Goal: Task Accomplishment & Management: Complete application form

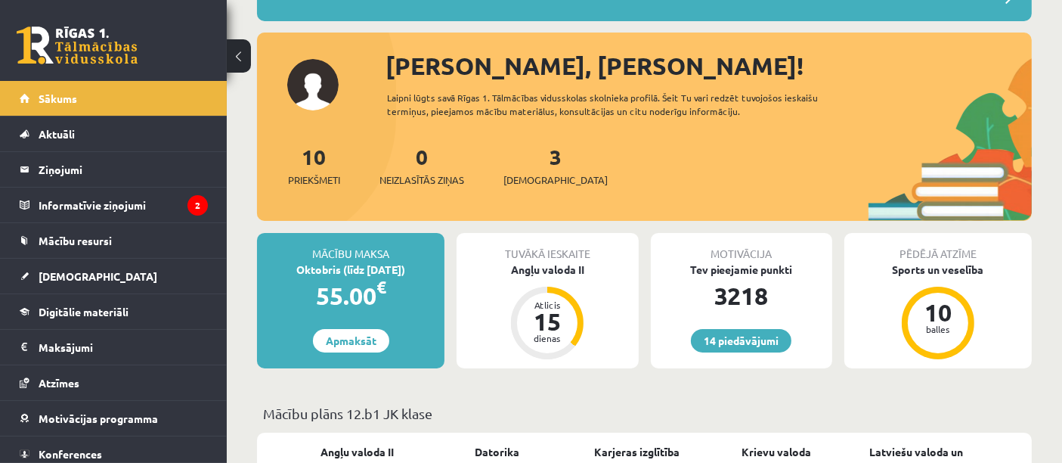
scroll to position [168, 0]
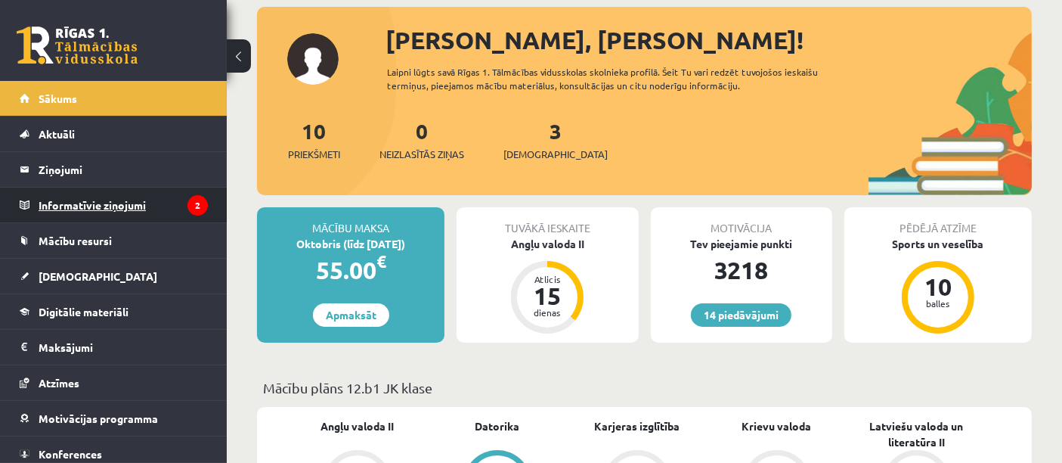
click at [156, 197] on legend "Informatīvie ziņojumi 2" at bounding box center [123, 204] width 169 height 35
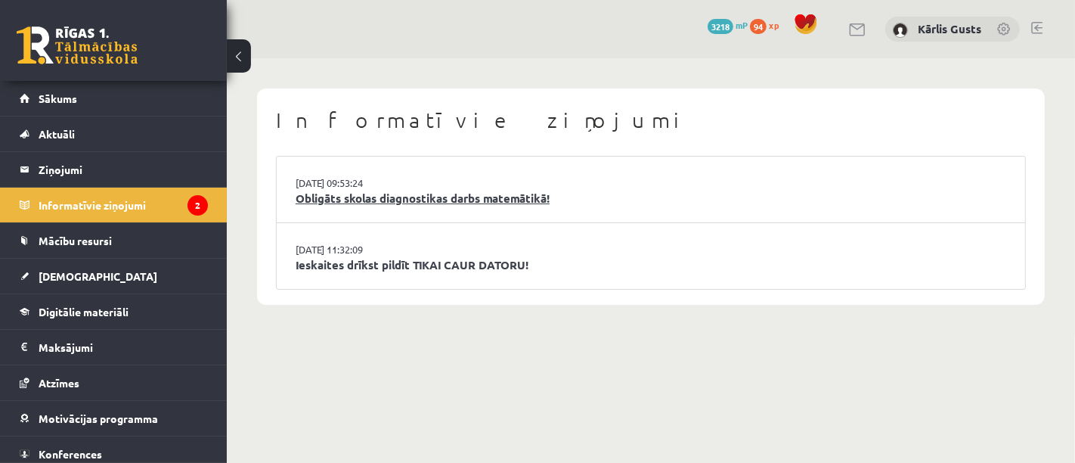
click at [422, 199] on link "Obligāts skolas diagnostikas darbs matemātikā!" at bounding box center [651, 198] width 711 height 17
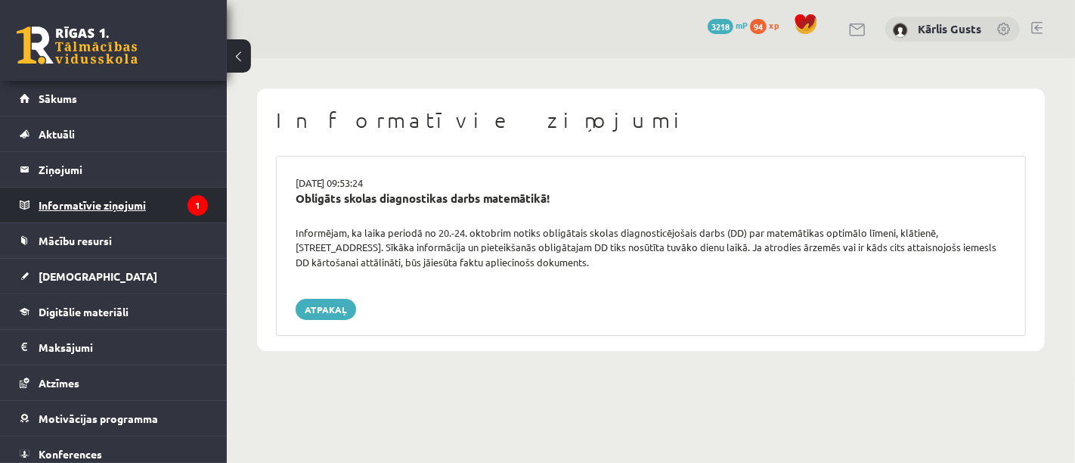
click at [114, 205] on legend "Informatīvie ziņojumi 1" at bounding box center [123, 204] width 169 height 35
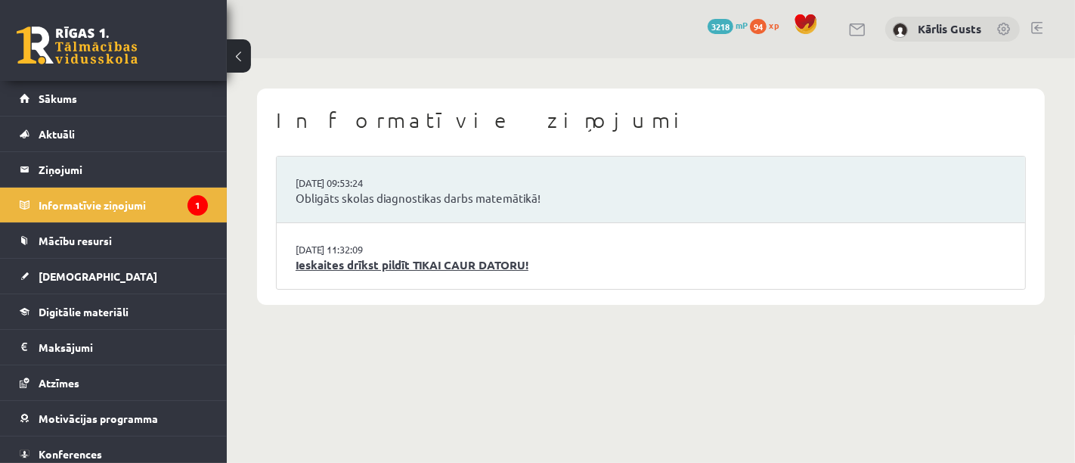
click at [355, 265] on link "Ieskaites drīkst pildīt TIKAI CAUR DATORU!" at bounding box center [651, 264] width 711 height 17
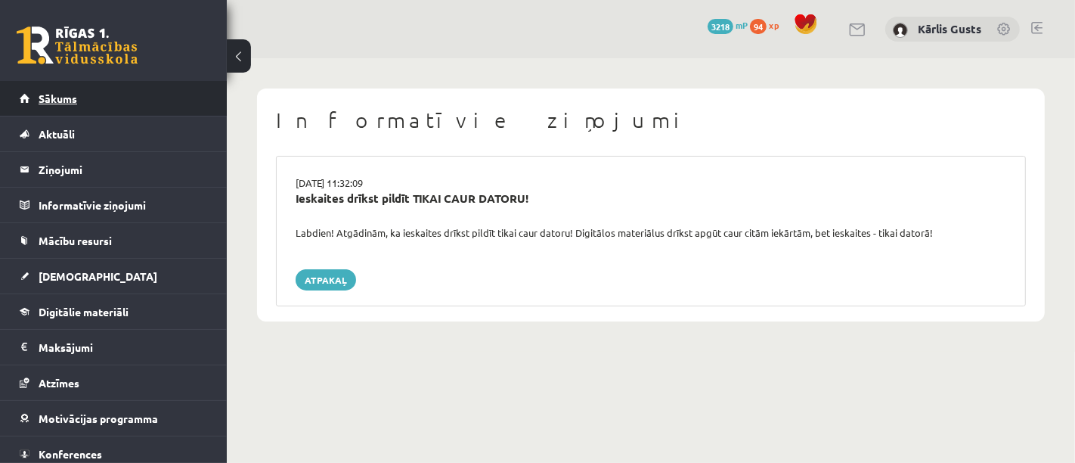
click at [52, 95] on span "Sākums" at bounding box center [58, 98] width 39 height 14
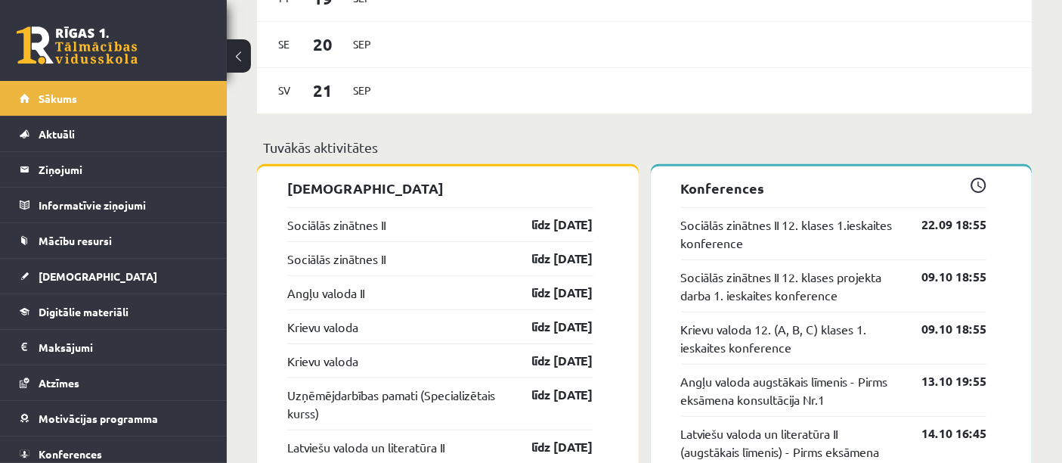
scroll to position [1175, 0]
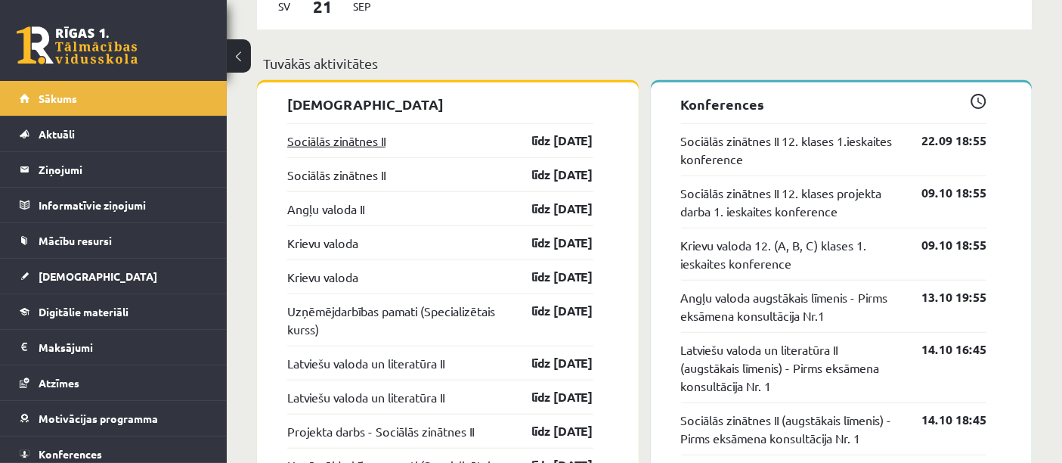
click at [315, 145] on link "Sociālās zinātnes II" at bounding box center [336, 141] width 98 height 18
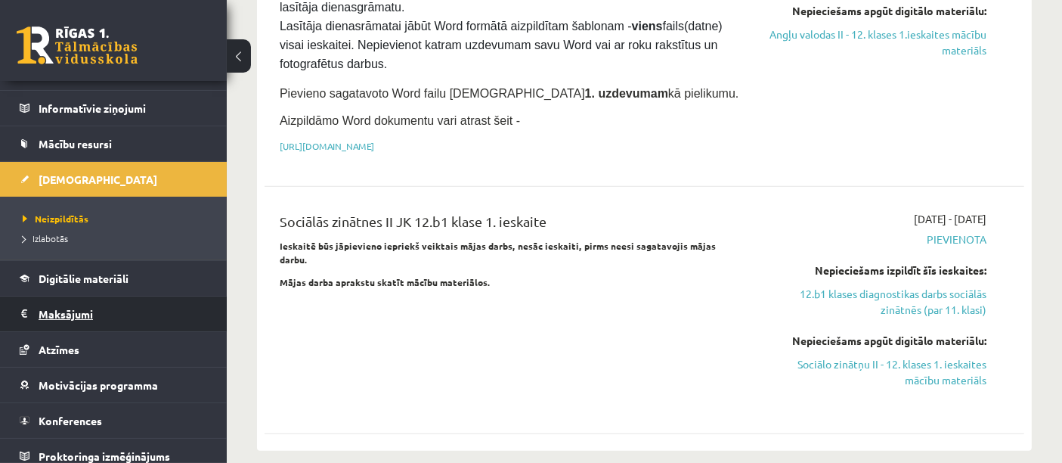
scroll to position [104, 0]
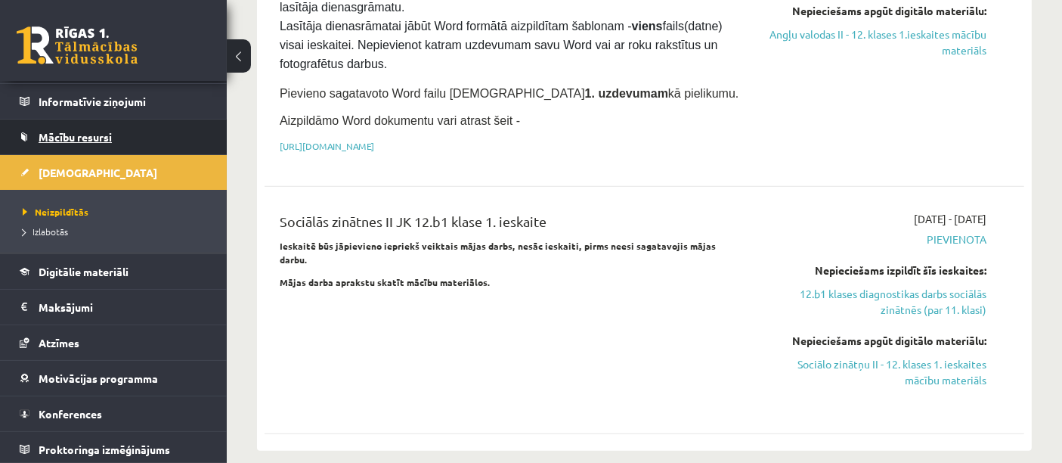
click at [70, 134] on span "Mācību resursi" at bounding box center [75, 137] width 73 height 14
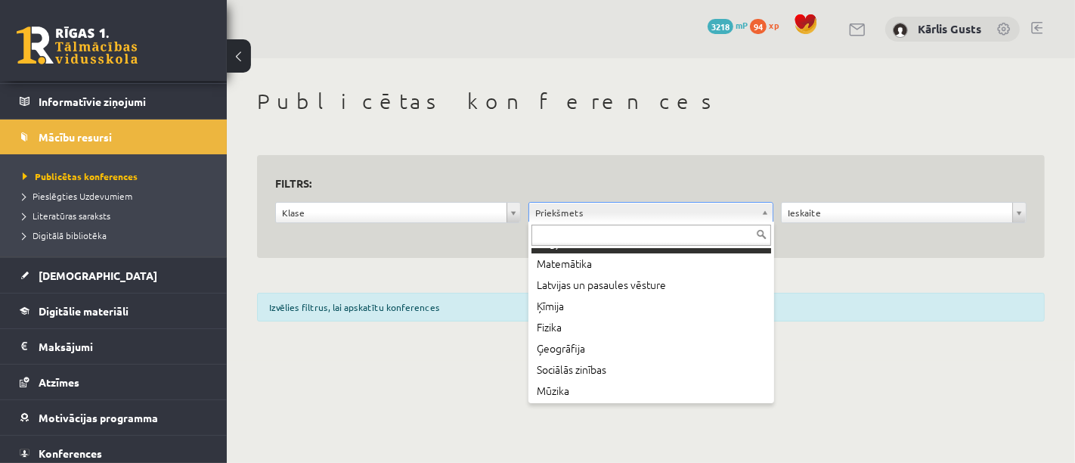
scroll to position [168, 0]
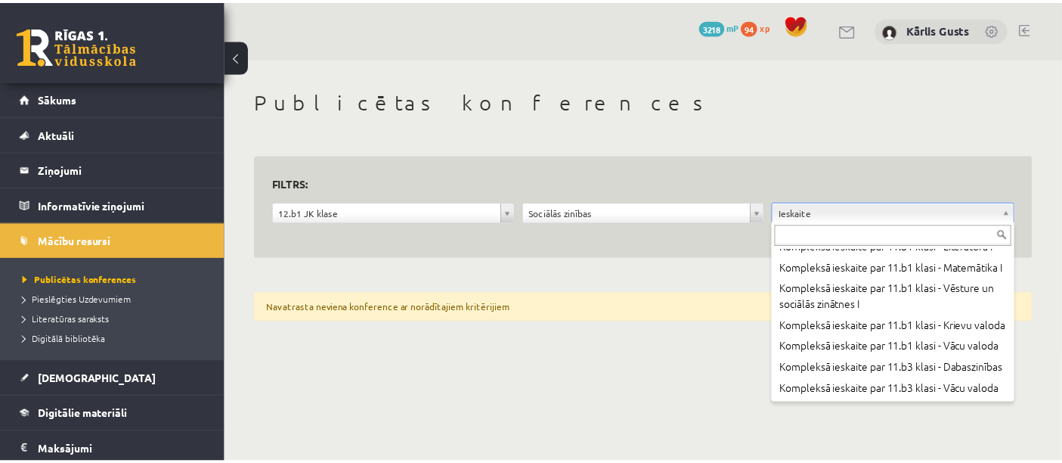
scroll to position [74467, 0]
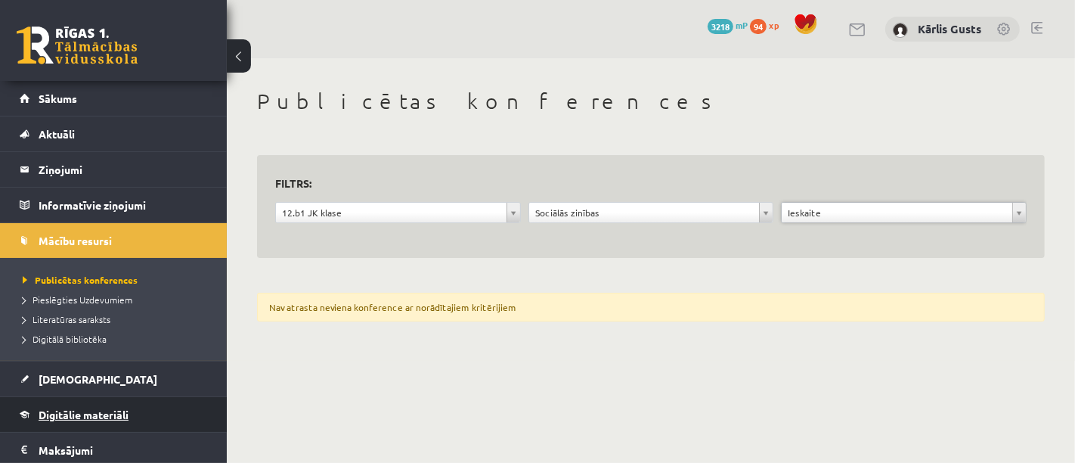
click at [79, 409] on span "Digitālie materiāli" at bounding box center [84, 414] width 90 height 14
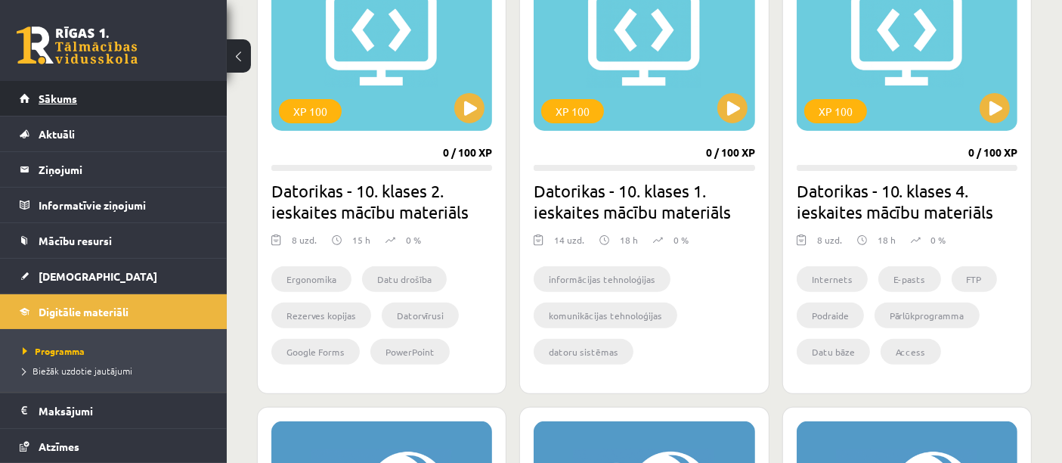
click at [86, 98] on link "Sākums" at bounding box center [114, 98] width 188 height 35
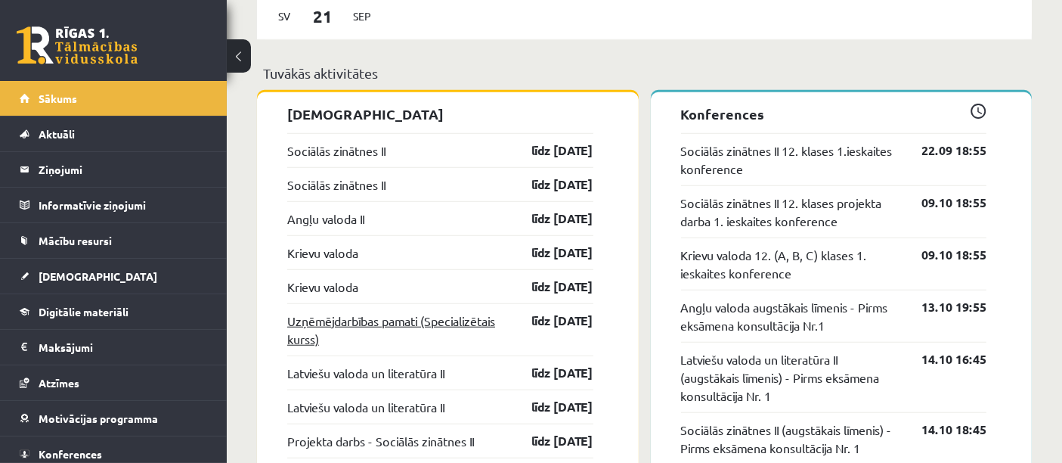
scroll to position [1092, 0]
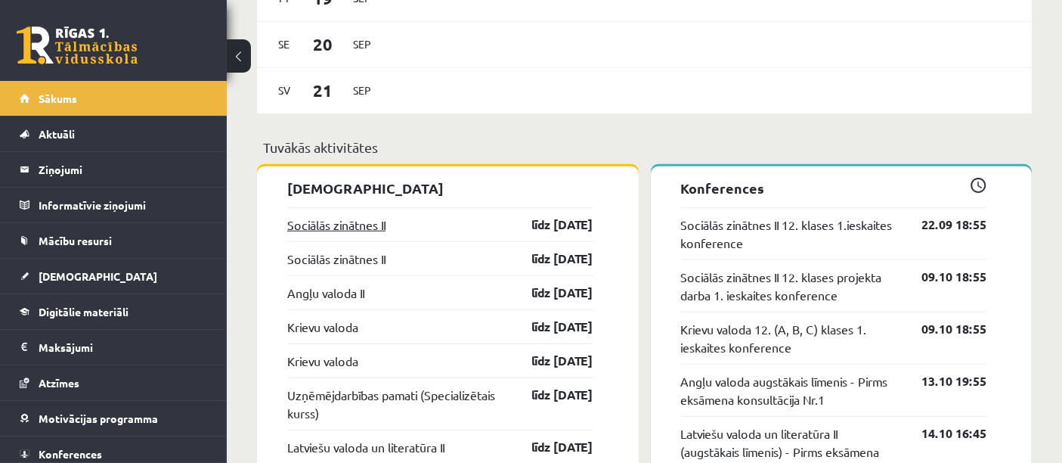
click at [333, 229] on link "Sociālās zinātnes II" at bounding box center [336, 224] width 98 height 18
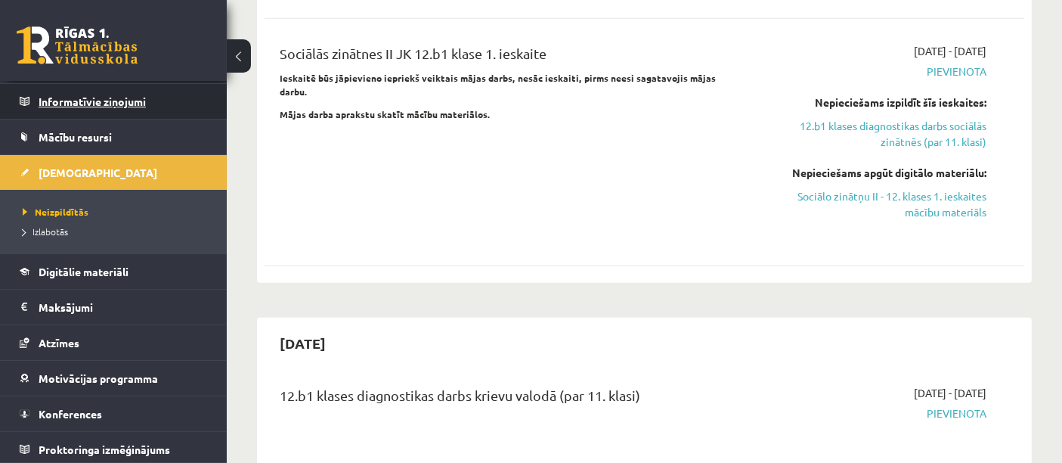
scroll to position [20, 0]
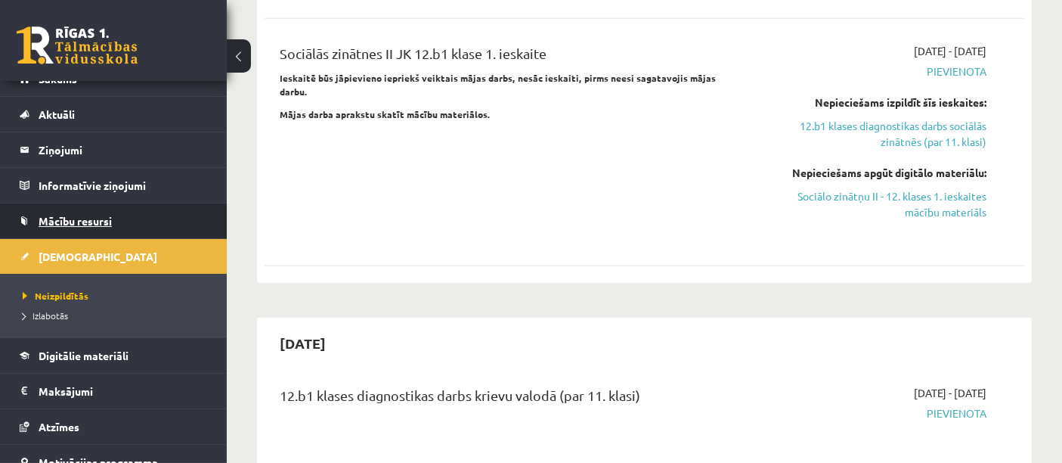
click at [73, 221] on span "Mācību resursi" at bounding box center [75, 221] width 73 height 14
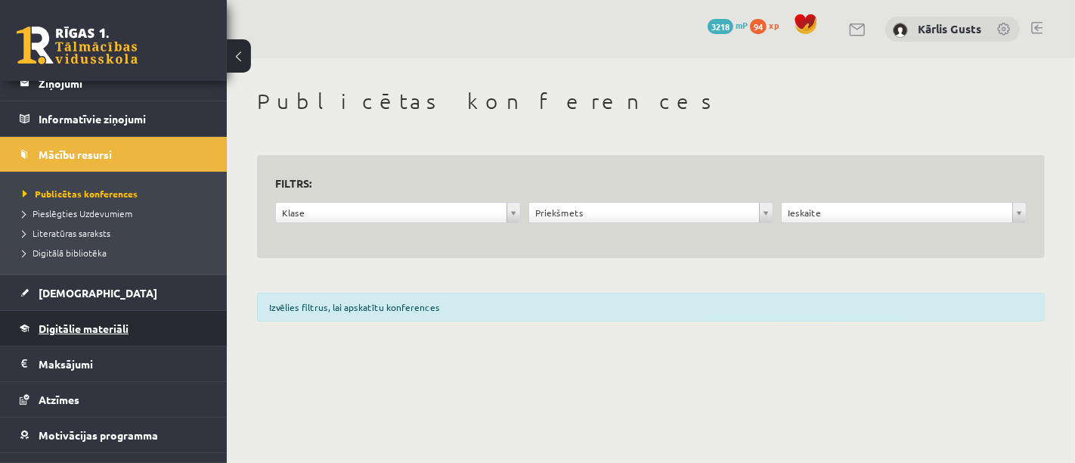
scroll to position [144, 0]
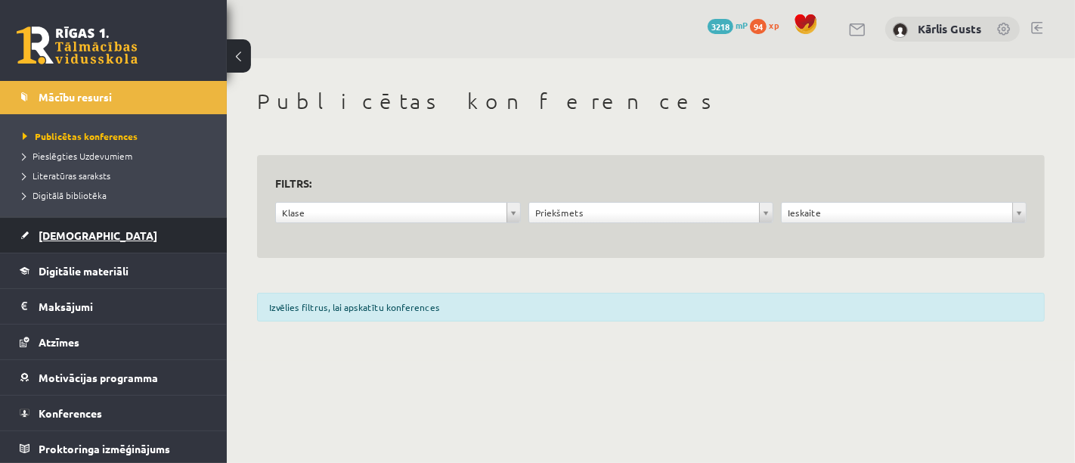
click at [82, 237] on span "[DEMOGRAPHIC_DATA]" at bounding box center [98, 235] width 119 height 14
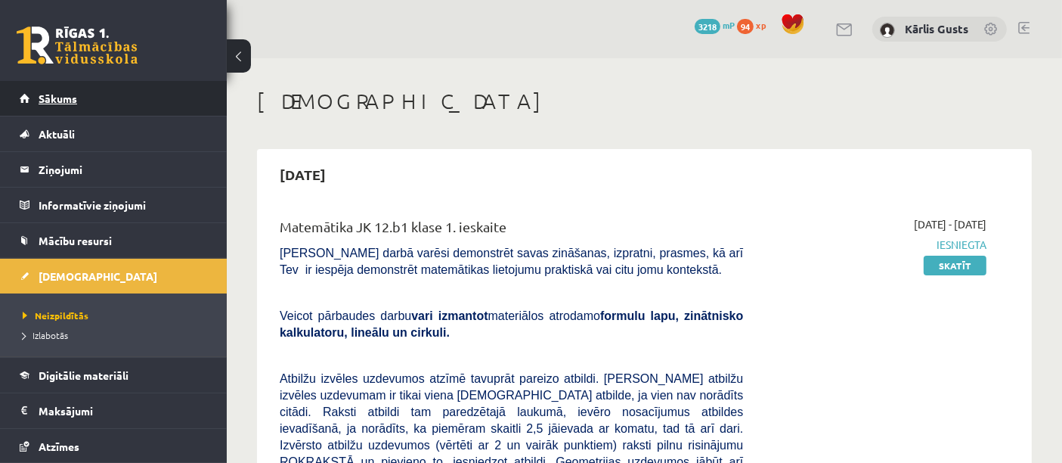
click at [99, 103] on link "Sākums" at bounding box center [114, 98] width 188 height 35
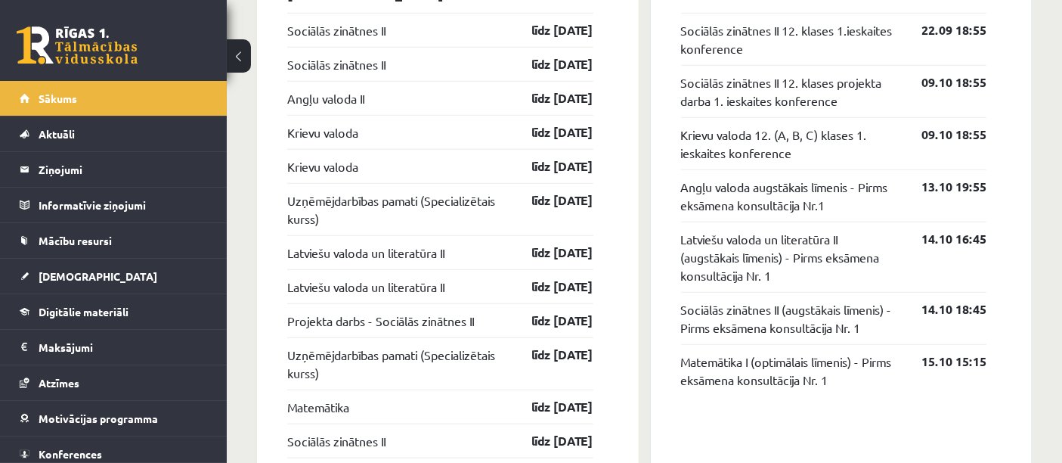
scroll to position [1259, 0]
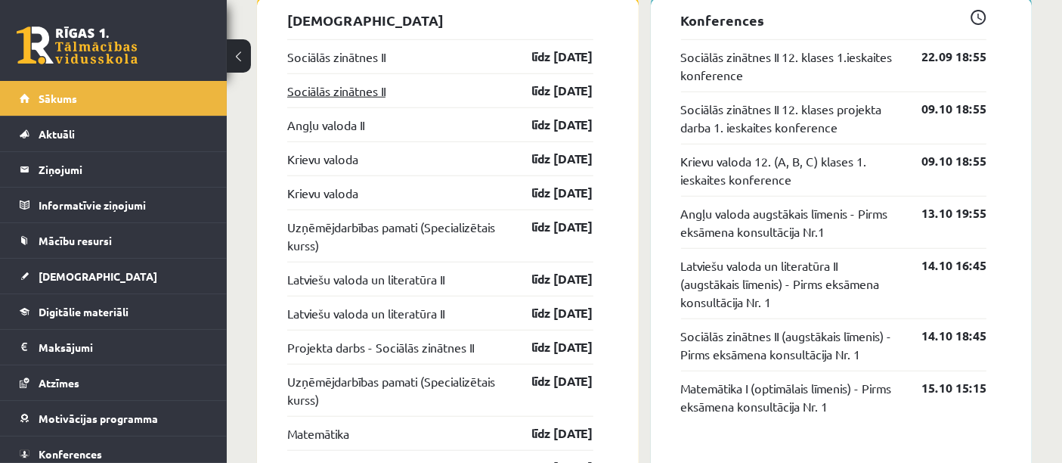
click at [350, 91] on link "Sociālās zinātnes II" at bounding box center [336, 91] width 98 height 18
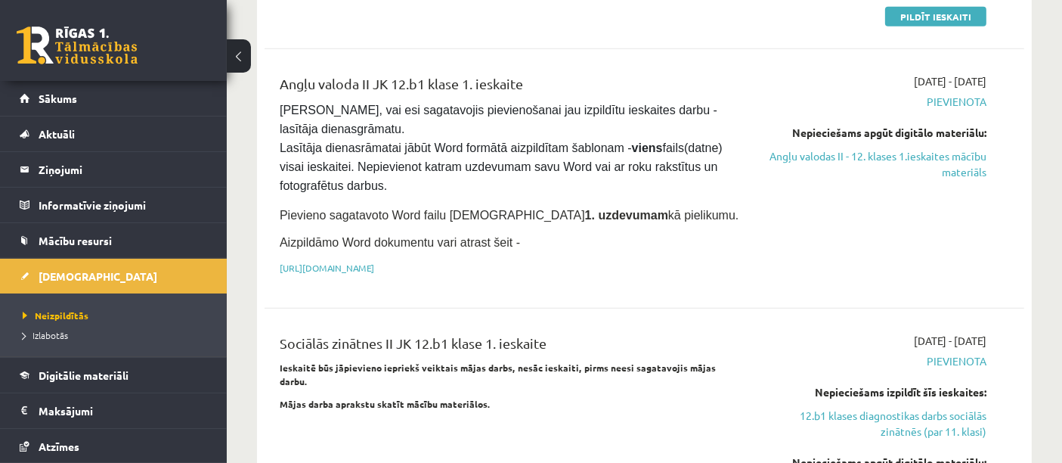
scroll to position [1008, 0]
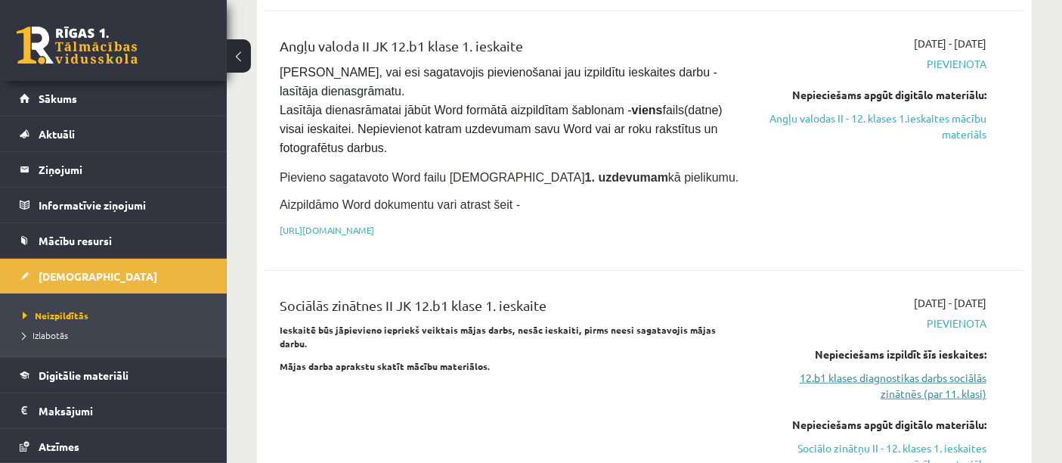
click at [904, 370] on link "12.b1 klases diagnostikas darbs sociālās zinātnēs (par 11. klasi)" at bounding box center [876, 386] width 221 height 32
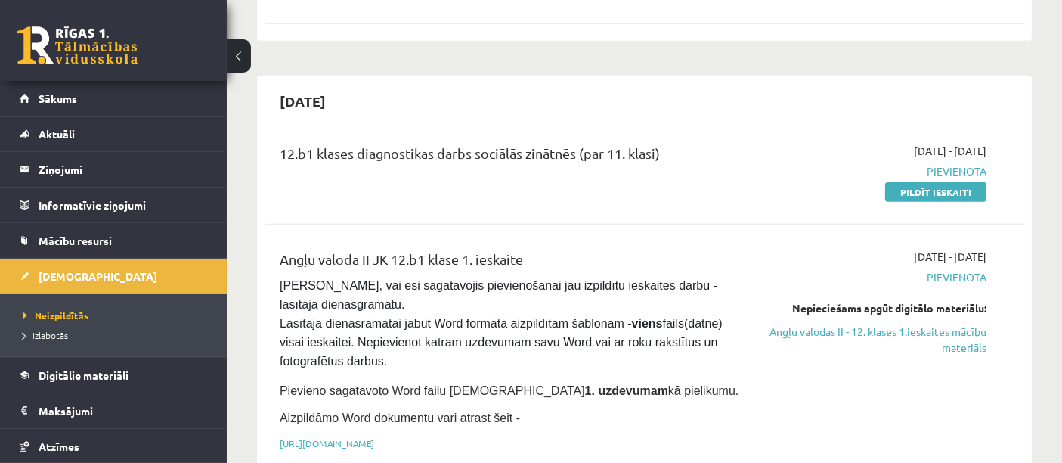
scroll to position [819, 0]
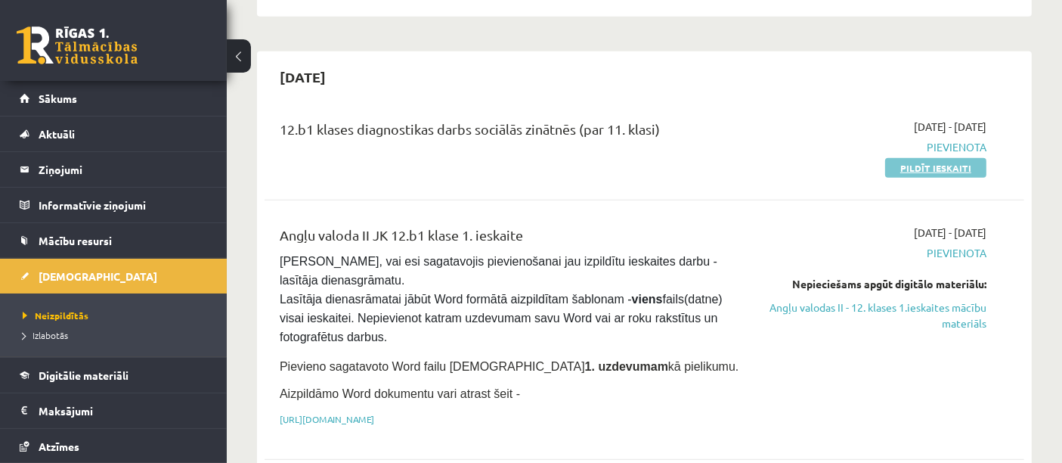
click at [933, 158] on link "Pildīt ieskaiti" at bounding box center [935, 168] width 101 height 20
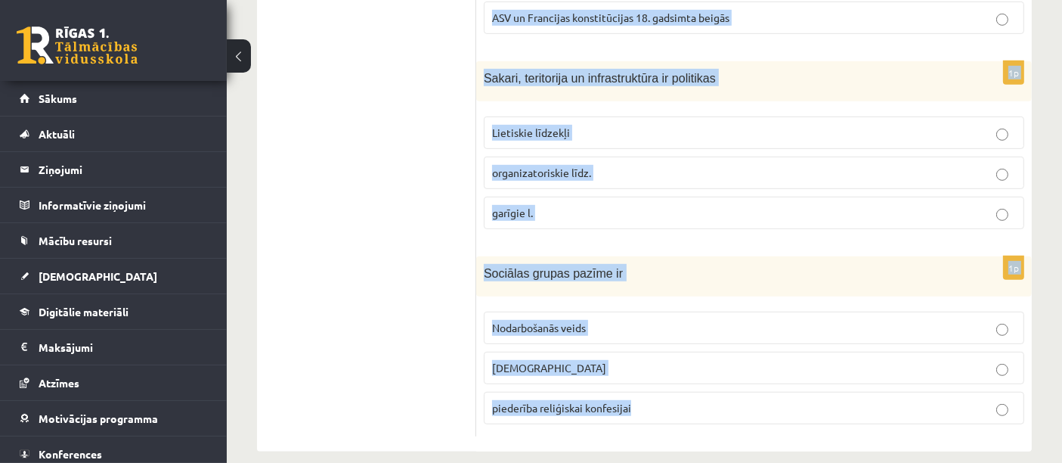
scroll to position [813, 0]
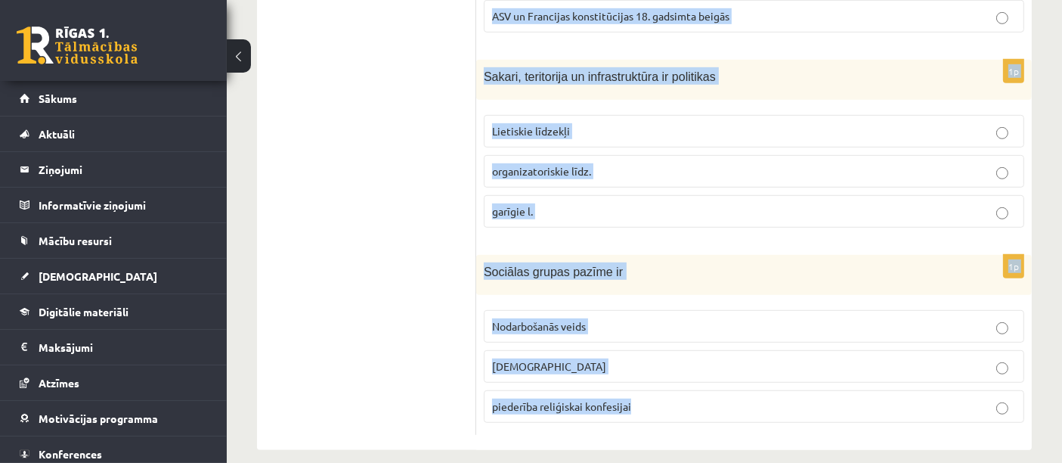
drag, startPoint x: 485, startPoint y: 134, endPoint x: 690, endPoint y: 437, distance: 366.3
copy form "Antīkā darba “Valsts” autors ir Sokrāts [PERSON_NAME] 1p Ideoloģija ir Likumkrā…"
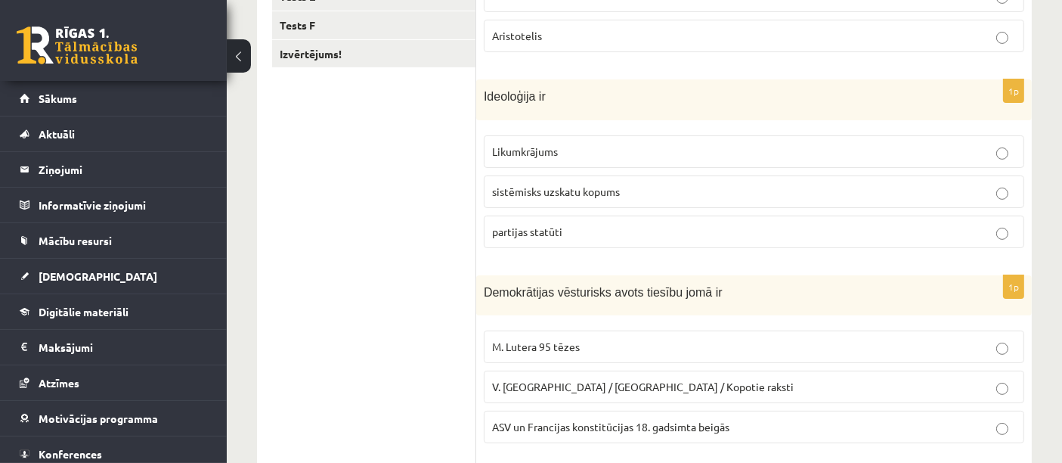
scroll to position [151, 0]
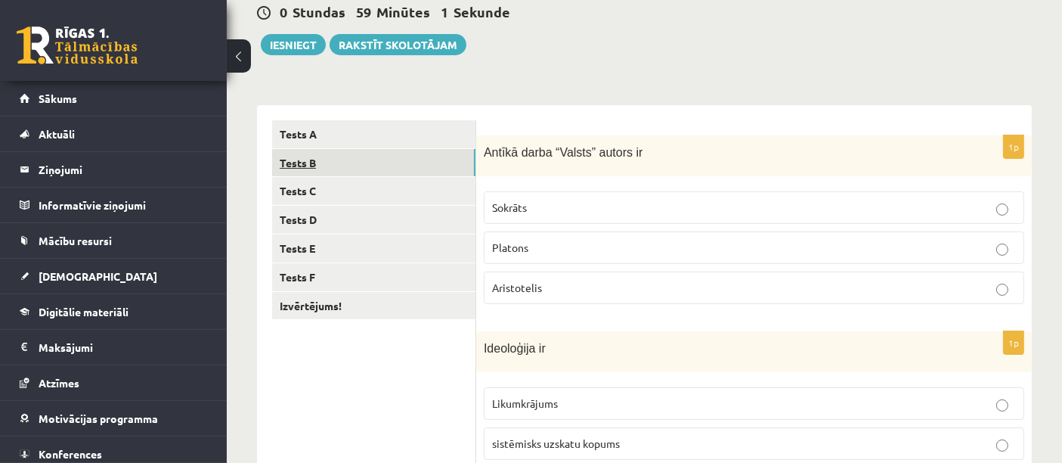
click at [302, 161] on link "Tests B" at bounding box center [373, 163] width 203 height 28
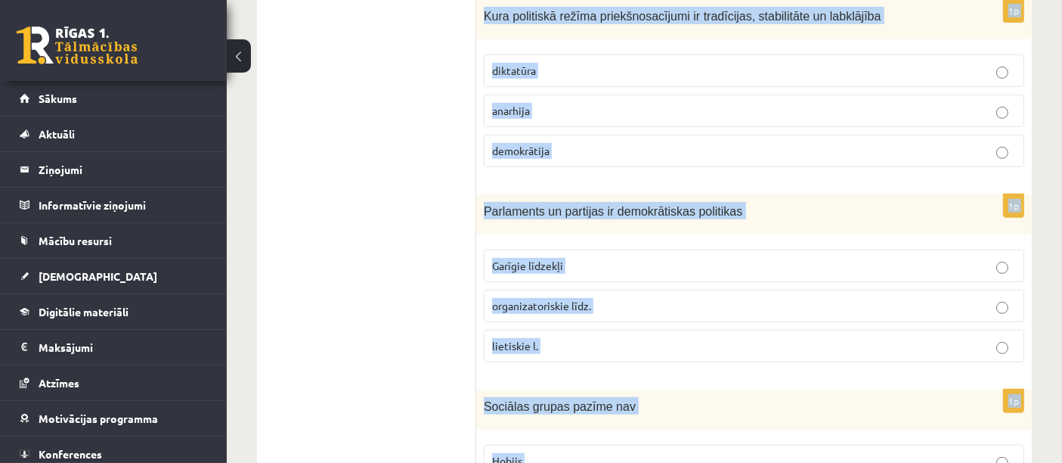
scroll to position [822, 0]
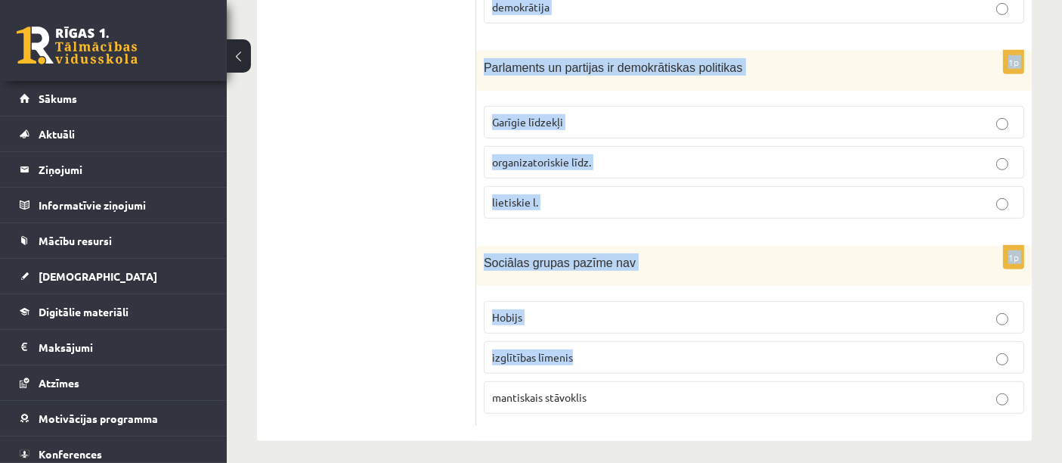
drag, startPoint x: 484, startPoint y: 150, endPoint x: 689, endPoint y: 361, distance: 293.5
click at [689, 361] on label "izglītības līmenis" at bounding box center [754, 357] width 540 height 33
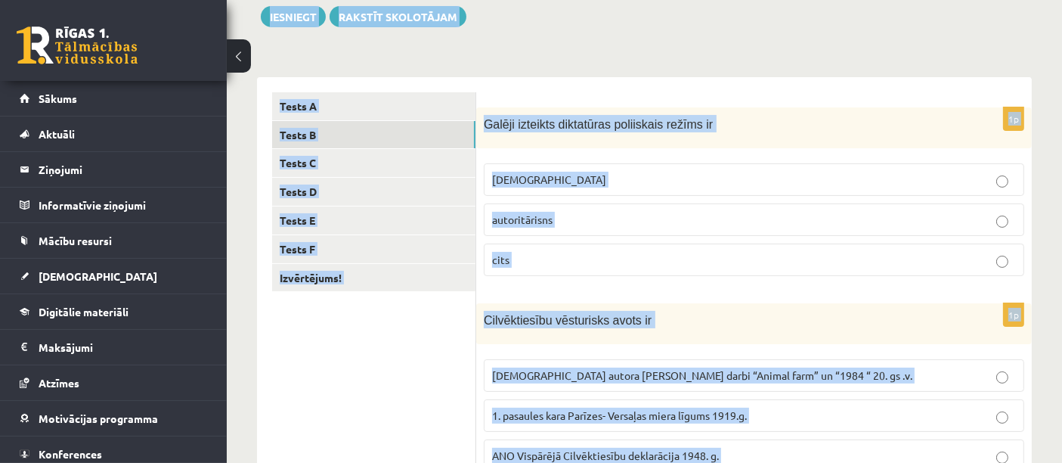
scroll to position [169, 0]
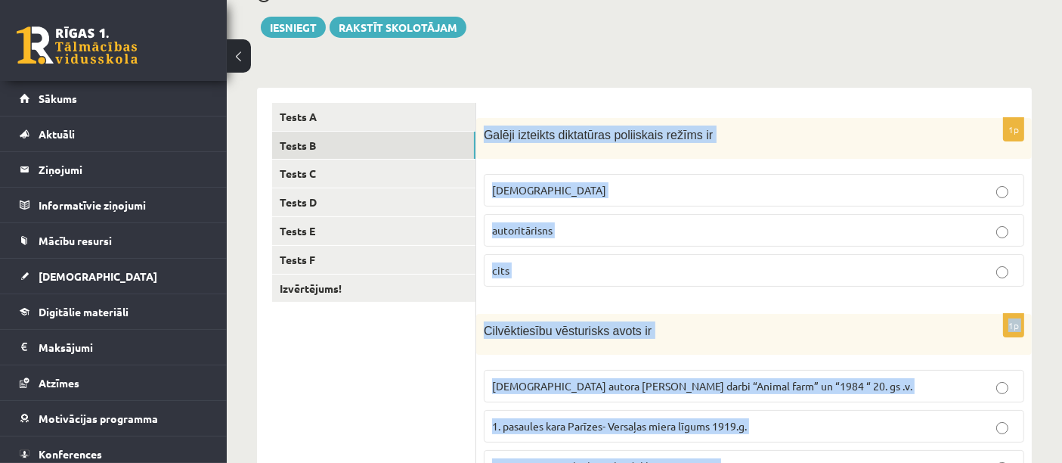
drag, startPoint x: 613, startPoint y: 396, endPoint x: 487, endPoint y: 136, distance: 289.1
copy form "Galēji izteikts diktatūras poliiskais režīms ir totalitārisms autoritārisns cit…"
click at [676, 190] on p "totalitārisms" at bounding box center [754, 190] width 524 height 16
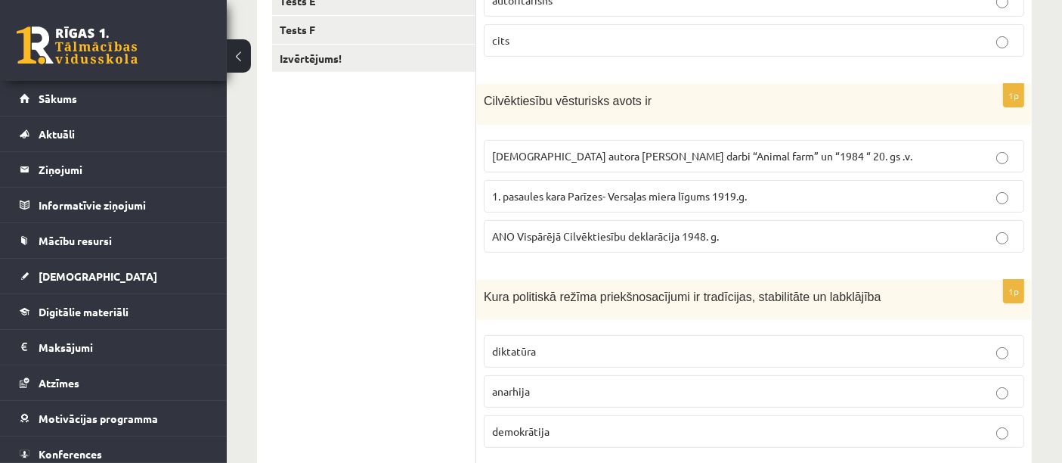
scroll to position [421, 0]
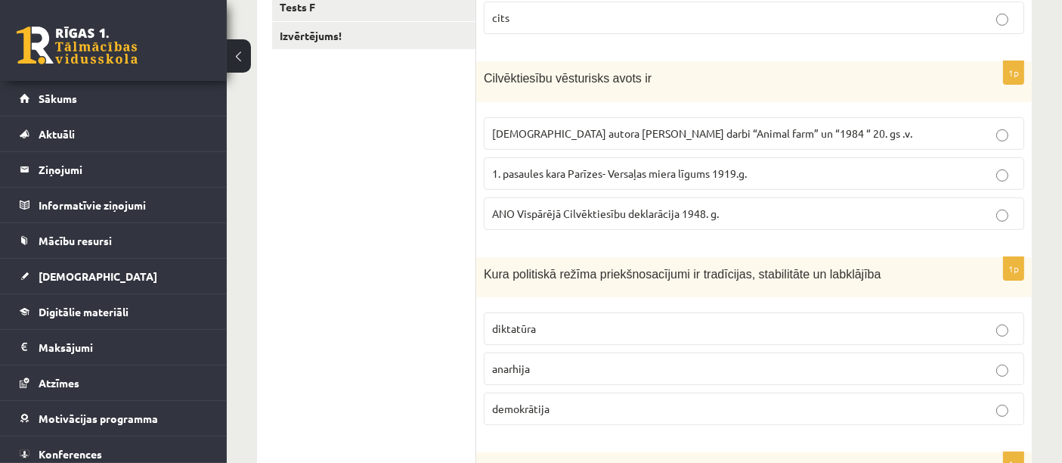
click at [884, 206] on p "ANO Vispārējā Cilvēktiesību deklarācija 1948. g." at bounding box center [754, 214] width 524 height 16
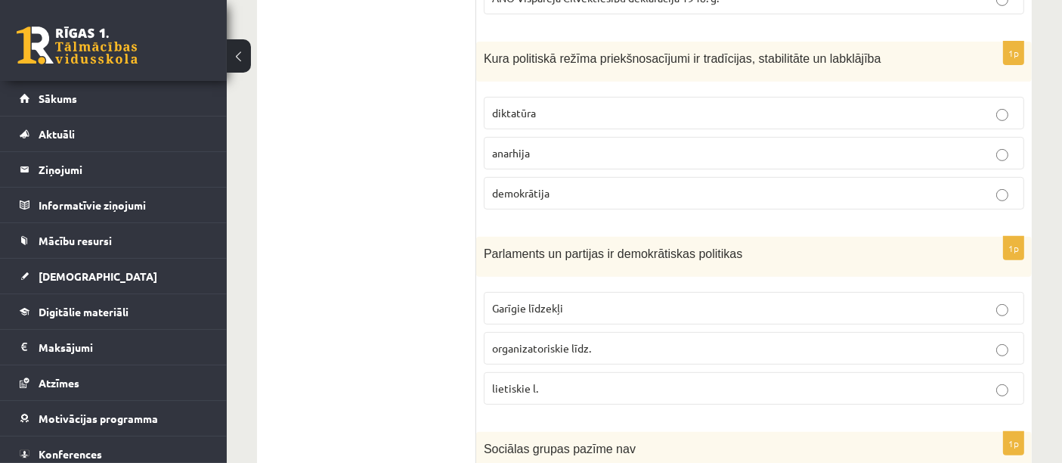
scroll to position [673, 0]
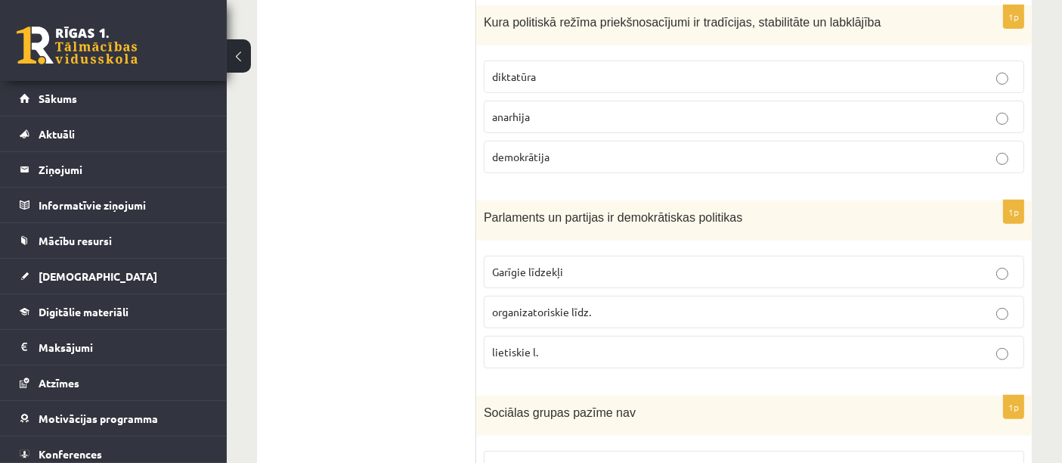
click at [1007, 314] on label "organizatoriskie līdz." at bounding box center [754, 312] width 540 height 33
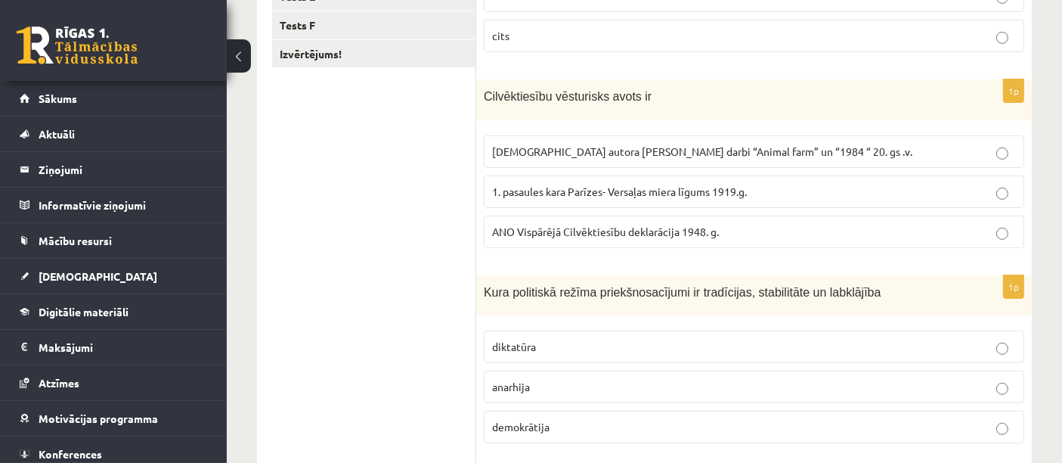
scroll to position [67, 0]
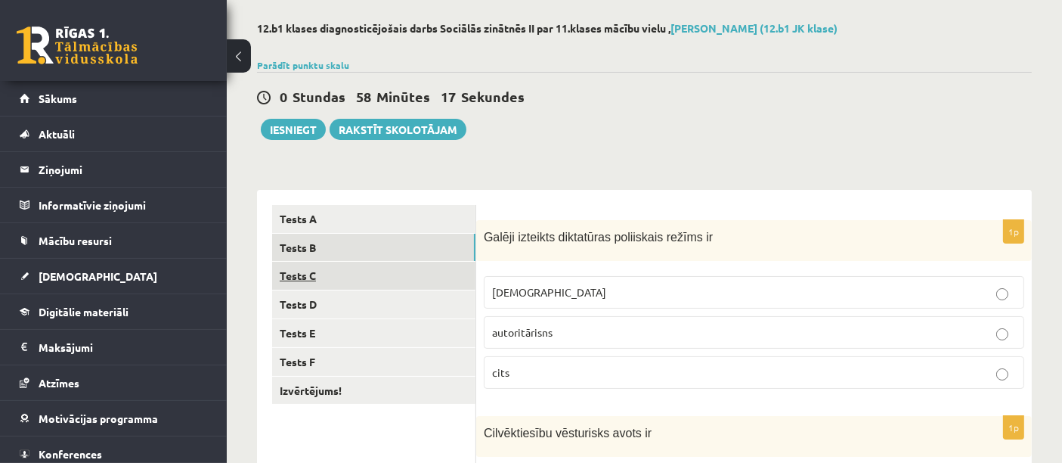
click at [341, 271] on link "Tests C" at bounding box center [373, 276] width 203 height 28
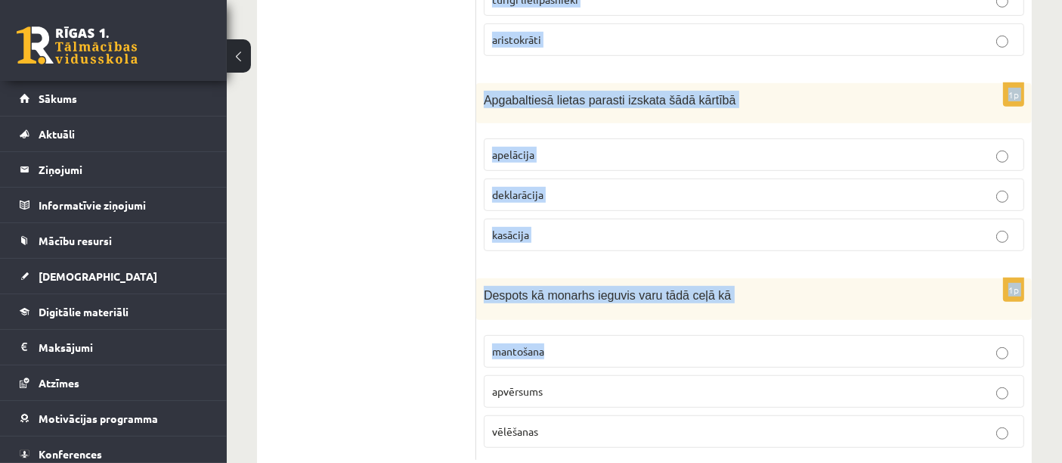
scroll to position [824, 0]
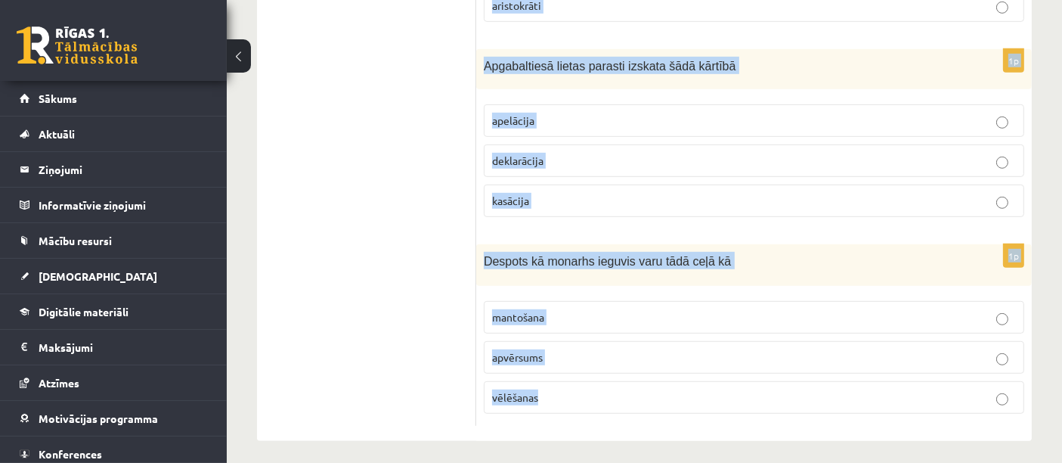
drag, startPoint x: 478, startPoint y: 231, endPoint x: 558, endPoint y: 346, distance: 140.7
copy form "Kura pēc nozīmes kā valsts amatpersona ir Saeimas priekšsēdētājs ? pirmā 3. 2. …"
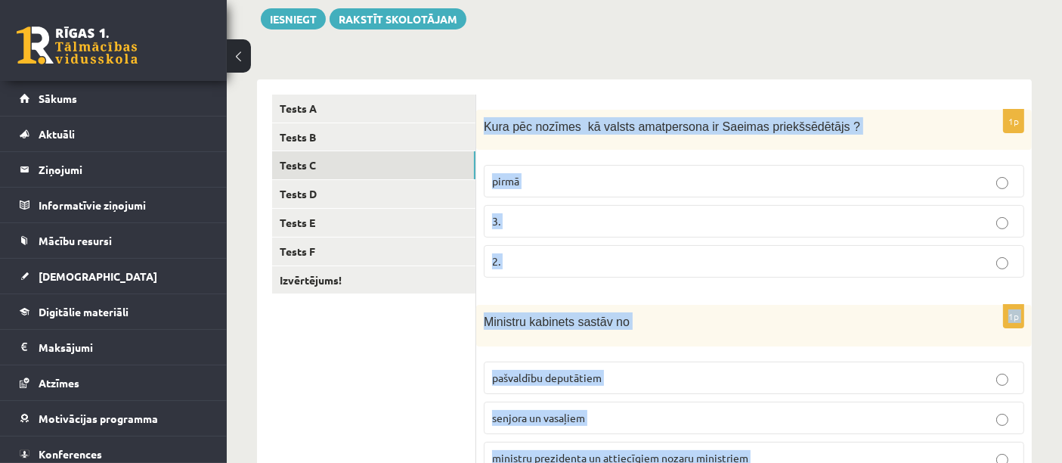
scroll to position [252, 0]
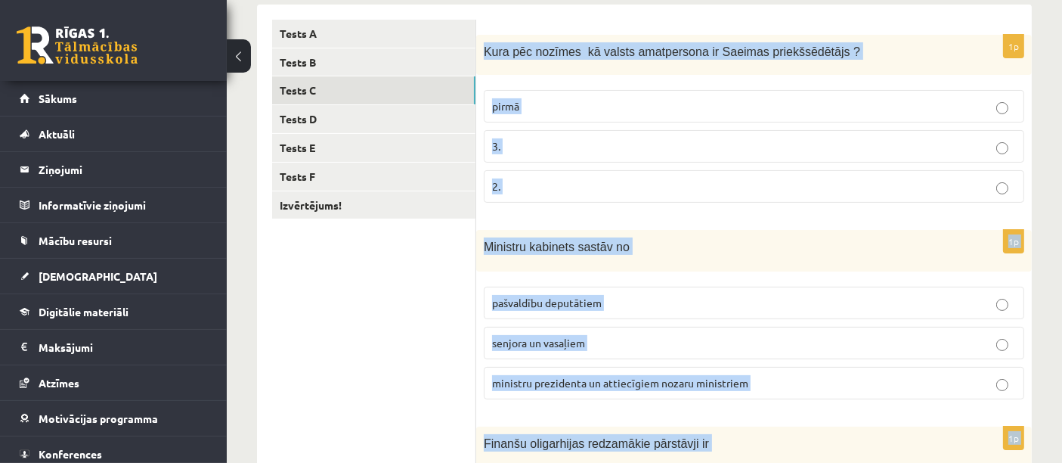
click at [993, 188] on p "2." at bounding box center [754, 186] width 524 height 16
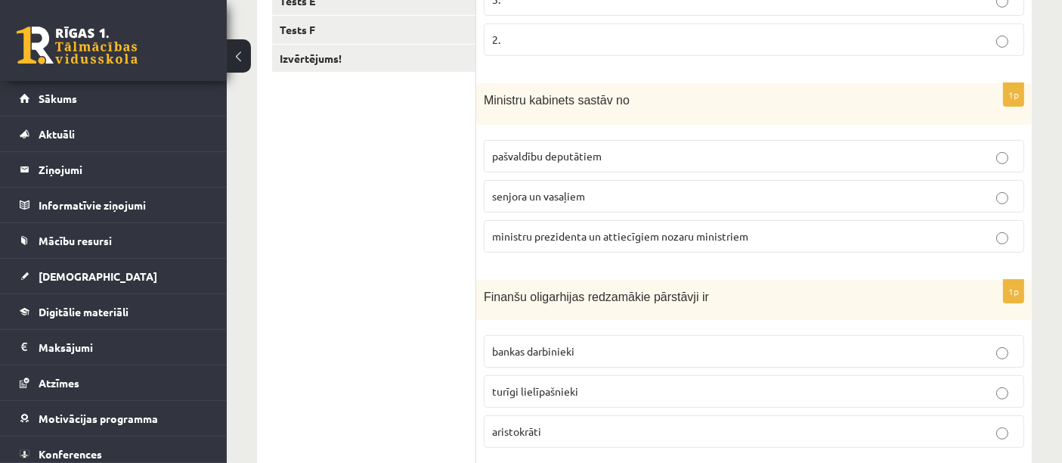
scroll to position [420, 0]
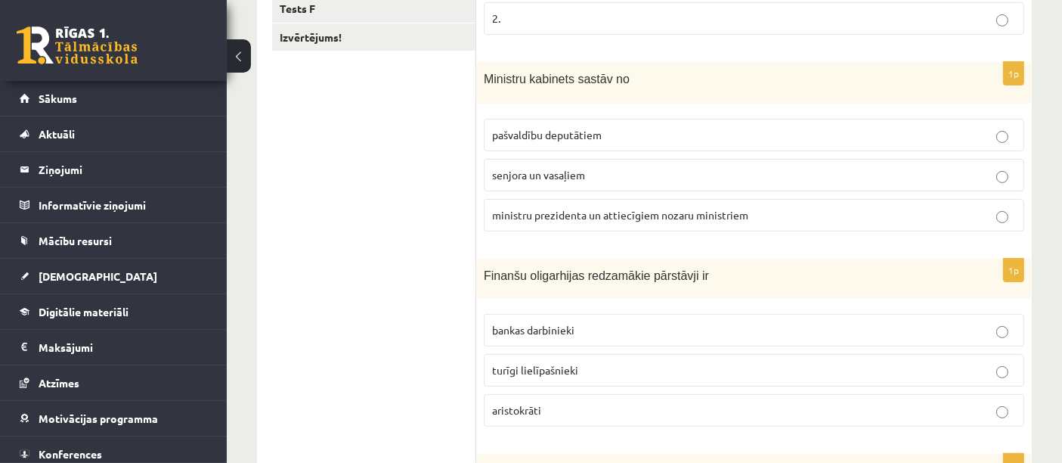
click at [993, 217] on label "ministru prezidenta un attiecīgiem nozaru ministriem" at bounding box center [754, 215] width 540 height 33
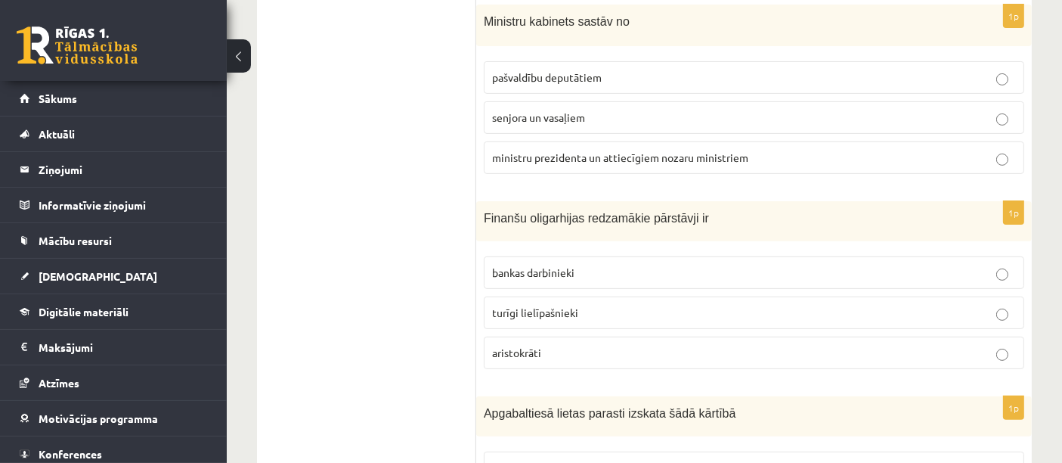
scroll to position [503, 0]
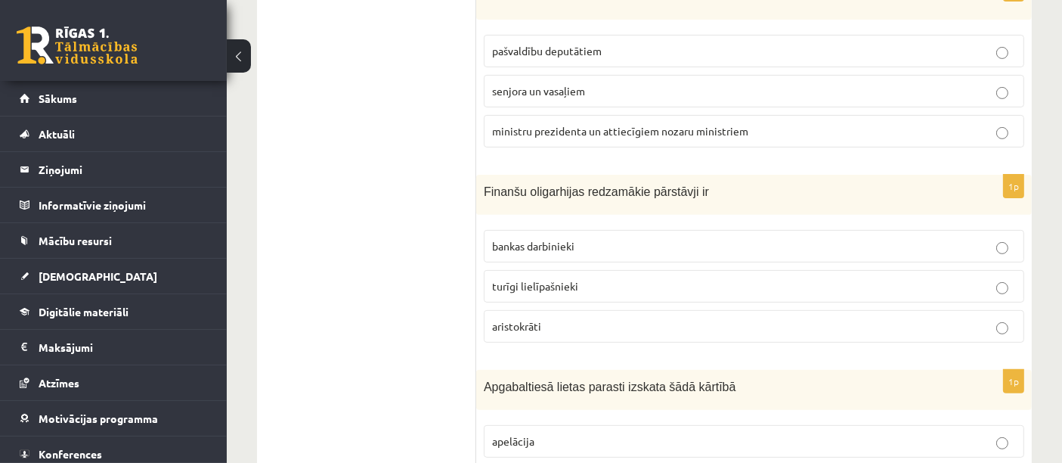
click at [992, 283] on p "turīgi lielīpašnieki" at bounding box center [754, 286] width 524 height 16
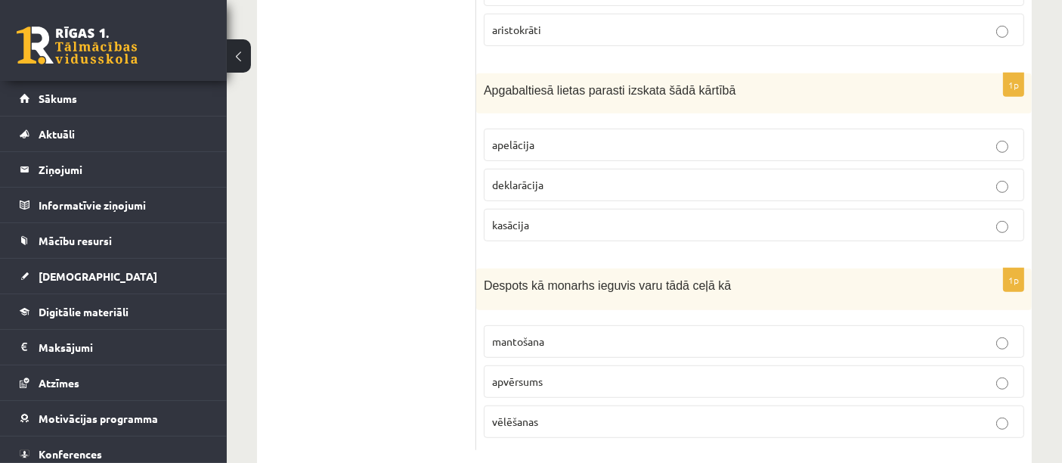
scroll to position [824, 0]
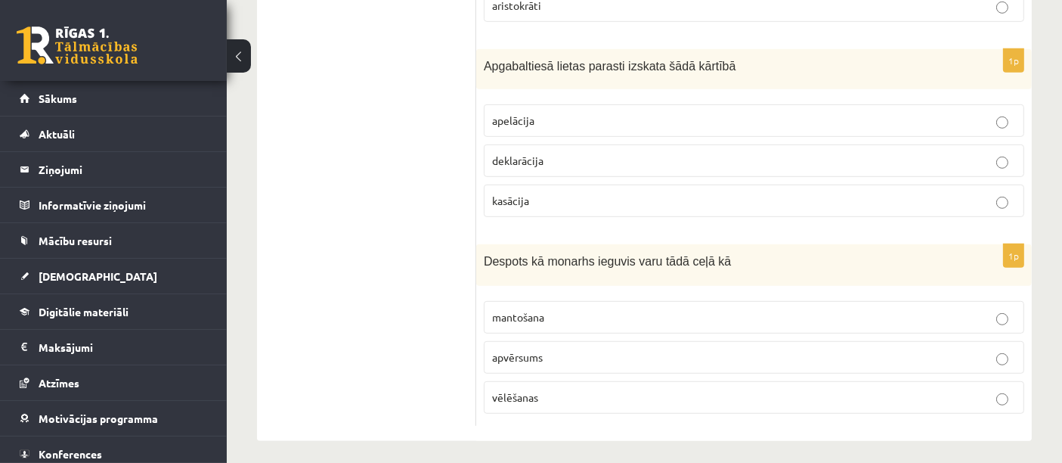
click at [1010, 351] on p "apvērsums" at bounding box center [754, 357] width 524 height 16
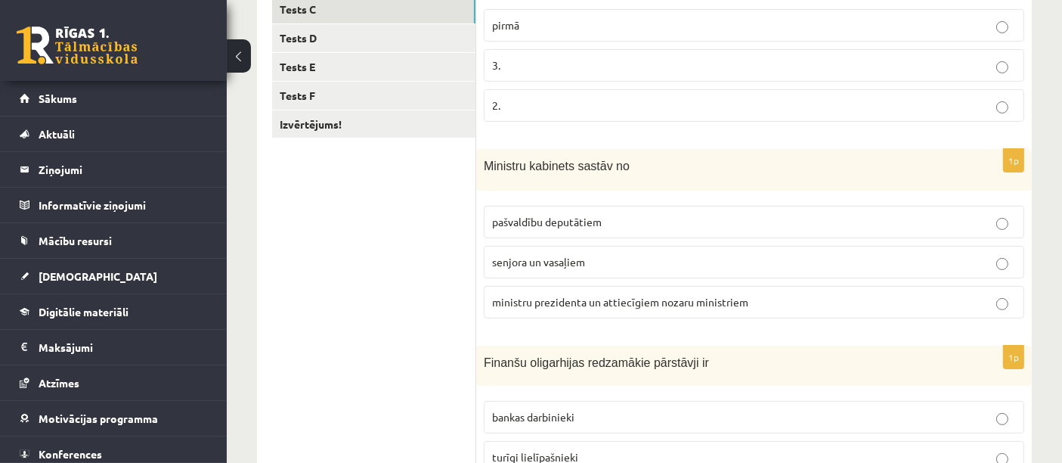
scroll to position [236, 0]
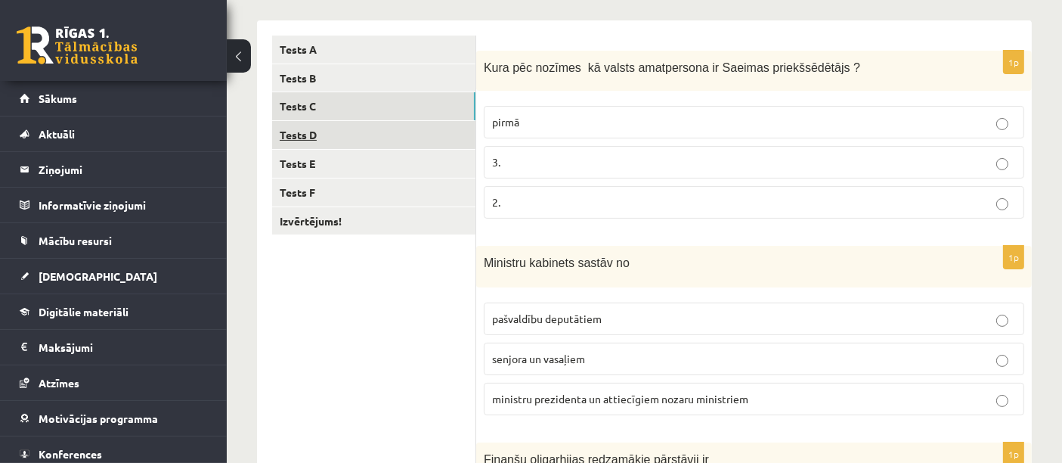
click at [333, 134] on link "Tests D" at bounding box center [373, 135] width 203 height 28
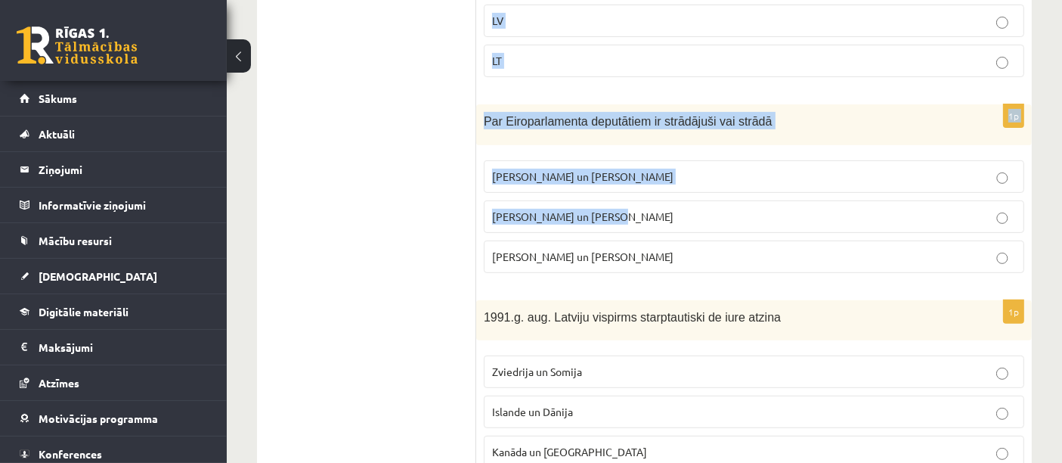
scroll to position [822, 0]
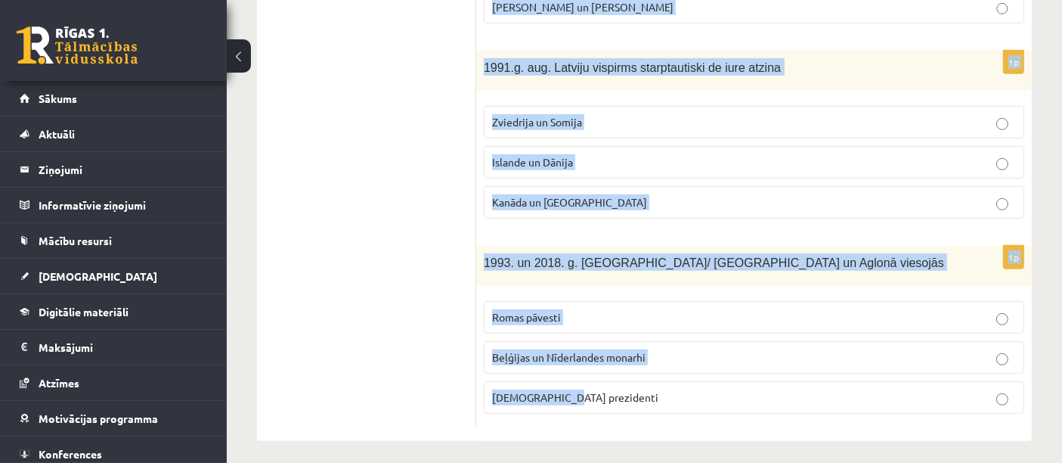
drag, startPoint x: 483, startPoint y: 61, endPoint x: 630, endPoint y: 386, distance: 355.9
copy form "LR 2.brīvvalstī /kopš 1990.g./ āŗlietu ministra amatu ieņēma A. Pinočets un N. …"
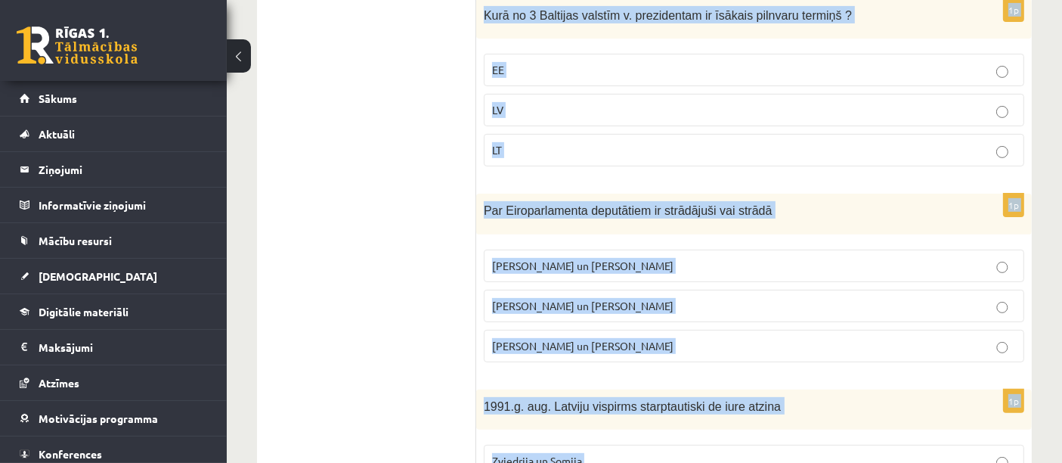
scroll to position [317, 0]
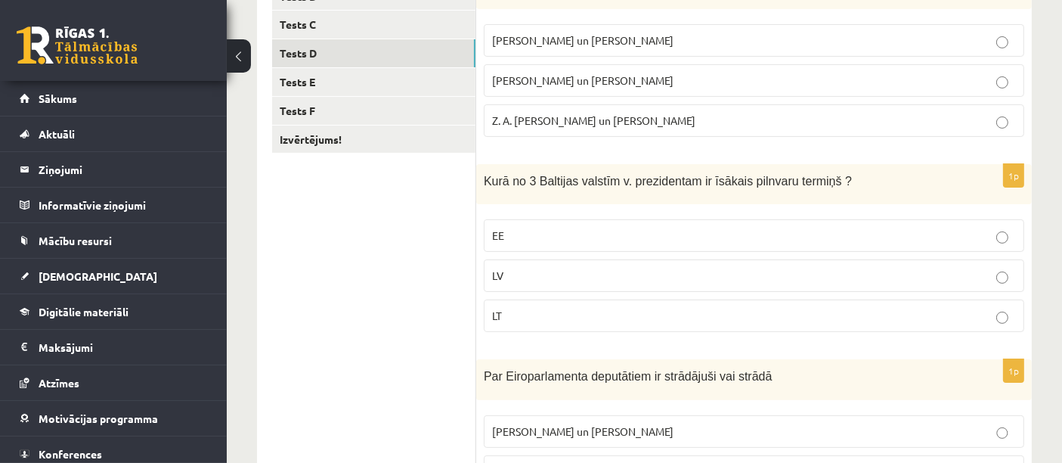
click at [367, 280] on ul "Tests A Tests B Tests C Tests D Tests E Tests F Izvērtējums!" at bounding box center [374, 442] width 204 height 976
click at [318, 76] on link "Tests E" at bounding box center [373, 82] width 203 height 28
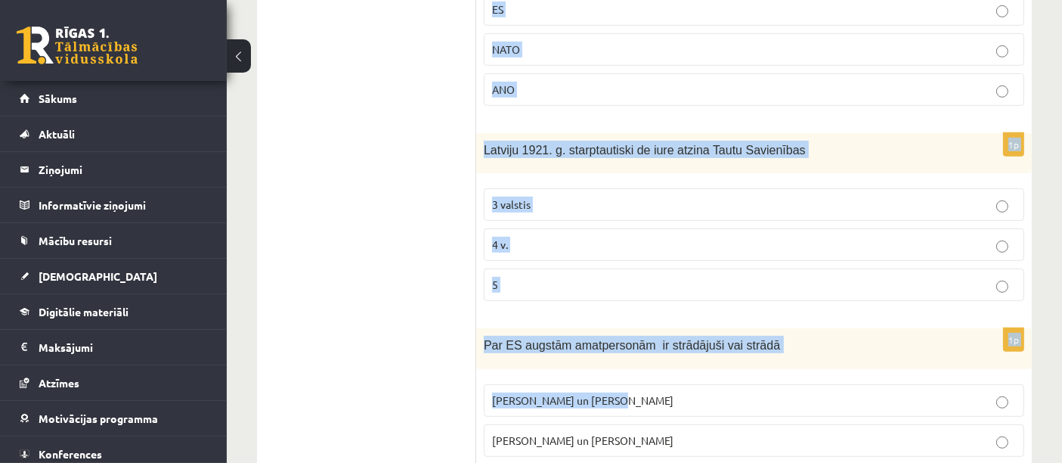
scroll to position [822, 0]
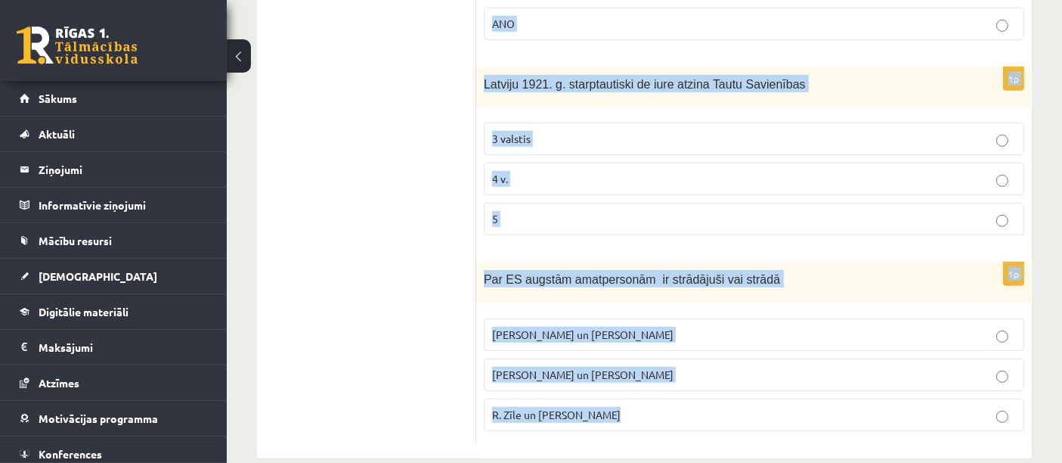
drag, startPoint x: 483, startPoint y: 297, endPoint x: 630, endPoint y: 381, distance: 169.0
copy form "LR 1. brīvvalstī 1918.-40.g. ārlietu ministru amatu ieņēma Z. Meierovics un V. …"
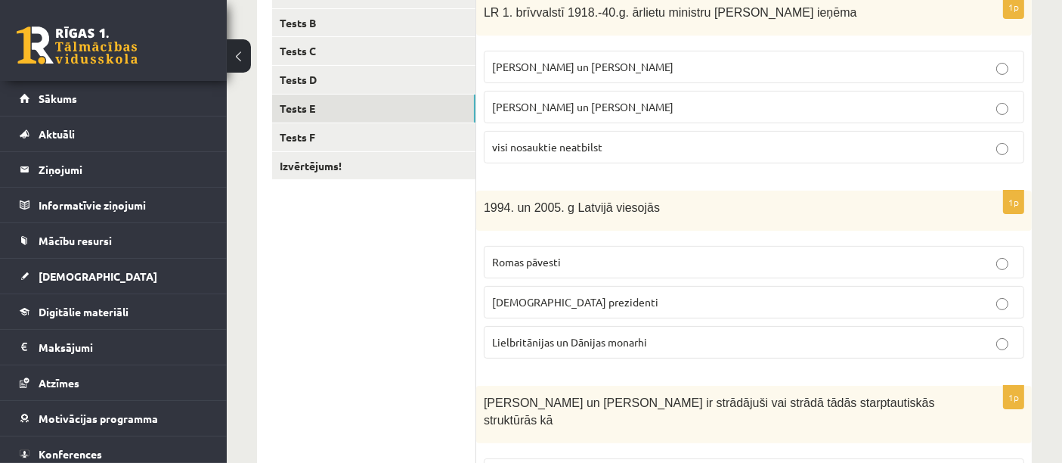
scroll to position [150, 0]
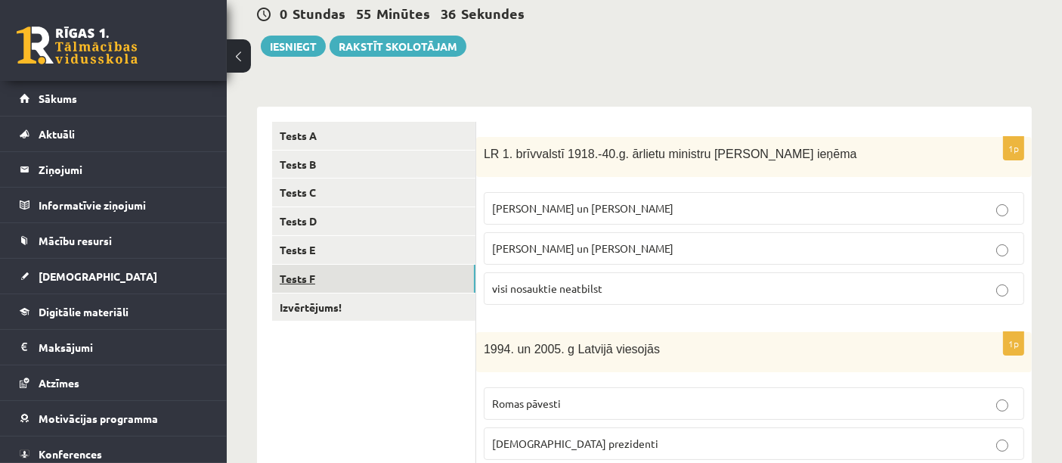
click at [326, 284] on link "Tests F" at bounding box center [373, 279] width 203 height 28
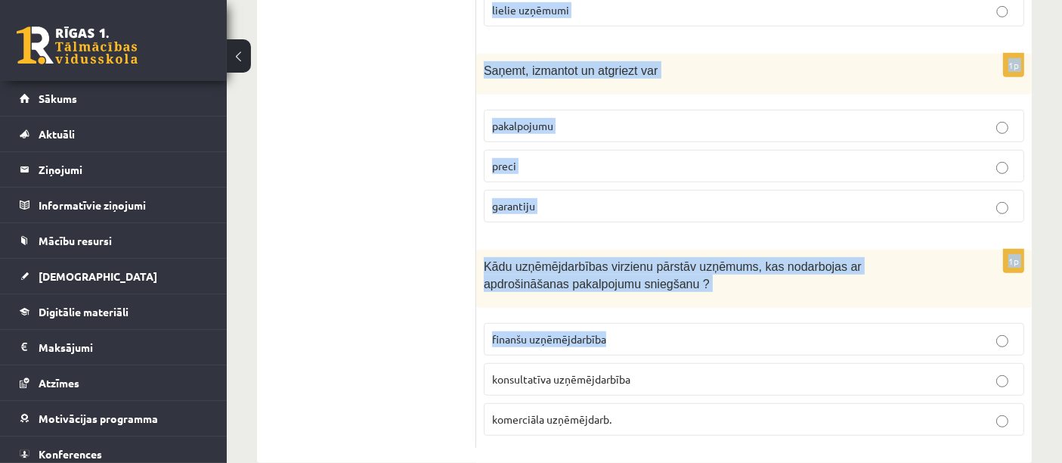
scroll to position [844, 0]
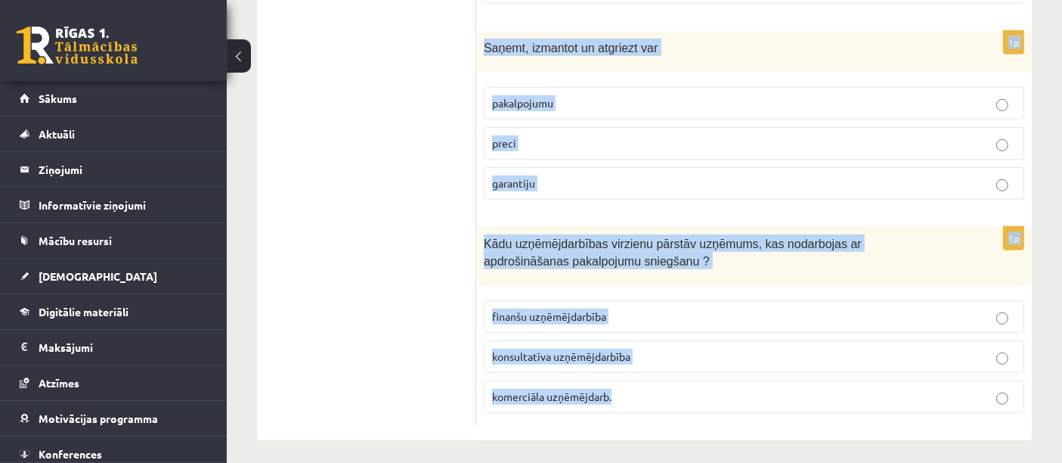
drag, startPoint x: 480, startPoint y: 149, endPoint x: 644, endPoint y: 376, distance: 280.5
copy form "Pie kapitālsabiedrībām pieder ģimenes uzņēmumi un individuālie komersanti A/S u…"
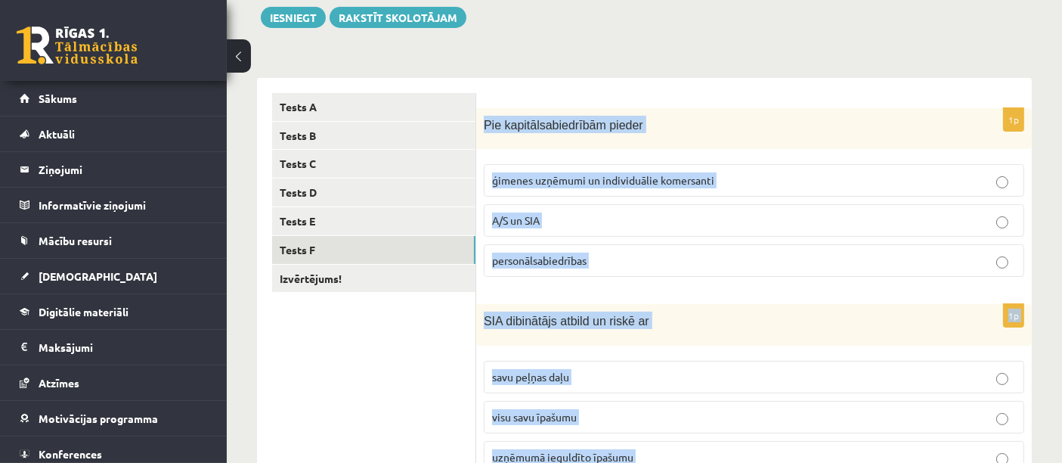
scroll to position [256, 0]
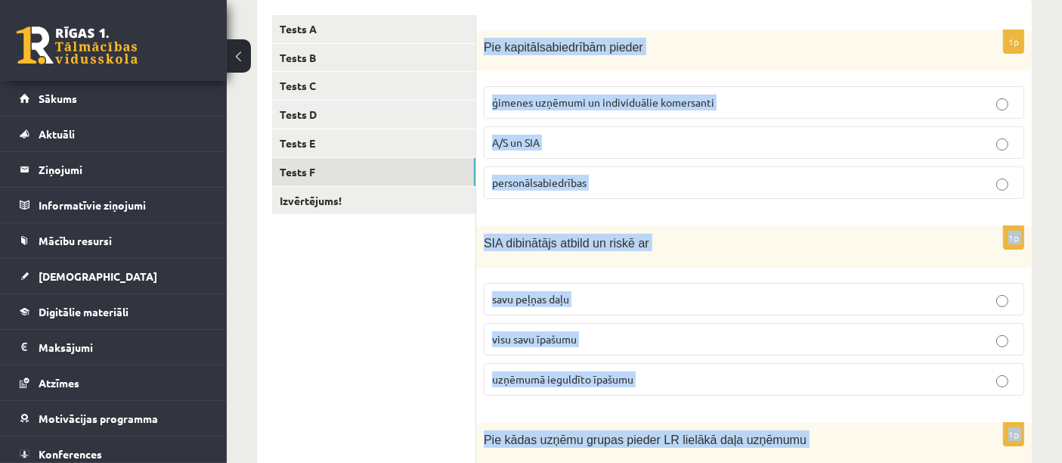
click at [730, 243] on p "SIA dibinātājs atbild un riskē ar" at bounding box center [716, 242] width 465 height 17
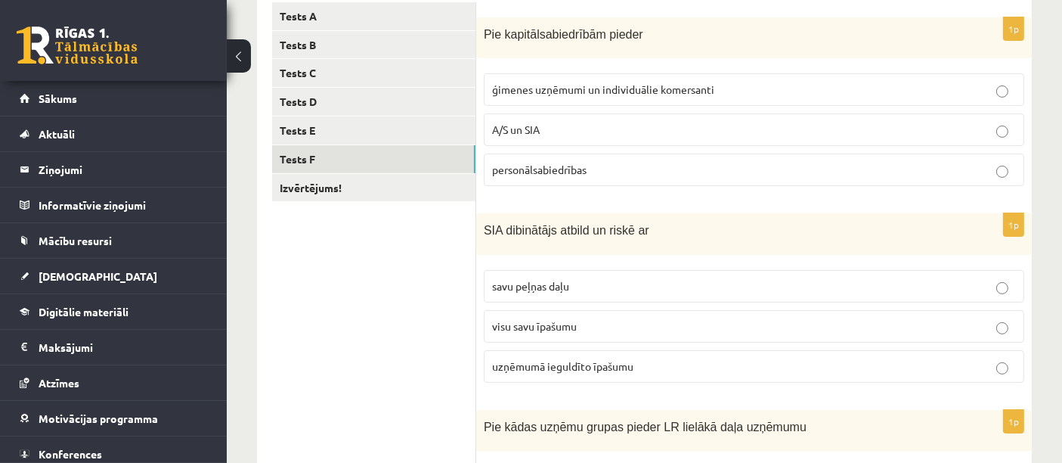
scroll to position [172, 0]
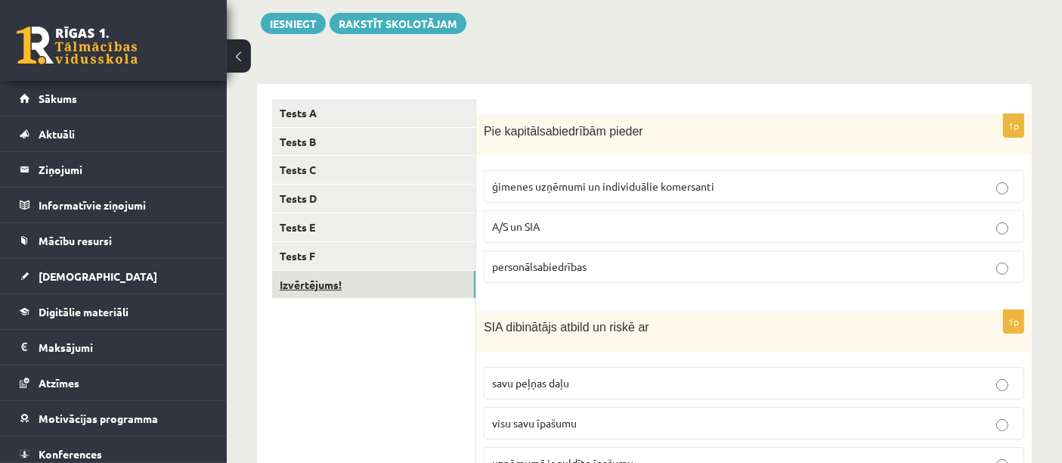
click at [313, 292] on link "Izvērtējums!" at bounding box center [373, 285] width 203 height 28
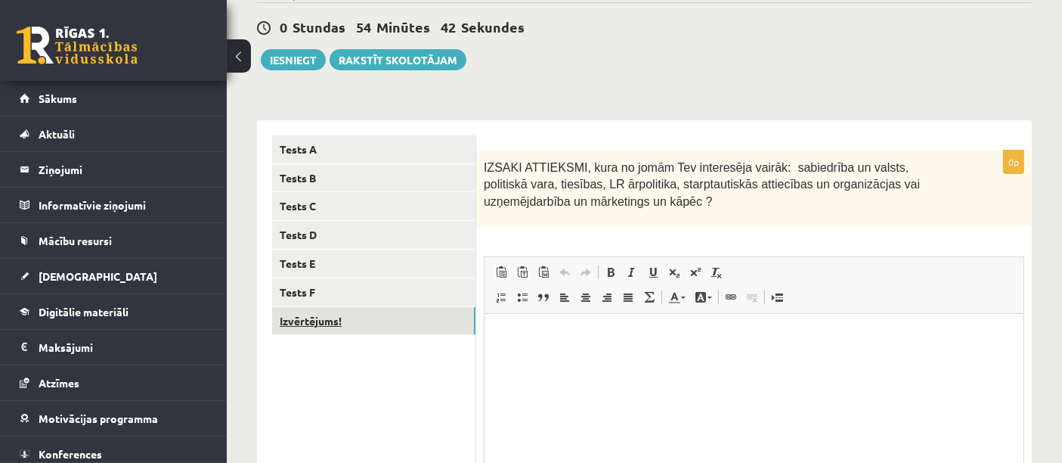
scroll to position [0, 0]
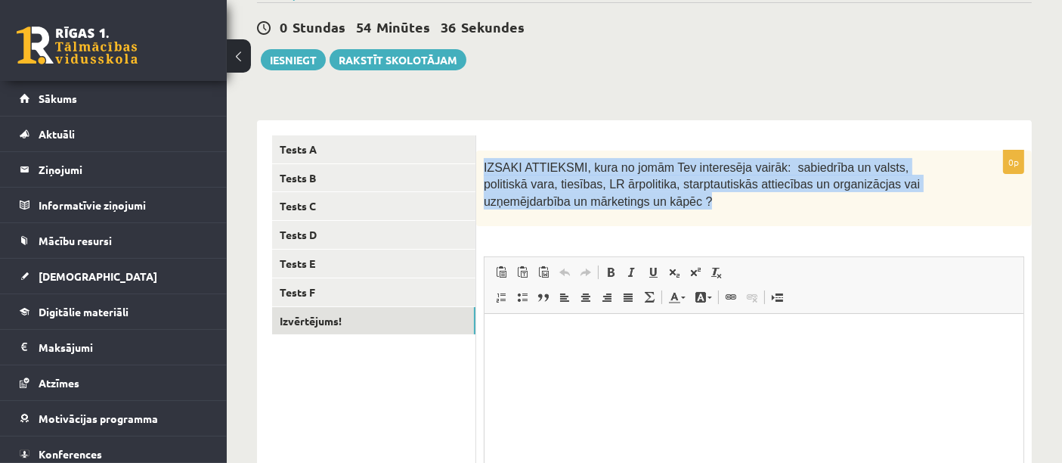
drag, startPoint x: 482, startPoint y: 161, endPoint x: 595, endPoint y: 192, distance: 116.8
click at [611, 200] on div "IZSAKI ATTIEKSMI, kura no jomām Tev interesēja vairāk: sabiedrība un valsts, po…" at bounding box center [754, 188] width 556 height 76
copy span "IZSAKI ATTIEKSMI, kura no jomām Tev interesēja vairāk: sabiedrība un valsts, po…"
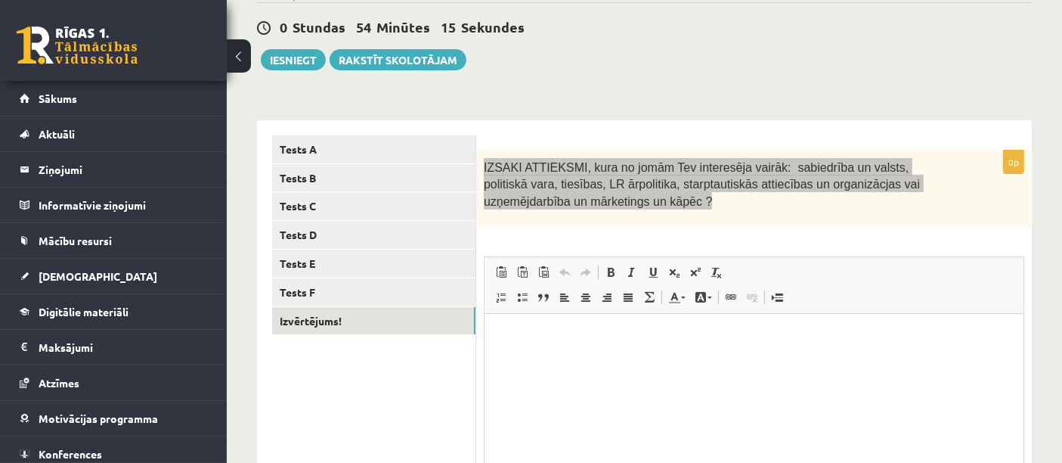
click at [564, 348] on html at bounding box center [753, 336] width 539 height 46
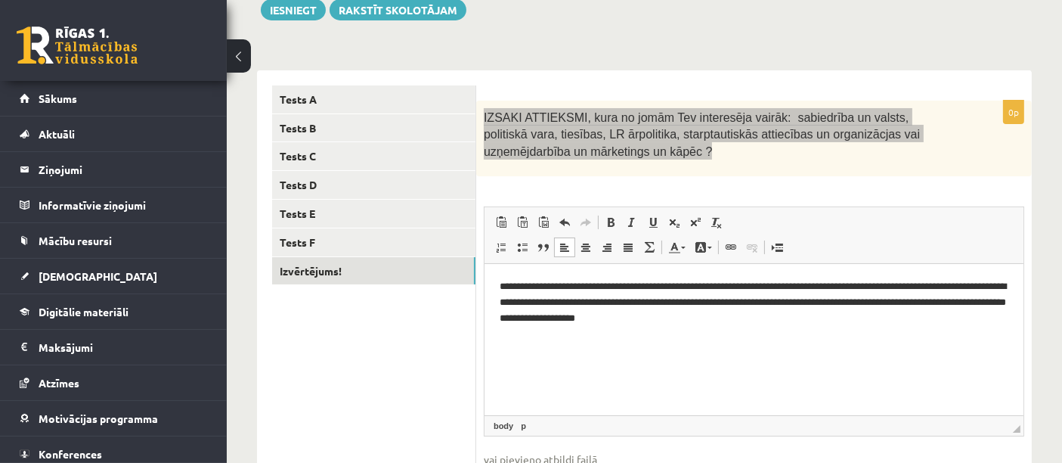
scroll to position [220, 0]
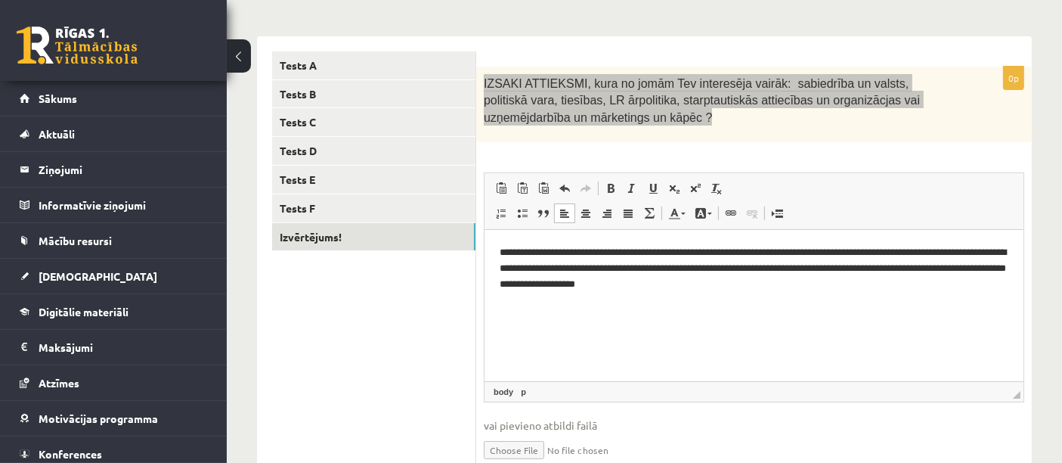
drag, startPoint x: 518, startPoint y: 254, endPoint x: 527, endPoint y: 259, distance: 10.5
click at [519, 255] on p "**********" at bounding box center [753, 267] width 509 height 47
drag, startPoint x: 682, startPoint y: 251, endPoint x: 741, endPoint y: 252, distance: 59.0
click at [742, 254] on p "**********" at bounding box center [753, 267] width 509 height 47
click at [870, 253] on p "**********" at bounding box center [753, 267] width 509 height 47
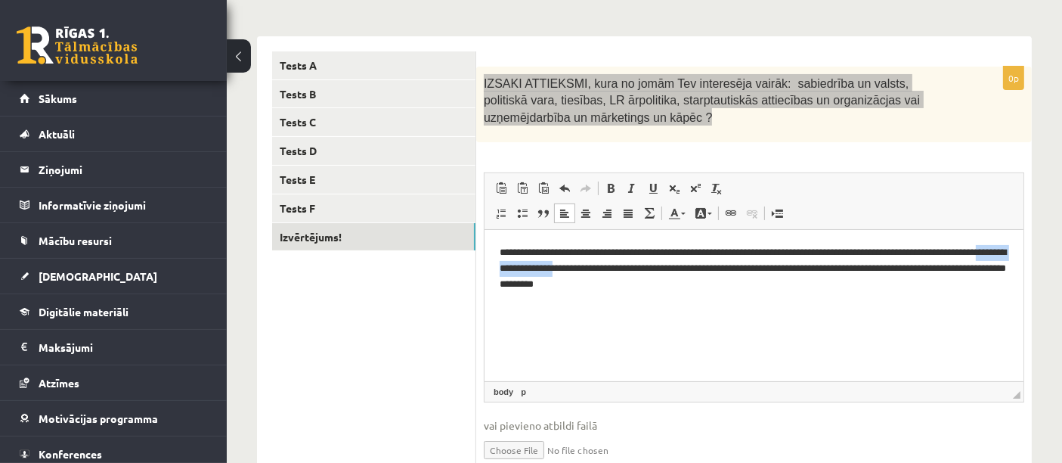
drag, startPoint x: 617, startPoint y: 267, endPoint x: 531, endPoint y: 267, distance: 86.2
click at [531, 267] on p "**********" at bounding box center [753, 267] width 509 height 47
drag, startPoint x: 635, startPoint y: 267, endPoint x: 708, endPoint y: 267, distance: 73.3
click at [708, 267] on p "**********" at bounding box center [753, 267] width 509 height 47
drag, startPoint x: 702, startPoint y: 266, endPoint x: 667, endPoint y: 269, distance: 34.9
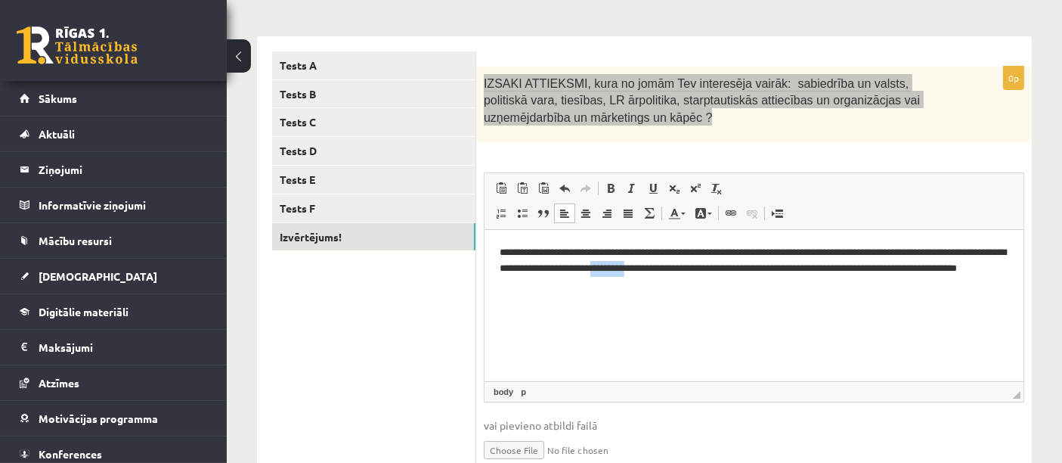
click at [667, 269] on p "**********" at bounding box center [753, 267] width 509 height 47
click at [699, 269] on p "**********" at bounding box center [753, 267] width 509 height 47
drag, startPoint x: 792, startPoint y: 268, endPoint x: 801, endPoint y: 276, distance: 12.3
click at [797, 271] on p "**********" at bounding box center [753, 267] width 509 height 47
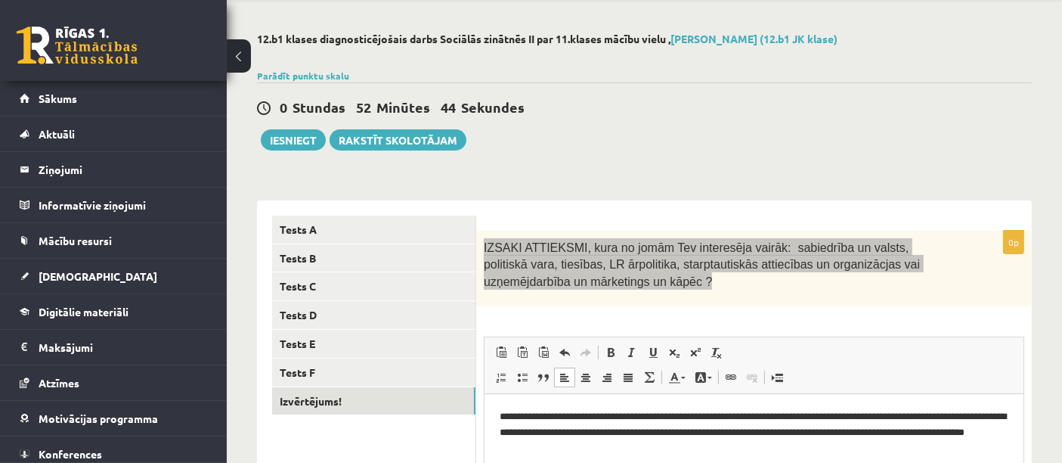
scroll to position [0, 0]
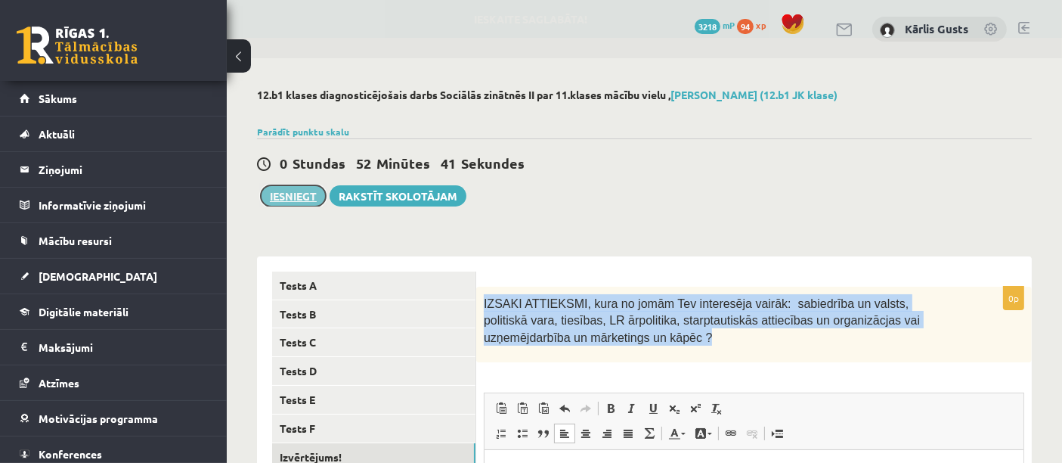
click at [280, 187] on button "Iesniegt" at bounding box center [293, 195] width 65 height 21
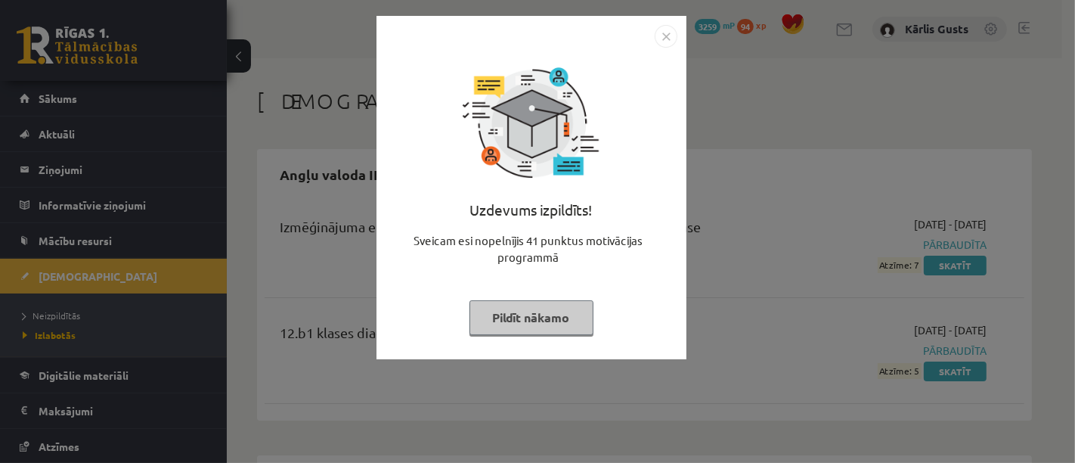
click at [546, 314] on button "Pildīt nākamo" at bounding box center [531, 317] width 124 height 35
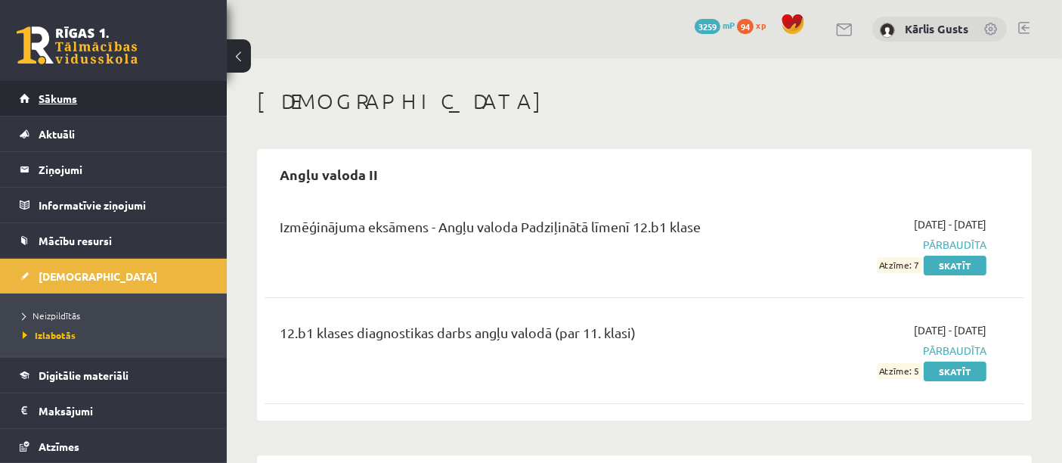
click at [79, 98] on link "Sākums" at bounding box center [114, 98] width 188 height 35
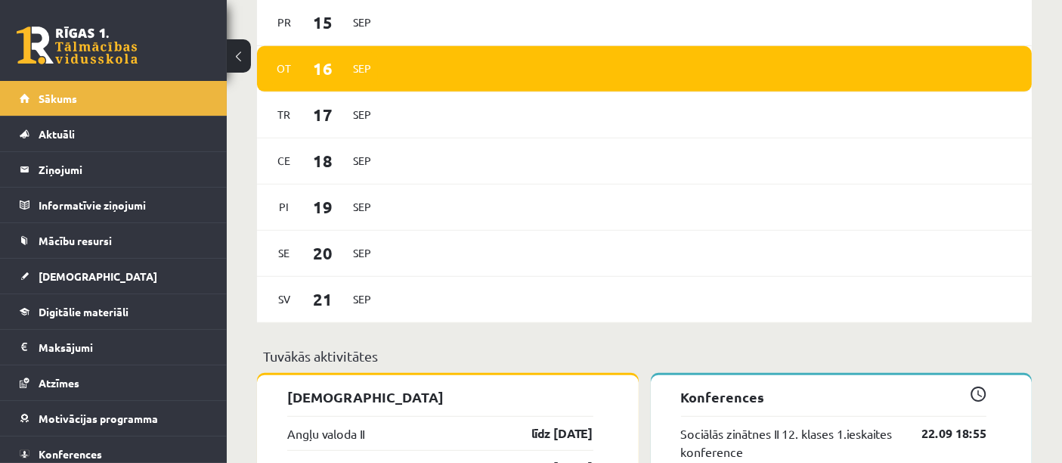
scroll to position [1092, 0]
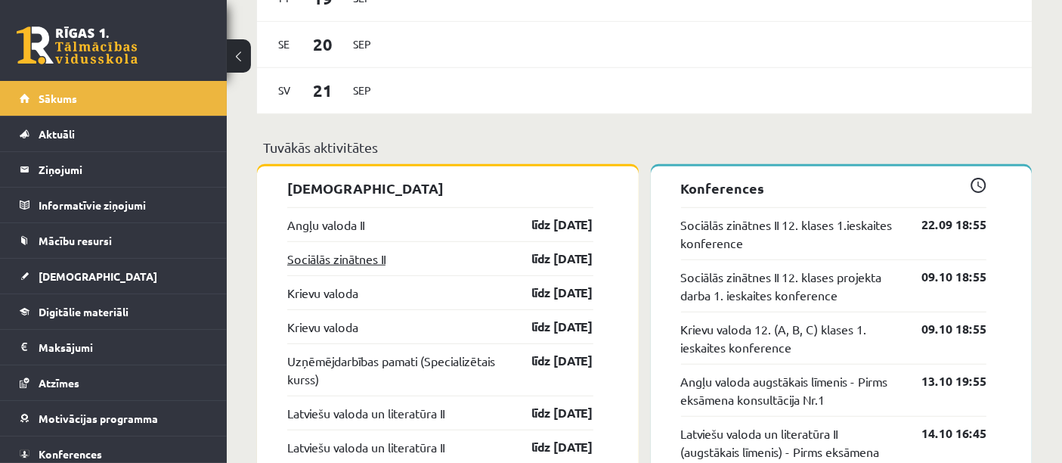
click at [337, 257] on link "Sociālās zinātnes II" at bounding box center [336, 258] width 98 height 18
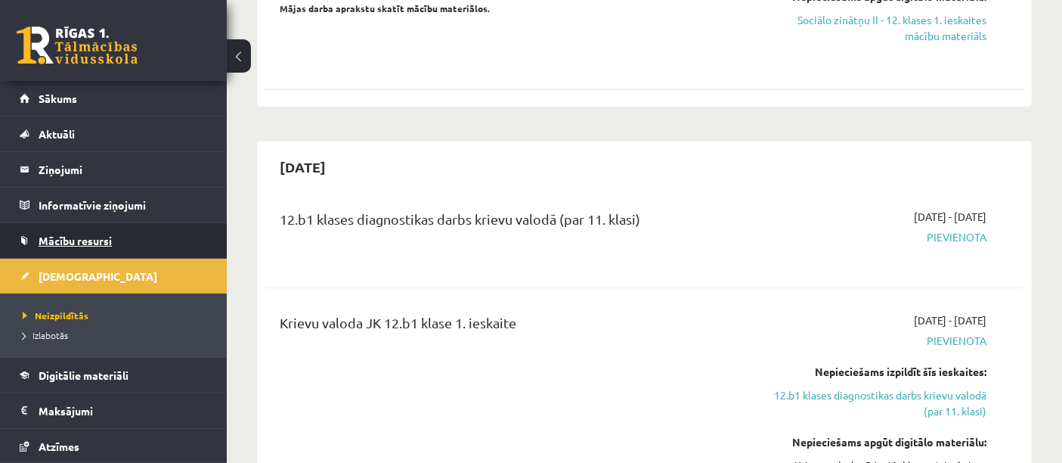
click at [79, 243] on span "Mācību resursi" at bounding box center [75, 241] width 73 height 14
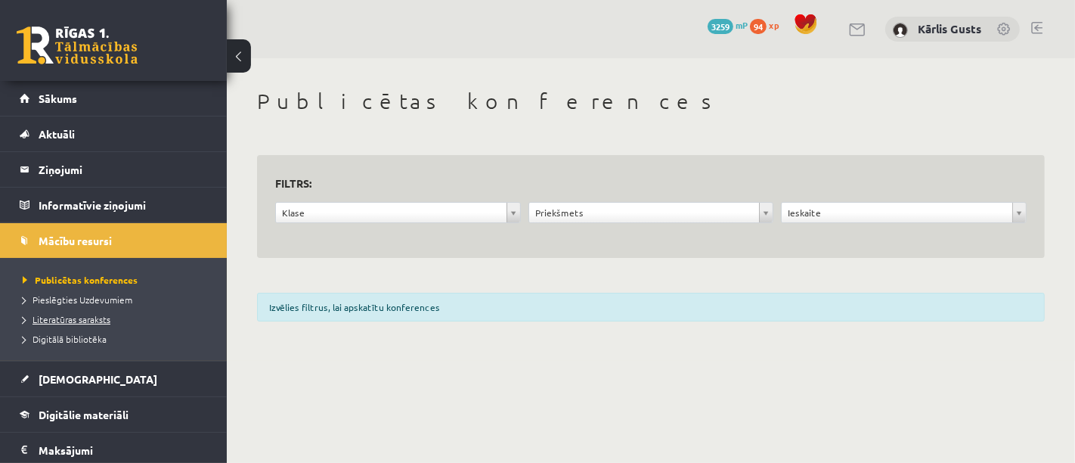
click at [84, 316] on span "Literatūras saraksts" at bounding box center [67, 319] width 88 height 12
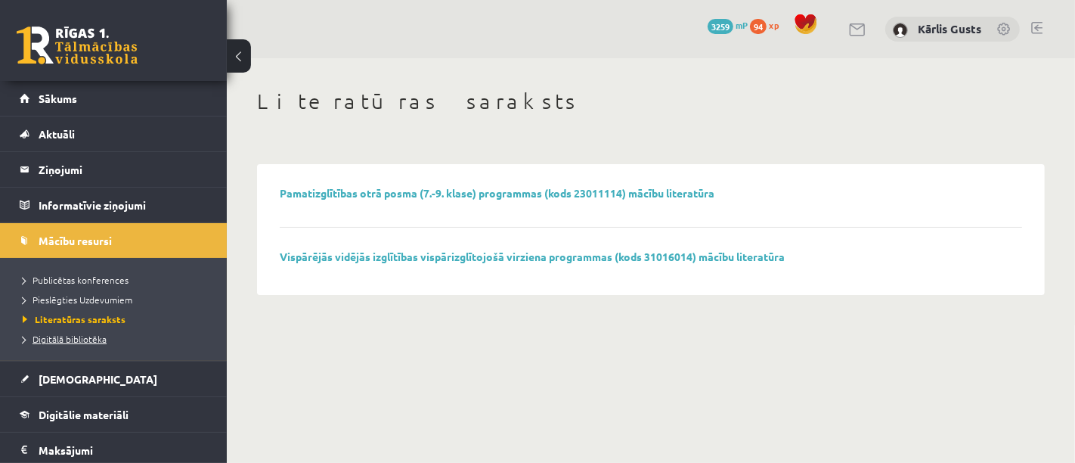
click at [88, 338] on span "Digitālā bibliotēka" at bounding box center [65, 339] width 84 height 12
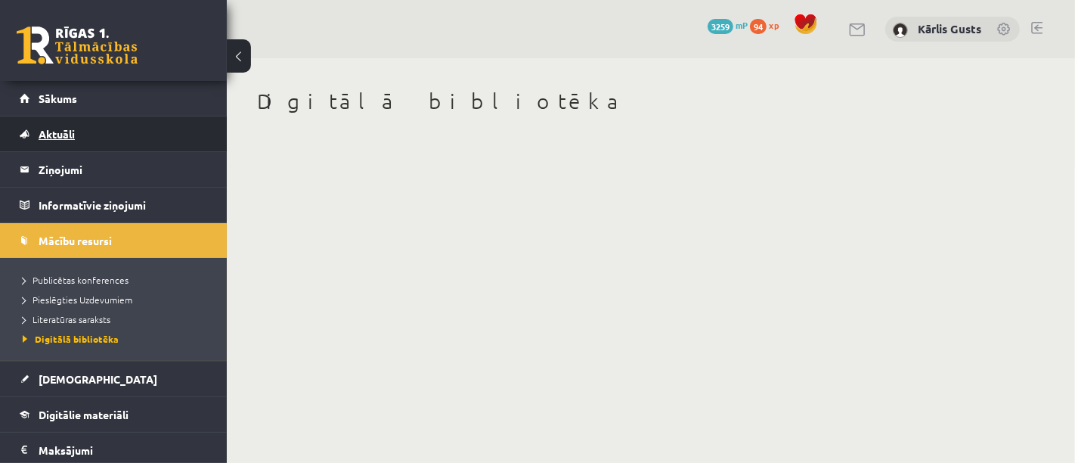
click at [76, 139] on link "Aktuāli" at bounding box center [114, 133] width 188 height 35
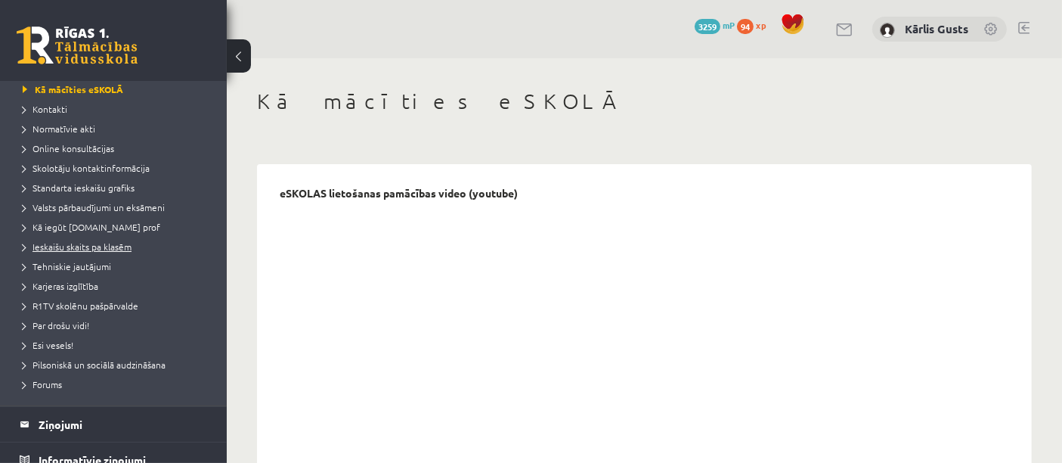
scroll to position [168, 0]
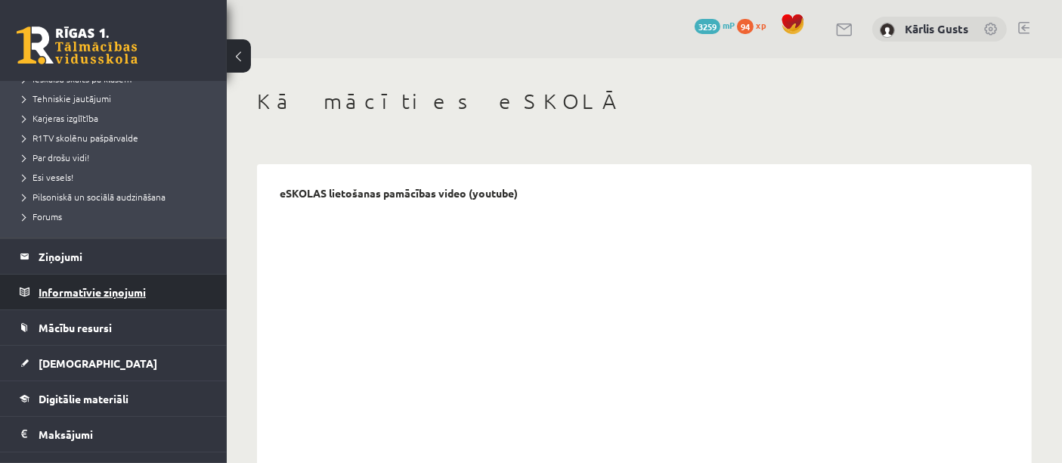
click at [132, 288] on legend "Informatīvie ziņojumi 0" at bounding box center [123, 291] width 169 height 35
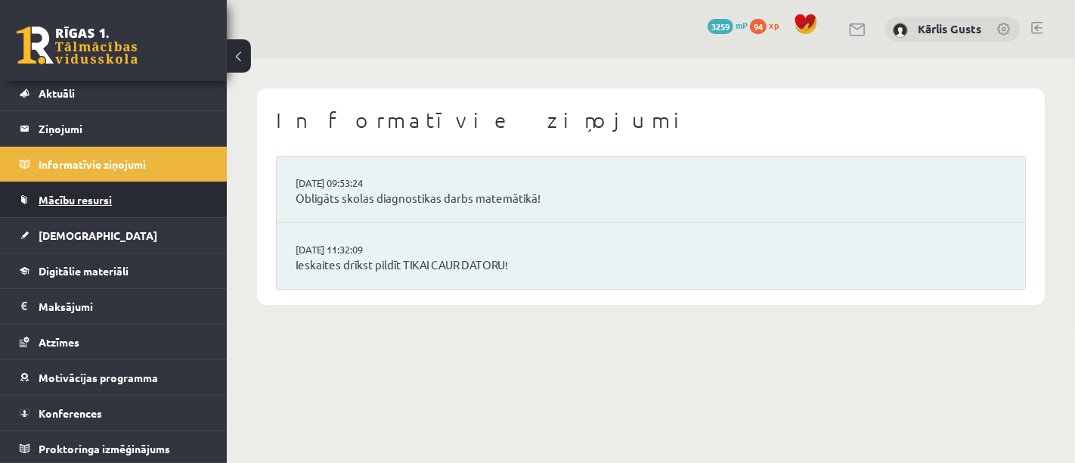
click at [129, 200] on link "Mācību resursi" at bounding box center [114, 199] width 188 height 35
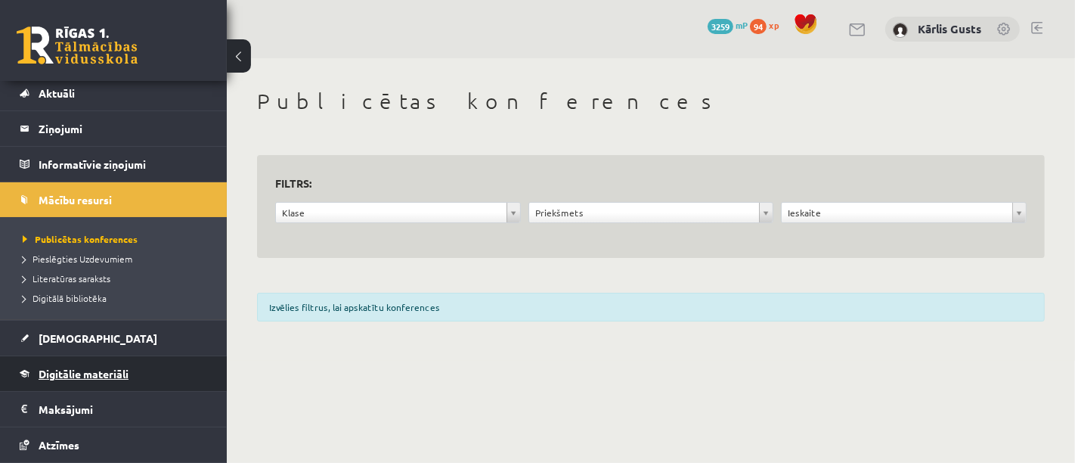
click at [73, 364] on link "Digitālie materiāli" at bounding box center [114, 373] width 188 height 35
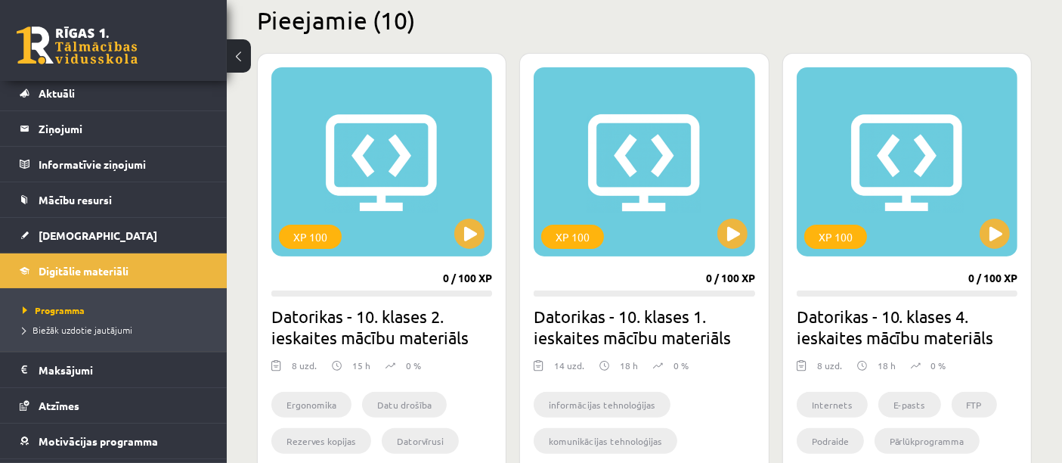
scroll to position [420, 0]
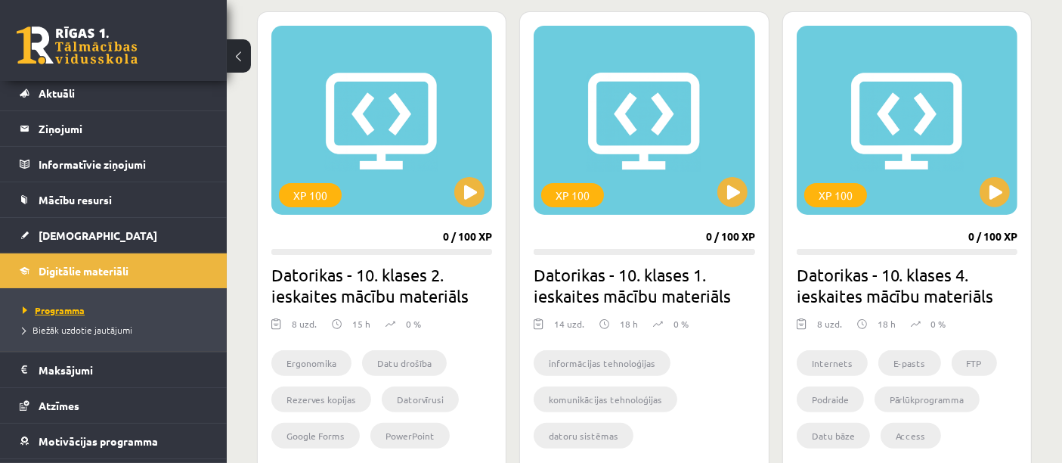
click at [70, 307] on span "Programma" at bounding box center [54, 310] width 62 height 12
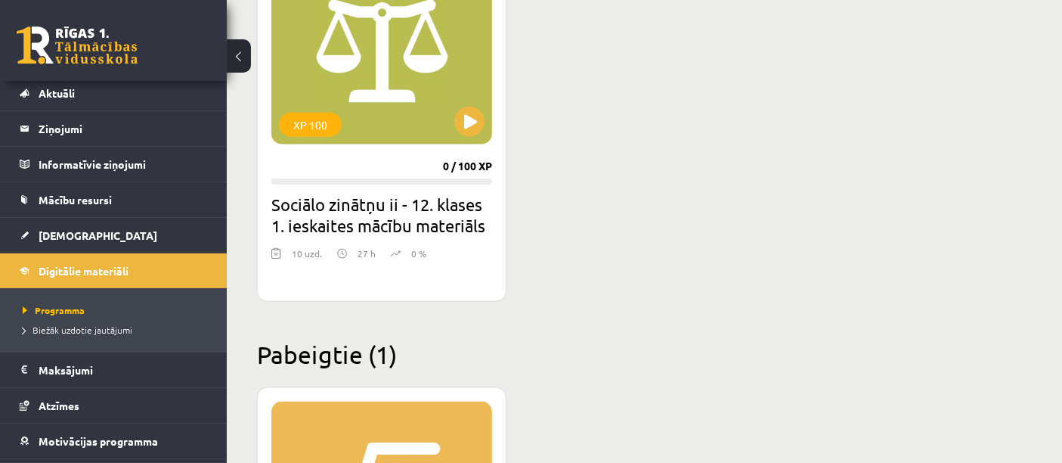
scroll to position [1847, 0]
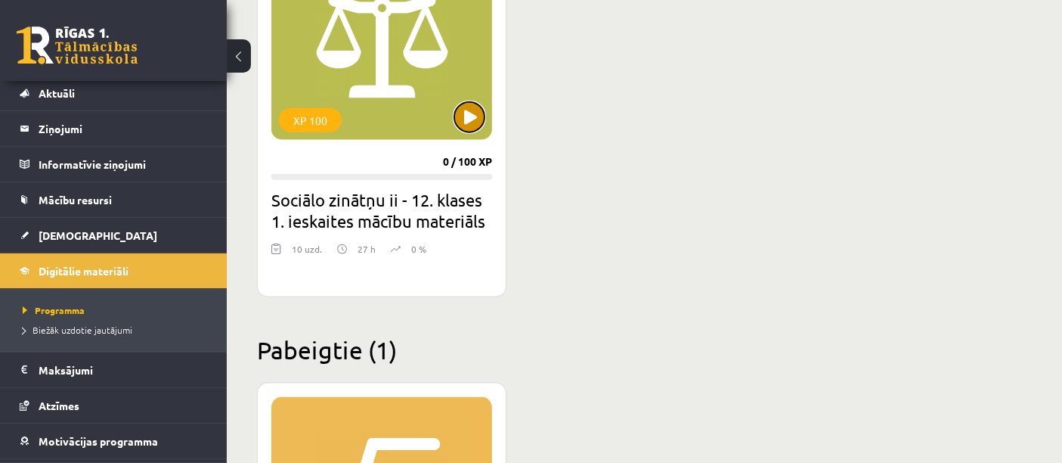
click at [479, 119] on button at bounding box center [469, 117] width 30 height 30
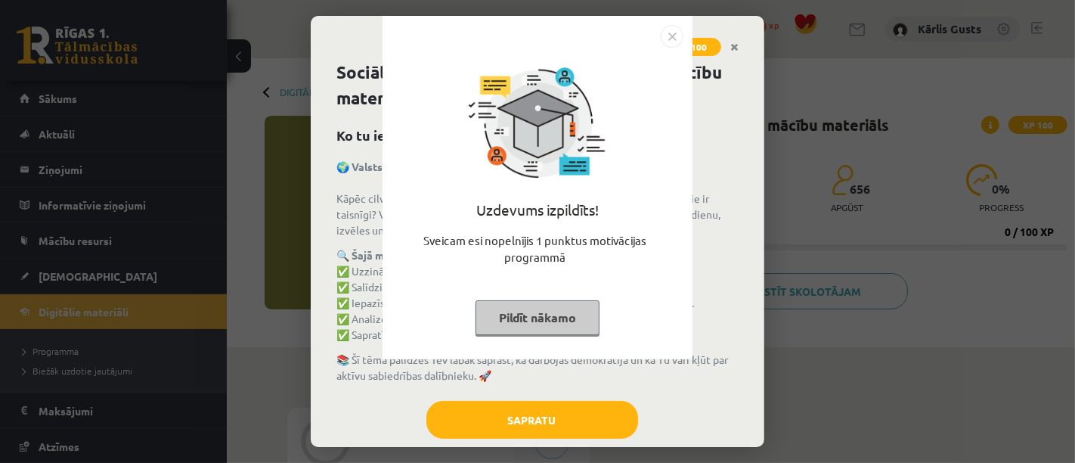
click at [554, 315] on button "Pildīt nākamo" at bounding box center [537, 317] width 124 height 35
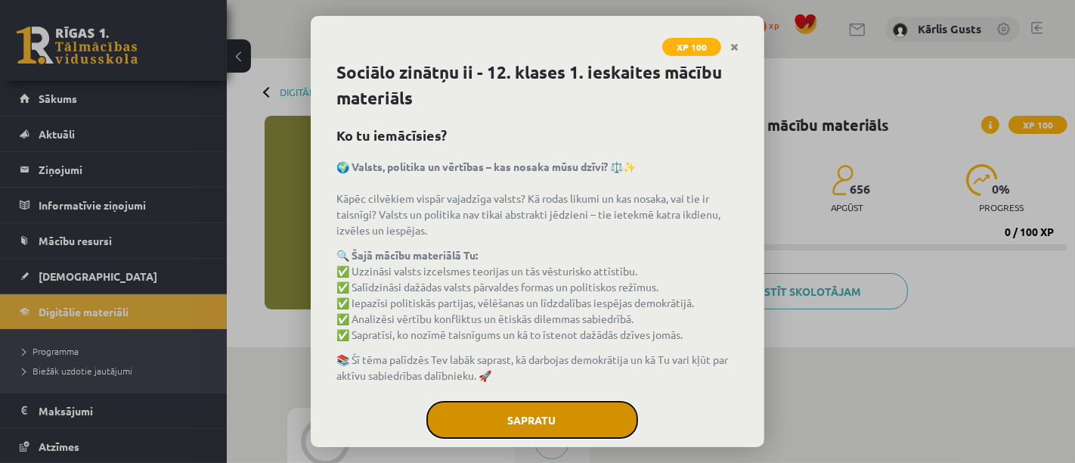
click at [538, 405] on button "Sapratu" at bounding box center [532, 420] width 212 height 38
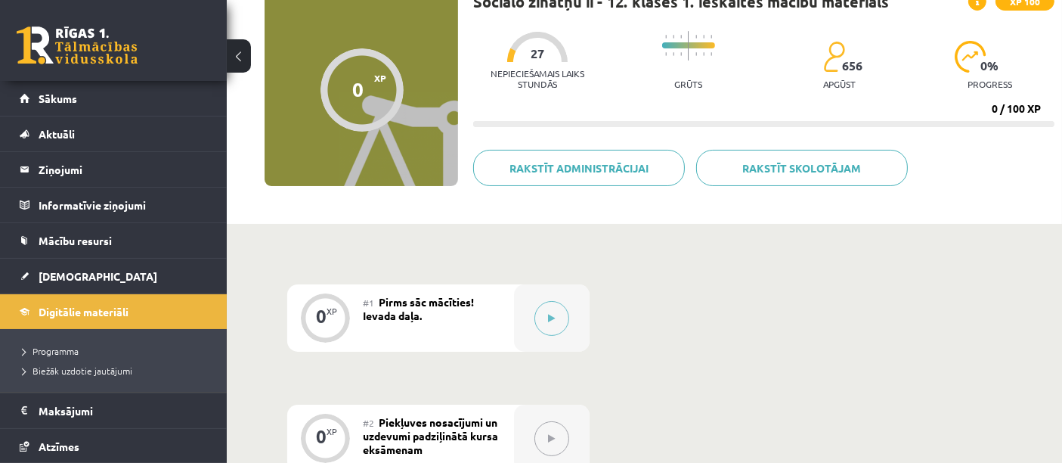
scroll to position [97, 0]
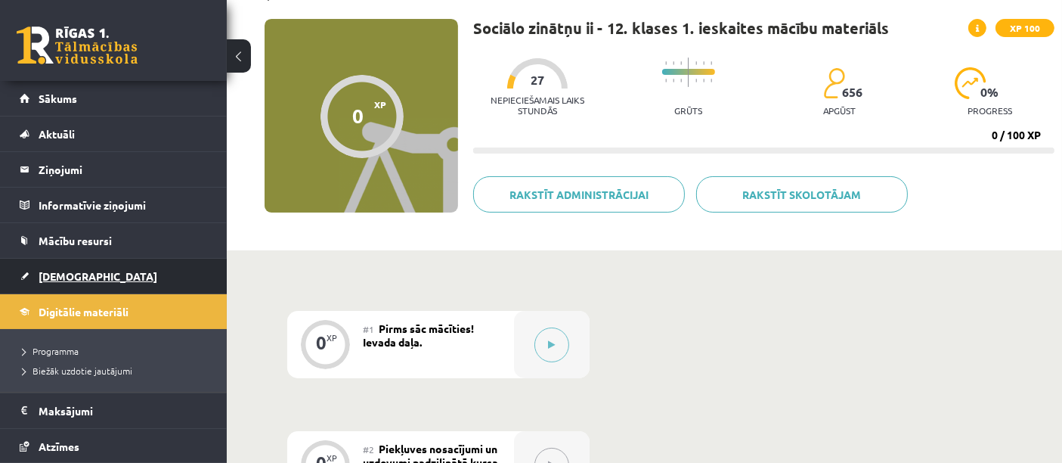
click at [75, 275] on span "[DEMOGRAPHIC_DATA]" at bounding box center [98, 276] width 119 height 14
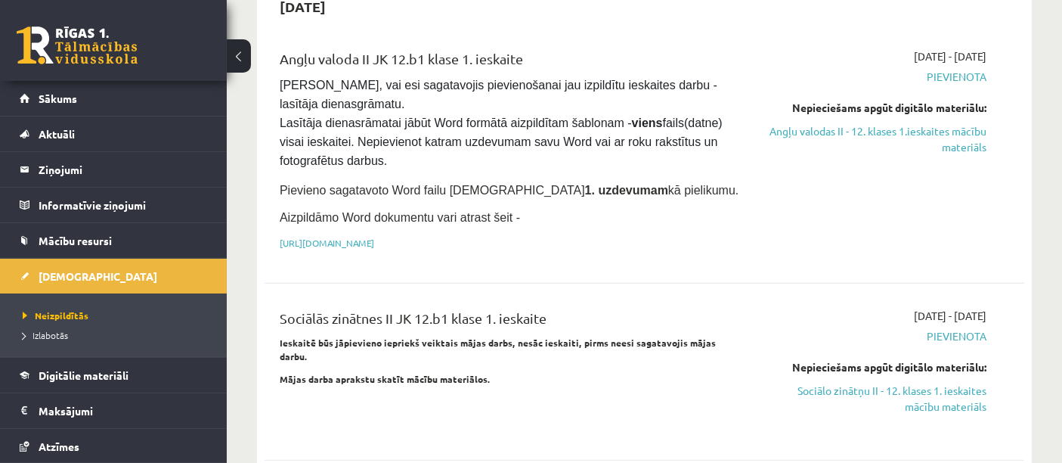
scroll to position [924, 0]
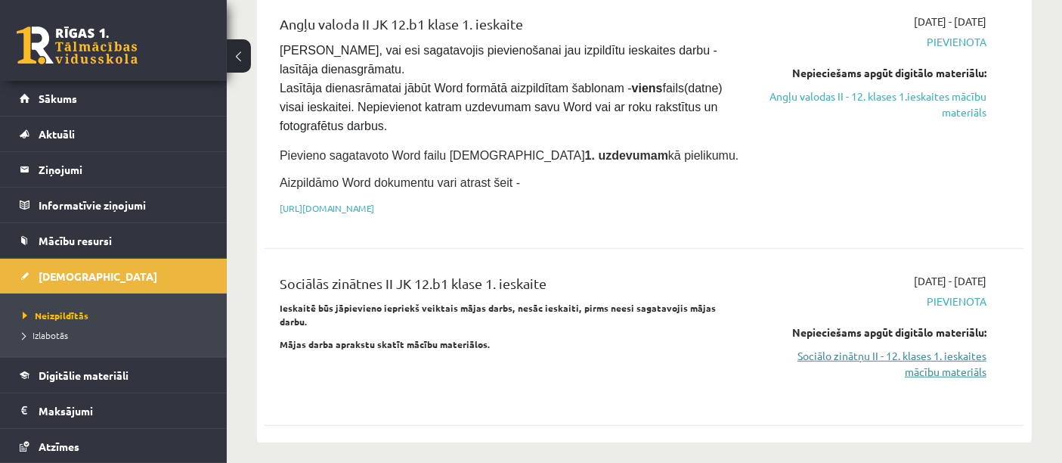
click at [866, 348] on link "Sociālo zinātņu II - 12. klases 1. ieskaites mācību materiāls" at bounding box center [876, 364] width 221 height 32
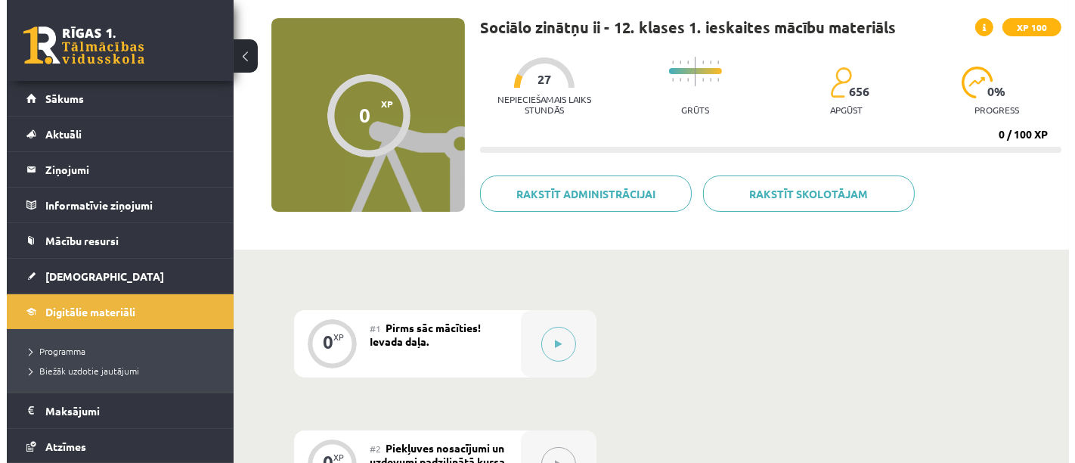
scroll to position [168, 0]
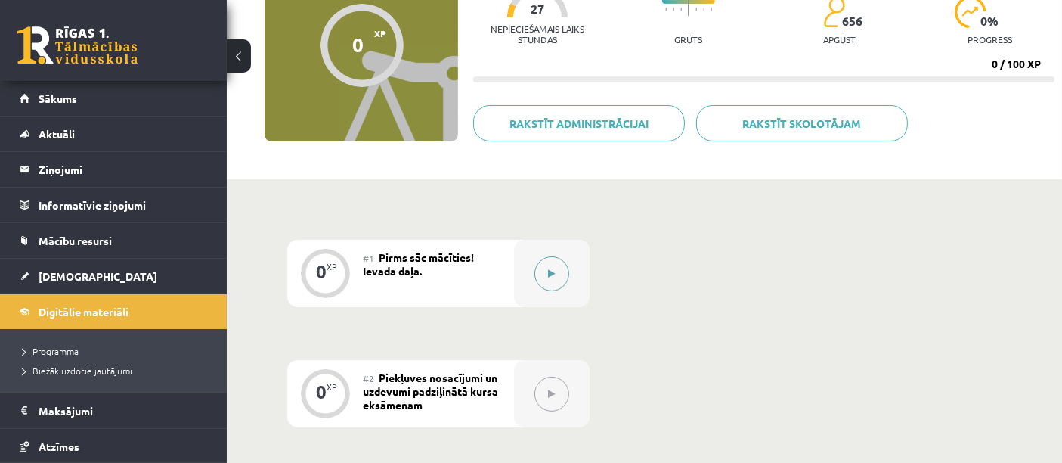
click at [549, 275] on icon at bounding box center [552, 273] width 7 height 9
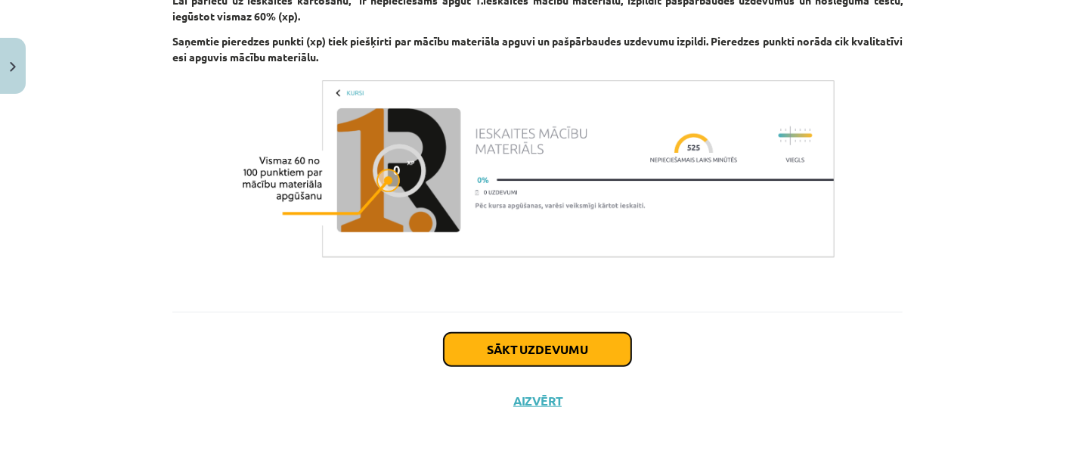
click at [505, 357] on button "Sākt uzdevumu" at bounding box center [537, 349] width 187 height 33
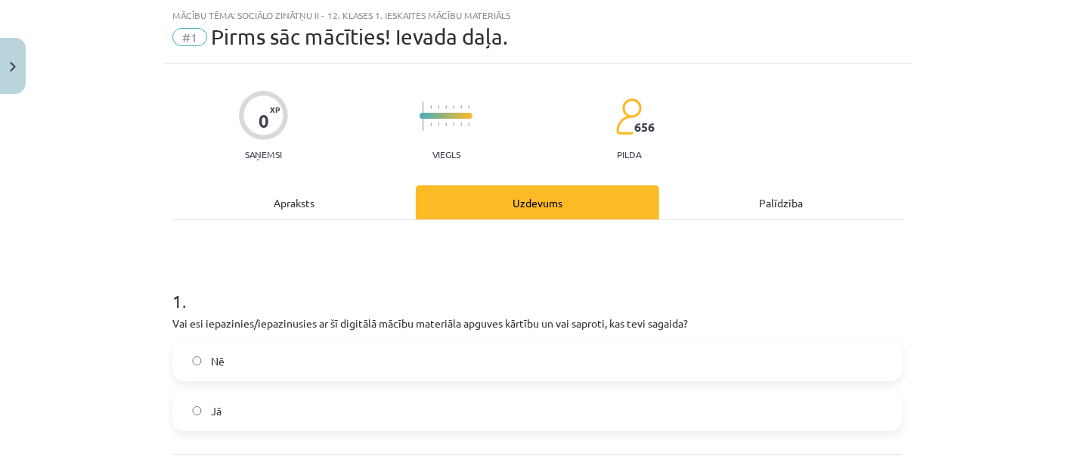
scroll to position [179, 0]
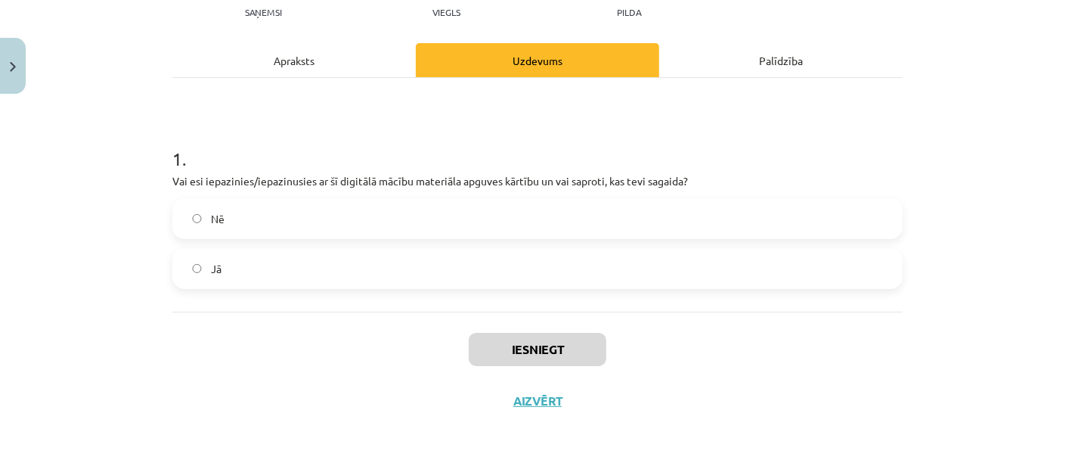
click at [215, 270] on label "Jā" at bounding box center [537, 268] width 727 height 38
click at [567, 346] on button "Iesniegt" at bounding box center [538, 349] width 138 height 33
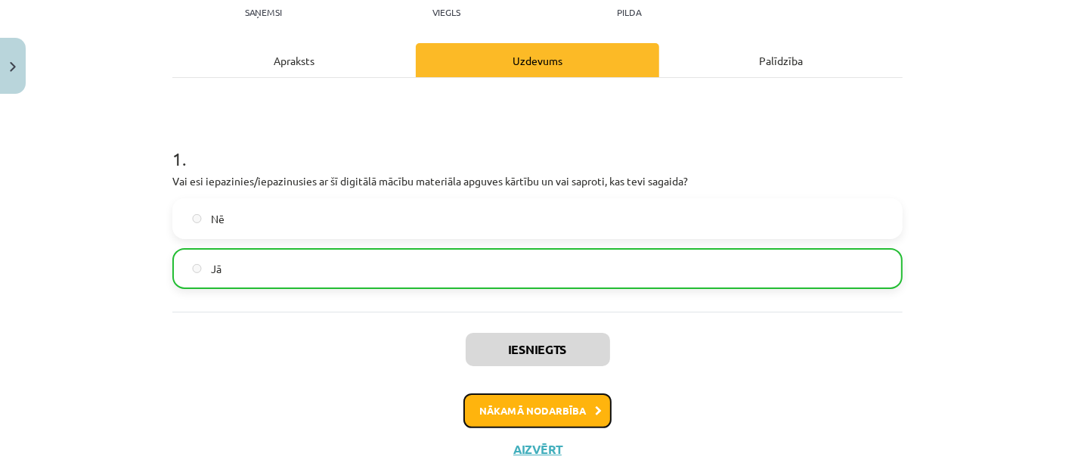
click at [556, 398] on button "Nākamā nodarbība" at bounding box center [537, 410] width 148 height 35
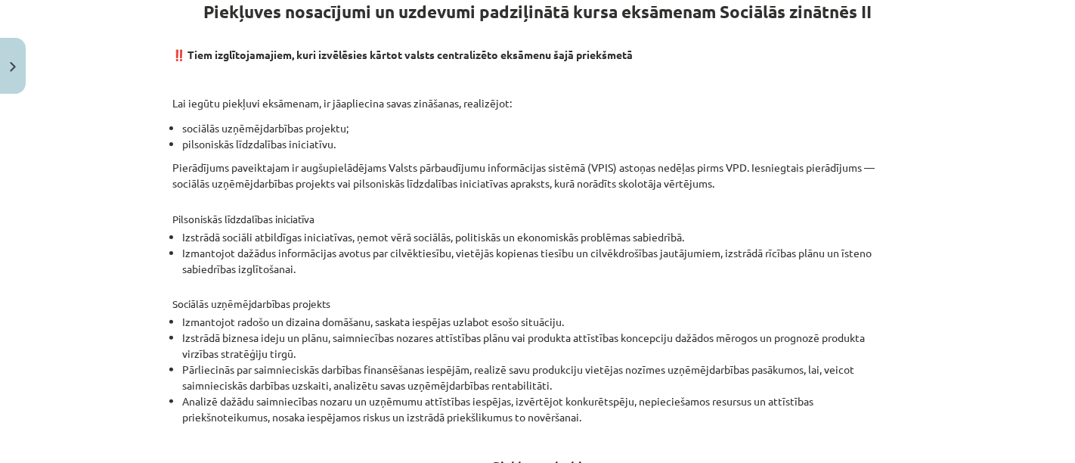
scroll to position [541, 0]
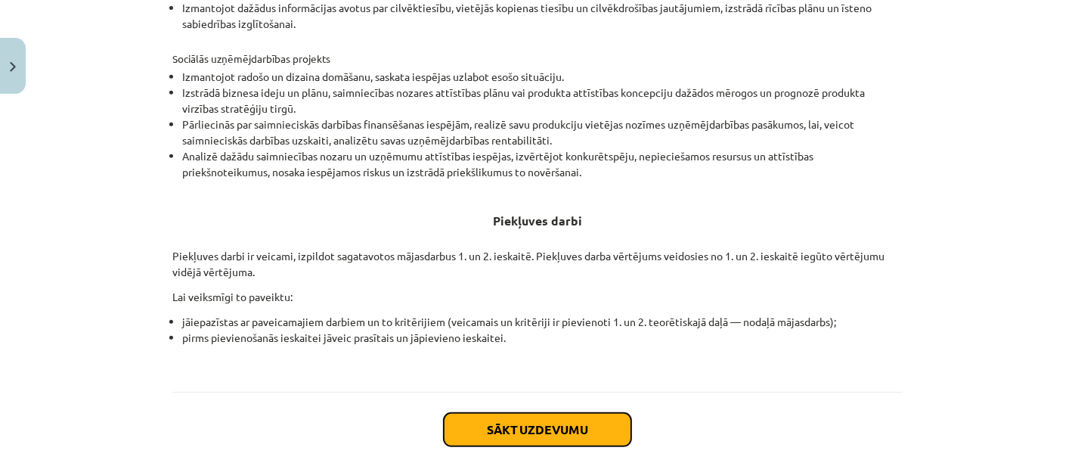
click at [533, 431] on button "Sākt uzdevumu" at bounding box center [537, 429] width 187 height 33
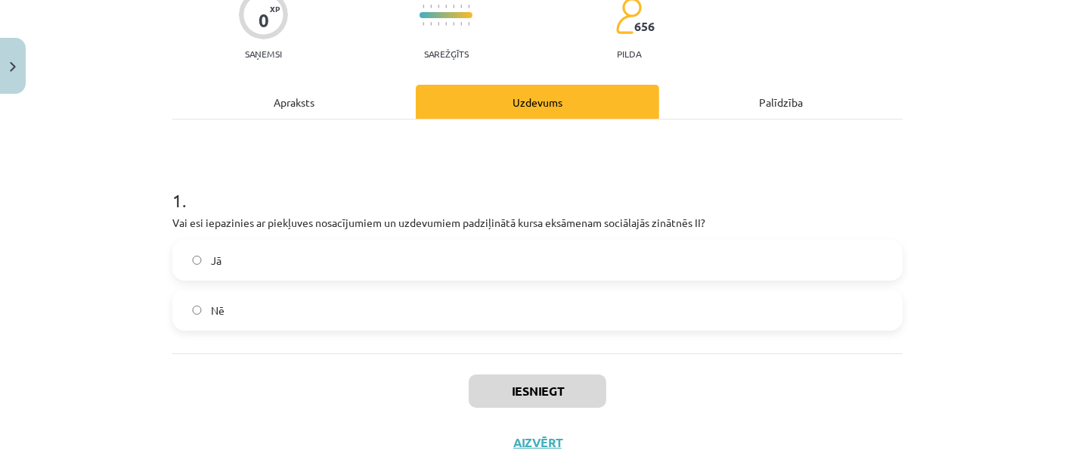
scroll to position [179, 0]
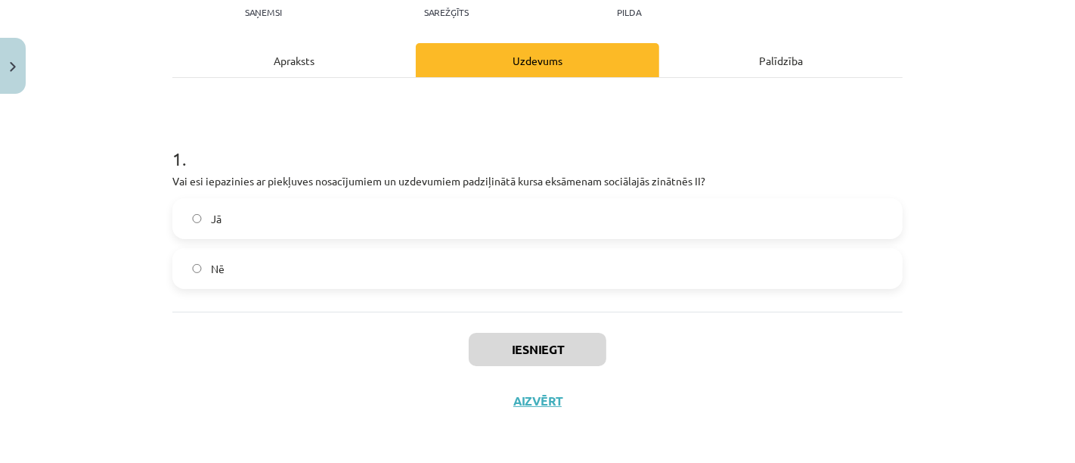
click at [300, 216] on label "Jā" at bounding box center [537, 219] width 727 height 38
click at [544, 340] on button "Iesniegt" at bounding box center [538, 349] width 138 height 33
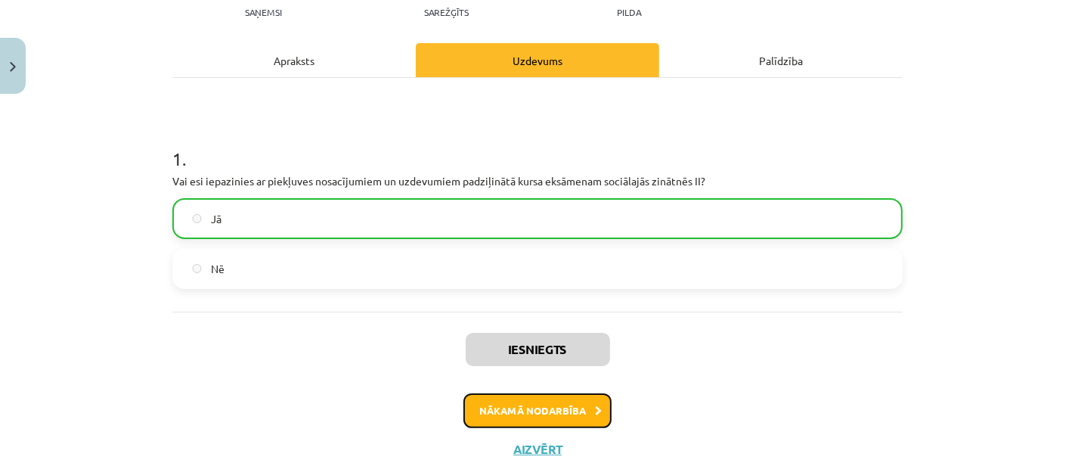
click at [571, 404] on button "Nākamā nodarbība" at bounding box center [537, 410] width 148 height 35
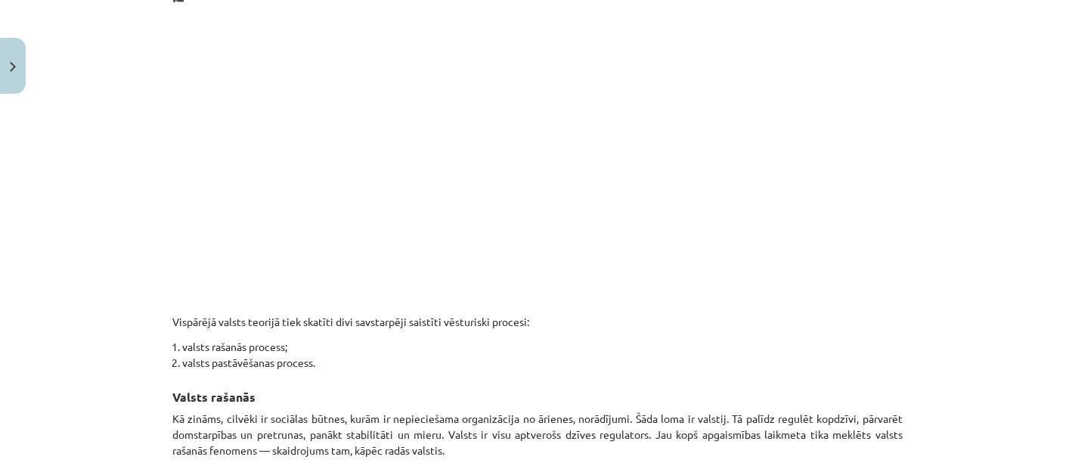
scroll to position [937, 0]
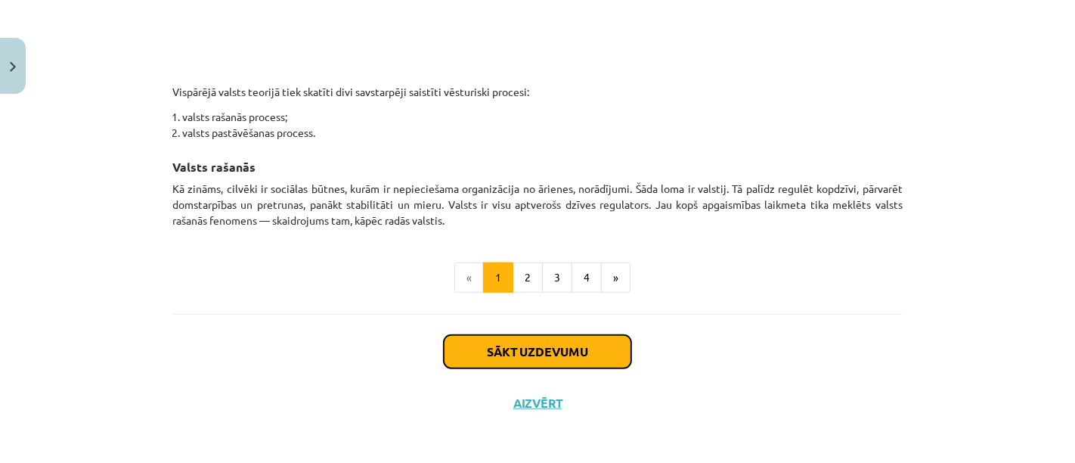
click at [542, 344] on button "Sākt uzdevumu" at bounding box center [537, 351] width 187 height 33
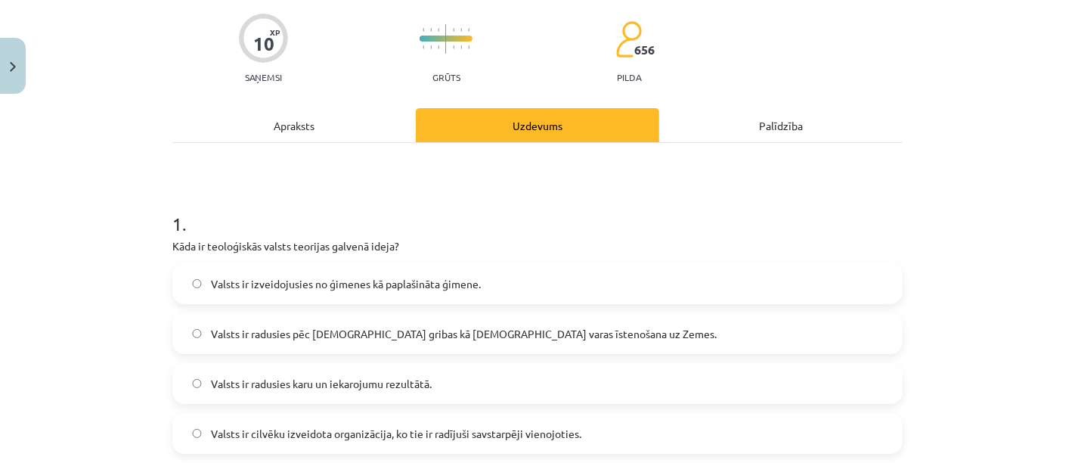
scroll to position [205, 0]
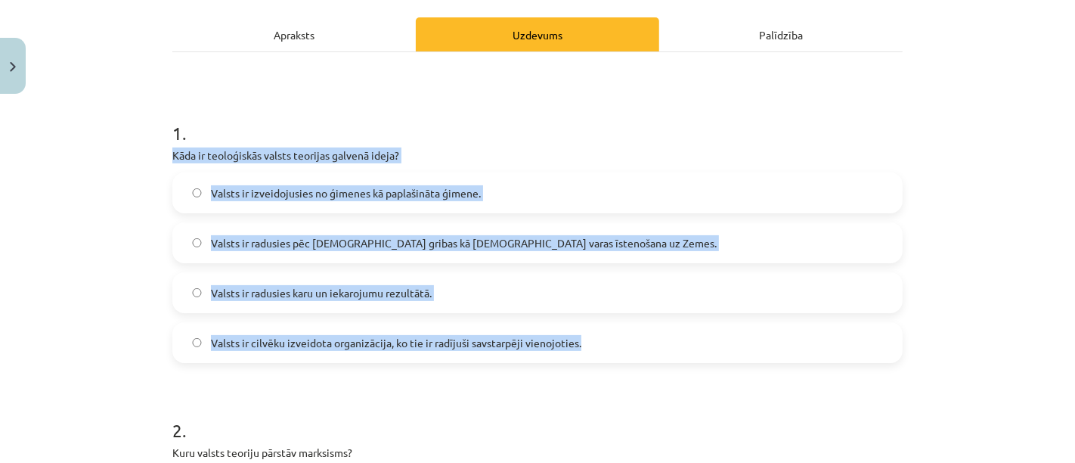
drag, startPoint x: 156, startPoint y: 152, endPoint x: 598, endPoint y: 352, distance: 485.5
click at [598, 352] on div "Mācību tēma: Sociālo zinātņu ii - 12. klases 1. ieskaites mācību materiāls #3 1…" at bounding box center [537, 231] width 1075 height 463
copy div "Kāda ir teoloģiskās valsts teorijas galvenā ideja? Valsts ir izveidojusies no ģ…"
click at [636, 244] on label "Valsts ir radusies pēc Dieva gribas kā dievišķās varas īstenošana uz Zemes." at bounding box center [537, 243] width 727 height 38
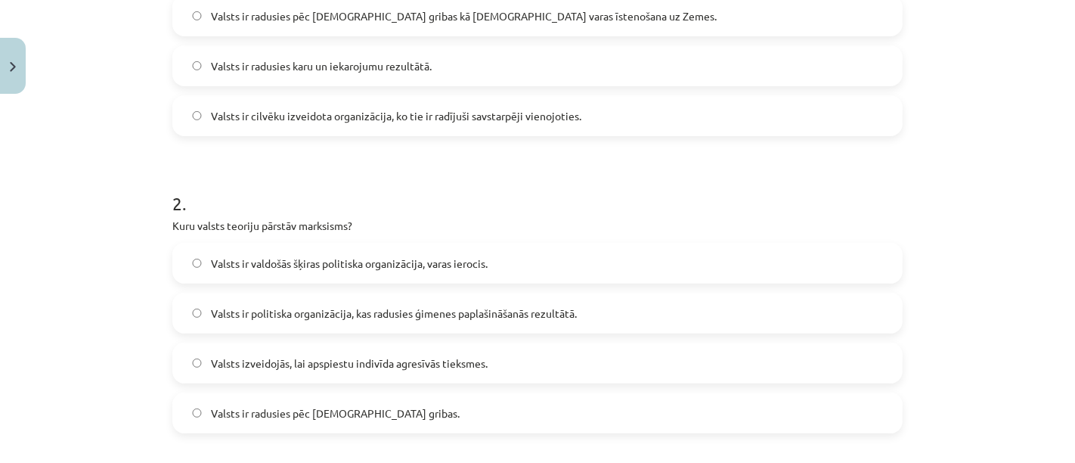
scroll to position [457, 0]
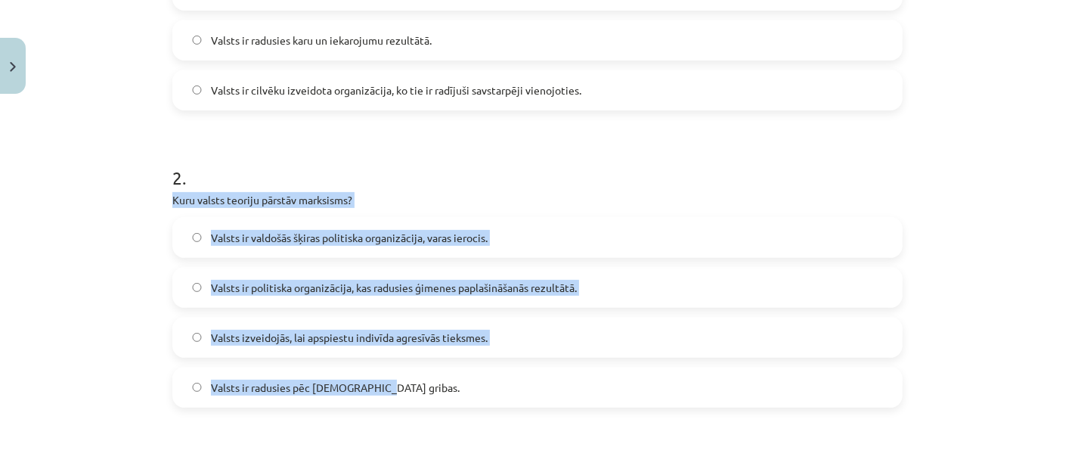
drag, startPoint x: 157, startPoint y: 194, endPoint x: 391, endPoint y: 377, distance: 297.1
copy div "Kuru valsts teoriju pārstāv marksisms? Valsts ir valdošās šķiras politiska orga…"
click at [534, 225] on label "Valsts ir valdošās šķiras politiska organizācija, varas ierocis." at bounding box center [537, 237] width 727 height 38
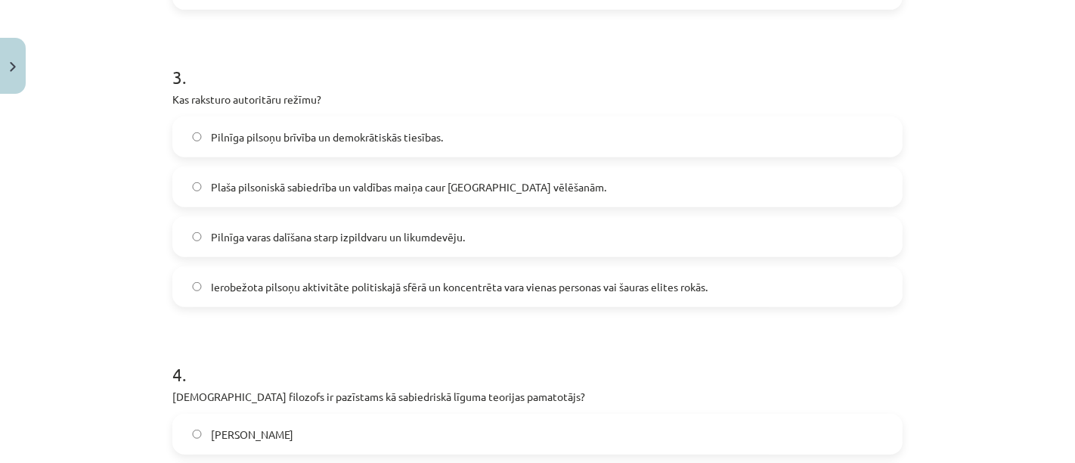
scroll to position [877, 0]
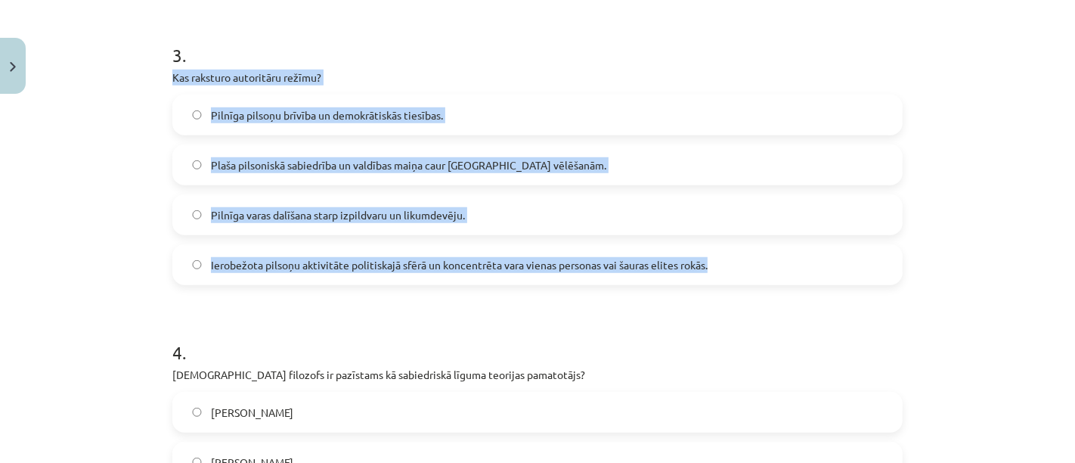
drag, startPoint x: 160, startPoint y: 72, endPoint x: 608, endPoint y: 189, distance: 462.6
click at [763, 262] on div "10 XP Saņemsi Grūts 656 pilda Apraksts Uzdevums Palīdzība 1 . Kāda ir teoloģisk…" at bounding box center [537, 120] width 748 height 1793
copy div "Kas raksturo autoritāru režīmu? Pilnīga pilsoņu brīvība un demokrātiskās tiesīb…"
click at [512, 273] on label "Ierobežota pilsoņu aktivitāte politiskajā sfērā un koncentrēta vara vienas pers…" at bounding box center [537, 265] width 727 height 38
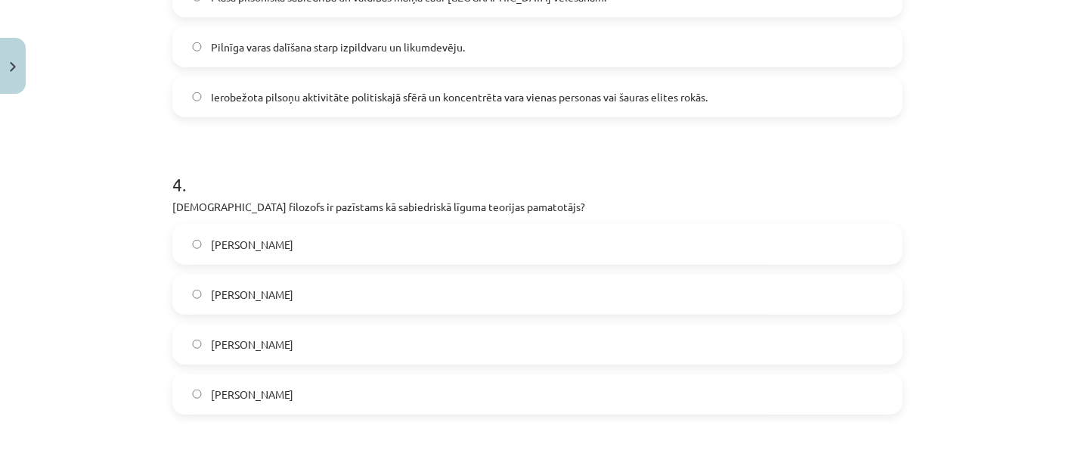
scroll to position [1129, 0]
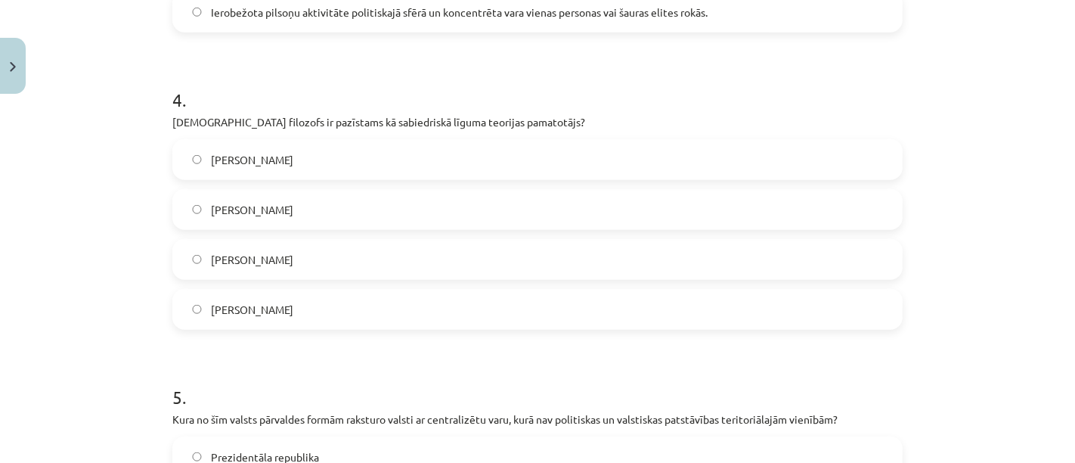
drag, startPoint x: 147, startPoint y: 117, endPoint x: 373, endPoint y: 308, distance: 295.6
click at [373, 308] on div "Mācību tēma: Sociālo zinātņu ii - 12. klases 1. ieskaites mācību materiāls #3 1…" at bounding box center [537, 231] width 1075 height 463
copy div "Kurš filozofs ir pazīstams kā sabiedriskā līguma teorijas pamatotājs? Tomass Ho…"
click at [317, 160] on label "Tomass Hobss" at bounding box center [537, 160] width 727 height 38
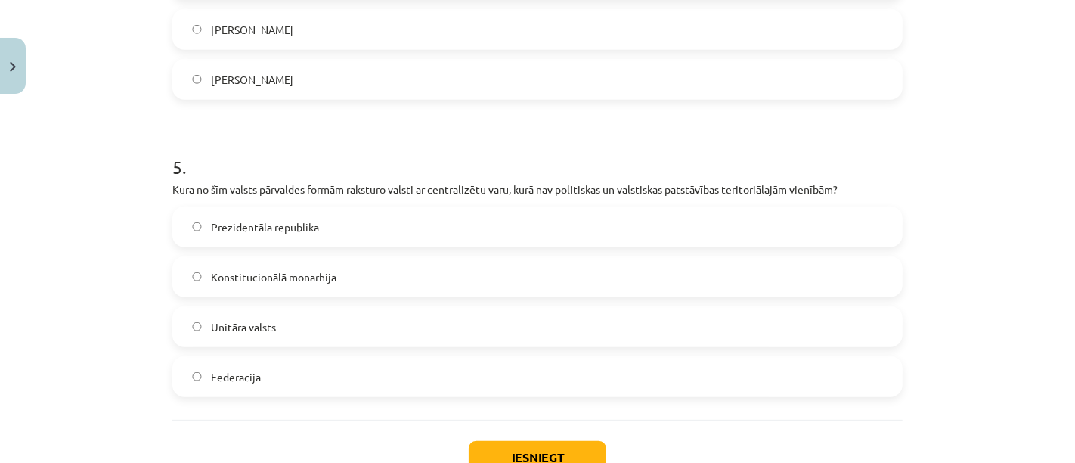
scroll to position [1381, 0]
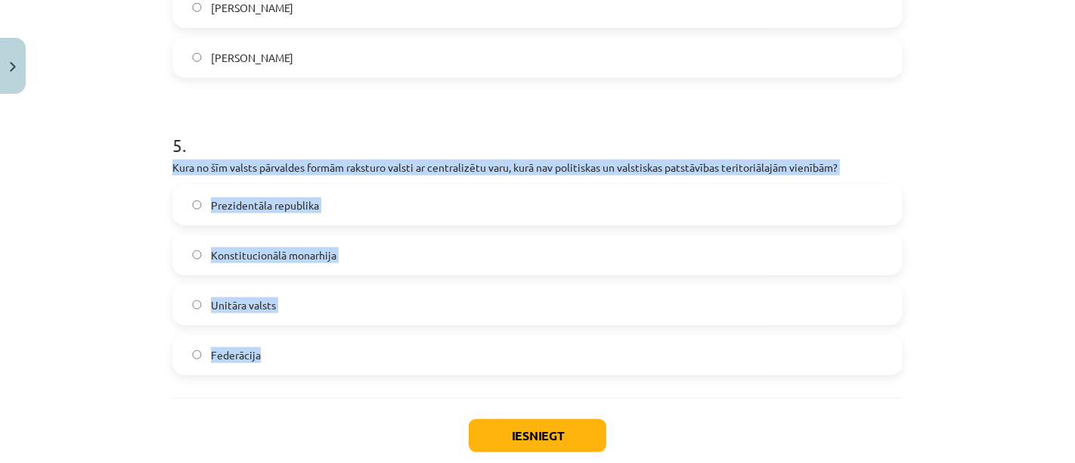
drag, startPoint x: 153, startPoint y: 163, endPoint x: 328, endPoint y: 351, distance: 257.3
click at [331, 353] on div "Mācību tēma: Sociālo zinātņu ii - 12. klases 1. ieskaites mācību materiāls #3 1…" at bounding box center [537, 231] width 1075 height 463
copy div "Kura no šīm valsts pārvaldes formām raksturo valsti ar centralizētu varu, kurā …"
click at [211, 302] on span "Unitāra valsts" at bounding box center [243, 305] width 65 height 16
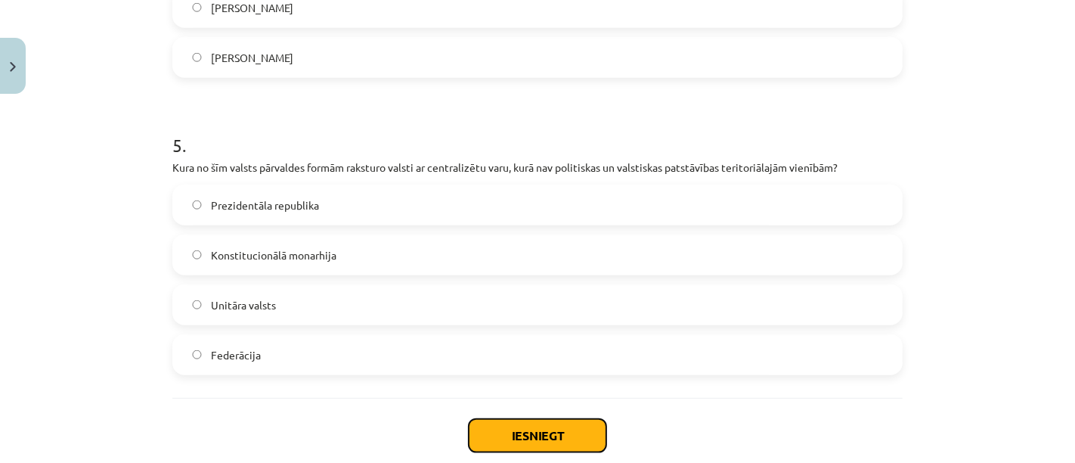
click at [543, 435] on button "Iesniegt" at bounding box center [538, 435] width 138 height 33
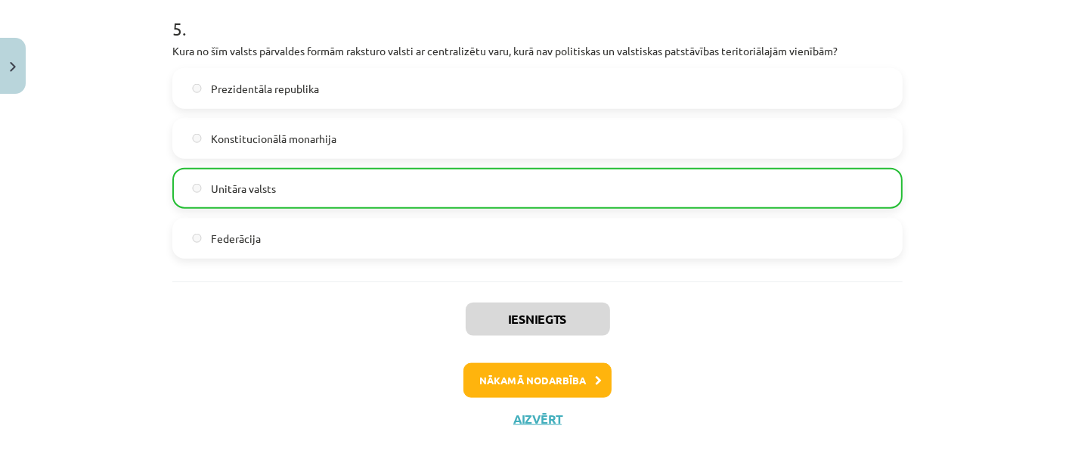
scroll to position [1514, 0]
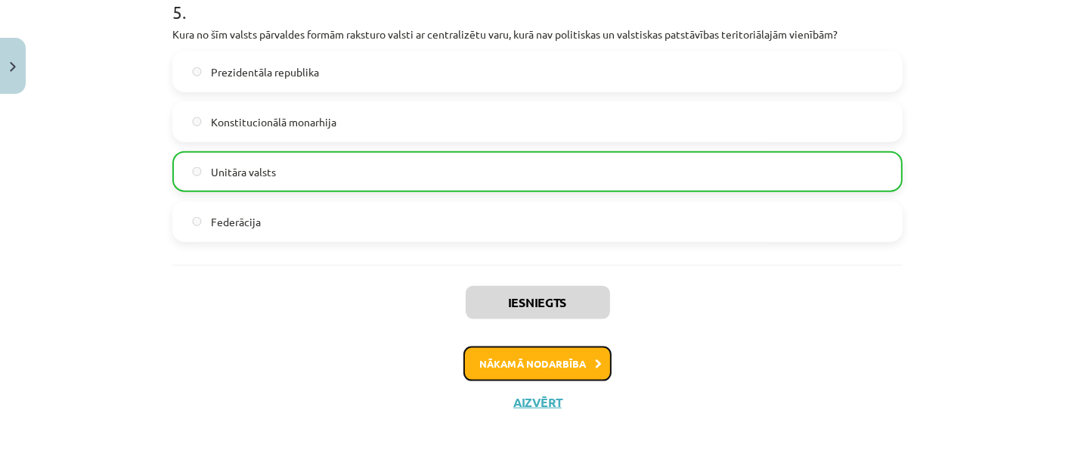
click at [541, 355] on button "Nākamā nodarbība" at bounding box center [537, 363] width 148 height 35
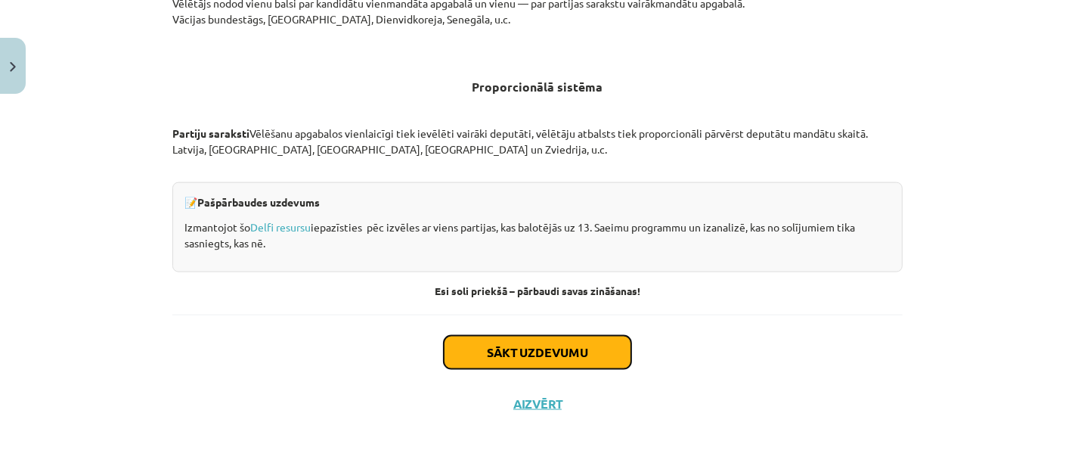
click at [528, 348] on button "Sākt uzdevumu" at bounding box center [537, 352] width 187 height 33
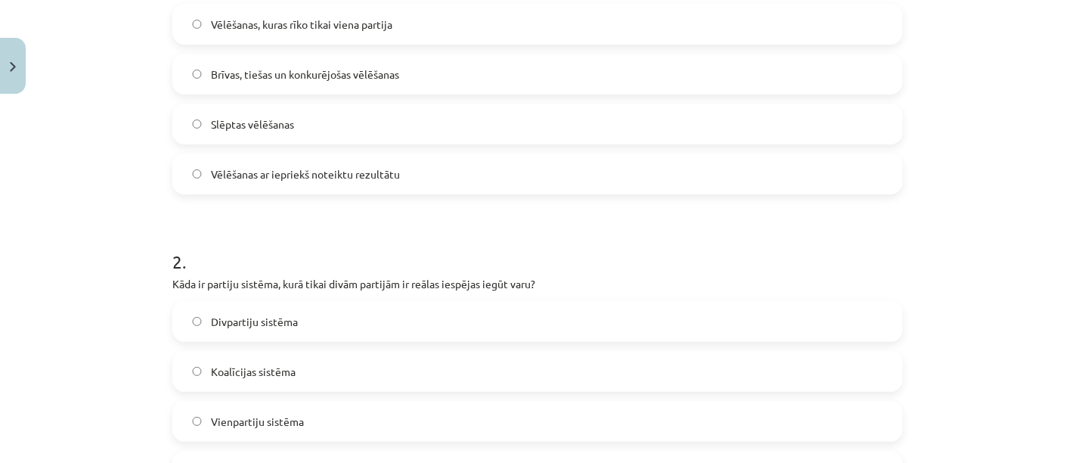
scroll to position [457, 0]
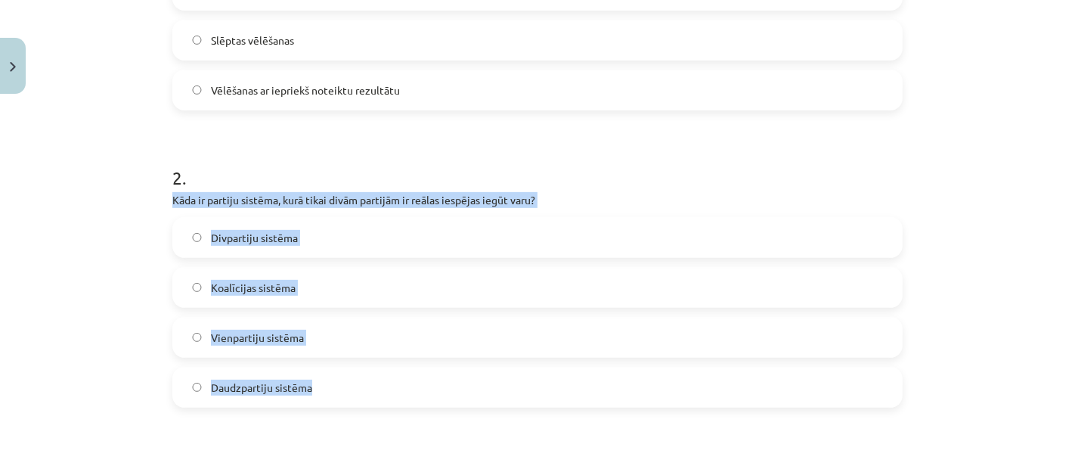
drag, startPoint x: 157, startPoint y: 197, endPoint x: 374, endPoint y: 381, distance: 284.7
copy div "Kāda ir partiju sistēma, kurā tikai divām partijām ir reālas iespējas iegūt var…"
click at [327, 240] on label "Divpartiju sistēma" at bounding box center [537, 237] width 727 height 38
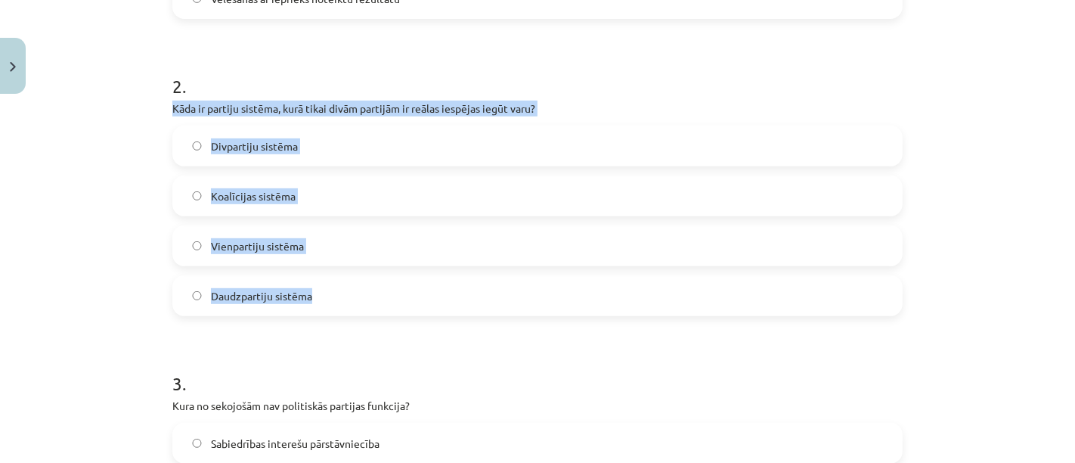
scroll to position [625, 0]
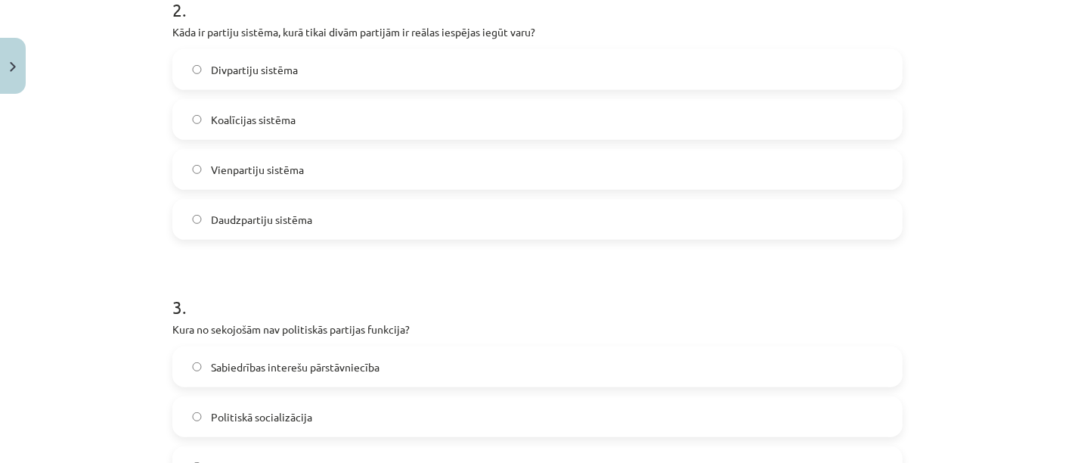
click at [65, 255] on div "Mācību tēma: Sociālo zinātņu ii - 12. klases 1. ieskaites mācību materiāls #4 2…" at bounding box center [537, 231] width 1075 height 463
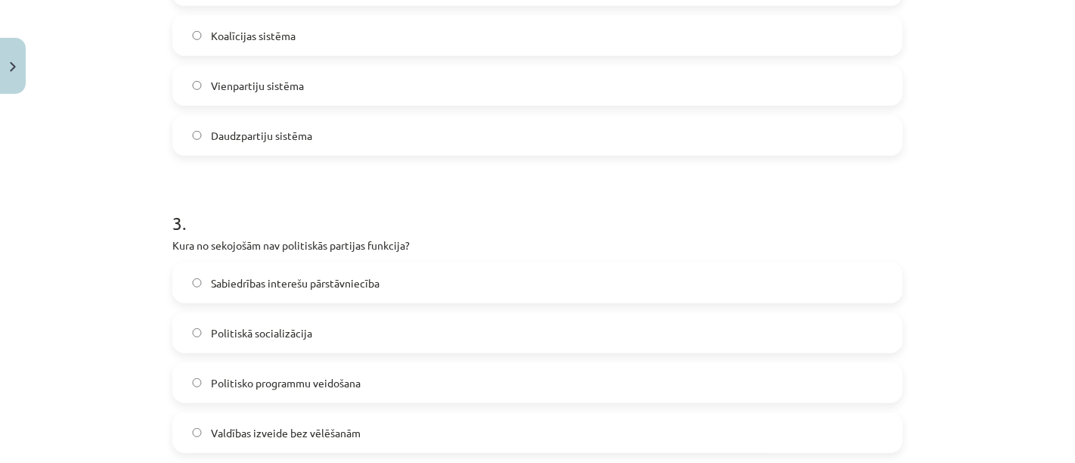
scroll to position [793, 0]
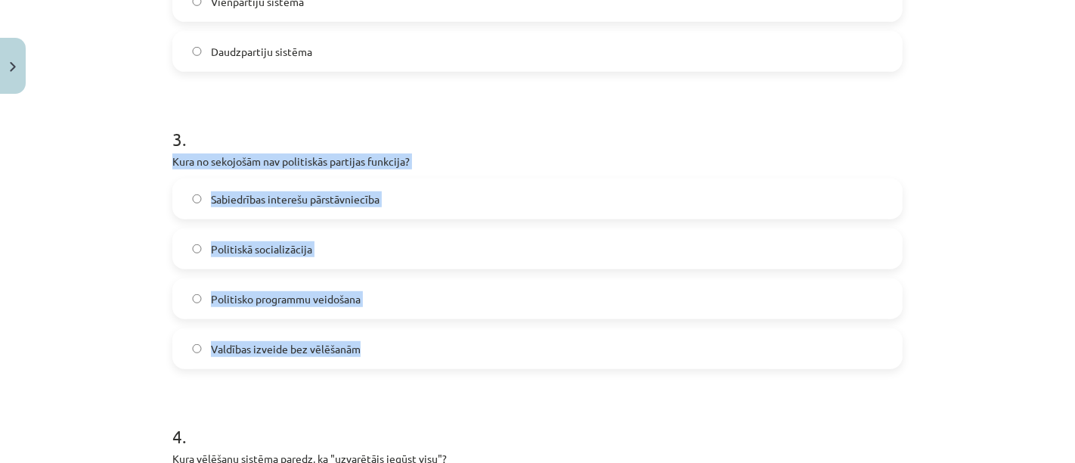
drag, startPoint x: 156, startPoint y: 153, endPoint x: 392, endPoint y: 343, distance: 302.6
click at [392, 343] on div "10 XP Saņemsi Viegls 656 pilda Apraksts Uzdevums Palīdzība 1 . Kura no sekojoša…" at bounding box center [537, 204] width 748 height 1793
copy div "Kura no sekojošām nav politiskās partijas funkcija? Sabiedrības interešu pārstā…"
click at [467, 336] on label "Valdības izveide bez vēlēšanām" at bounding box center [537, 349] width 727 height 38
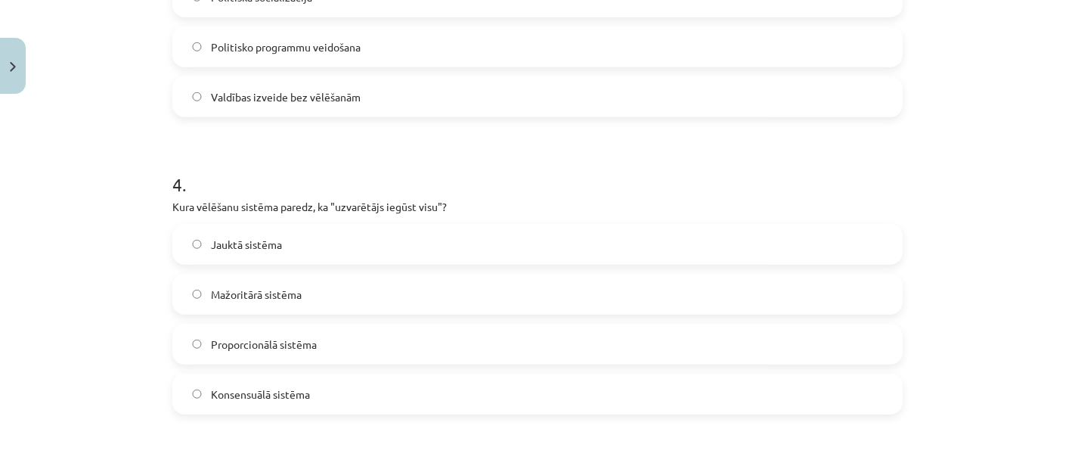
scroll to position [1129, 0]
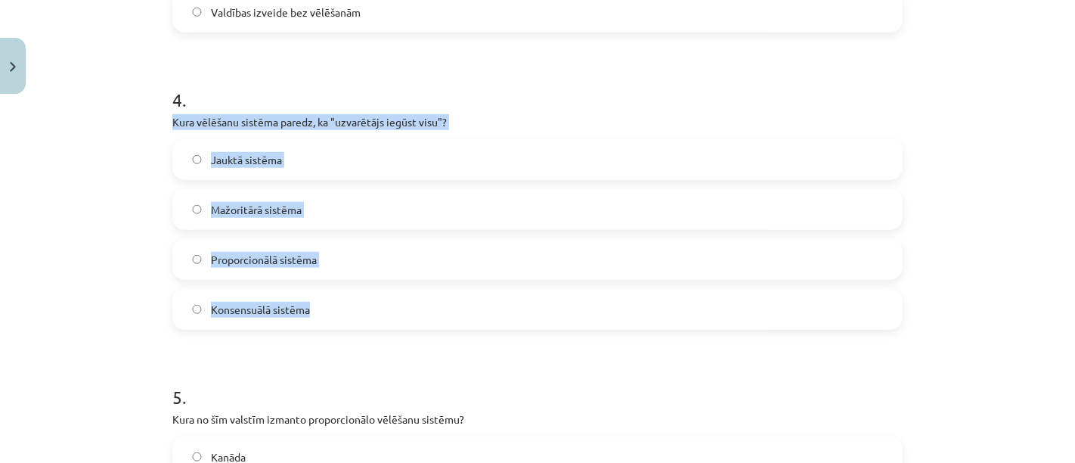
drag, startPoint x: 144, startPoint y: 120, endPoint x: 330, endPoint y: 322, distance: 274.4
click at [331, 322] on div "Mācību tēma: Sociālo zinātņu ii - 12. klases 1. ieskaites mācību materiāls #4 2…" at bounding box center [537, 231] width 1075 height 463
copy div "Kura vēlēšanu sistēma paredz, ka "uzvarētājs iegūst visu"? Jauktā sistēma Mažor…"
click at [336, 215] on label "Mažoritārā sistēma" at bounding box center [537, 209] width 727 height 38
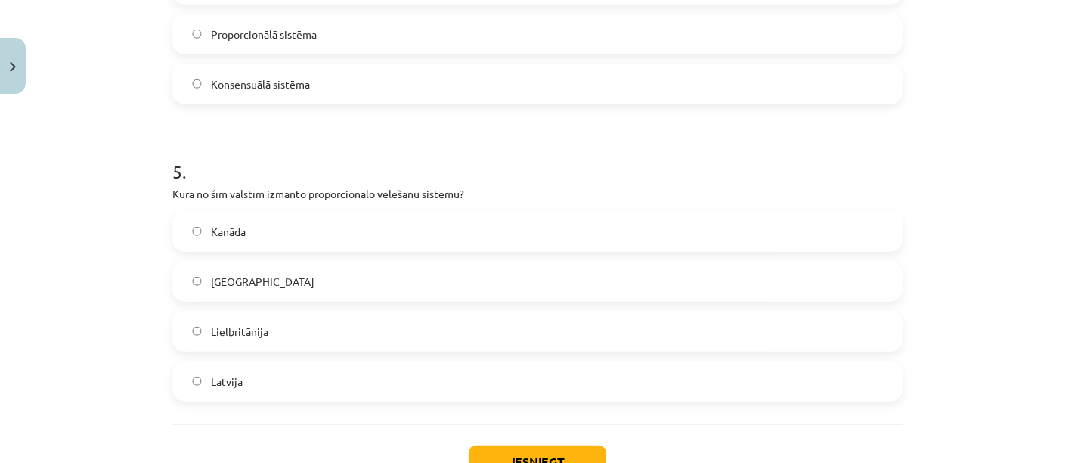
scroll to position [1381, 0]
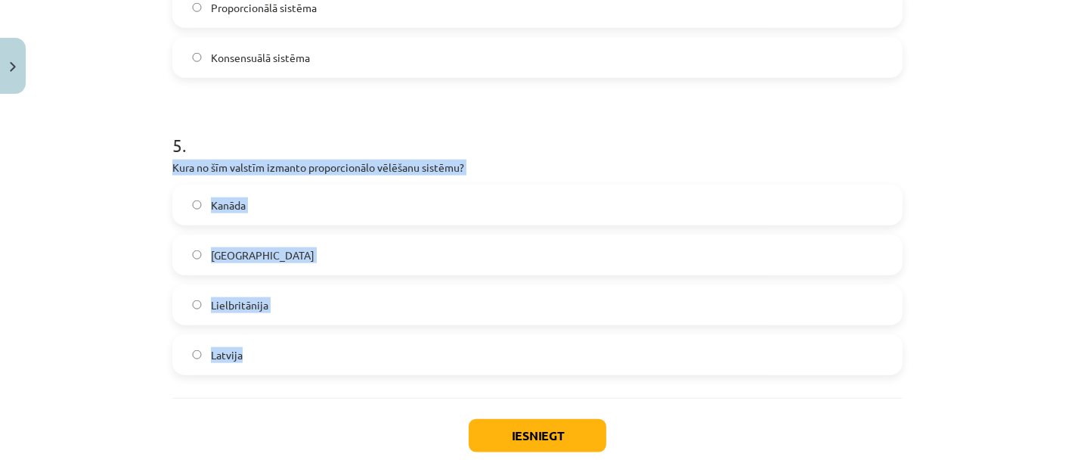
drag, startPoint x: 135, startPoint y: 163, endPoint x: 254, endPoint y: 295, distance: 178.2
click at [267, 367] on div "Mācību tēma: Sociālo zinātņu ii - 12. klases 1. ieskaites mācību materiāls #4 2…" at bounding box center [537, 231] width 1075 height 463
copy div "Kura no šīm valstīm izmanto proporcionālo vēlēšanu sistēmu? Kanāda ASV Lielbrit…"
click at [299, 355] on label "Latvija" at bounding box center [537, 355] width 727 height 38
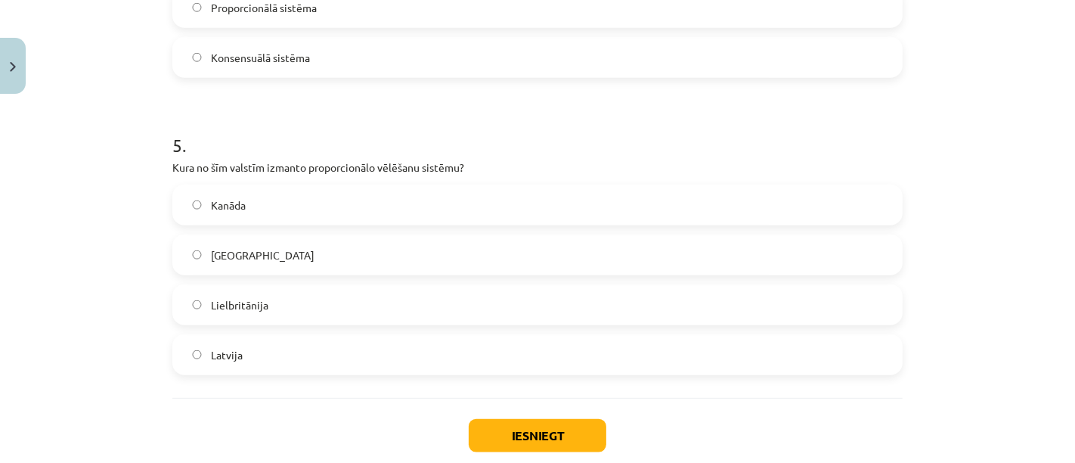
click at [333, 427] on div "Iesniegt Aizvērt" at bounding box center [537, 451] width 730 height 106
click at [537, 445] on button "Iesniegt" at bounding box center [538, 435] width 138 height 33
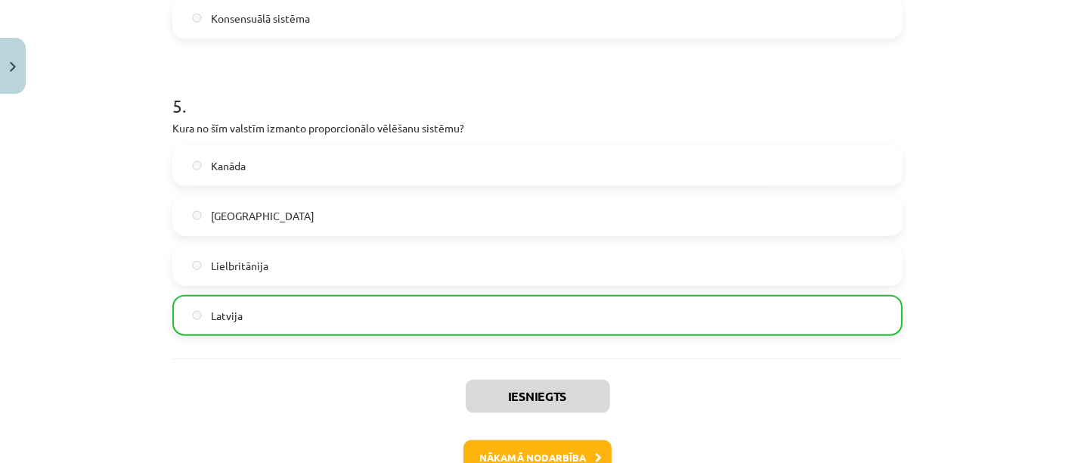
scroll to position [1514, 0]
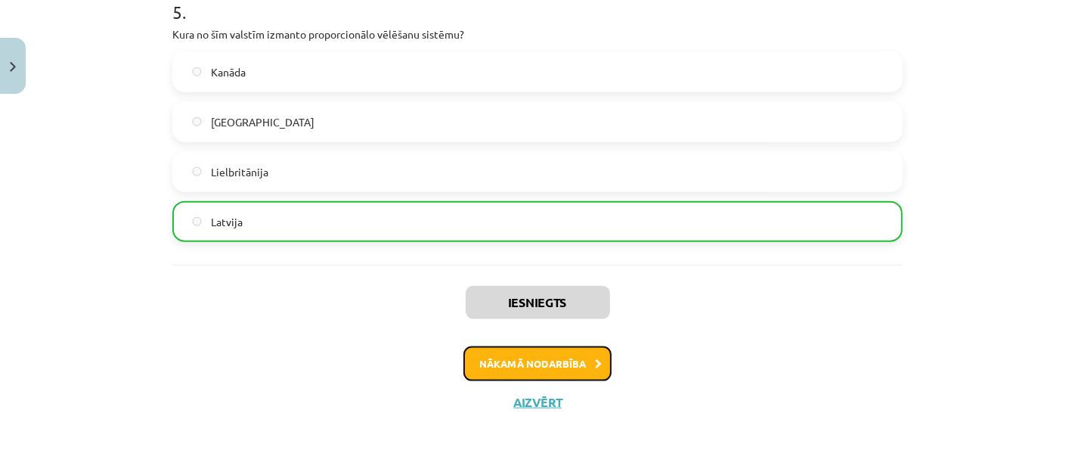
click at [573, 353] on button "Nākamā nodarbība" at bounding box center [537, 363] width 148 height 35
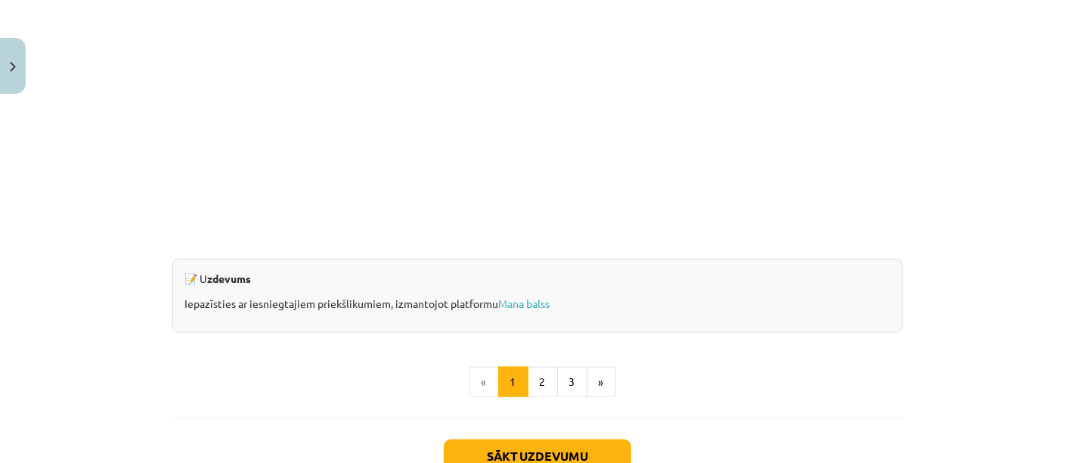
scroll to position [1539, 0]
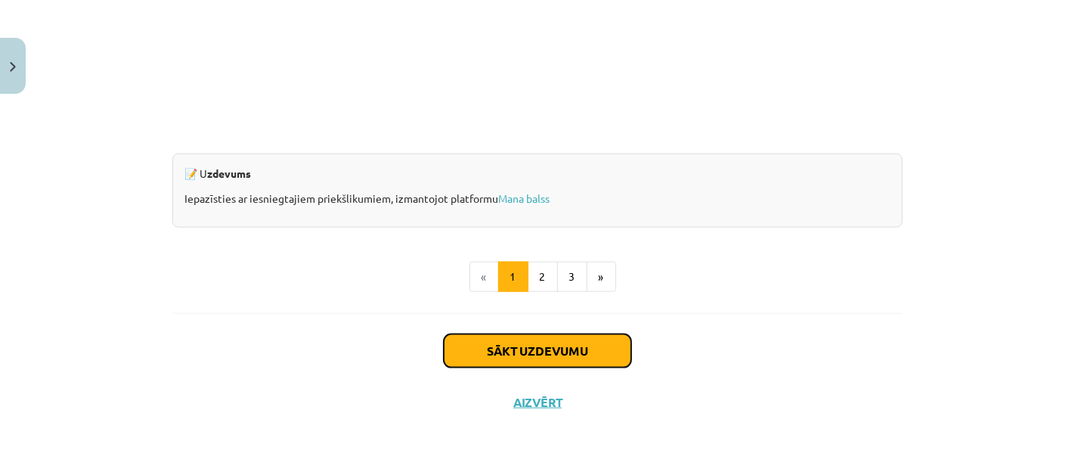
click at [558, 351] on button "Sākt uzdevumu" at bounding box center [537, 350] width 187 height 33
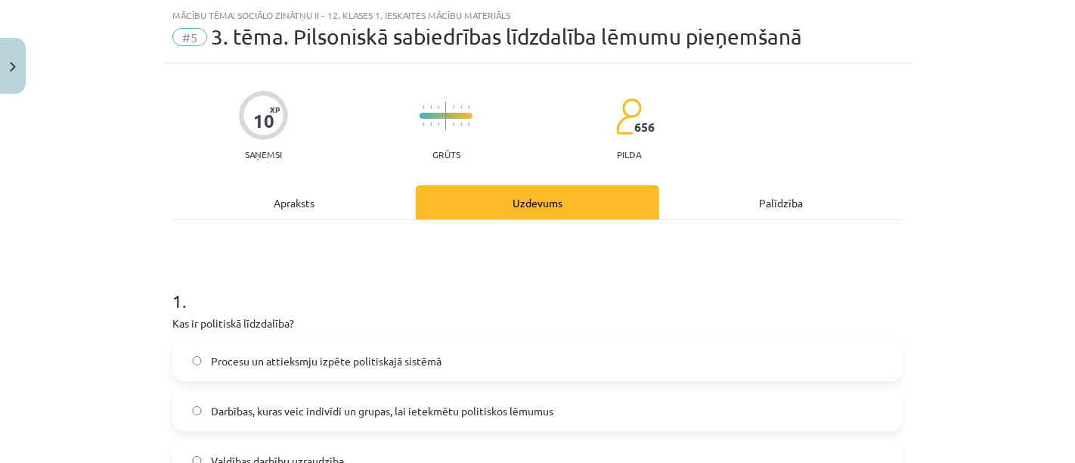
scroll to position [205, 0]
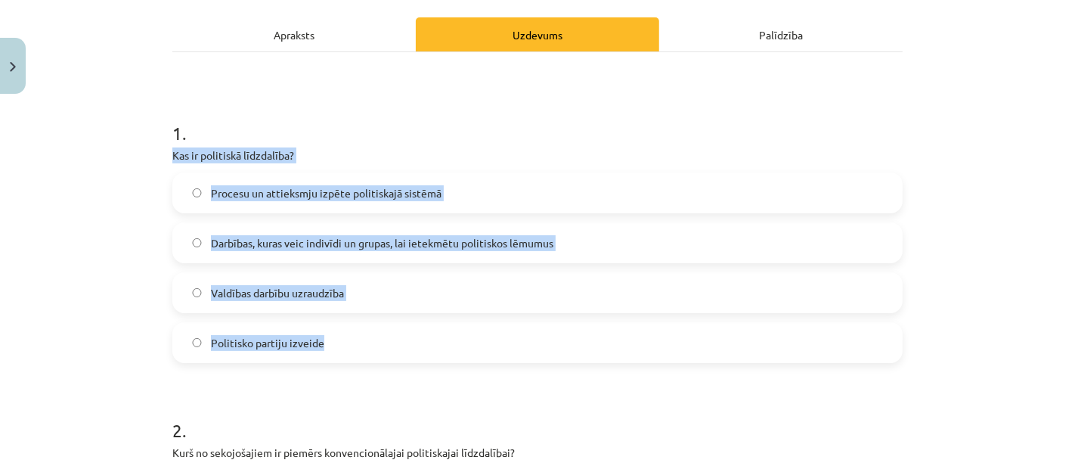
drag, startPoint x: 140, startPoint y: 149, endPoint x: 365, endPoint y: 339, distance: 295.0
click at [365, 339] on div "Mācību tēma: Sociālo zinātņu ii - 12. klases 1. ieskaites mācību materiāls #5 3…" at bounding box center [537, 231] width 1075 height 463
copy div "Kas ir politiskā līdzdalība? Procesu un attieksmju izpēte politiskajā sistēmā D…"
click at [106, 246] on div "Mācību tēma: Sociālo zinātņu ii - 12. klases 1. ieskaites mācību materiāls #5 3…" at bounding box center [537, 231] width 1075 height 463
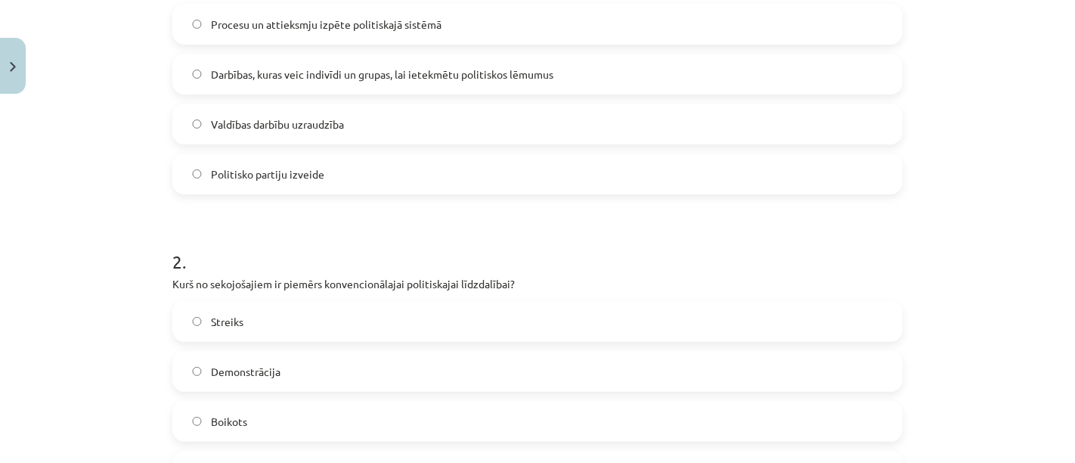
scroll to position [457, 0]
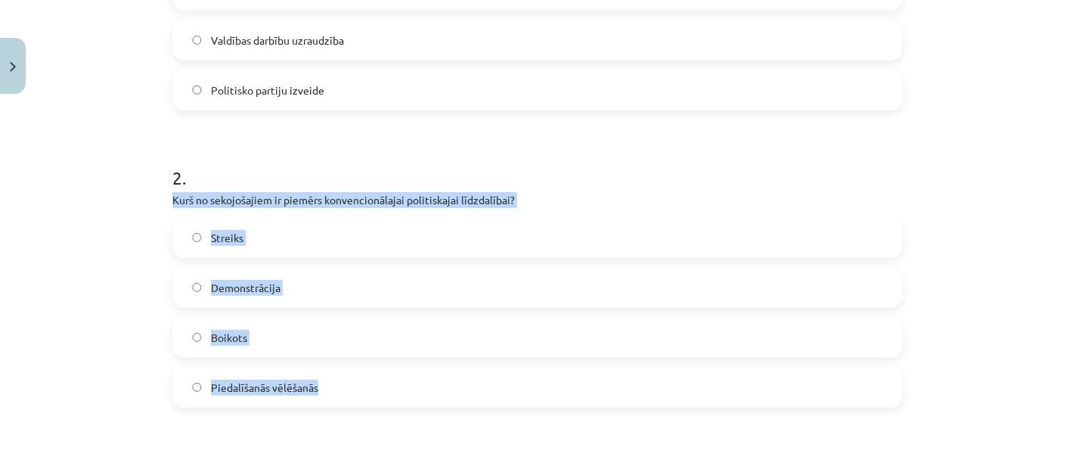
drag, startPoint x: 157, startPoint y: 194, endPoint x: 363, endPoint y: 395, distance: 287.6
click at [339, 377] on label "Piedalīšanās vēlēšanās" at bounding box center [537, 387] width 727 height 38
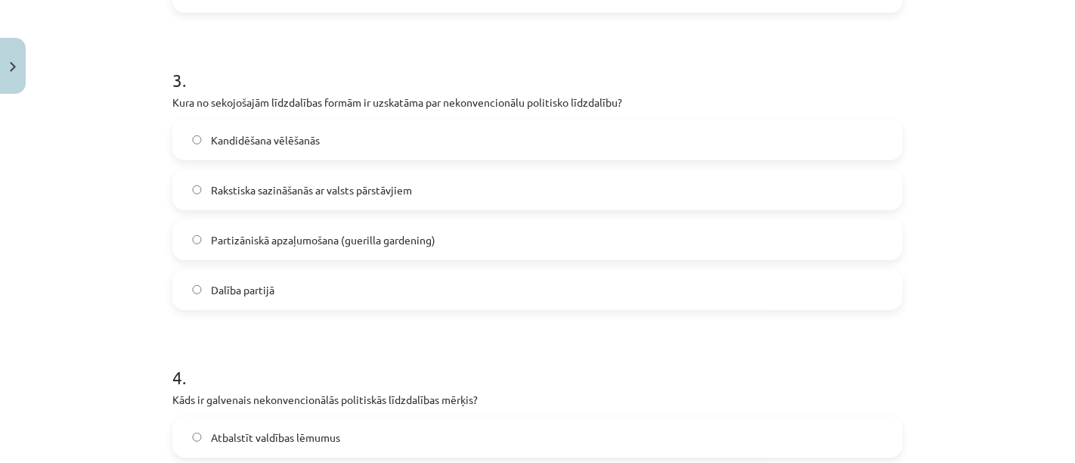
scroll to position [877, 0]
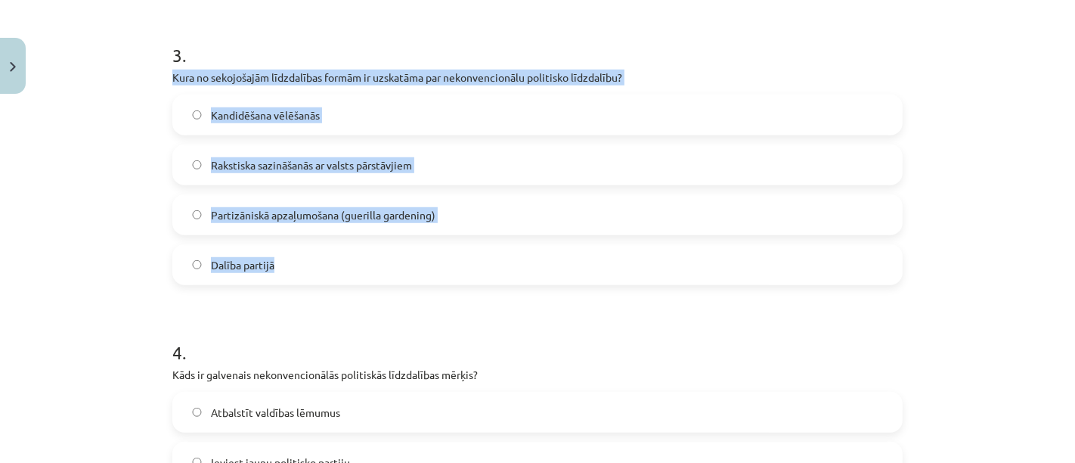
drag, startPoint x: 148, startPoint y: 68, endPoint x: 454, endPoint y: 255, distance: 357.9
click at [455, 255] on div "Mācību tēma: Sociālo zinātņu ii - 12. klases 1. ieskaites mācību materiāls #5 3…" at bounding box center [537, 231] width 1075 height 463
click at [112, 231] on div "Mācību tēma: Sociālo zinātņu ii - 12. klases 1. ieskaites mācību materiāls #5 3…" at bounding box center [537, 231] width 1075 height 463
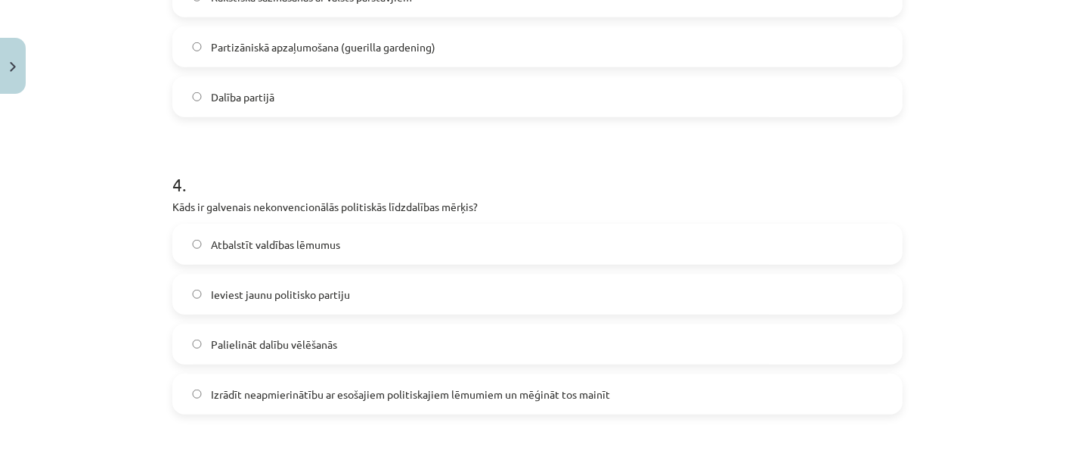
scroll to position [1129, 0]
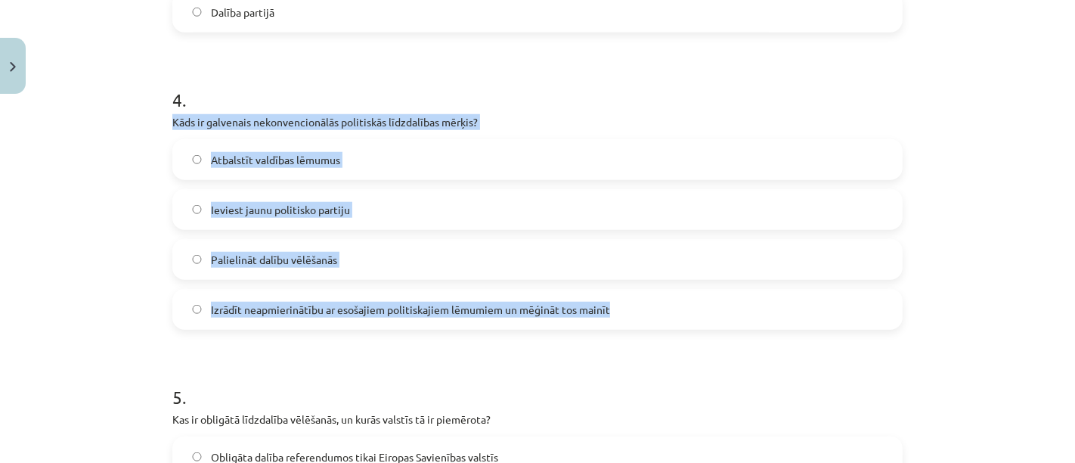
drag, startPoint x: 144, startPoint y: 123, endPoint x: 518, endPoint y: 249, distance: 394.9
click at [624, 302] on div "Mācību tēma: Sociālo zinātņu ii - 12. klases 1. ieskaites mācību materiāls #5 3…" at bounding box center [537, 231] width 1075 height 463
click at [237, 317] on label "Izrādīt neapmierinātību ar esošajiem politiskajiem lēmumiem un mēģināt tos main…" at bounding box center [537, 309] width 727 height 38
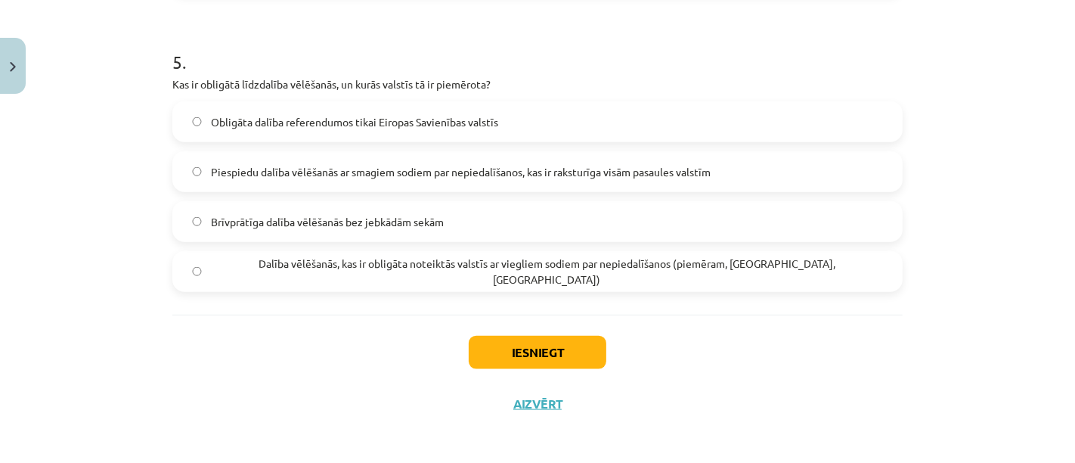
scroll to position [1465, 0]
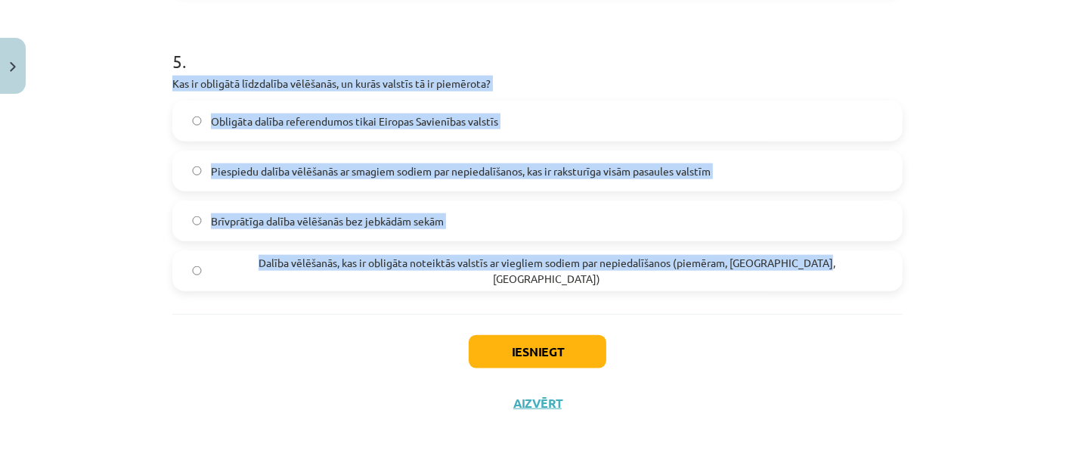
drag, startPoint x: 148, startPoint y: 85, endPoint x: 796, endPoint y: 275, distance: 675.2
click at [796, 275] on div "Mācību tēma: Sociālo zinātņu ii - 12. klases 1. ieskaites mācību materiāls #5 3…" at bounding box center [537, 231] width 1075 height 463
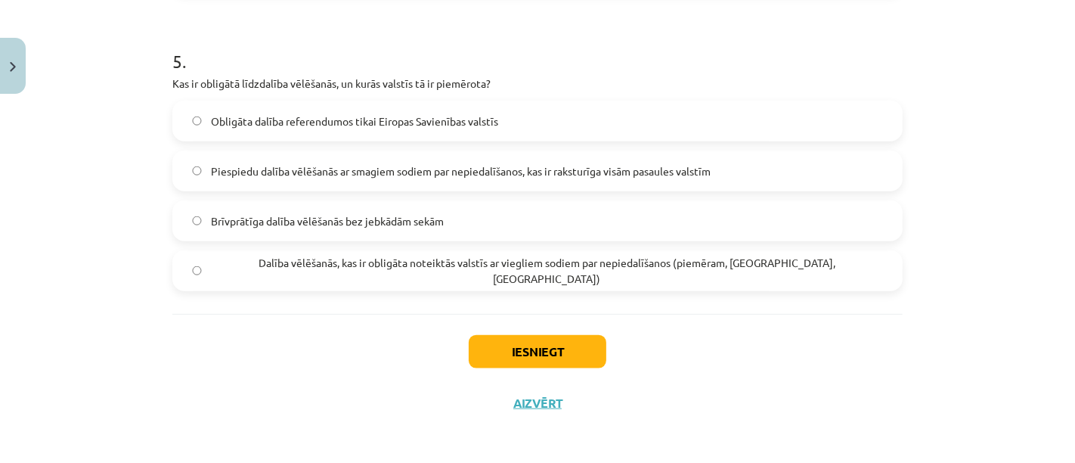
click at [265, 402] on div "Iesniegt Aizvērt" at bounding box center [537, 367] width 730 height 106
click at [494, 340] on button "Iesniegt" at bounding box center [538, 351] width 138 height 33
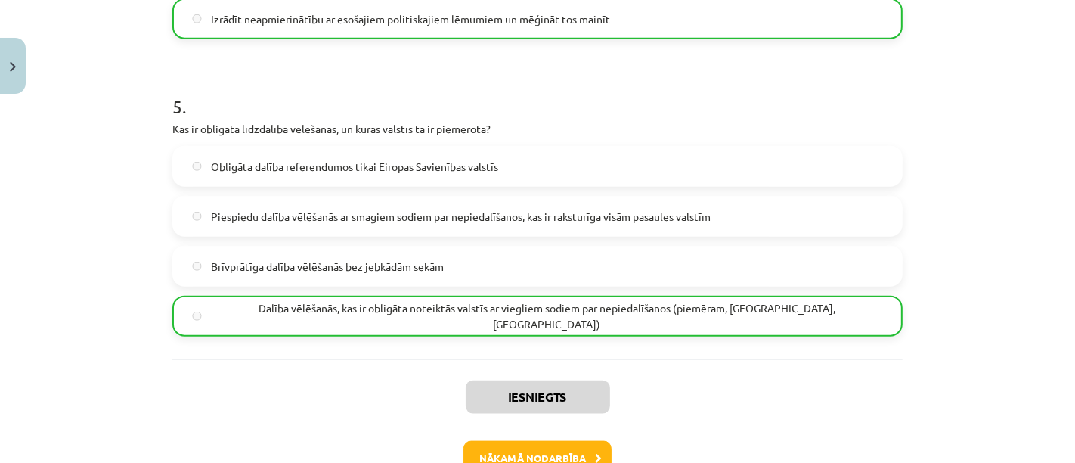
scroll to position [1514, 0]
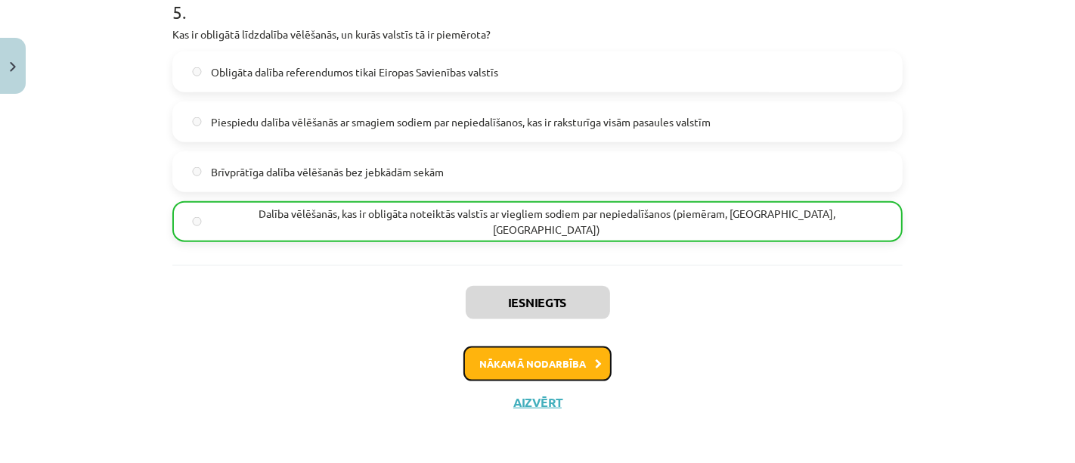
click at [544, 358] on button "Nākamā nodarbība" at bounding box center [537, 363] width 148 height 35
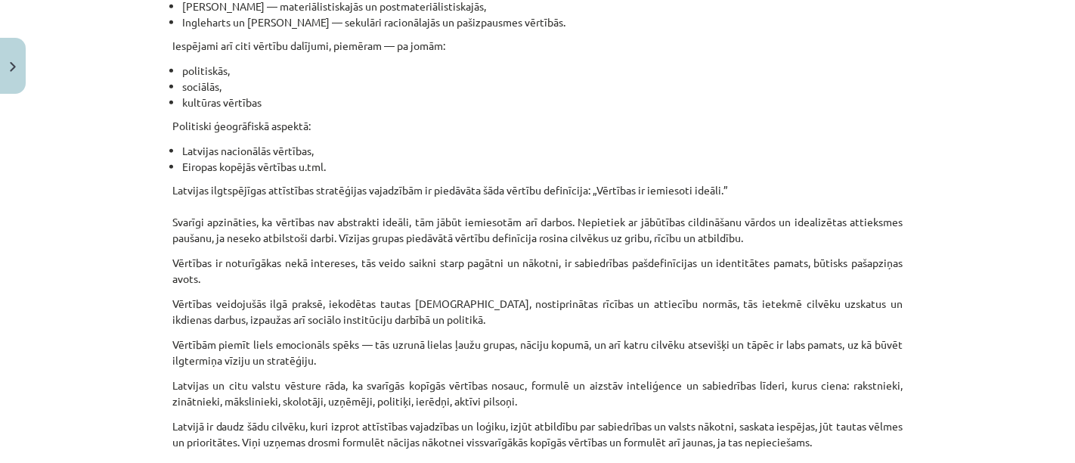
scroll to position [1016, 0]
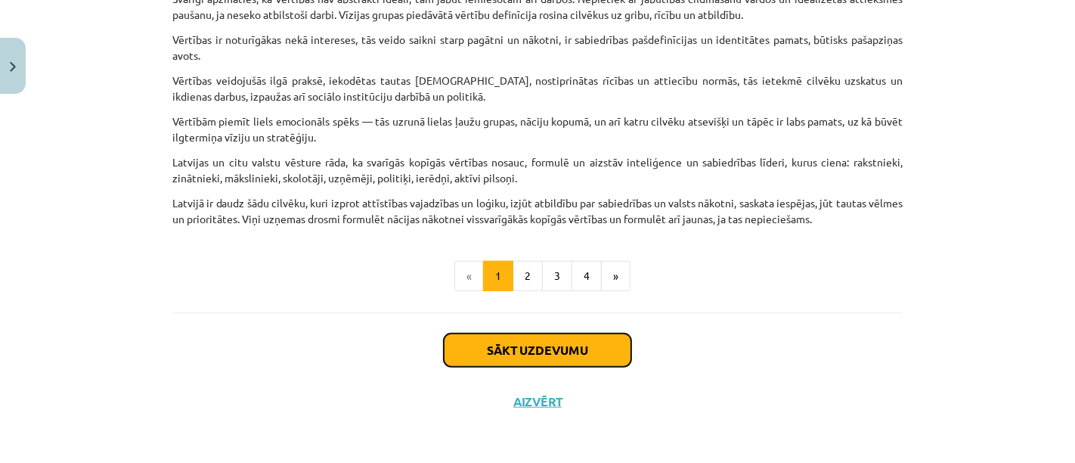
click at [485, 353] on button "Sākt uzdevumu" at bounding box center [537, 349] width 187 height 33
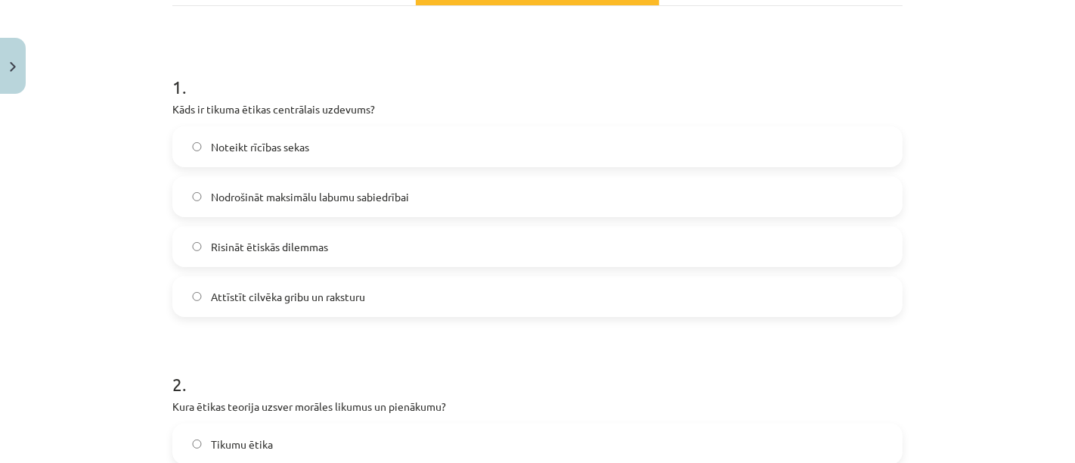
scroll to position [289, 0]
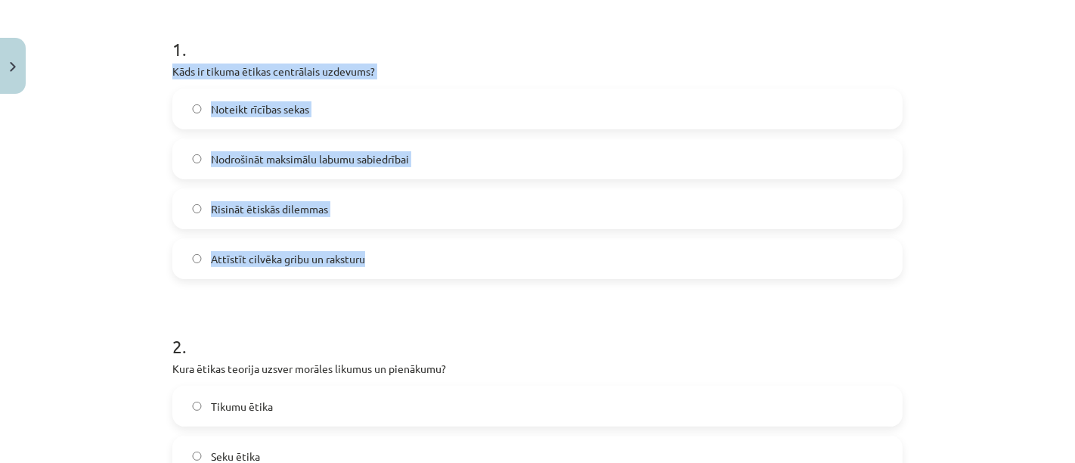
drag, startPoint x: 156, startPoint y: 64, endPoint x: 378, endPoint y: 263, distance: 297.6
click at [402, 258] on label "Attīstīt cilvēka gribu un raksturu" at bounding box center [537, 259] width 727 height 38
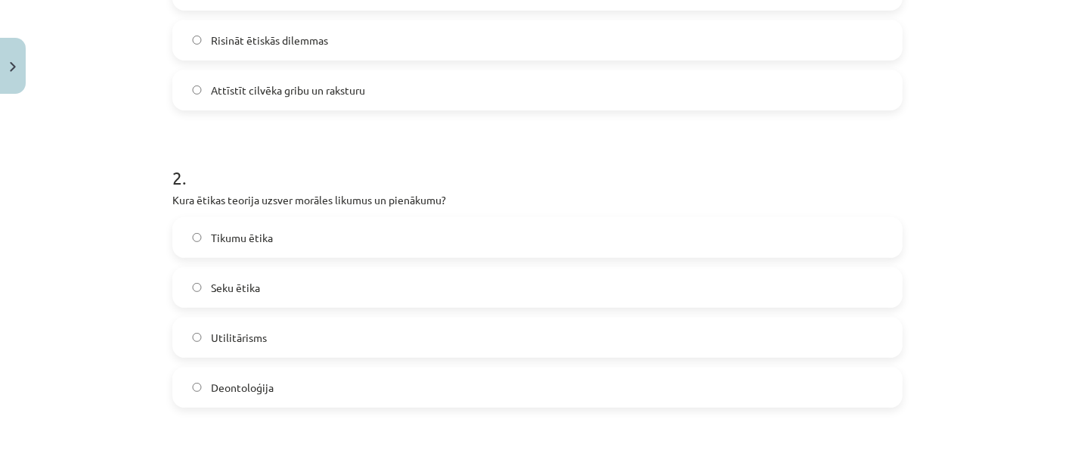
scroll to position [541, 0]
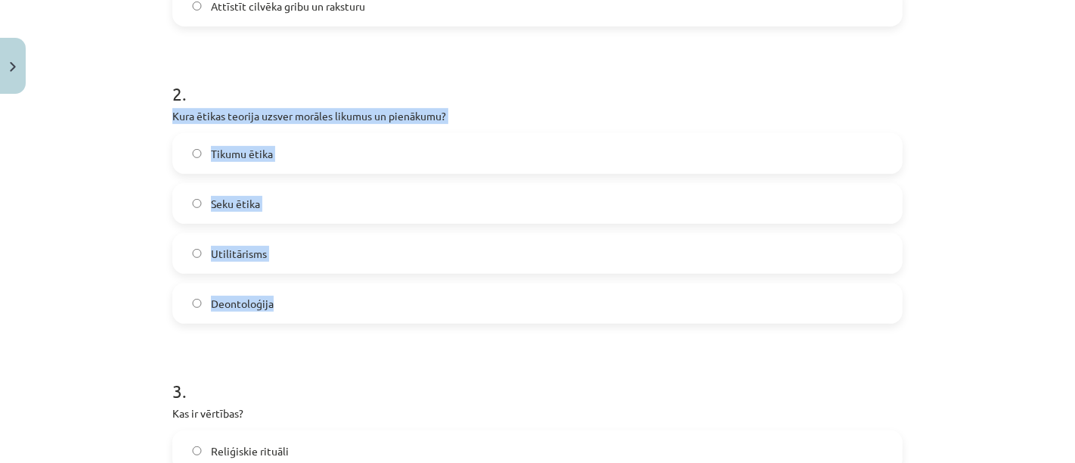
drag, startPoint x: 147, startPoint y: 115, endPoint x: 308, endPoint y: 296, distance: 242.6
click at [308, 296] on div "Mācību tēma: Sociālo zinātņu ii - 12. klases 1. ieskaites mācību materiāls #6 4…" at bounding box center [537, 231] width 1075 height 463
click at [308, 302] on label "Deontoloģija" at bounding box center [537, 303] width 727 height 38
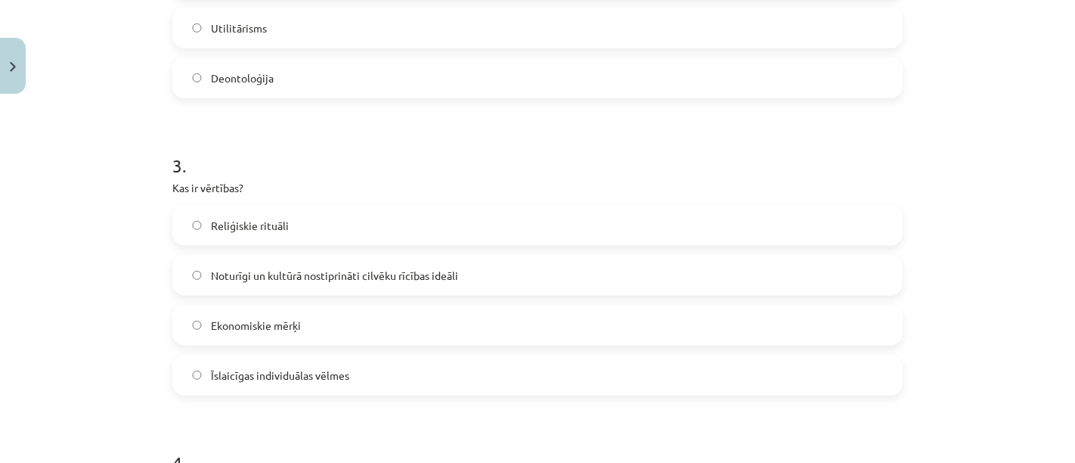
scroll to position [793, 0]
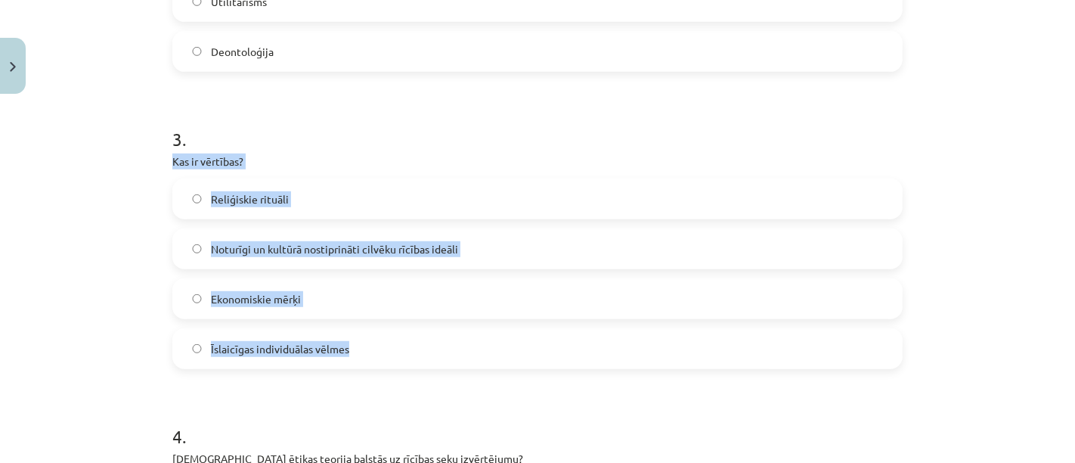
drag, startPoint x: 149, startPoint y: 156, endPoint x: 361, endPoint y: 302, distance: 257.1
click at [400, 344] on div "Mācību tēma: Sociālo zinātņu ii - 12. klases 1. ieskaites mācību materiāls #6 4…" at bounding box center [537, 231] width 1075 height 463
click at [286, 244] on span "Noturīgi un kultūrā nostiprināti cilvēku rīcības ideāli" at bounding box center [334, 249] width 247 height 16
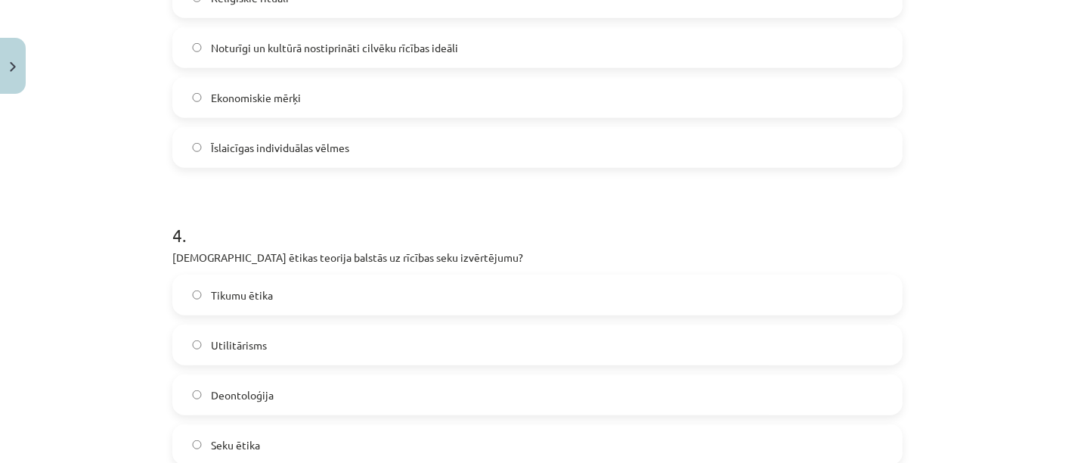
scroll to position [1045, 0]
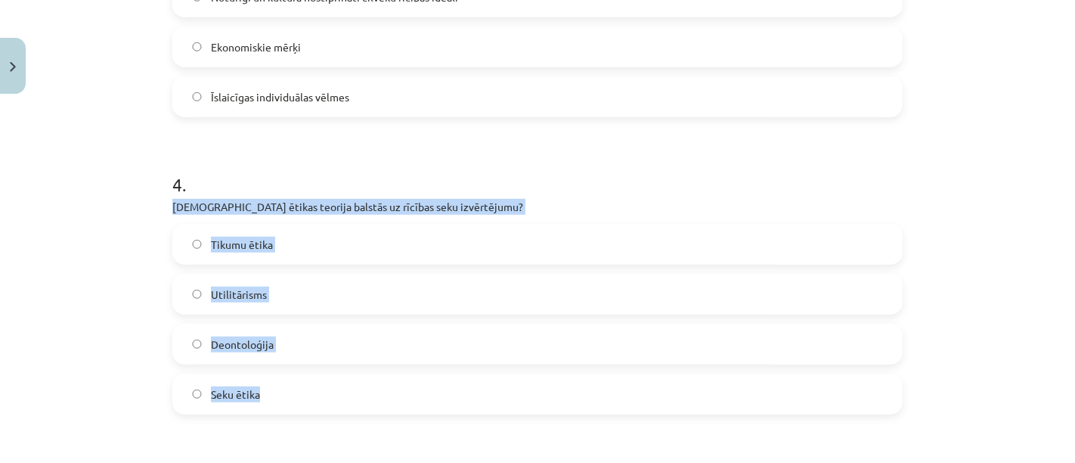
drag, startPoint x: 135, startPoint y: 200, endPoint x: 313, endPoint y: 377, distance: 250.7
click at [324, 398] on div "Mācību tēma: Sociālo zinātņu ii - 12. klases 1. ieskaites mācību materiāls #6 4…" at bounding box center [537, 231] width 1075 height 463
click at [327, 390] on label "Seku ētika" at bounding box center [537, 394] width 727 height 38
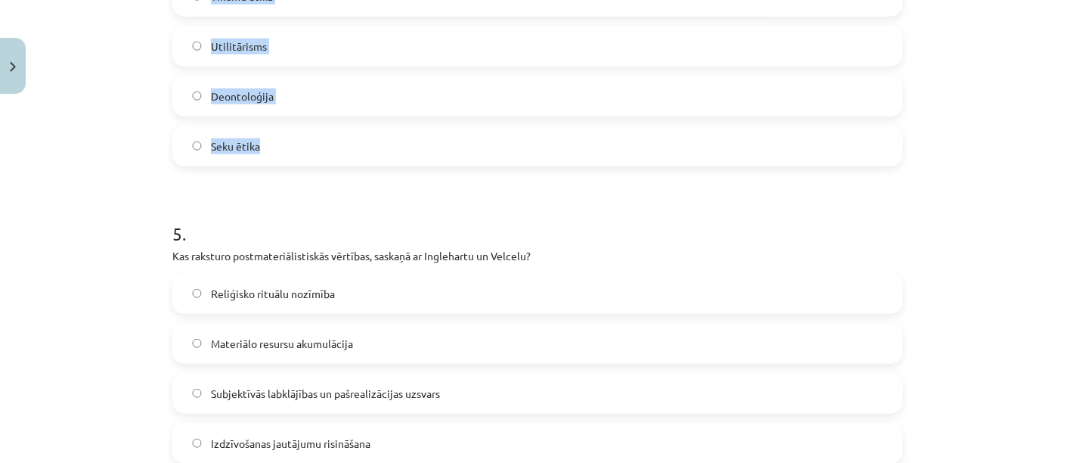
scroll to position [1381, 0]
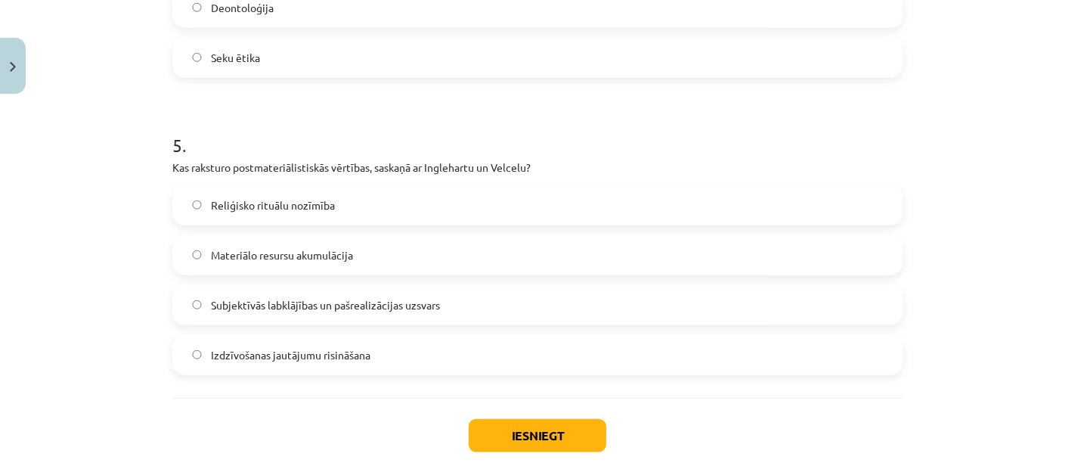
click at [132, 159] on div "Mācību tēma: Sociālo zinātņu ii - 12. klases 1. ieskaites mācību materiāls #6 4…" at bounding box center [537, 231] width 1075 height 463
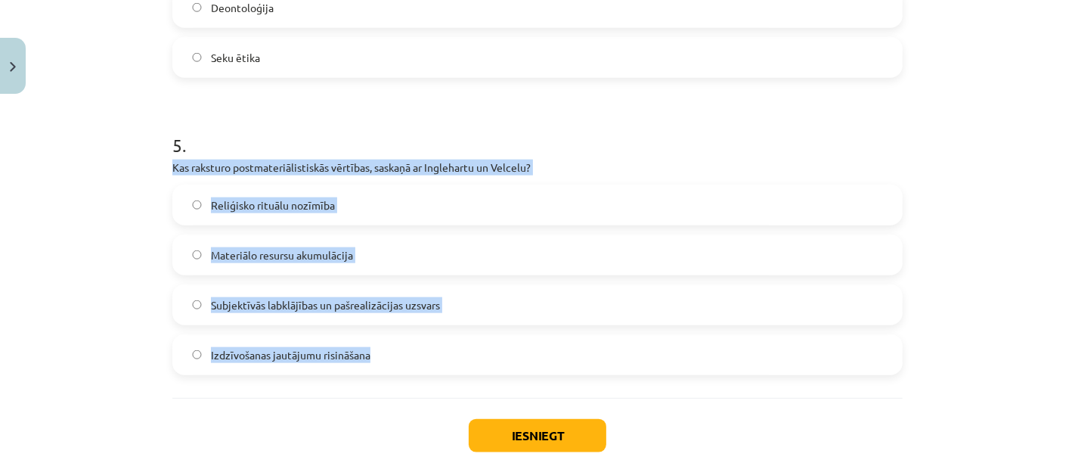
drag, startPoint x: 151, startPoint y: 163, endPoint x: 380, endPoint y: 339, distance: 288.9
click at [424, 357] on div "Mācību tēma: Sociālo zinātņu ii - 12. klases 1. ieskaites mācību materiāls #6 4…" at bounding box center [537, 231] width 1075 height 463
click at [95, 342] on div "Mācību tēma: Sociālo zinātņu ii - 12. klases 1. ieskaites mācību materiāls #6 4…" at bounding box center [537, 231] width 1075 height 463
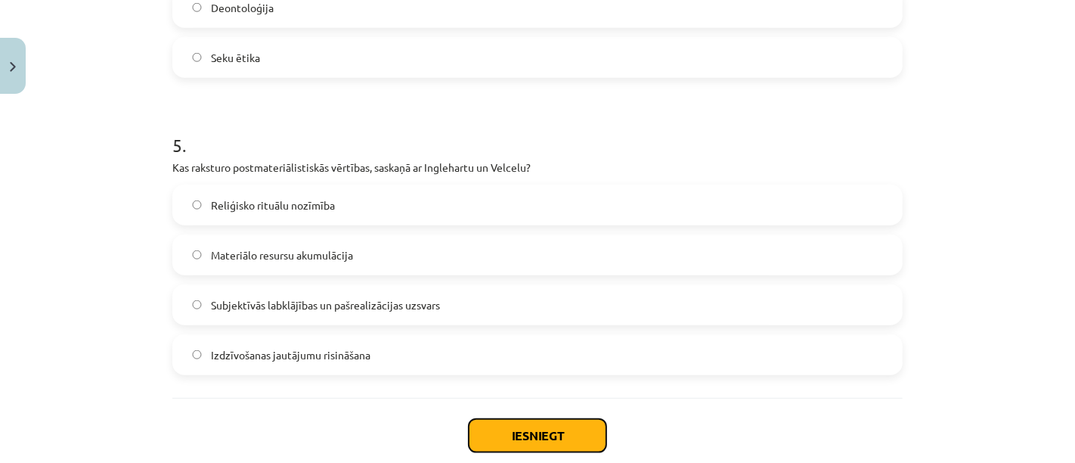
click at [524, 433] on button "Iesniegt" at bounding box center [538, 435] width 138 height 33
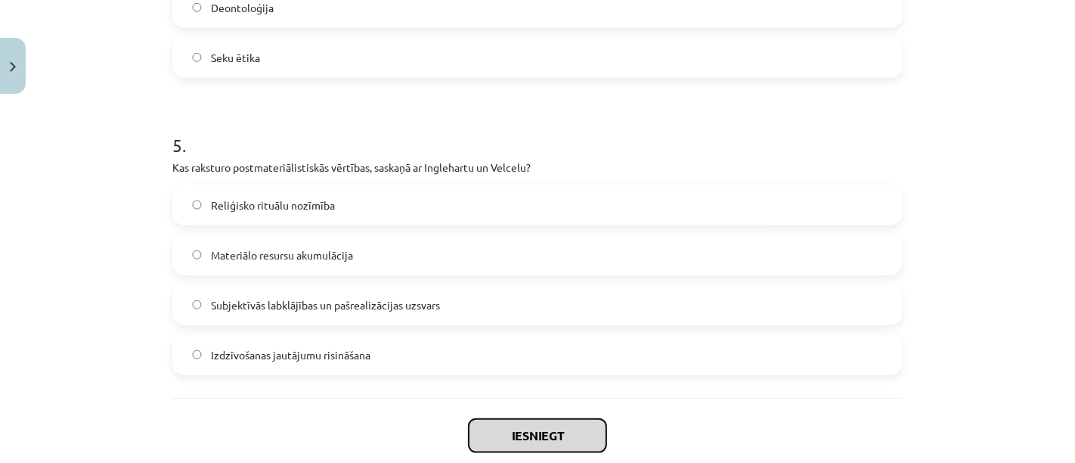
scroll to position [1466, 0]
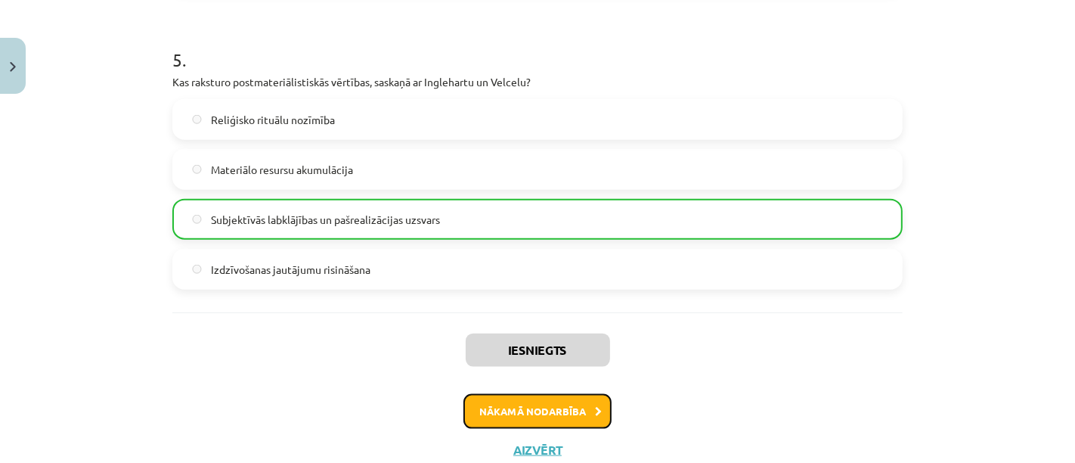
click at [555, 413] on button "Nākamā nodarbība" at bounding box center [537, 411] width 148 height 35
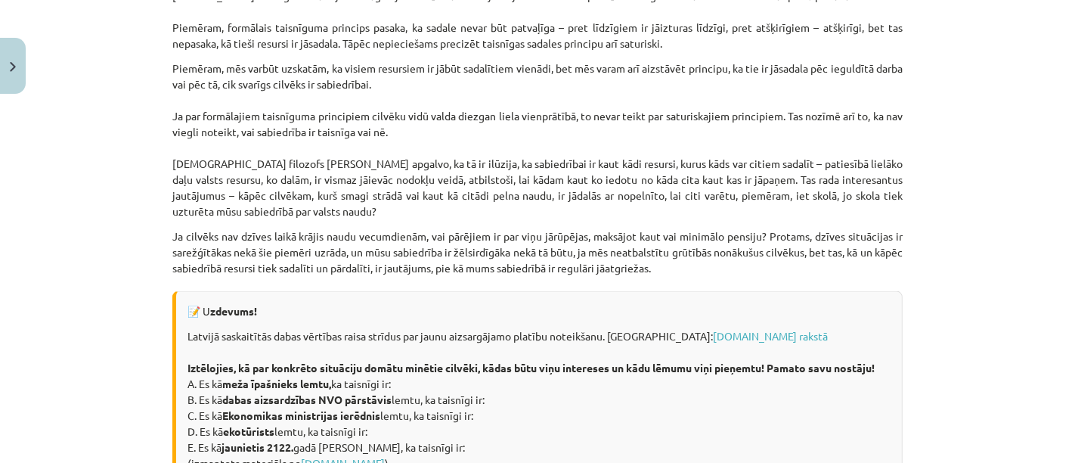
scroll to position [2172, 0]
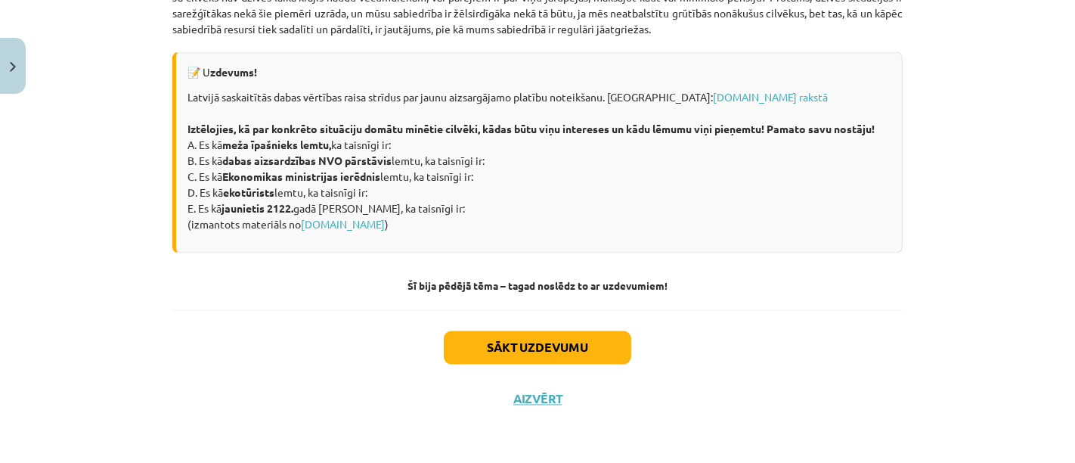
drag, startPoint x: 182, startPoint y: 125, endPoint x: 401, endPoint y: 132, distance: 218.6
click at [415, 150] on p "Latvijā saskaitītās dabas vērtības raisa strīdus par jaunu aizsargājamo platību…" at bounding box center [538, 160] width 703 height 143
click at [396, 109] on p "Latvijā saskaitītās dabas vērtības raisa strīdus par jaunu aizsargājamo platību…" at bounding box center [538, 160] width 703 height 143
drag, startPoint x: 180, startPoint y: 93, endPoint x: 421, endPoint y: 147, distance: 247.2
click at [421, 147] on p "Latvijā saskaitītās dabas vērtības raisa strīdus par jaunu aizsargājamo platību…" at bounding box center [538, 160] width 703 height 143
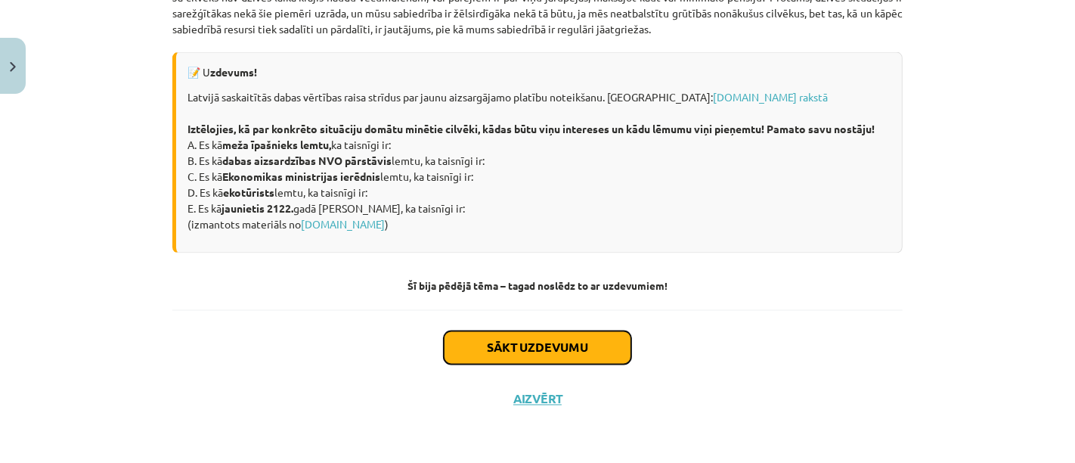
click at [523, 341] on button "Sākt uzdevumu" at bounding box center [537, 347] width 187 height 33
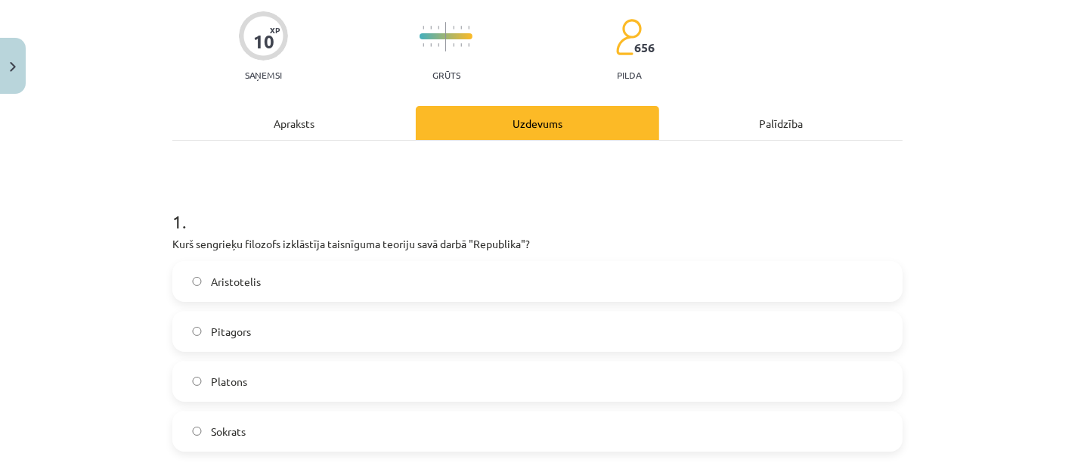
scroll to position [289, 0]
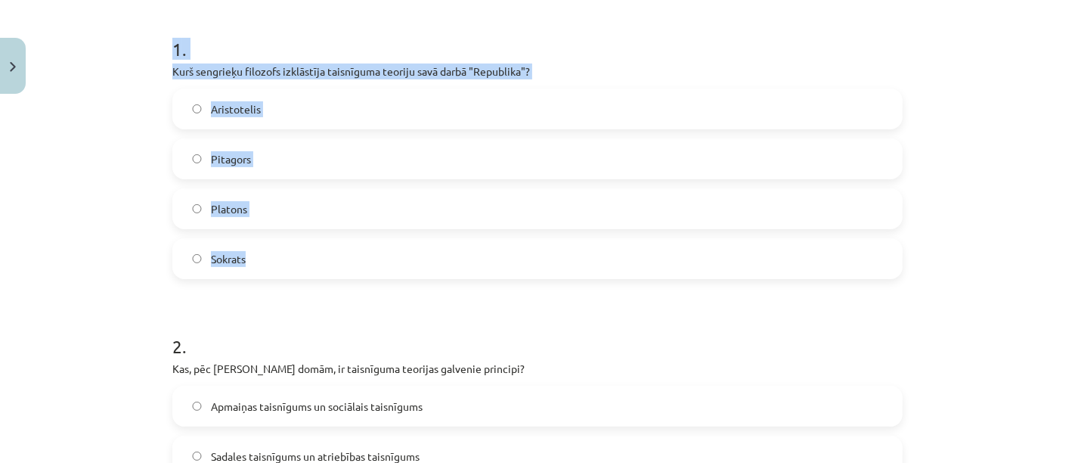
drag, startPoint x: 140, startPoint y: 51, endPoint x: 302, endPoint y: 258, distance: 262.7
click at [302, 258] on div "Mācību tēma: Sociālo zinātņu ii - 12. klases 1. ieskaites mācību materiāls #7 5…" at bounding box center [537, 231] width 1075 height 463
click at [283, 213] on label "Platons" at bounding box center [537, 209] width 727 height 38
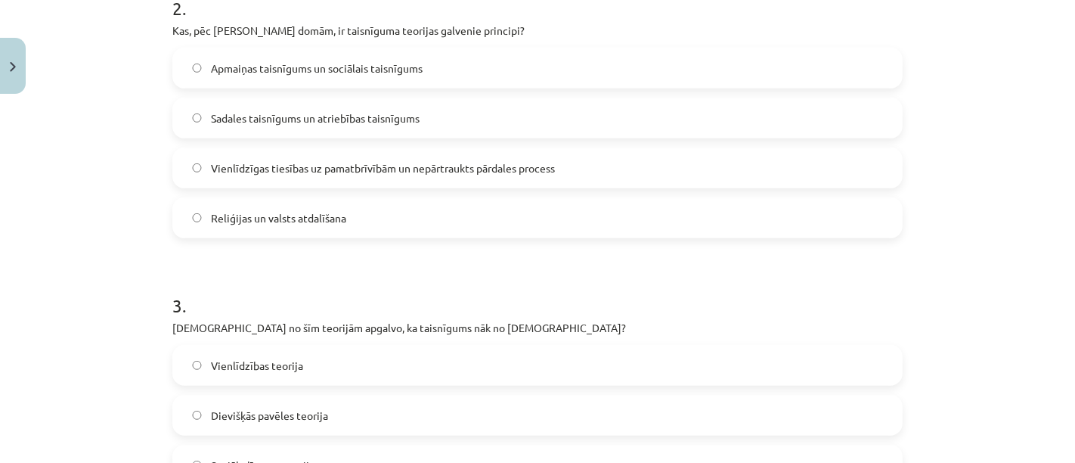
scroll to position [541, 0]
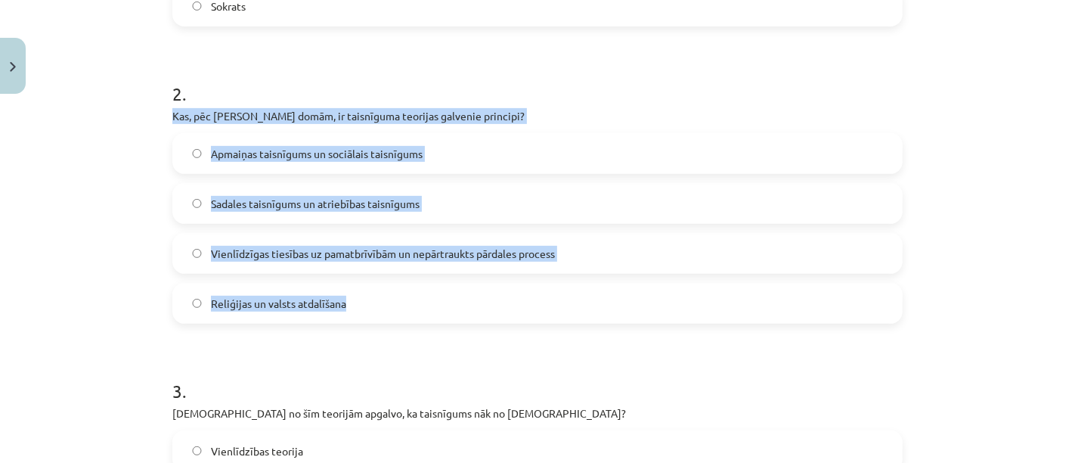
drag, startPoint x: 149, startPoint y: 105, endPoint x: 382, endPoint y: 299, distance: 302.7
click at [382, 299] on div "Mācību tēma: Sociālo zinātņu ii - 12. klases 1. ieskaites mācību materiāls #7 5…" at bounding box center [537, 231] width 1075 height 463
click at [347, 258] on span "Vienlīdzīgas tiesības uz pamatbrīvībām un nepārtraukts pārdales process" at bounding box center [383, 254] width 344 height 16
click at [104, 276] on div "Mācību tēma: Sociālo zinātņu ii - 12. klases 1. ieskaites mācību materiāls #7 5…" at bounding box center [537, 231] width 1075 height 463
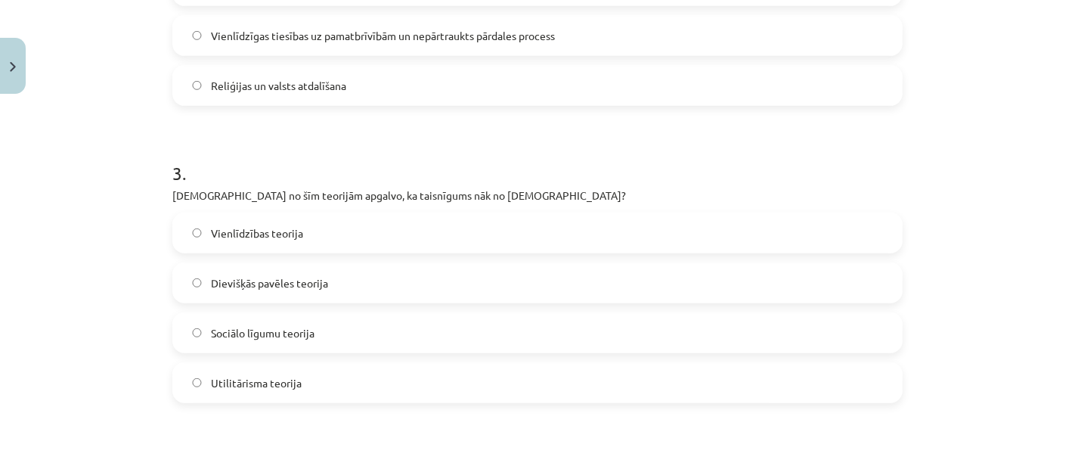
scroll to position [793, 0]
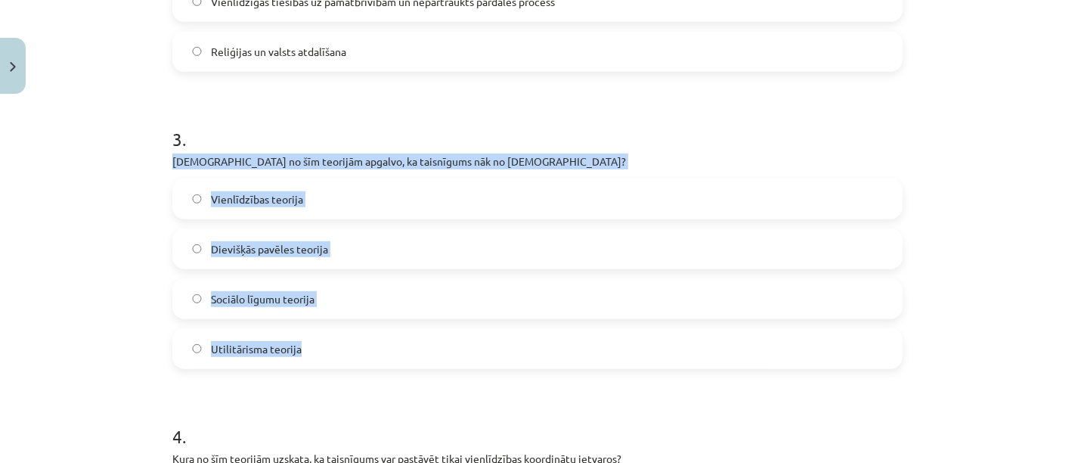
drag, startPoint x: 156, startPoint y: 154, endPoint x: 335, endPoint y: 243, distance: 199.8
click at [344, 347] on div "Mācību tēma: Sociālo zinātņu ii - 12. klases 1. ieskaites mācību materiāls #7 5…" at bounding box center [537, 231] width 1075 height 463
drag, startPoint x: 375, startPoint y: 143, endPoint x: 321, endPoint y: 356, distance: 220.0
click at [321, 356] on div "Mācību tēma: Sociālo zinātņu ii - 12. klases 1. ieskaites mācību materiāls #7 5…" at bounding box center [537, 231] width 1075 height 463
click at [317, 249] on span "Dievišķās pavēles teorija" at bounding box center [269, 249] width 117 height 16
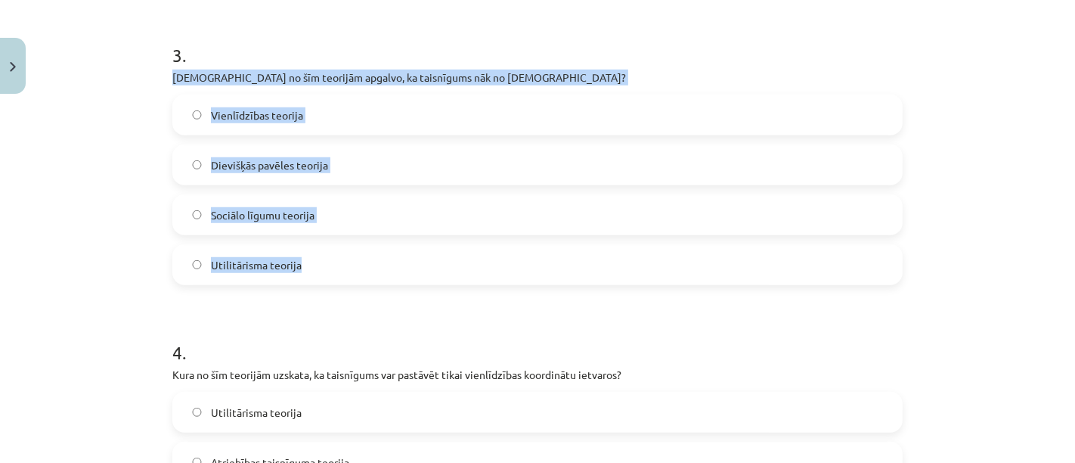
click at [91, 254] on div "Mācību tēma: Sociālo zinātņu ii - 12. klases 1. ieskaites mācību materiāls #7 5…" at bounding box center [537, 231] width 1075 height 463
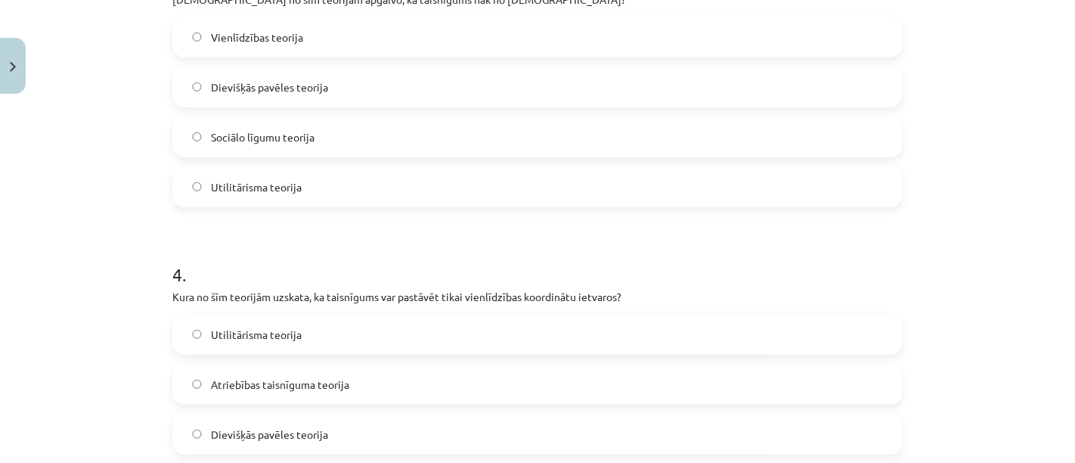
scroll to position [1045, 0]
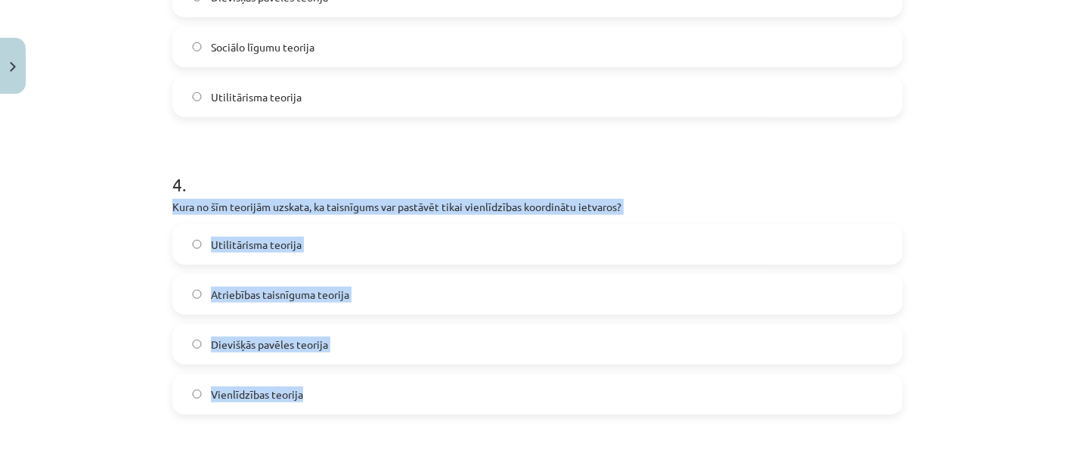
drag, startPoint x: 144, startPoint y: 202, endPoint x: 324, endPoint y: 380, distance: 253.4
click at [337, 381] on div "Mācību tēma: Sociālo zinātņu ii - 12. klases 1. ieskaites mācību materiāls #7 5…" at bounding box center [537, 231] width 1075 height 463
click at [311, 396] on label "Vienlīdzības teorija" at bounding box center [537, 394] width 727 height 38
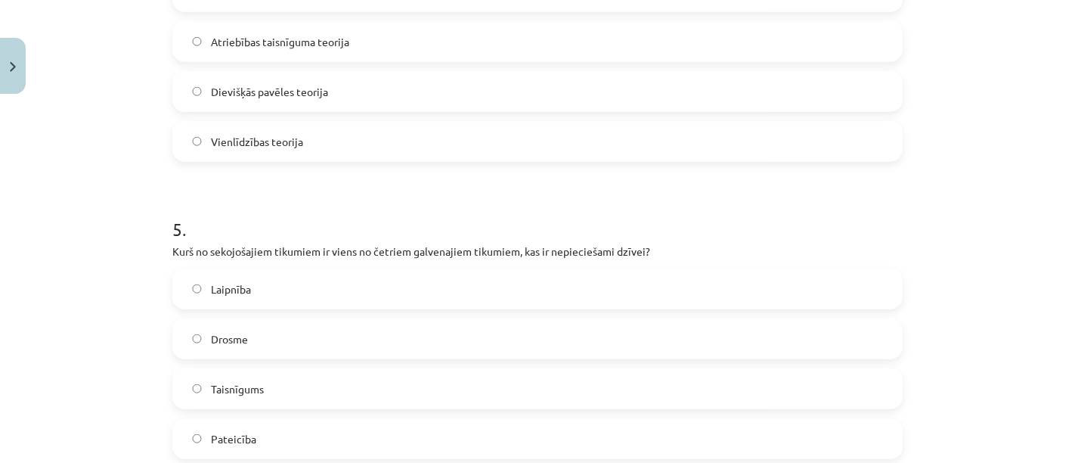
scroll to position [1381, 0]
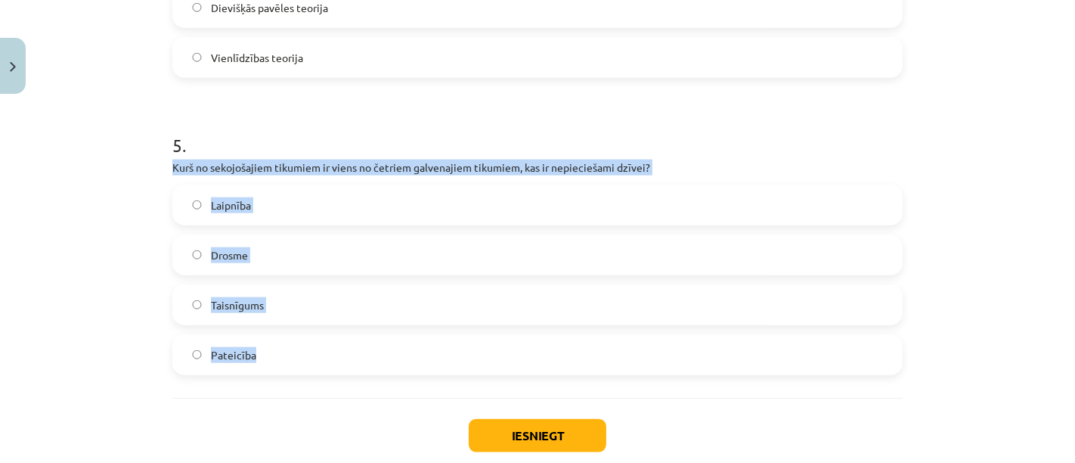
drag, startPoint x: 151, startPoint y: 159, endPoint x: 328, endPoint y: 348, distance: 258.8
click at [328, 348] on div "Mācību tēma: Sociālo zinātņu ii - 12. klases 1. ieskaites mācību materiāls #7 5…" at bounding box center [537, 231] width 1075 height 463
click at [0, 212] on div "Mācību tēma: Sociālo zinātņu ii - 12. klases 1. ieskaites mācību materiāls #7 5…" at bounding box center [537, 231] width 1075 height 463
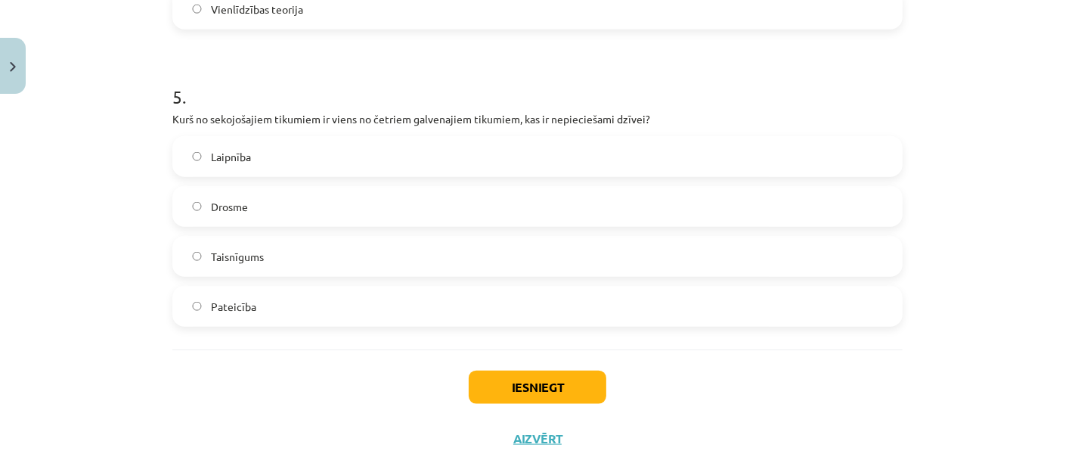
scroll to position [1466, 0]
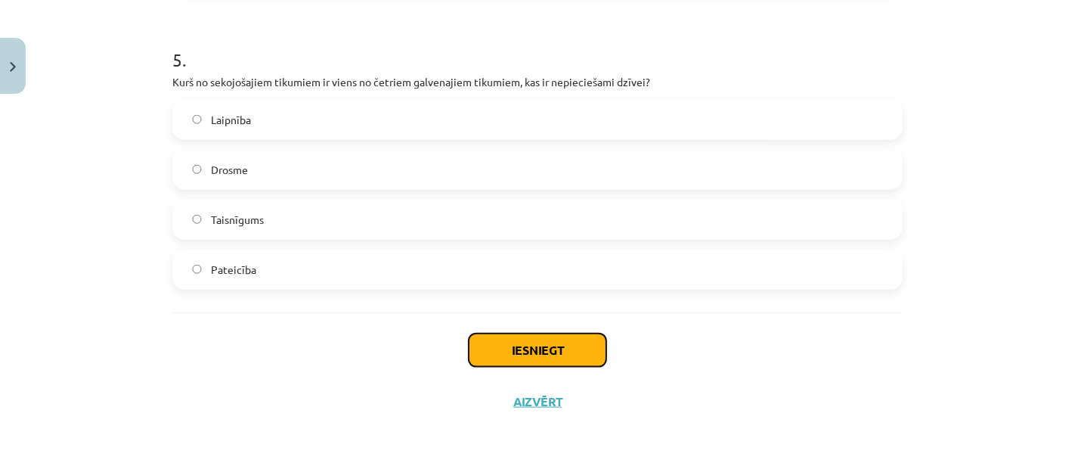
click at [515, 342] on button "Iesniegt" at bounding box center [538, 349] width 138 height 33
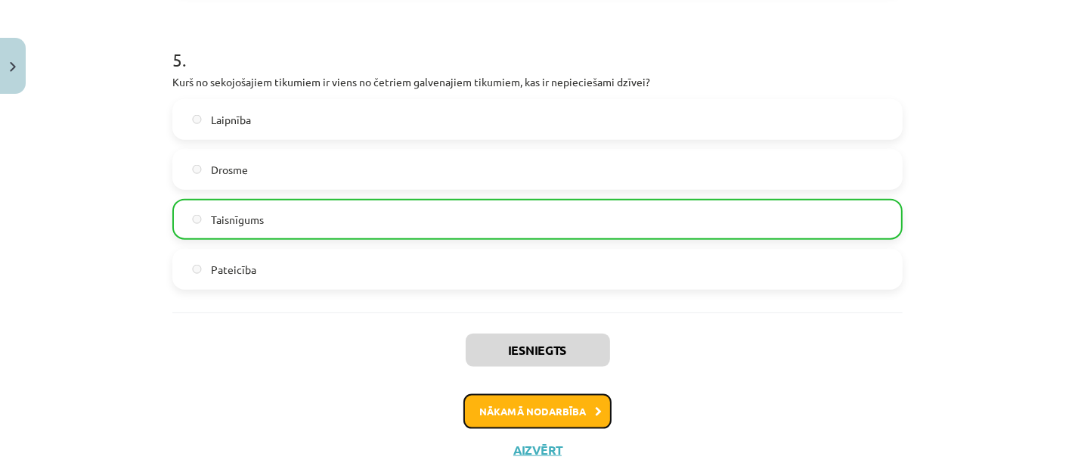
click at [568, 408] on button "Nākamā nodarbība" at bounding box center [537, 411] width 148 height 35
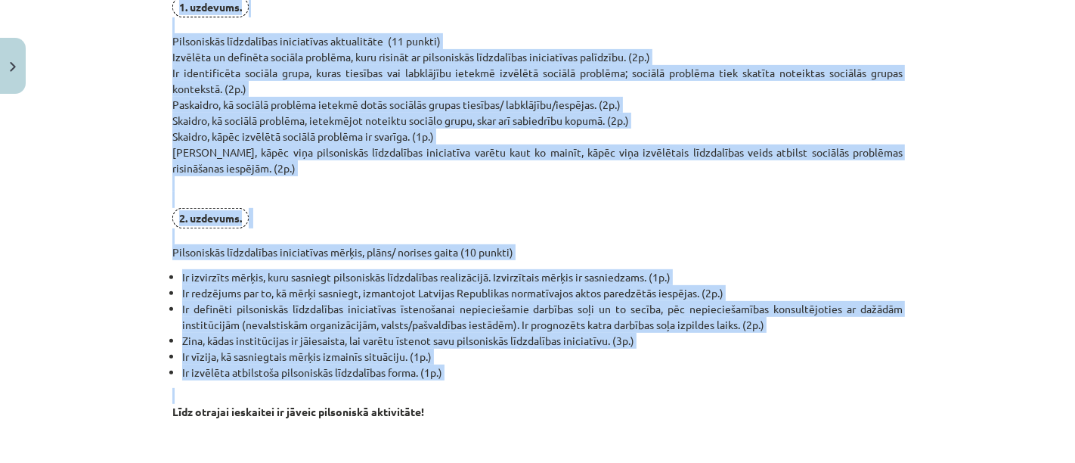
scroll to position [546, 0]
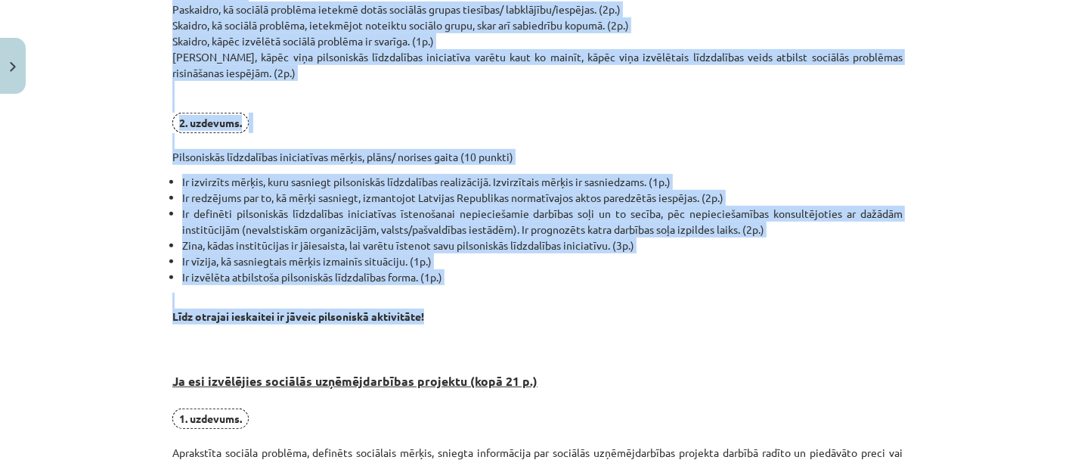
drag, startPoint x: 156, startPoint y: 35, endPoint x: 482, endPoint y: 321, distance: 432.8
click at [482, 321] on div "0 XP Saņemsi Sarežģīts 656 pilda Apraksts Uzdevums Palīdzība Pirmais obligātais…" at bounding box center [537, 328] width 748 height 1547
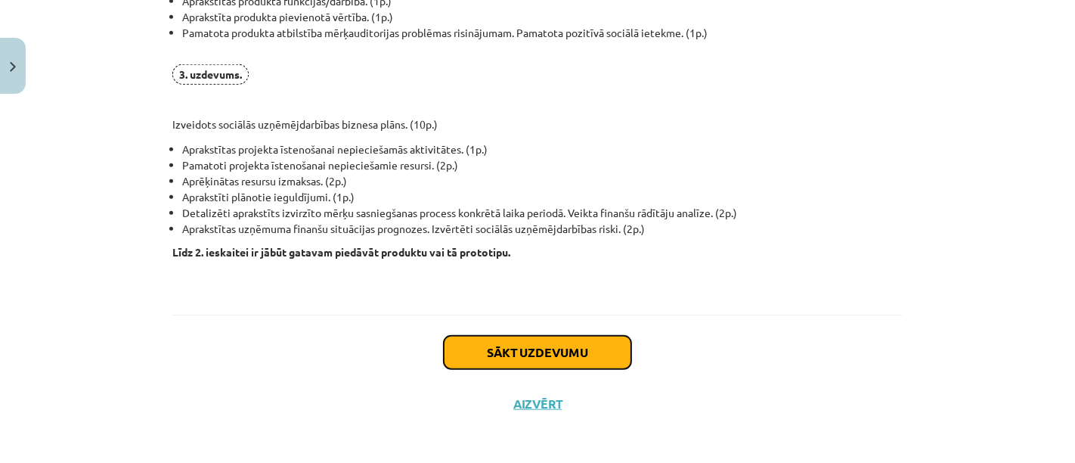
click at [571, 353] on button "Sākt uzdevumu" at bounding box center [537, 352] width 187 height 33
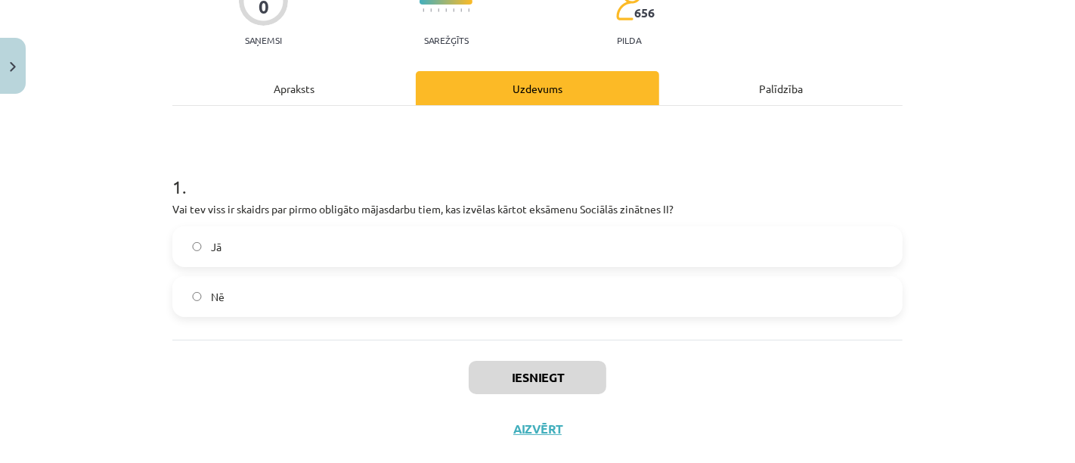
scroll to position [179, 0]
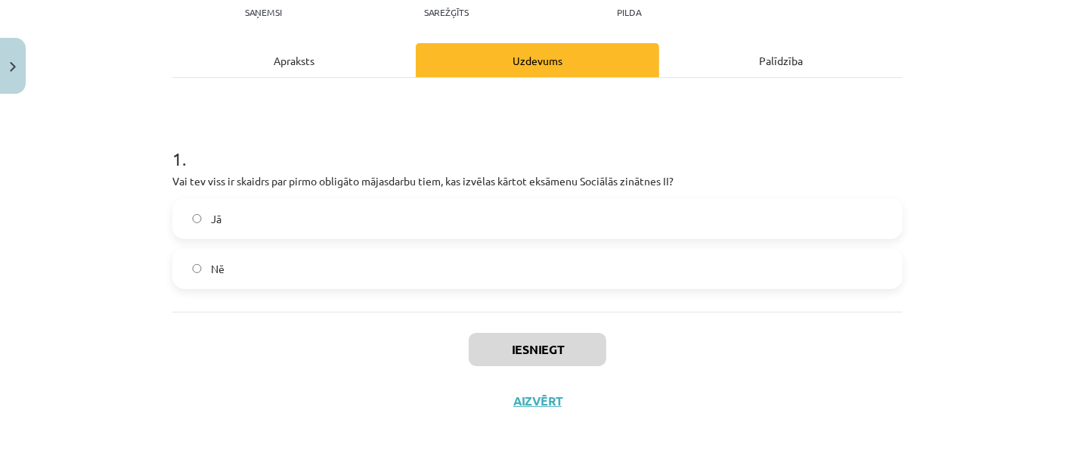
click at [368, 223] on label "Jā" at bounding box center [537, 219] width 727 height 38
drag, startPoint x: 552, startPoint y: 345, endPoint x: 561, endPoint y: 345, distance: 9.1
click at [552, 344] on button "Iesniegt" at bounding box center [538, 349] width 138 height 33
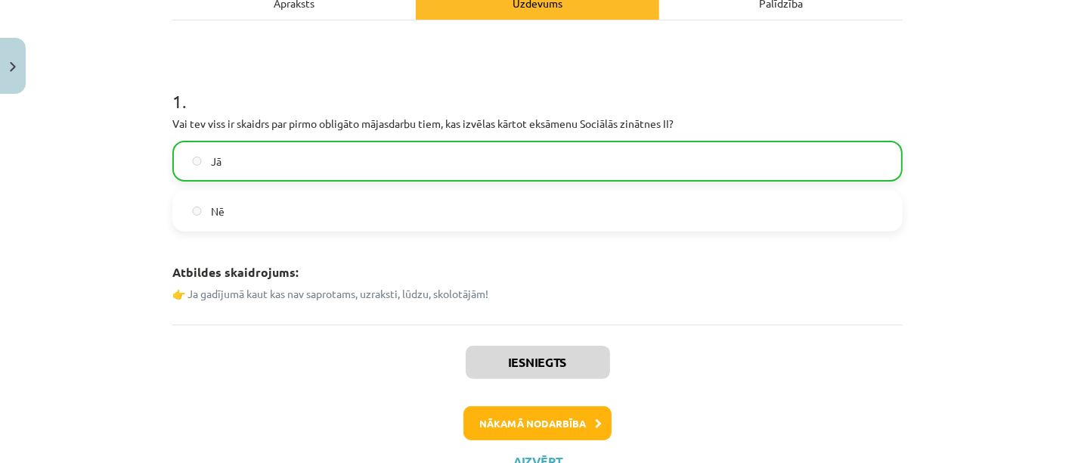
scroll to position [263, 0]
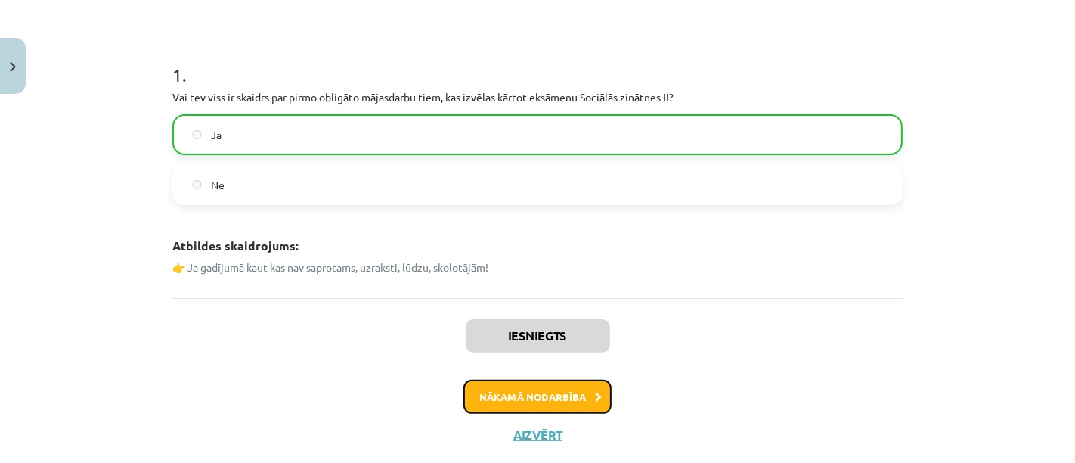
click at [546, 385] on button "Nākamā nodarbība" at bounding box center [537, 396] width 148 height 35
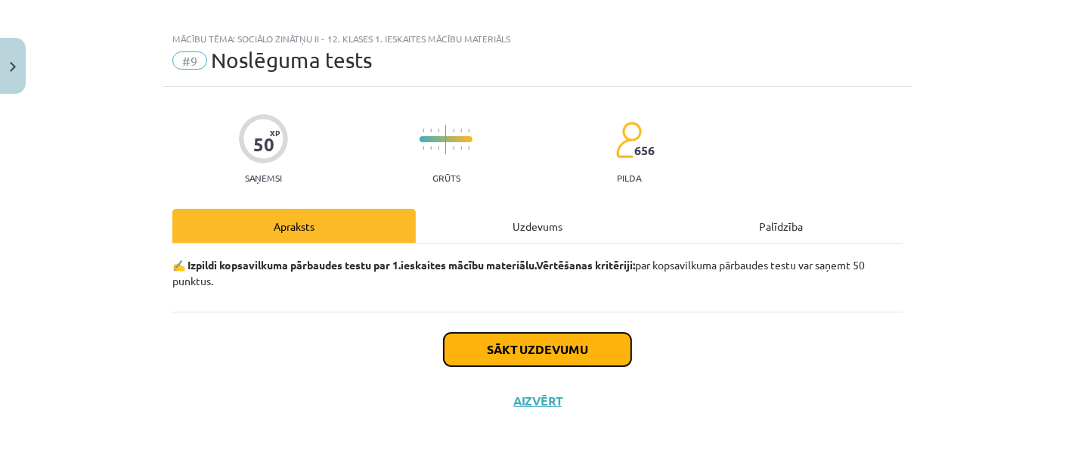
click at [538, 344] on button "Sākt uzdevumu" at bounding box center [537, 349] width 187 height 33
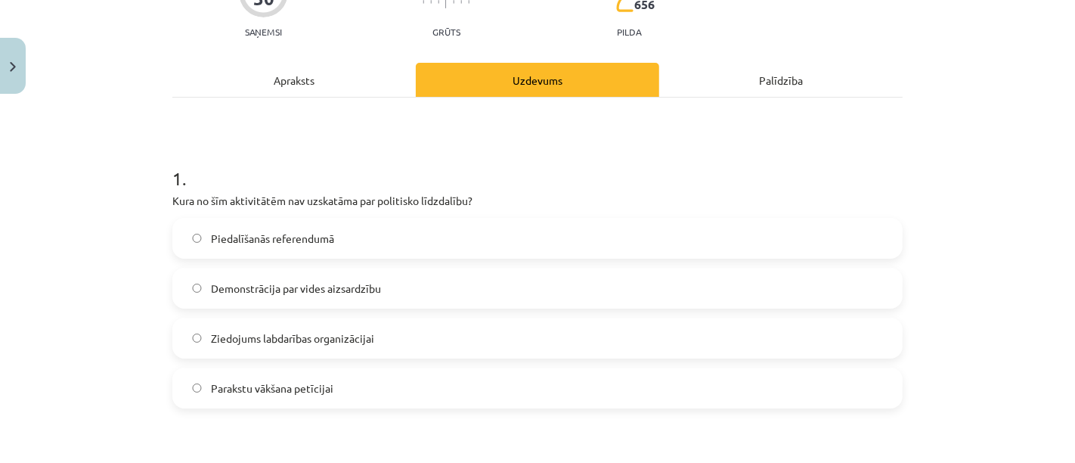
scroll to position [181, 0]
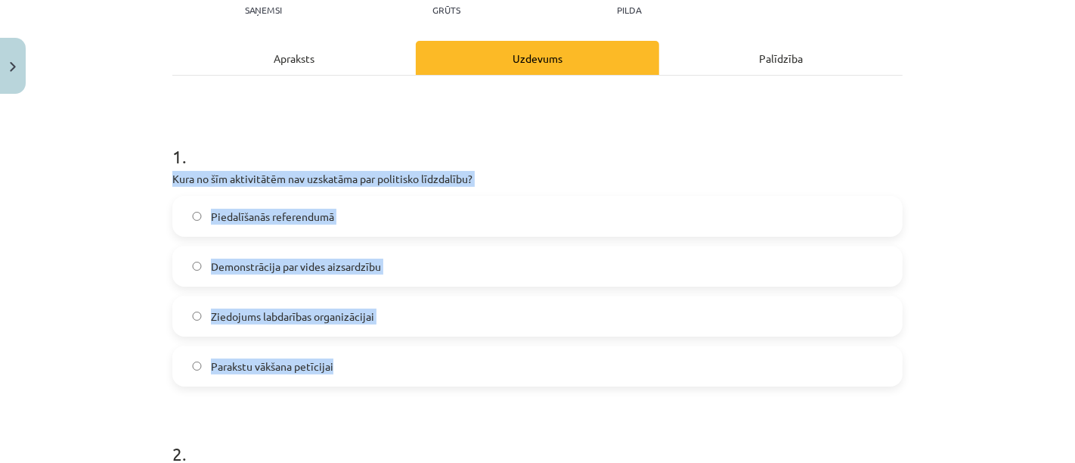
drag, startPoint x: 132, startPoint y: 172, endPoint x: 369, endPoint y: 357, distance: 300.5
click at [369, 357] on div "Mācību tēma: Sociālo zinātņu ii - 12. klases 1. ieskaites mācību materiāls #9 N…" at bounding box center [537, 231] width 1075 height 463
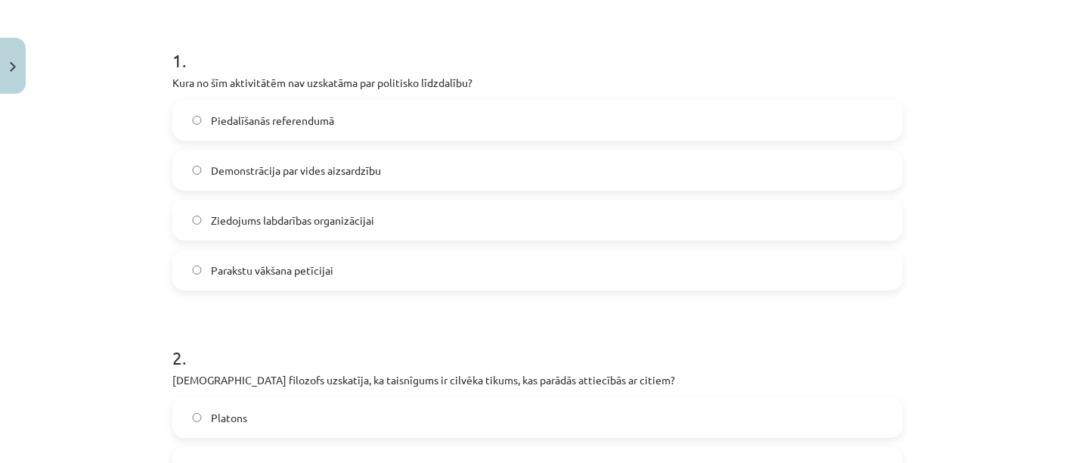
scroll to position [349, 0]
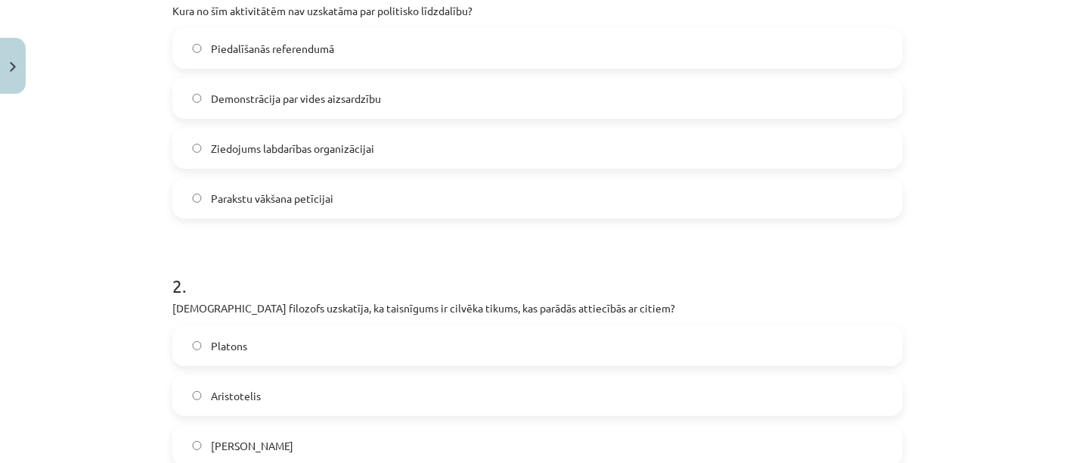
click at [219, 133] on label "Ziedojums labdarības organizācijai" at bounding box center [537, 148] width 727 height 38
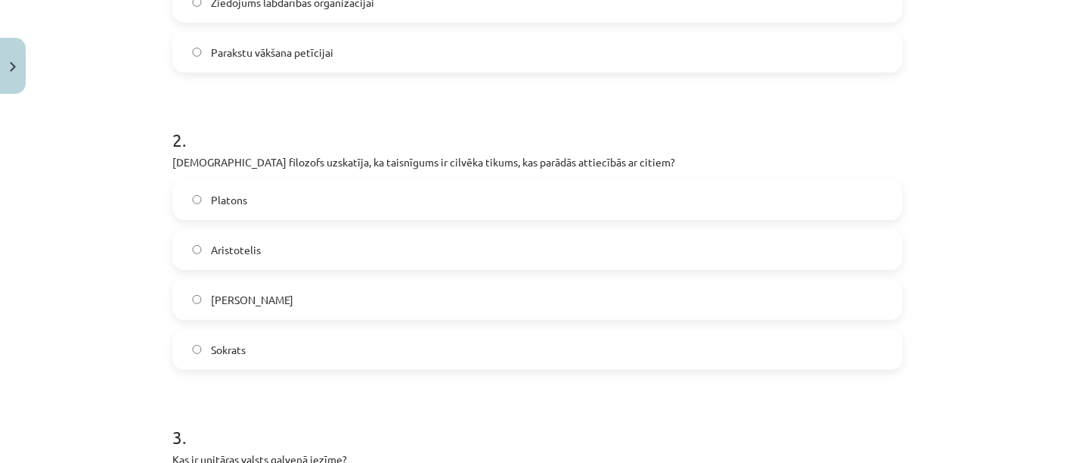
scroll to position [518, 0]
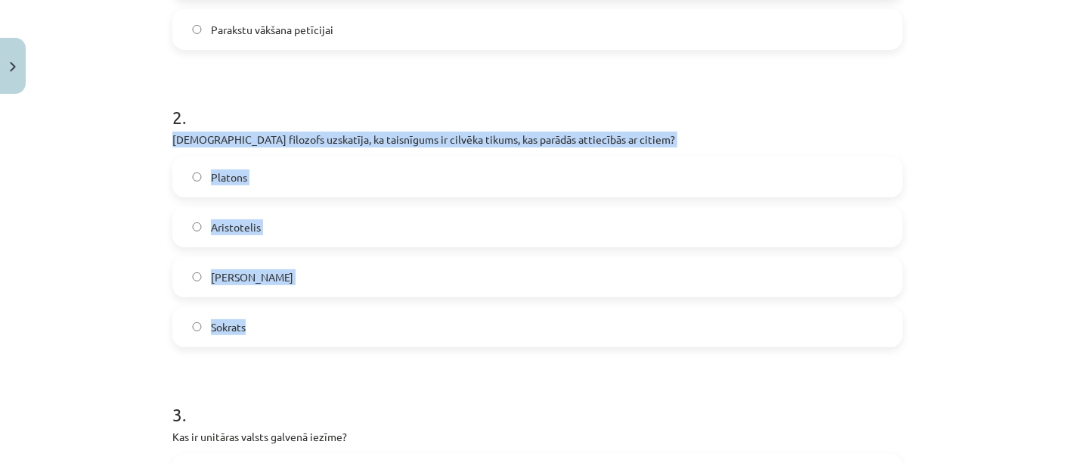
drag, startPoint x: 143, startPoint y: 135, endPoint x: 300, endPoint y: 326, distance: 247.6
click at [300, 326] on div "Mācību tēma: Sociālo zinātņu ii - 12. klases 1. ieskaites mācību materiāls #9 N…" at bounding box center [537, 231] width 1075 height 463
drag, startPoint x: 298, startPoint y: 219, endPoint x: 181, endPoint y: 266, distance: 125.5
click at [297, 221] on label "Aristotelis" at bounding box center [537, 227] width 727 height 38
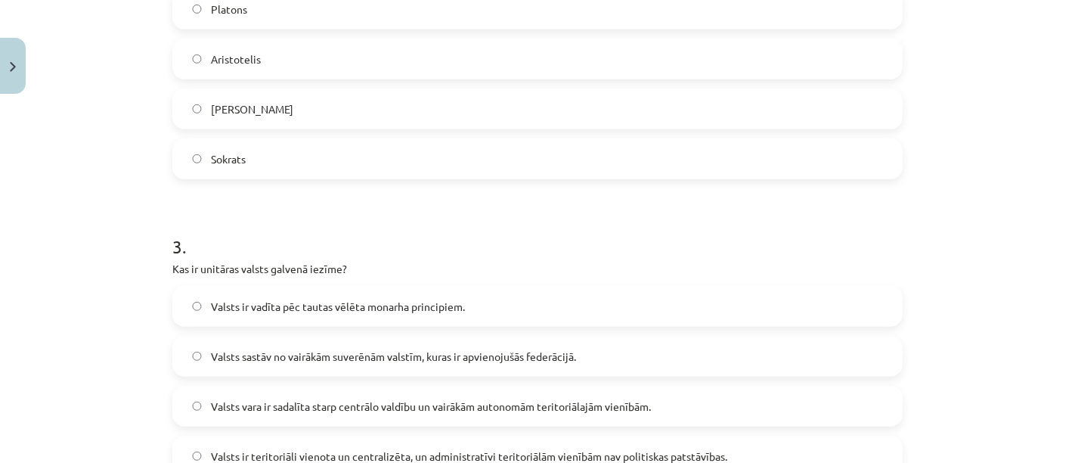
click at [92, 262] on div "Mācību tēma: Sociālo zinātņu ii - 12. klases 1. ieskaites mācību materiāls #9 N…" at bounding box center [537, 231] width 1075 height 463
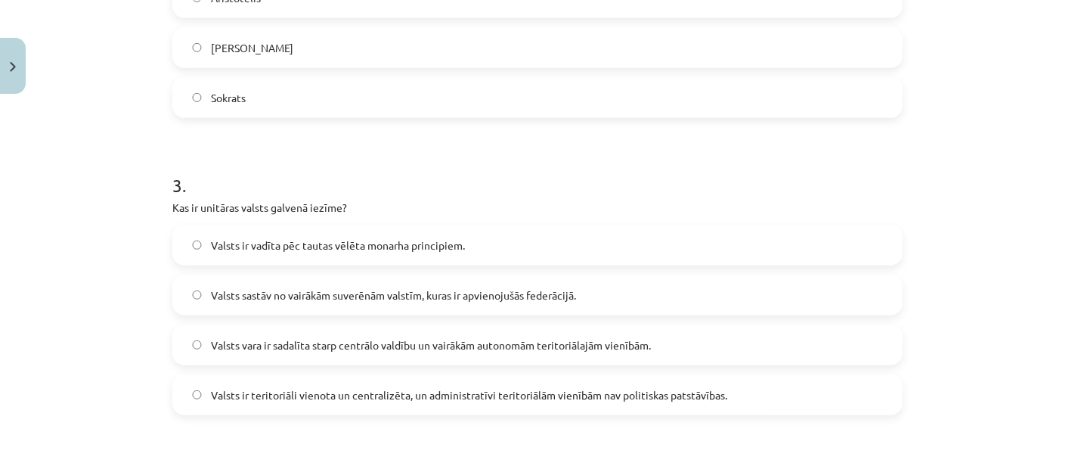
scroll to position [770, 0]
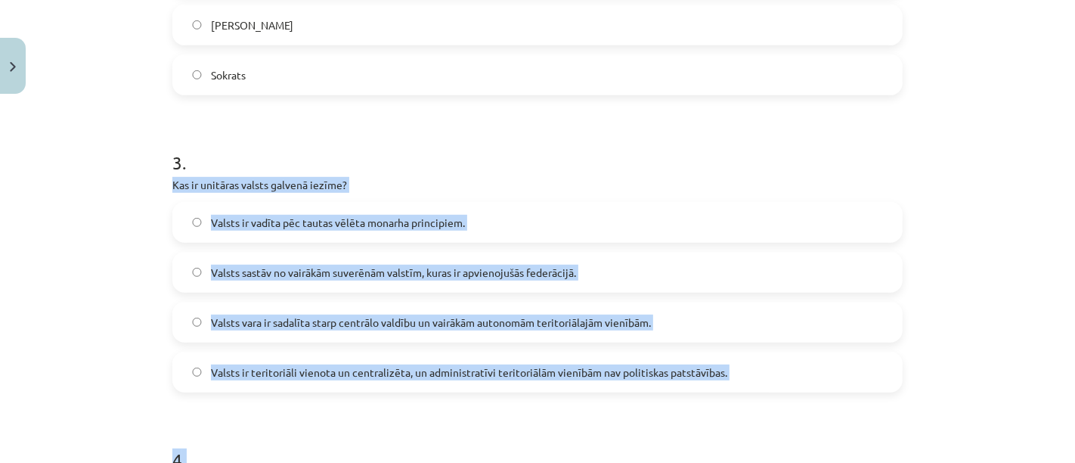
drag, startPoint x: 153, startPoint y: 181, endPoint x: 695, endPoint y: 376, distance: 576.3
click at [747, 399] on div "Mācību tēma: Sociālo zinātņu ii - 12. klases 1. ieskaites mācību materiāls #9 N…" at bounding box center [537, 231] width 1075 height 463
click at [73, 280] on div "Mācību tēma: Sociālo zinātņu ii - 12. klases 1. ieskaites mācību materiāls #9 N…" at bounding box center [537, 231] width 1075 height 463
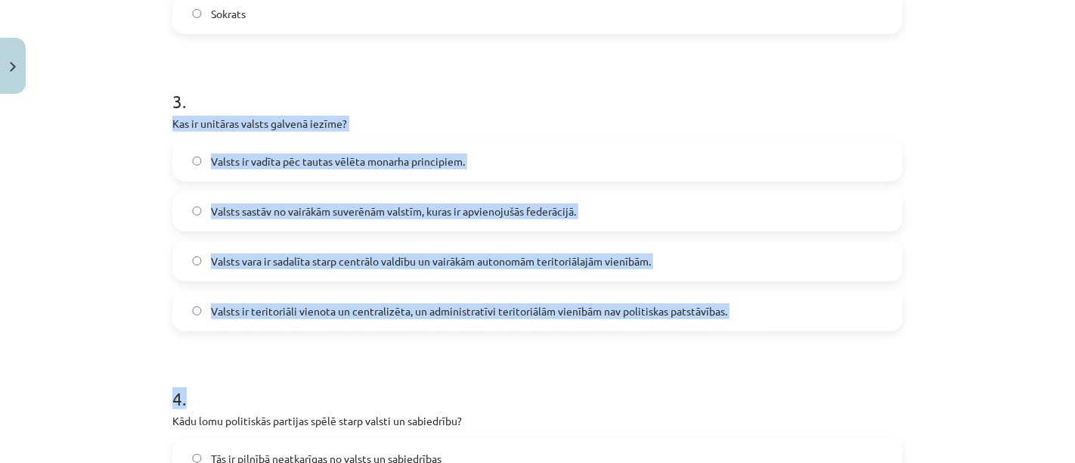
scroll to position [937, 0]
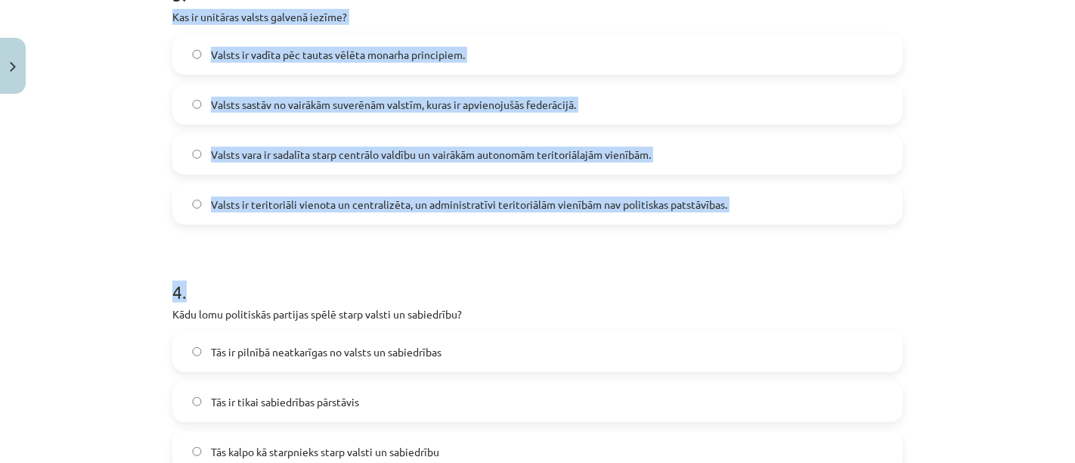
click at [203, 209] on label "Valsts ir teritoriāli vienota un centralizēta, un administratīvi teritoriālām v…" at bounding box center [537, 204] width 727 height 38
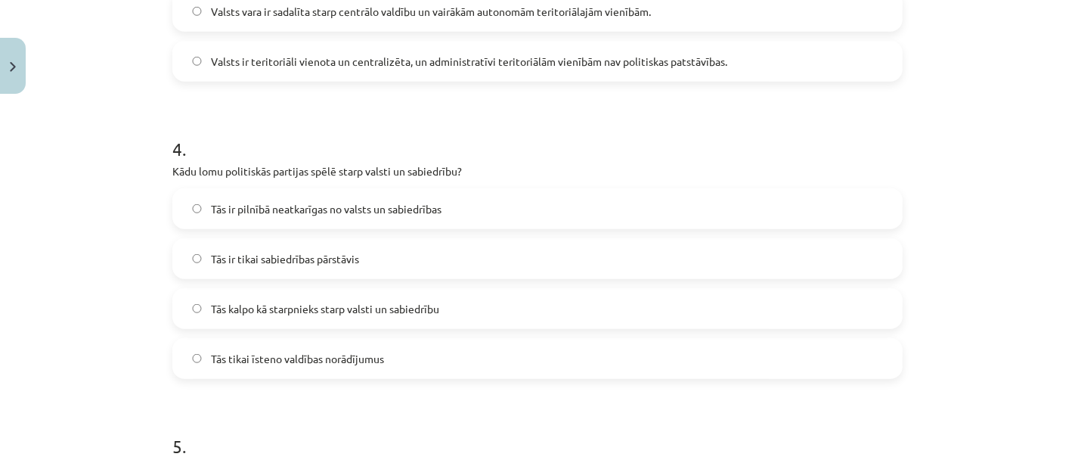
scroll to position [1105, 0]
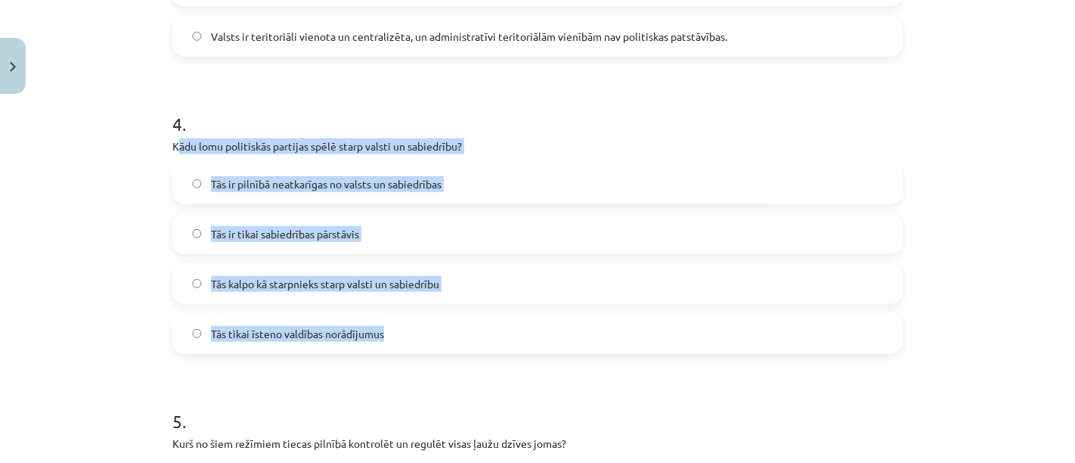
drag, startPoint x: 169, startPoint y: 145, endPoint x: 419, endPoint y: 344, distance: 319.0
click at [420, 343] on div "4 . Kādu lomu politiskās partijas spēlē starp valsti un sabiedrību? Tās ir piln…" at bounding box center [537, 220] width 730 height 267
click at [132, 156] on div "Mācību tēma: Sociālo zinātņu ii - 12. klases 1. ieskaites mācību materiāls #9 N…" at bounding box center [537, 231] width 1075 height 463
drag, startPoint x: 154, startPoint y: 142, endPoint x: 425, endPoint y: 351, distance: 341.7
click at [425, 351] on div "Mācību tēma: Sociālo zinātņu ii - 12. klases 1. ieskaites mācību materiāls #9 N…" at bounding box center [537, 231] width 1075 height 463
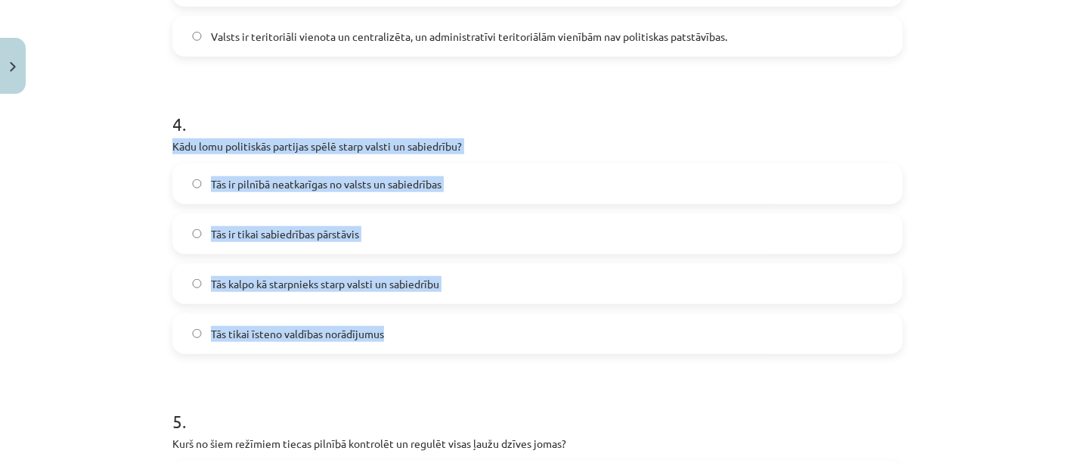
click at [179, 280] on label "Tās kalpo kā starpnieks starp valsti un sabiedrību" at bounding box center [537, 284] width 727 height 38
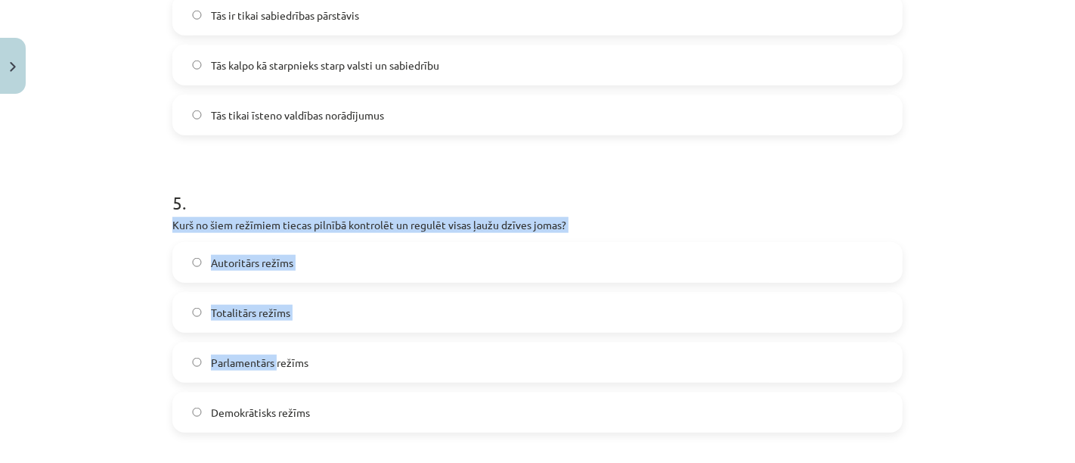
scroll to position [1358, 0]
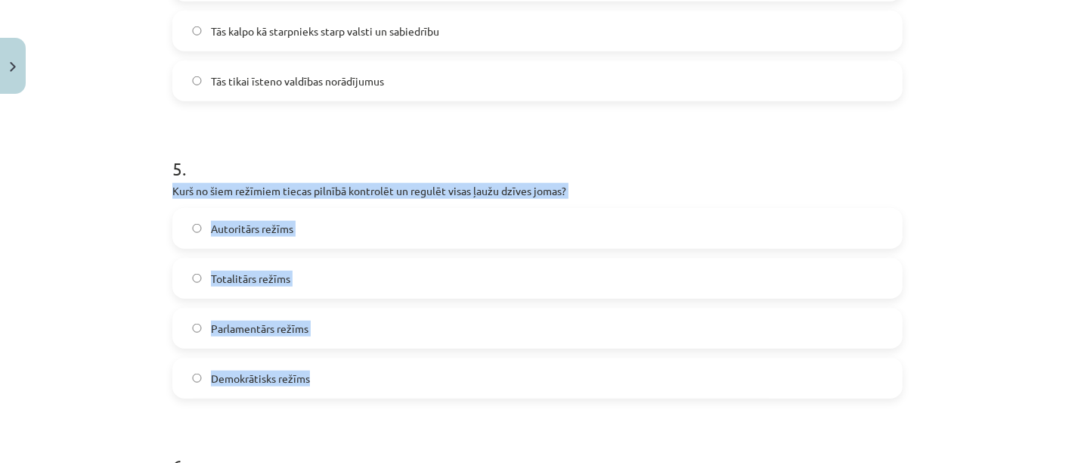
drag, startPoint x: 159, startPoint y: 275, endPoint x: 321, endPoint y: 374, distance: 189.7
click at [321, 374] on div "50 XP Saņemsi Grūts 656 pilda Apraksts Uzdevums Palīdzība 1 . Kura no šīm aktiv…" at bounding box center [537, 382] width 748 height 3278
click at [179, 280] on label "Totalitārs režīms" at bounding box center [537, 278] width 727 height 38
click at [121, 299] on div "Mācību tēma: Sociālo zinātņu ii - 12. klases 1. ieskaites mācību materiāls #9 N…" at bounding box center [537, 231] width 1075 height 463
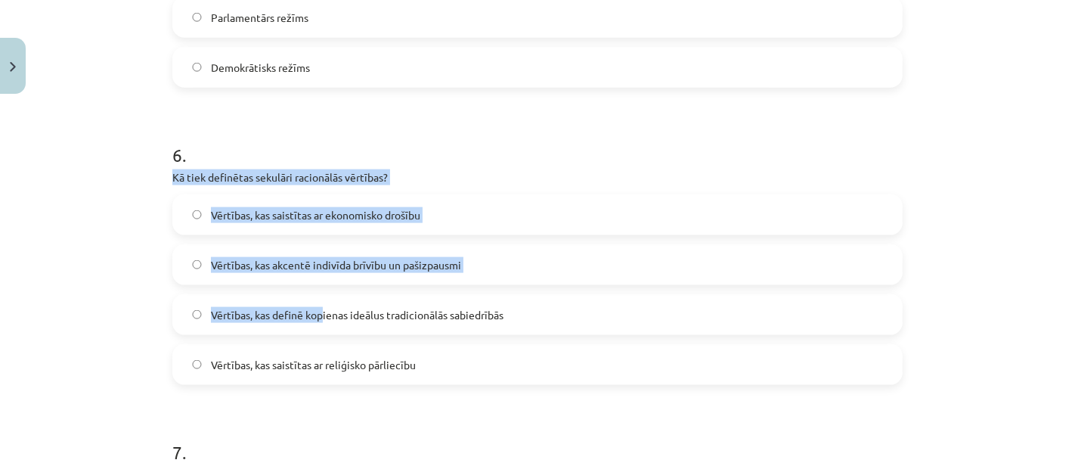
scroll to position [1693, 0]
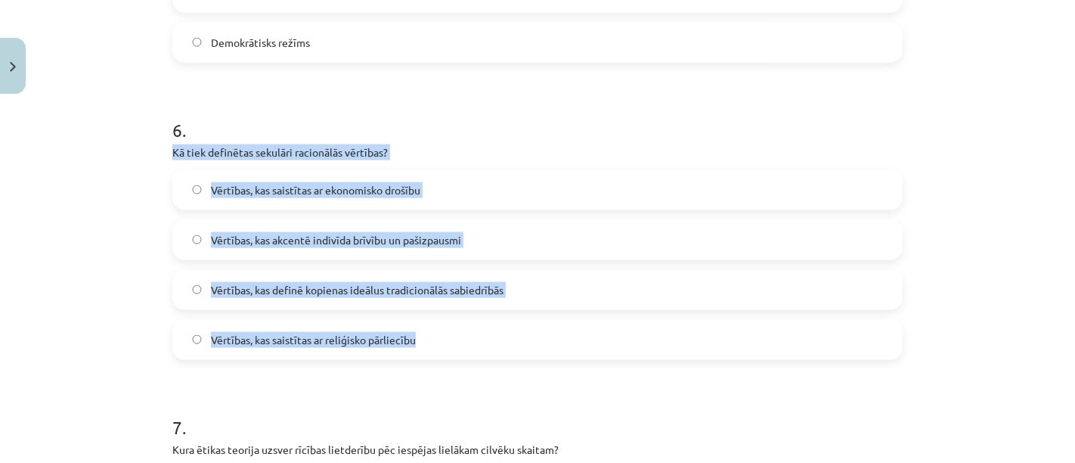
drag, startPoint x: 143, startPoint y: 237, endPoint x: 470, endPoint y: 346, distance: 345.2
click at [472, 347] on div "Mācību tēma: Sociālo zinātņu ii - 12. klases 1. ieskaites mācību materiāls #9 N…" at bounding box center [537, 231] width 1075 height 463
click at [136, 286] on div "Mācību tēma: Sociālo zinātņu ii - 12. klases 1. ieskaites mācību materiāls #9 N…" at bounding box center [537, 231] width 1075 height 463
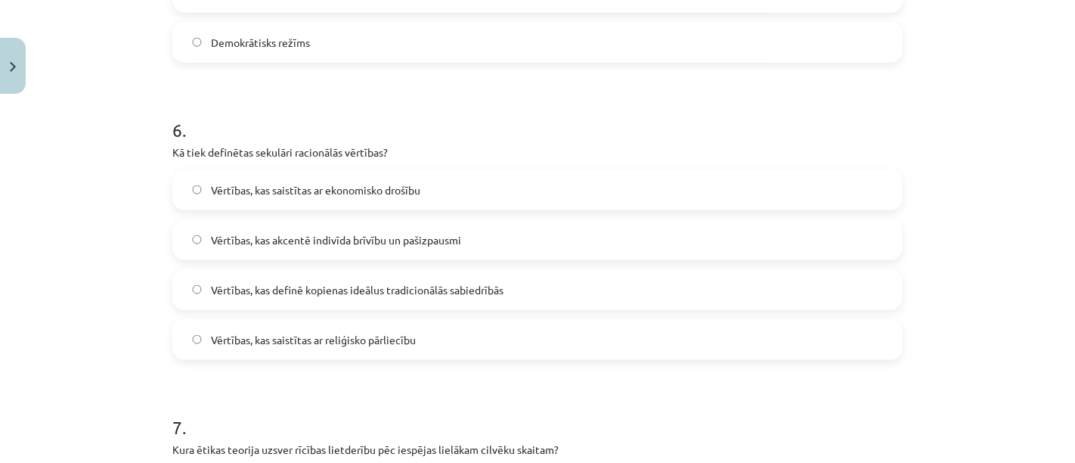
click at [196, 241] on label "Vērtības, kas akcentē indivīda brīvību un pašizpausmi" at bounding box center [537, 240] width 727 height 38
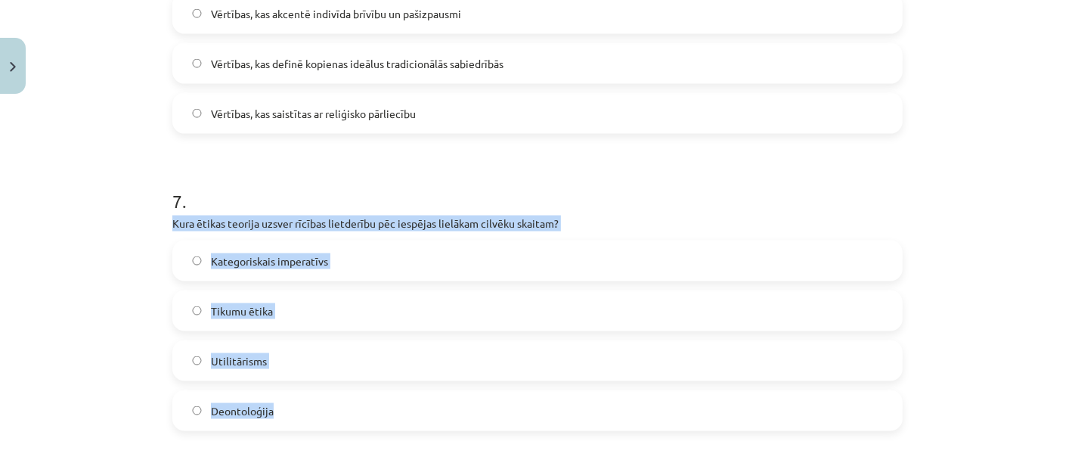
scroll to position [1946, 0]
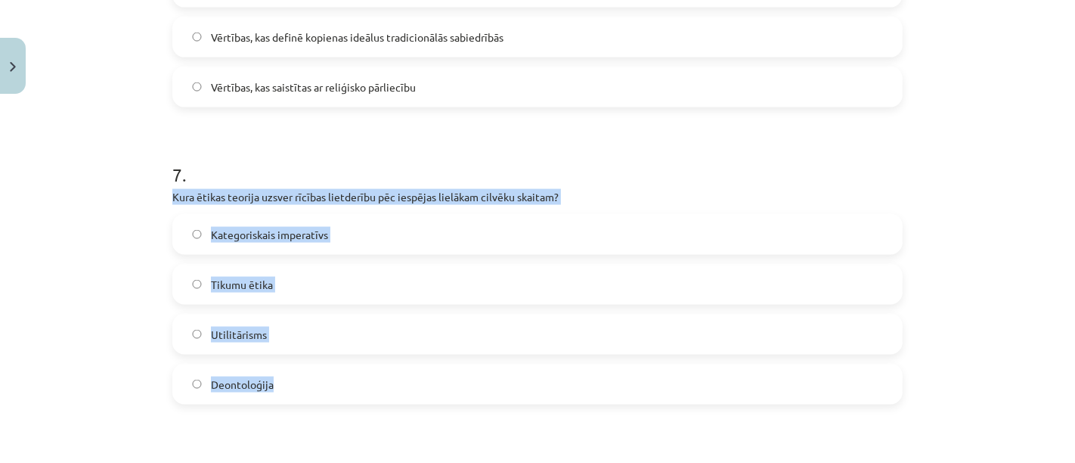
drag, startPoint x: 153, startPoint y: 280, endPoint x: 299, endPoint y: 398, distance: 188.1
click at [310, 399] on div "Mācību tēma: Sociālo zinātņu ii - 12. klases 1. ieskaites mācību materiāls #9 N…" at bounding box center [537, 231] width 1075 height 463
click at [235, 353] on div "Utilitārisms" at bounding box center [537, 334] width 730 height 41
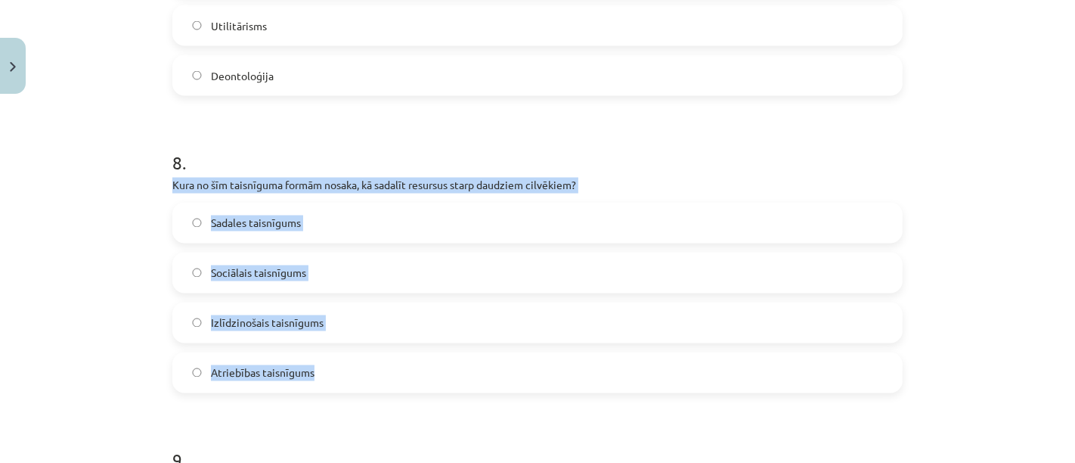
scroll to position [2281, 0]
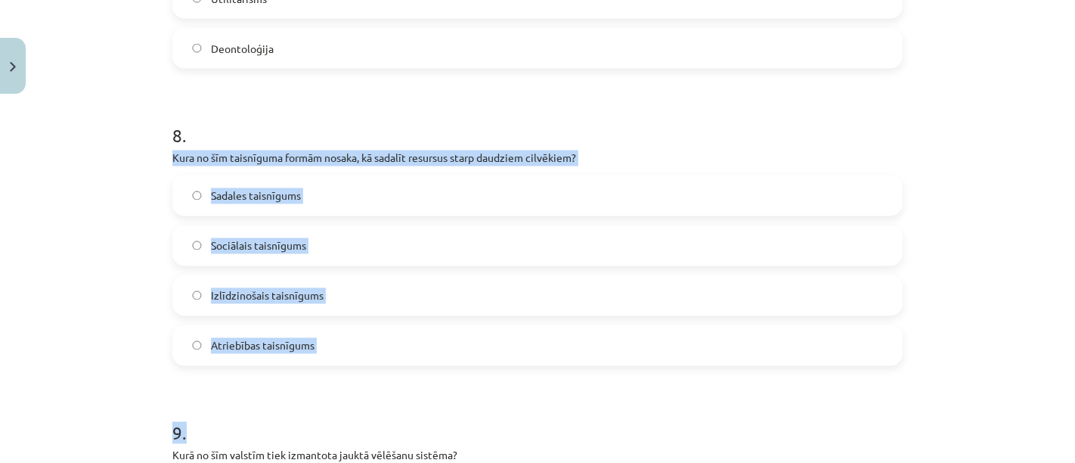
drag, startPoint x: 174, startPoint y: 240, endPoint x: 341, endPoint y: 372, distance: 212.6
click at [341, 372] on div "Mācību tēma: Sociālo zinātņu ii - 12. klases 1. ieskaites mācību materiāls #9 N…" at bounding box center [537, 231] width 1075 height 463
drag, startPoint x: 324, startPoint y: 340, endPoint x: 132, endPoint y: 145, distance: 273.7
click at [132, 145] on div "Mācību tēma: Sociālo zinātņu ii - 12. klases 1. ieskaites mācību materiāls #9 N…" at bounding box center [537, 231] width 1075 height 463
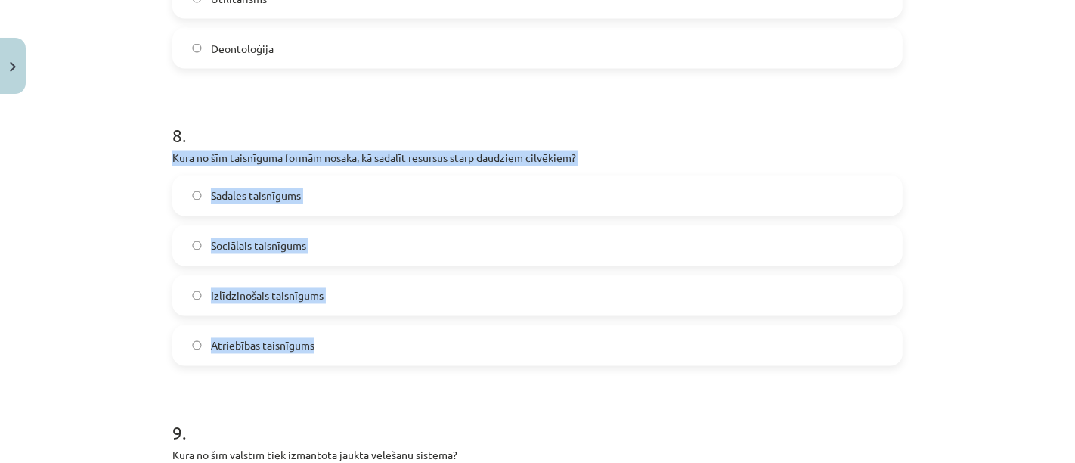
click at [211, 192] on span "Sadales taisnīgums" at bounding box center [256, 196] width 90 height 16
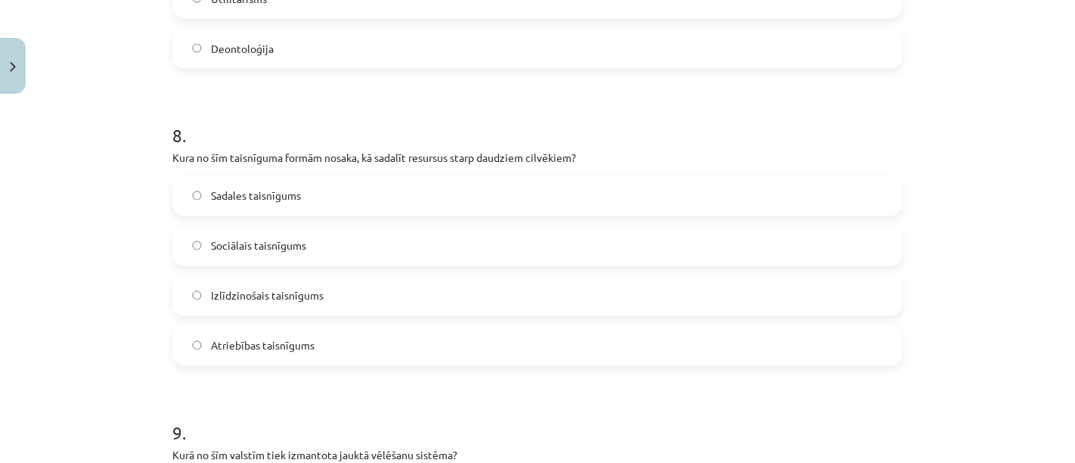
click at [118, 228] on div "Mācību tēma: Sociālo zinātņu ii - 12. klases 1. ieskaites mācību materiāls #9 N…" at bounding box center [537, 231] width 1075 height 463
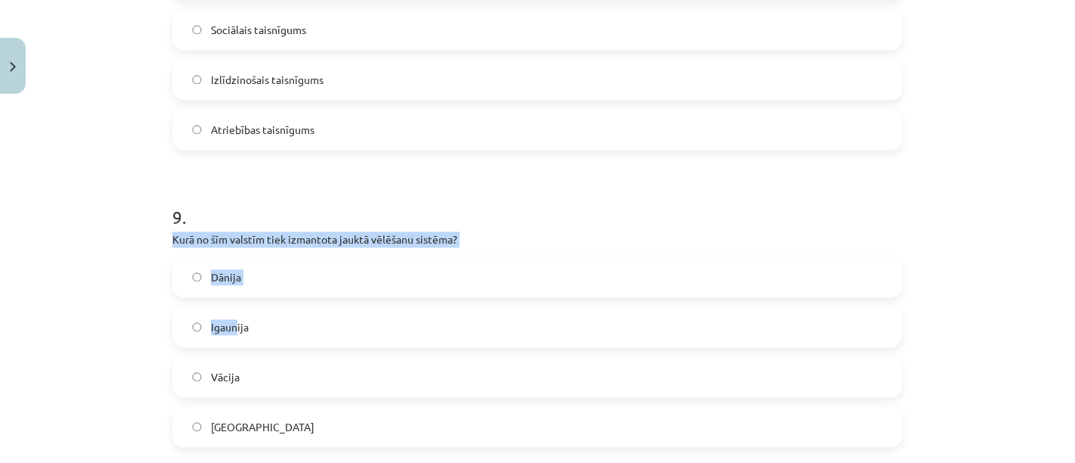
scroll to position [2533, 0]
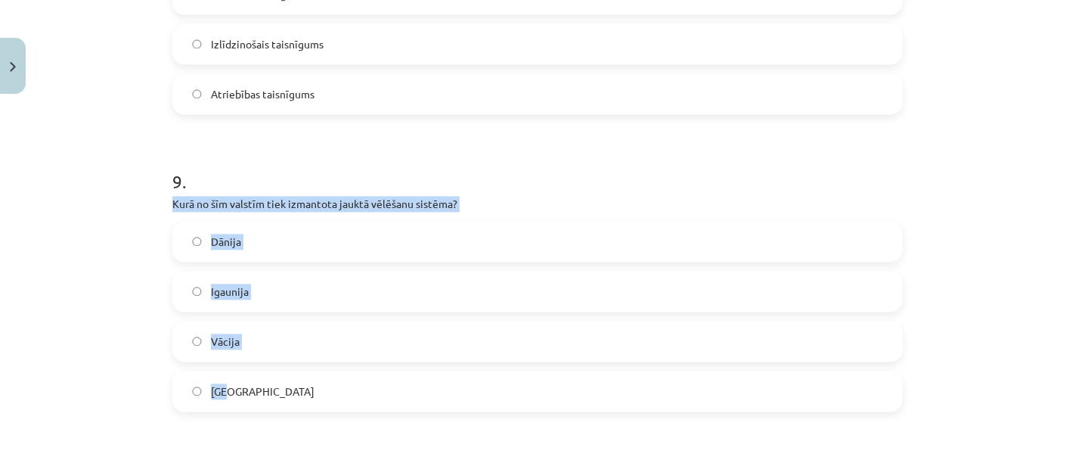
drag, startPoint x: 129, startPoint y: 278, endPoint x: 276, endPoint y: 394, distance: 186.8
click at [276, 393] on div "Mācību tēma: Sociālo zinātņu ii - 12. klases 1. ieskaites mācību materiāls #9 N…" at bounding box center [537, 231] width 1075 height 463
click at [333, 327] on label "Vācija" at bounding box center [537, 341] width 727 height 38
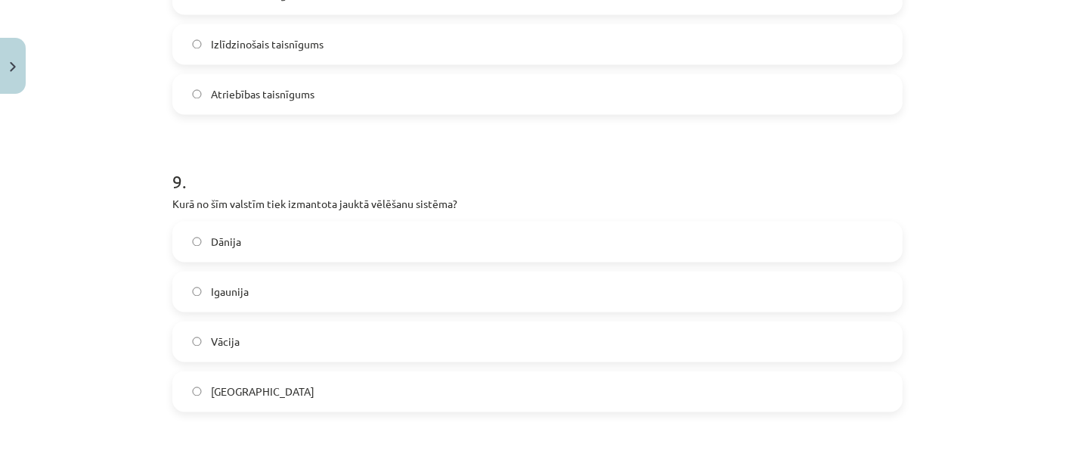
click at [125, 341] on div "Mācību tēma: Sociālo zinātņu ii - 12. klases 1. ieskaites mācību materiāls #9 N…" at bounding box center [537, 231] width 1075 height 463
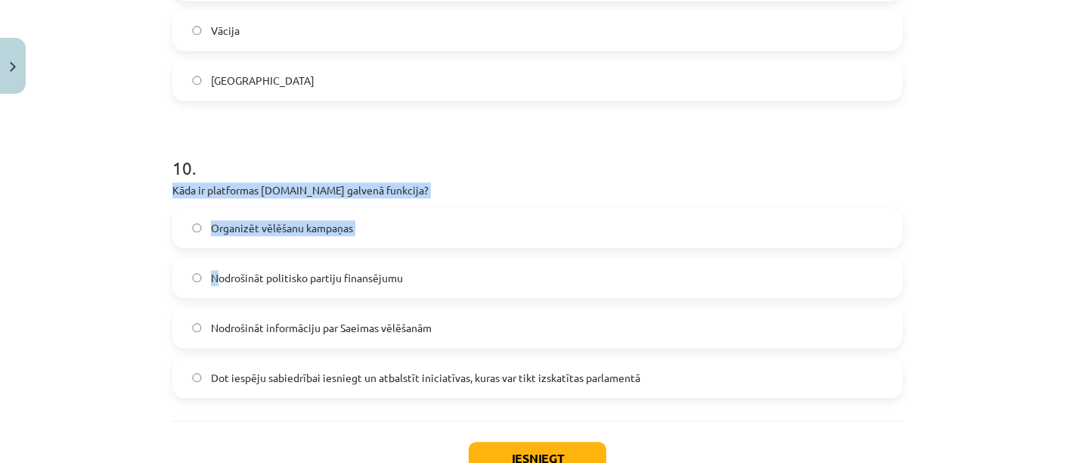
scroll to position [2869, 0]
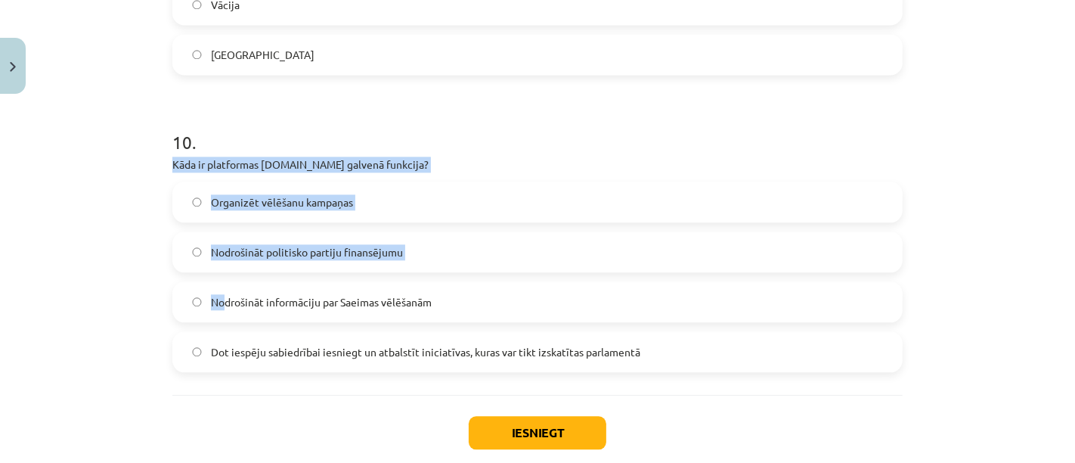
drag, startPoint x: 139, startPoint y: 235, endPoint x: 217, endPoint y: 275, distance: 87.6
click at [217, 275] on div "Mācību tēma: Sociālo zinātņu ii - 12. klases 1. ieskaites mācību materiāls #9 N…" at bounding box center [537, 231] width 1075 height 463
click at [72, 290] on div "Mācību tēma: Sociālo zinātņu ii - 12. klases 1. ieskaites mācību materiāls #9 N…" at bounding box center [537, 231] width 1075 height 463
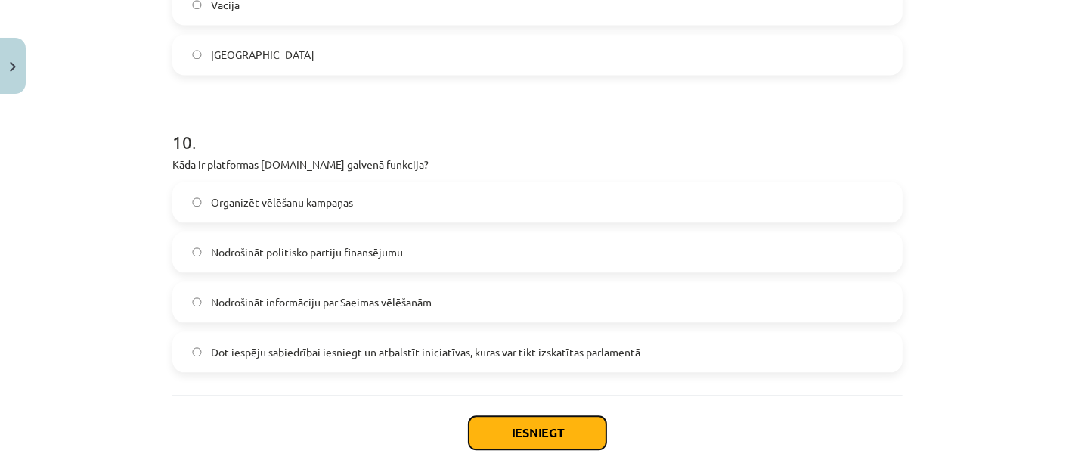
click at [585, 431] on button "Iesniegt" at bounding box center [538, 432] width 138 height 33
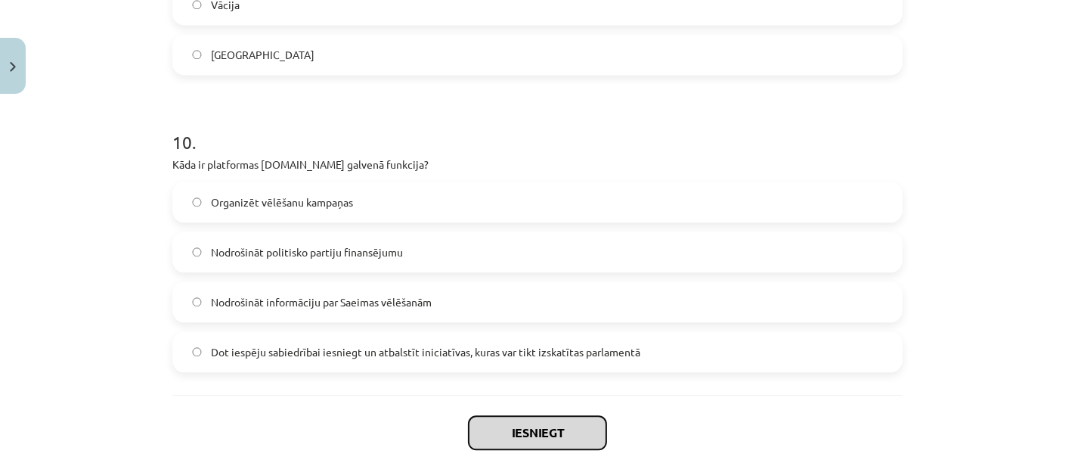
scroll to position [2952, 0]
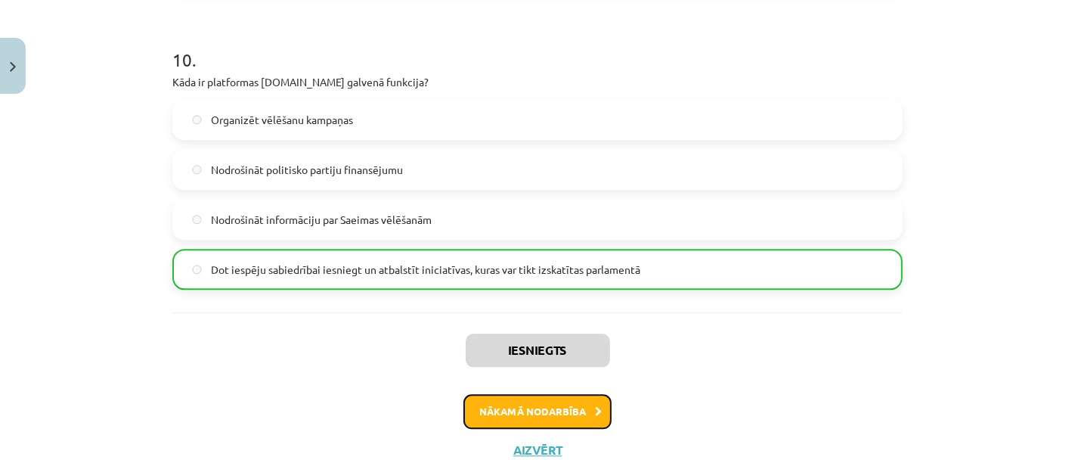
click at [550, 402] on button "Nākamā nodarbība" at bounding box center [537, 411] width 148 height 35
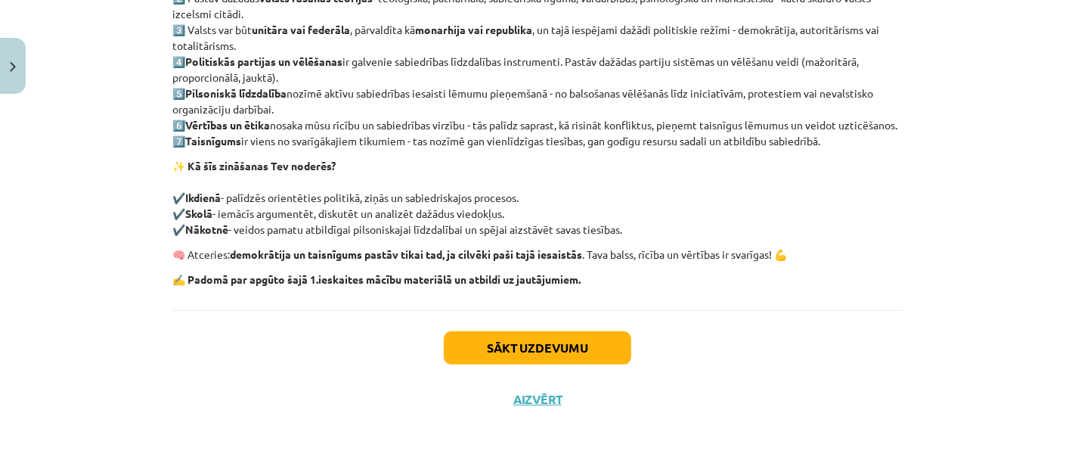
scroll to position [373, 0]
click at [536, 364] on button "Sākt uzdevumu" at bounding box center [537, 347] width 187 height 33
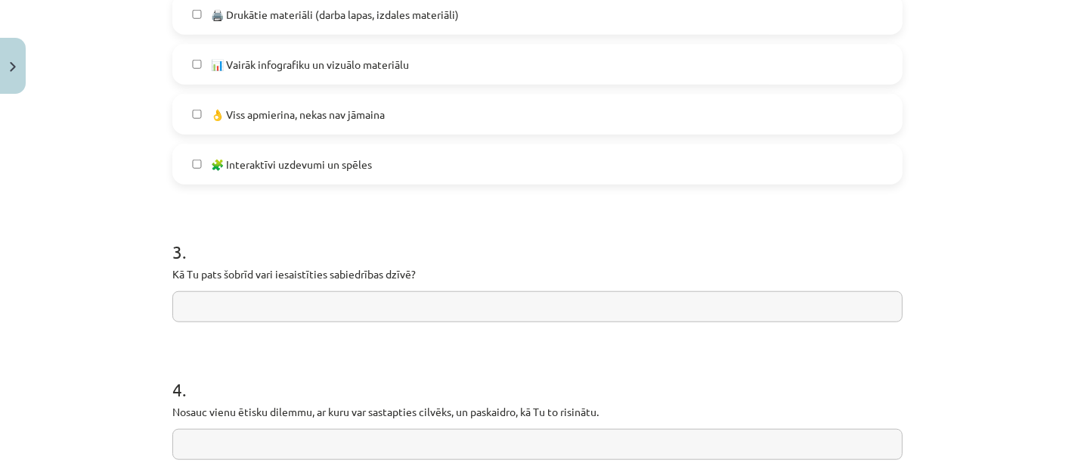
scroll to position [1129, 0]
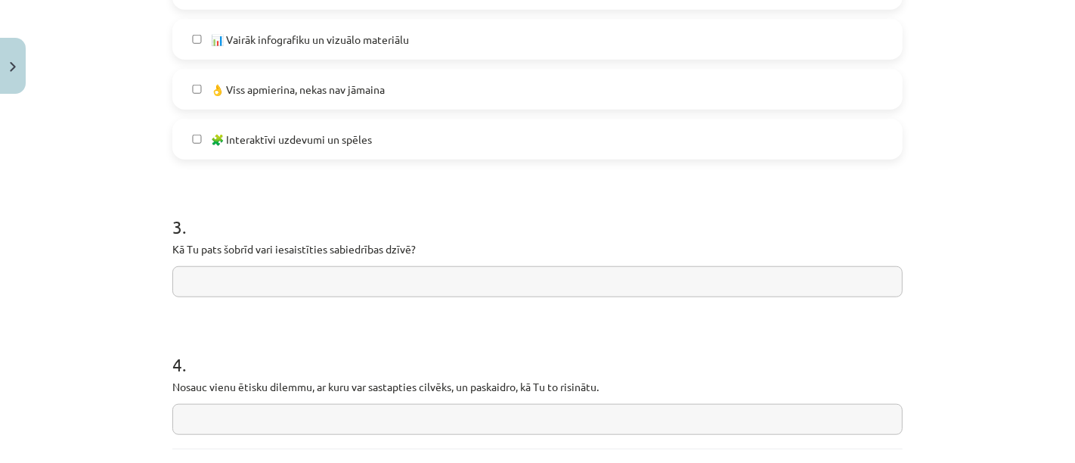
click at [206, 283] on input "text" at bounding box center [537, 281] width 730 height 31
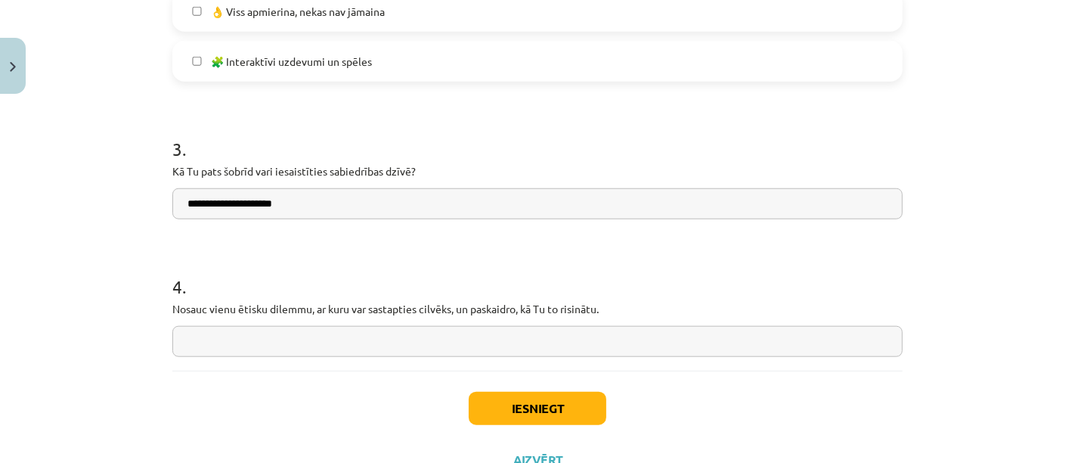
scroll to position [1265, 0]
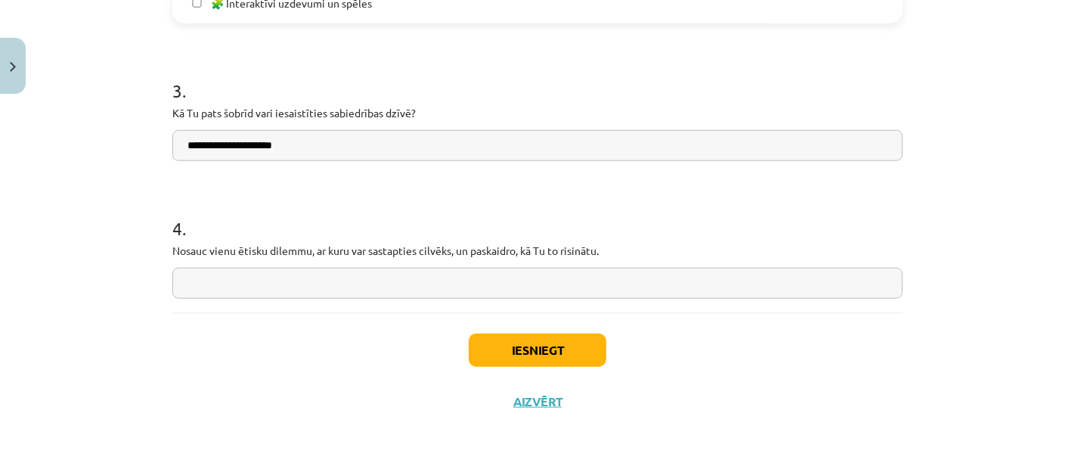
type input "**********"
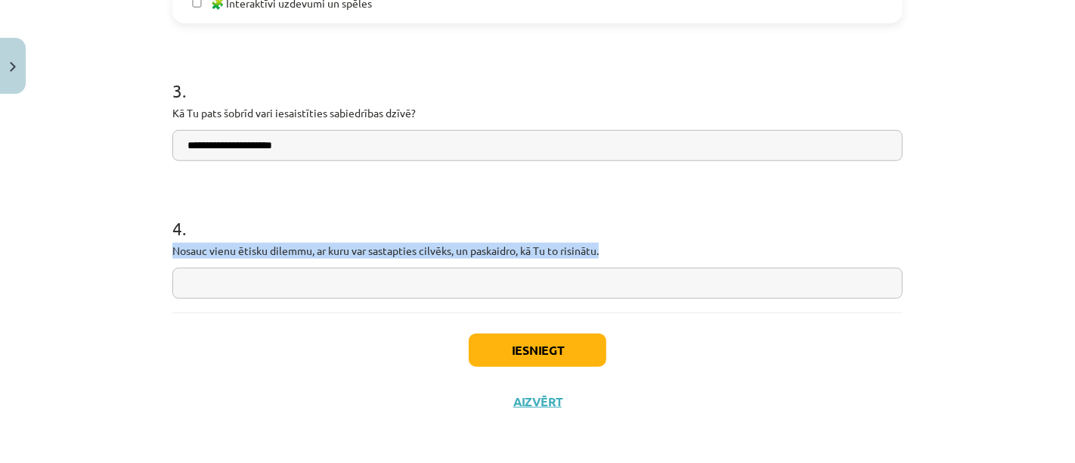
drag, startPoint x: 159, startPoint y: 245, endPoint x: 615, endPoint y: 255, distance: 455.9
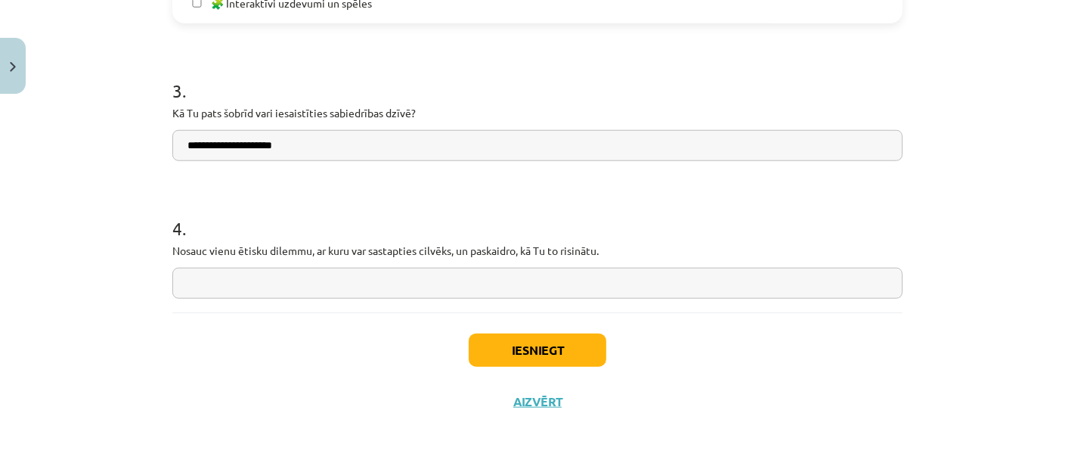
click at [250, 273] on input "text" at bounding box center [537, 283] width 730 height 31
paste input "**********"
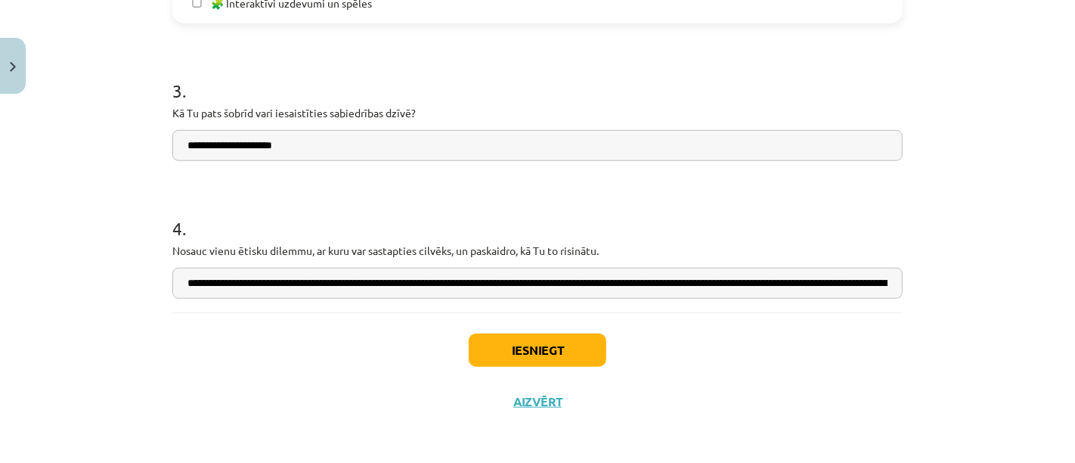
scroll to position [0, 657]
click at [174, 283] on input "**********" at bounding box center [537, 283] width 730 height 31
click at [432, 274] on input "**********" at bounding box center [537, 283] width 730 height 31
drag, startPoint x: 599, startPoint y: 282, endPoint x: 606, endPoint y: 293, distance: 12.6
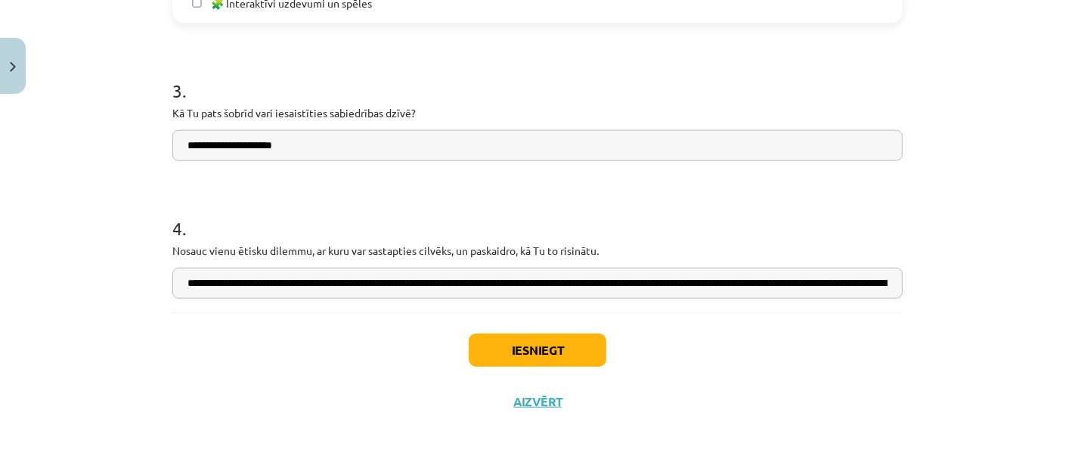
click at [599, 283] on input "**********" at bounding box center [537, 283] width 730 height 31
click at [739, 286] on input "**********" at bounding box center [537, 283] width 730 height 31
click at [791, 286] on input "**********" at bounding box center [537, 283] width 730 height 31
drag, startPoint x: 613, startPoint y: 280, endPoint x: 777, endPoint y: 288, distance: 164.2
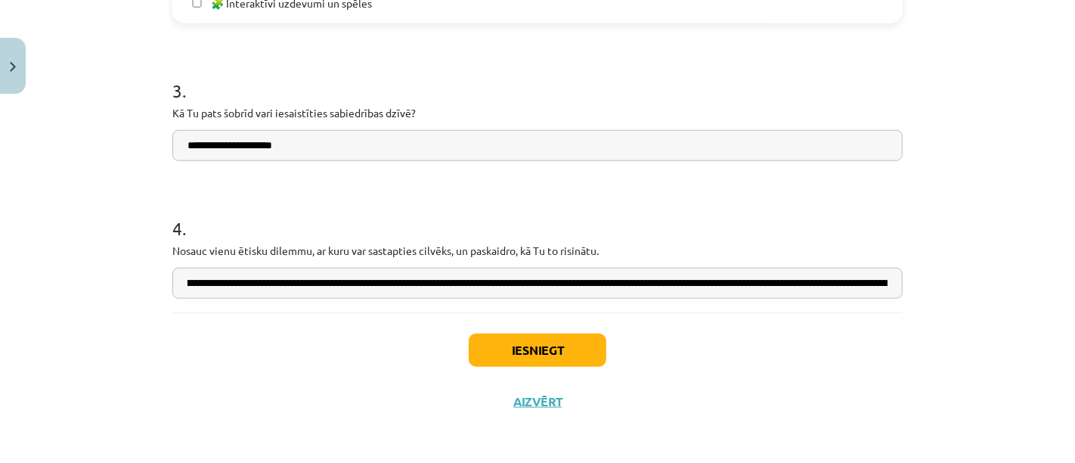
click at [781, 283] on input "**********" at bounding box center [537, 283] width 730 height 31
click at [785, 275] on input "**********" at bounding box center [537, 283] width 730 height 31
type input "**********"
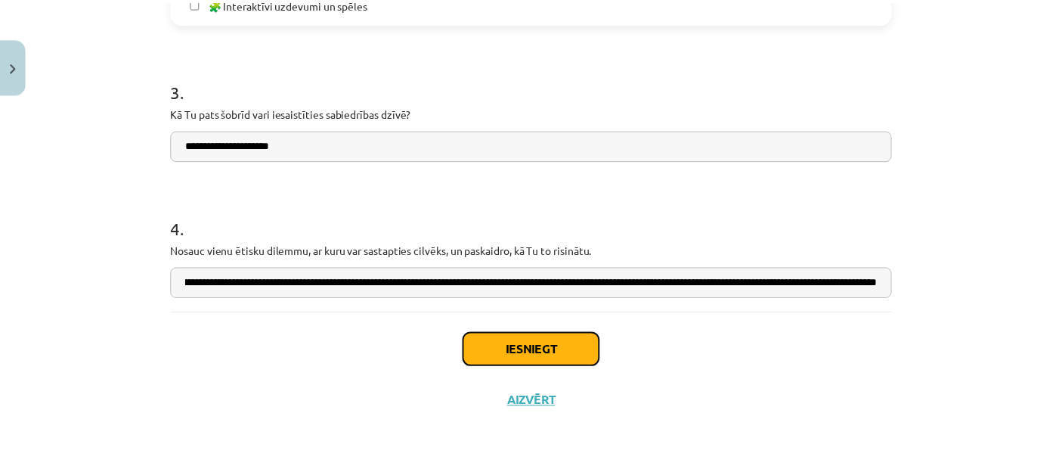
scroll to position [0, 0]
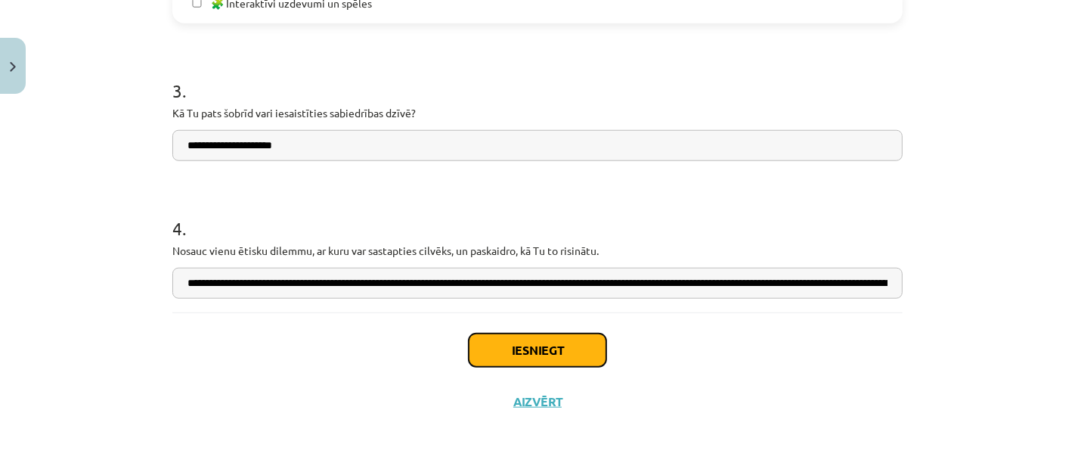
click at [523, 348] on button "Iesniegt" at bounding box center [538, 349] width 138 height 33
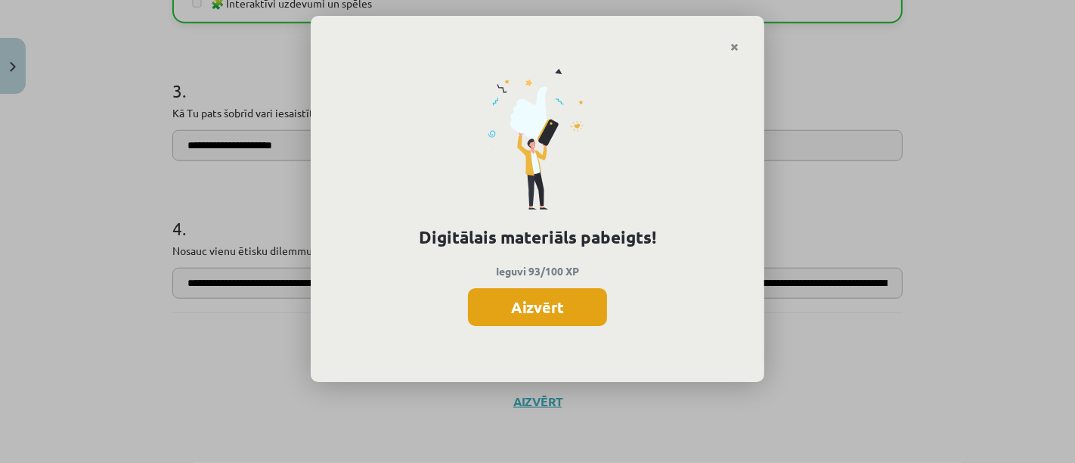
click at [534, 299] on button "Aizvērt" at bounding box center [537, 307] width 139 height 38
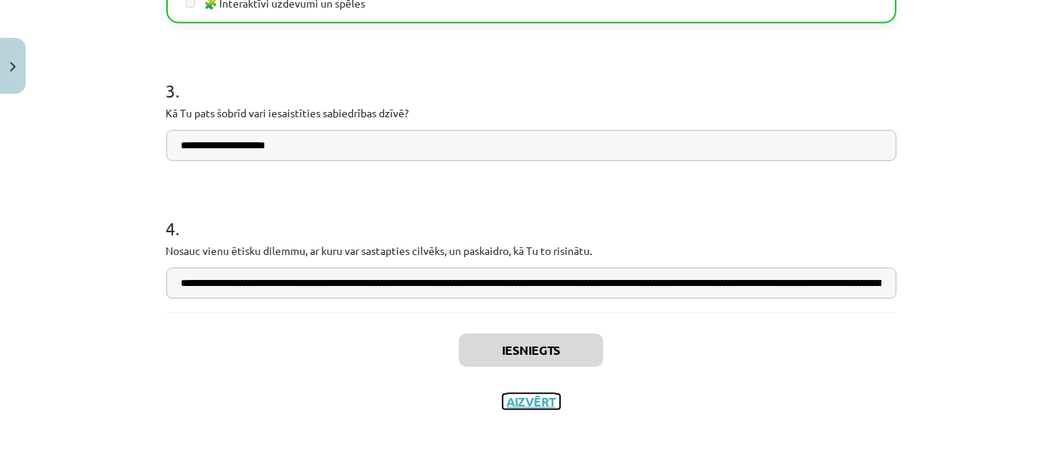
click at [522, 402] on button "Aizvērt" at bounding box center [531, 401] width 57 height 15
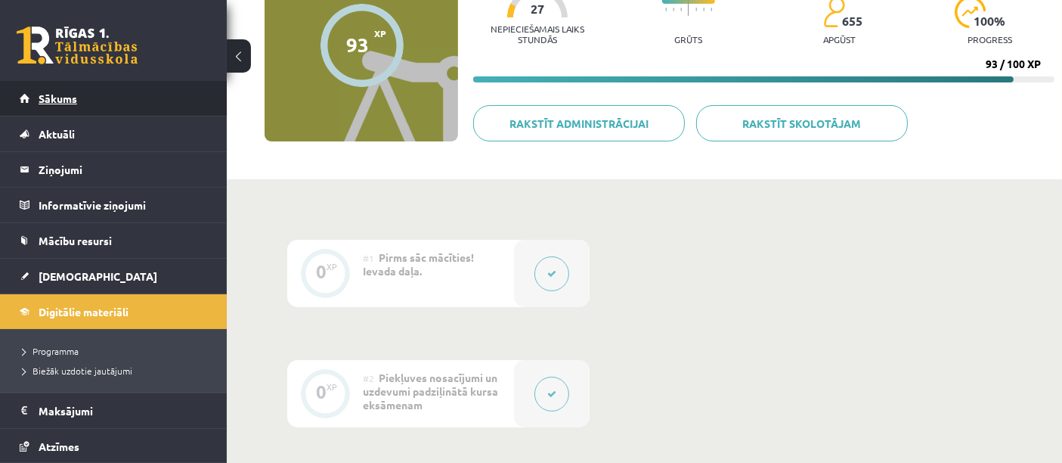
click at [78, 95] on link "Sākums" at bounding box center [114, 98] width 188 height 35
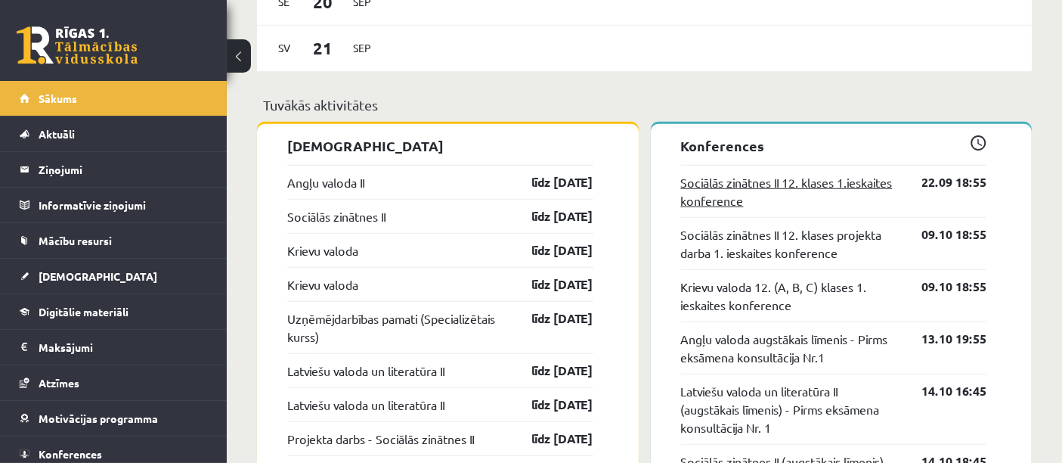
scroll to position [1008, 0]
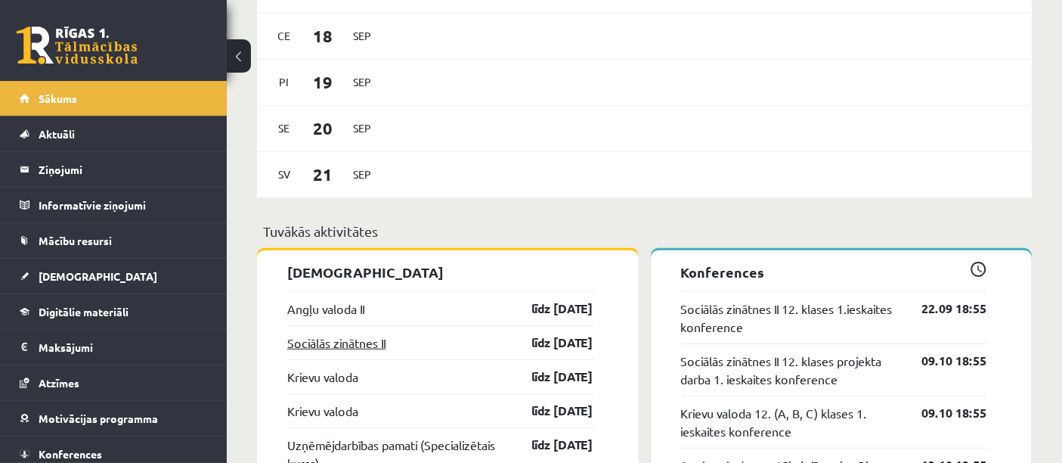
click at [344, 338] on link "Sociālās zinātnes II" at bounding box center [336, 342] width 98 height 18
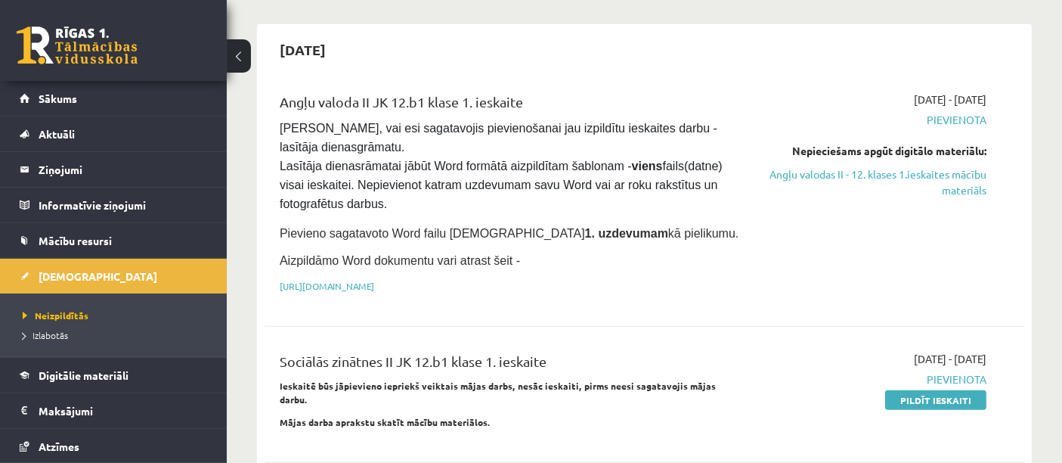
scroll to position [840, 0]
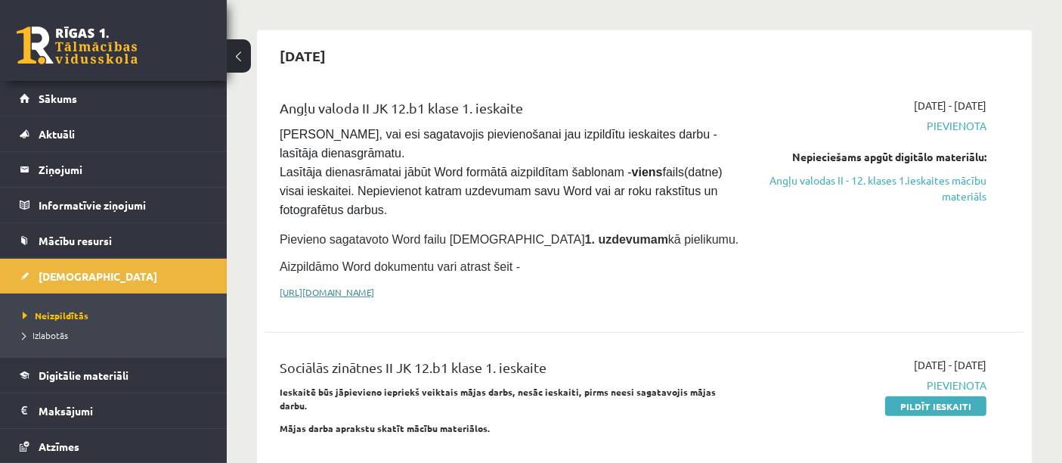
click at [374, 286] on link "https://drive.google.com/drive/folders/1IHE_ip15KOAbO2Se1NDGwZ2e__vlzPUf?usp=sh…" at bounding box center [327, 292] width 94 height 12
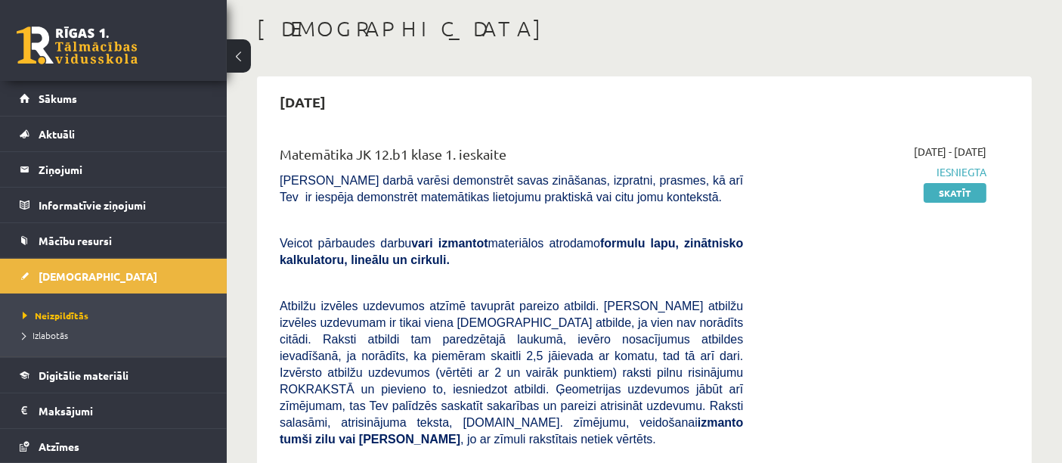
scroll to position [0, 0]
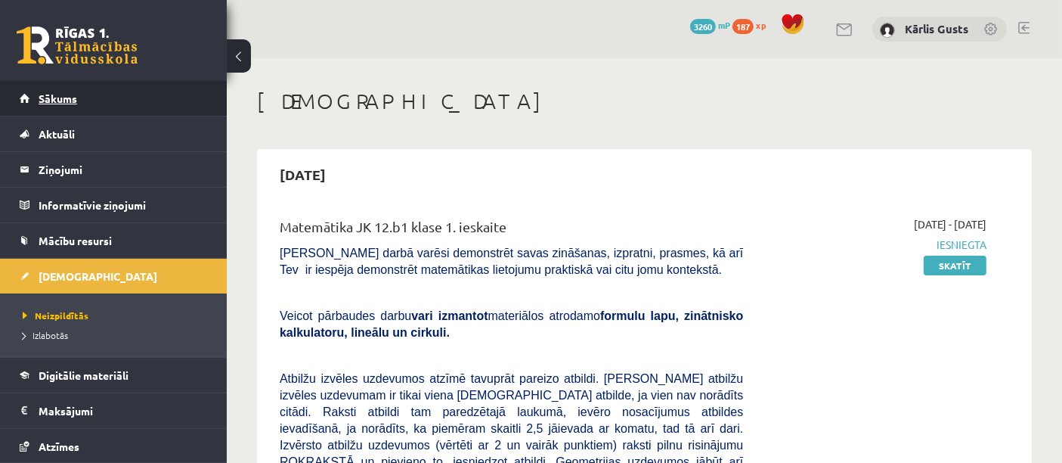
click at [81, 96] on link "Sākums" at bounding box center [114, 98] width 188 height 35
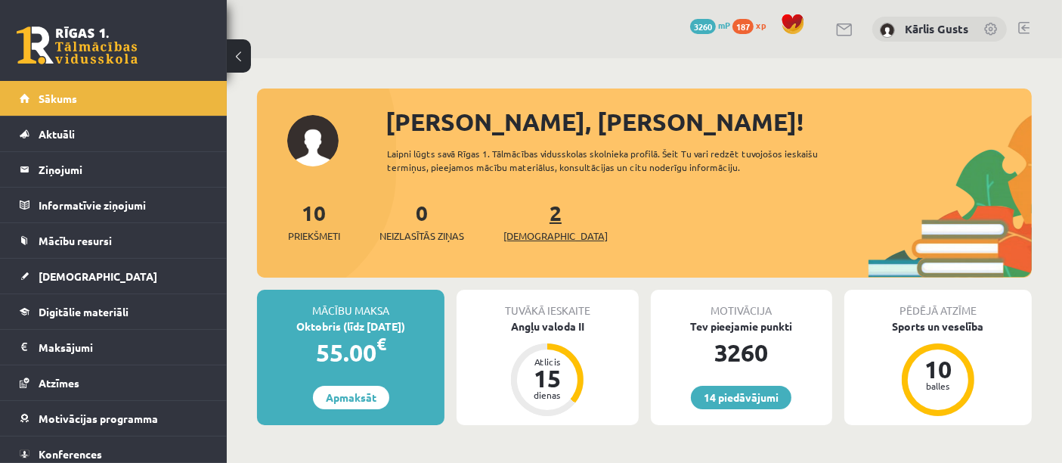
click at [526, 237] on span "[DEMOGRAPHIC_DATA]" at bounding box center [555, 235] width 104 height 15
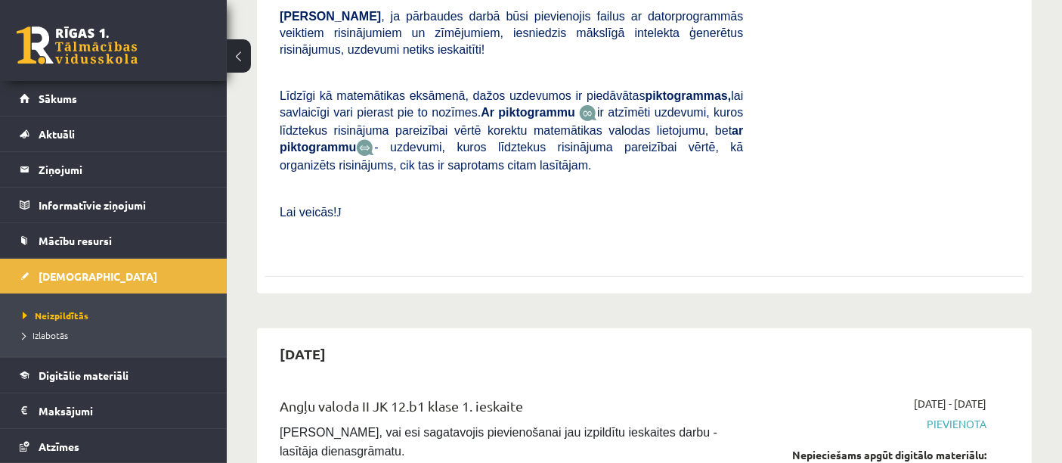
scroll to position [671, 0]
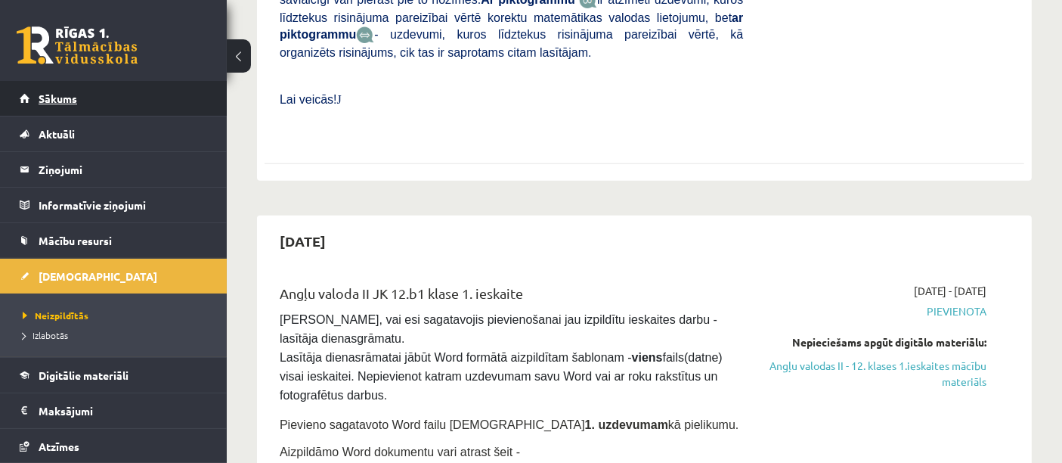
click at [54, 100] on span "Sākums" at bounding box center [58, 98] width 39 height 14
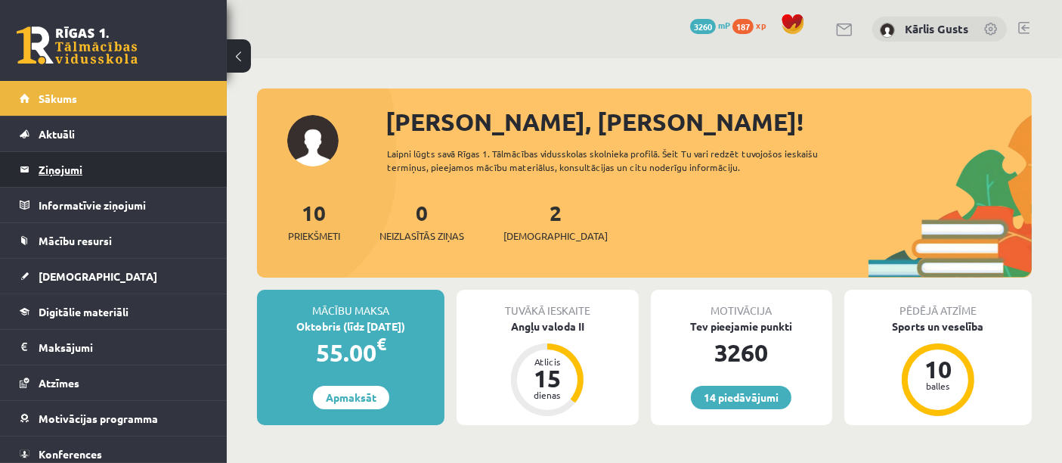
click at [106, 160] on legend "Ziņojumi 0" at bounding box center [123, 169] width 169 height 35
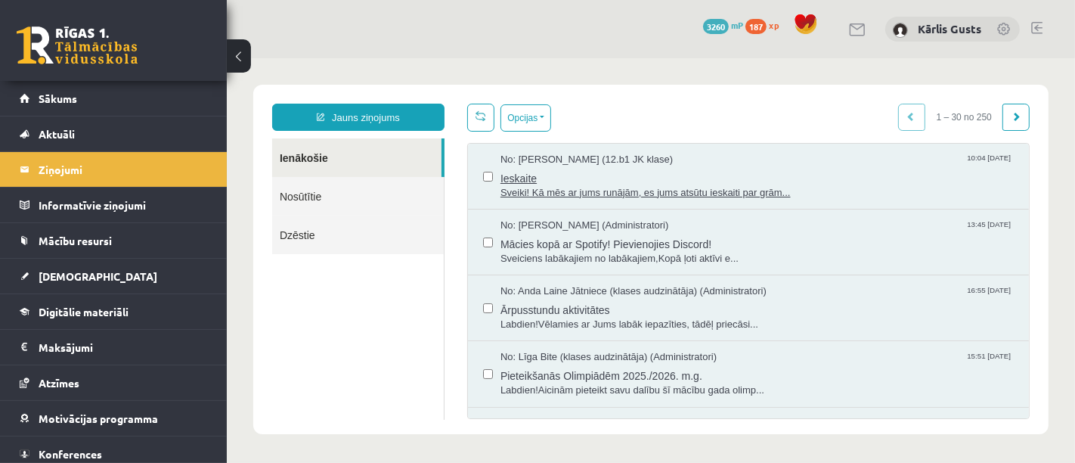
click at [710, 189] on span "Sveiki! Kā mēs ar jums runājām, es jums atsūtu ieskaiti par grām..." at bounding box center [756, 192] width 513 height 14
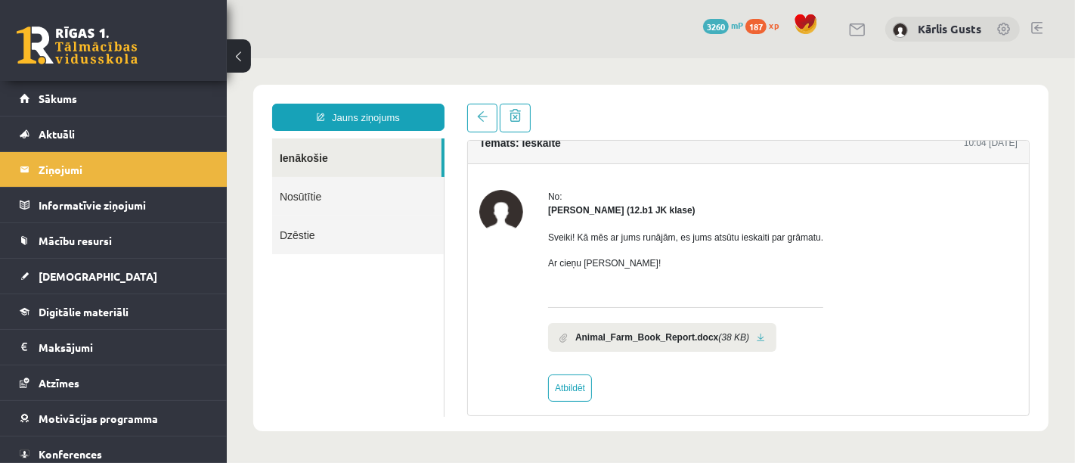
scroll to position [30, 0]
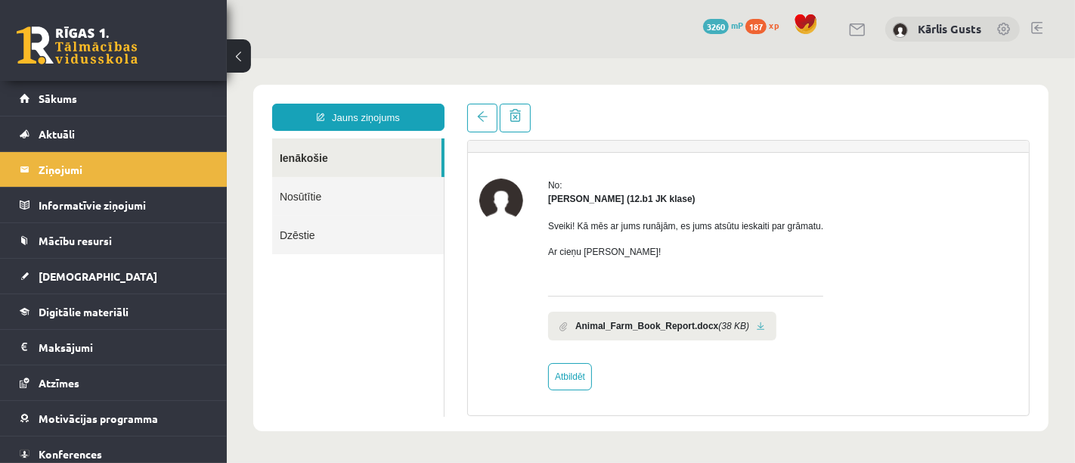
click at [568, 323] on li "Animal_Farm_Book_Report.docx (38 KB)" at bounding box center [661, 325] width 228 height 29
click at [756, 324] on link at bounding box center [760, 326] width 8 height 10
click at [138, 204] on legend "Informatīvie ziņojumi 0" at bounding box center [123, 204] width 169 height 35
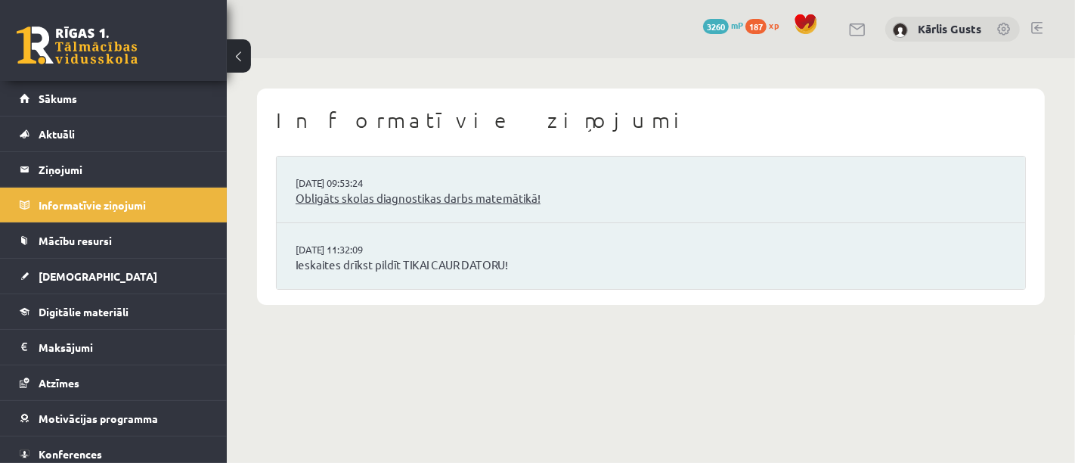
click at [466, 200] on link "Obligāts skolas diagnostikas darbs matemātikā!" at bounding box center [651, 198] width 711 height 17
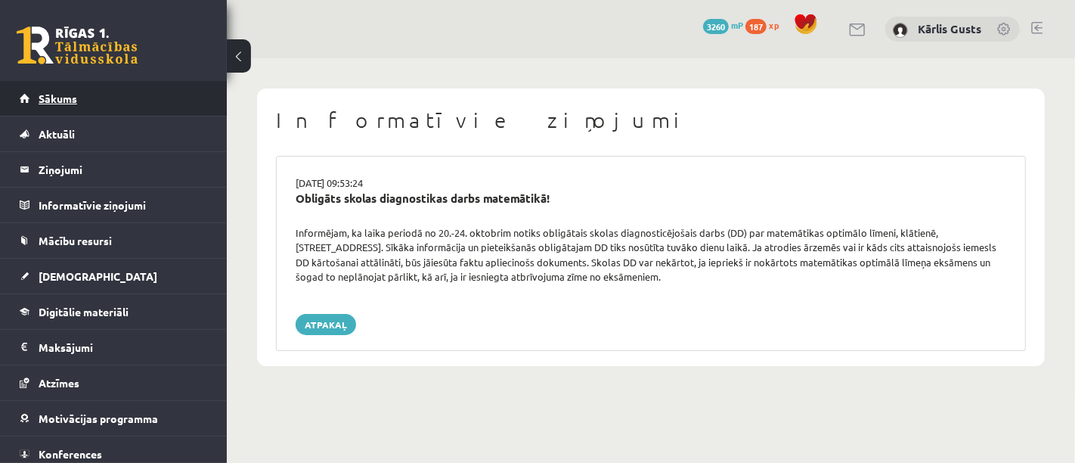
click at [112, 98] on link "Sākums" at bounding box center [114, 98] width 188 height 35
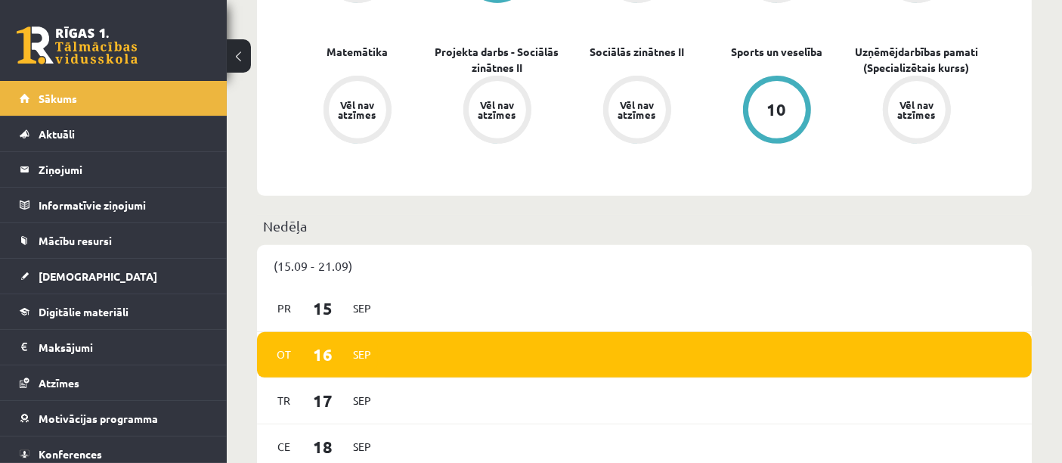
scroll to position [671, 0]
